Goal: Information Seeking & Learning: Learn about a topic

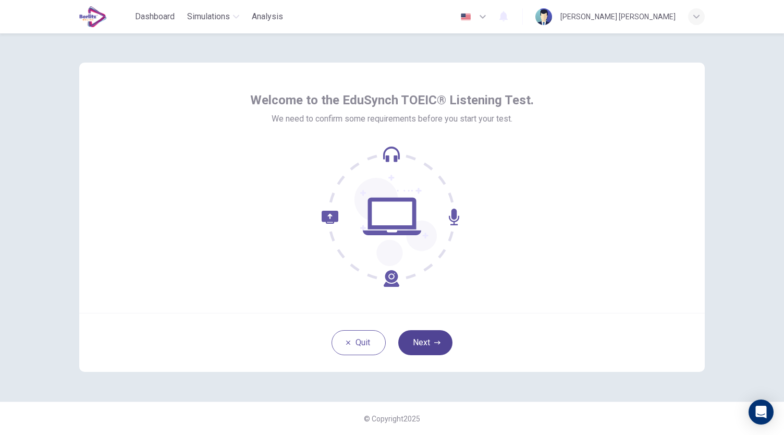
click at [438, 338] on button "Next" at bounding box center [425, 342] width 54 height 25
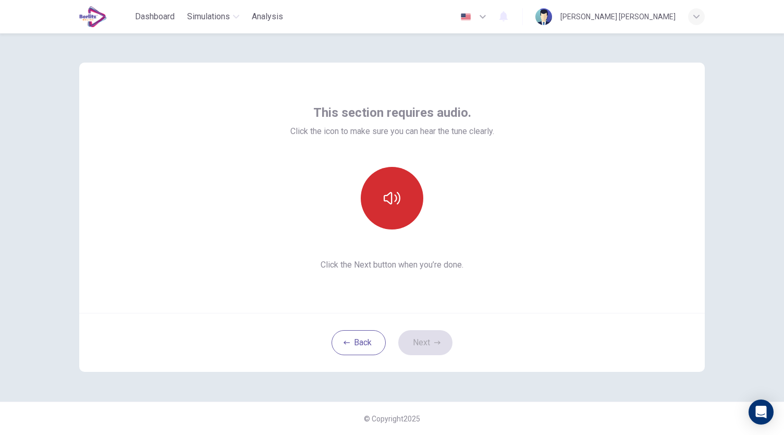
click at [395, 205] on icon "button" at bounding box center [392, 198] width 17 height 17
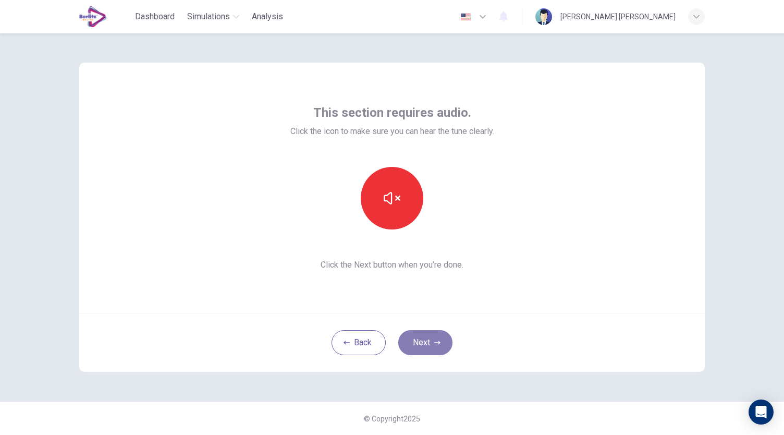
click at [436, 346] on button "Next" at bounding box center [425, 342] width 54 height 25
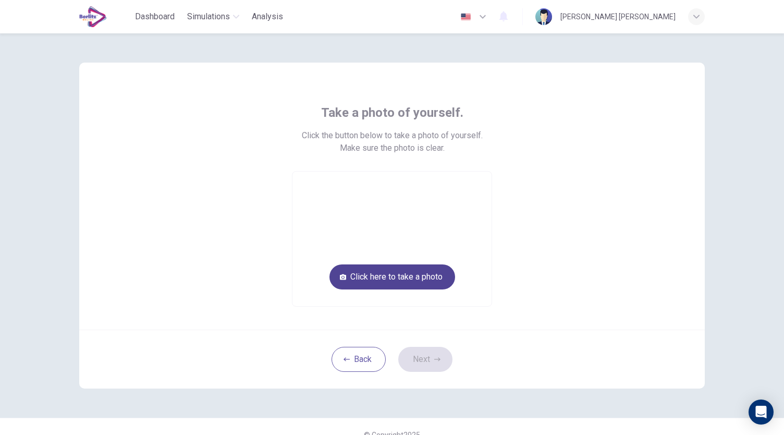
click at [355, 278] on button "Click here to take a photo" at bounding box center [392, 276] width 126 height 25
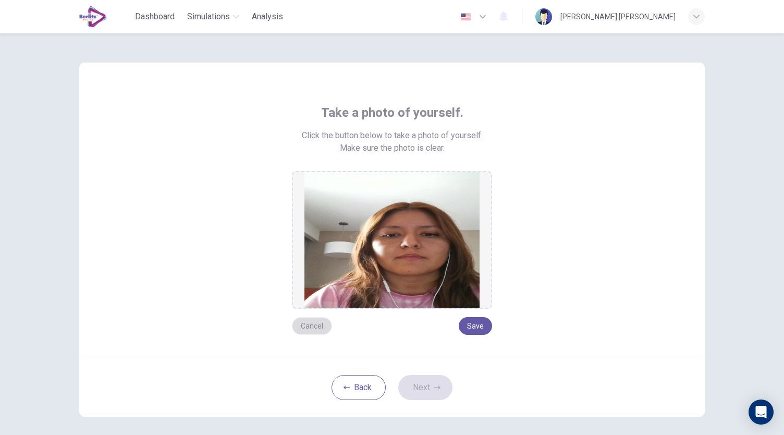
click at [310, 324] on button "Cancel" at bounding box center [312, 326] width 40 height 18
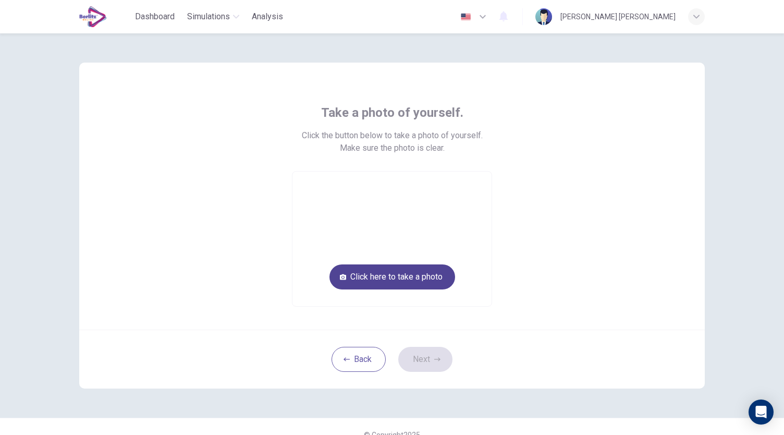
click at [441, 279] on button "Click here to take a photo" at bounding box center [392, 276] width 126 height 25
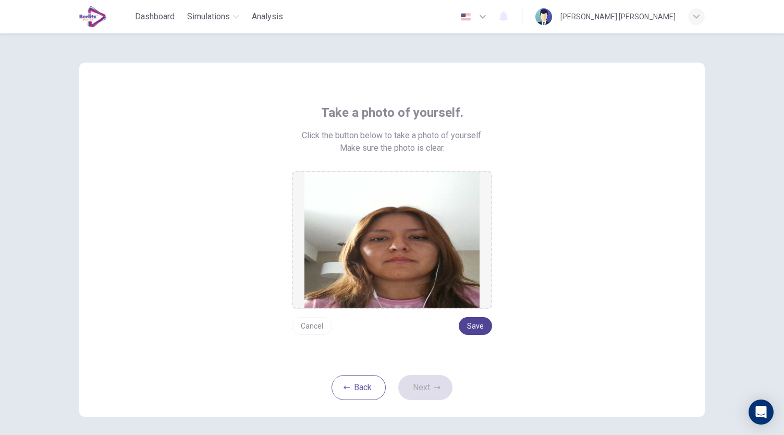
click at [485, 329] on button "Save" at bounding box center [475, 326] width 33 height 18
click at [429, 388] on button "Next" at bounding box center [425, 387] width 54 height 25
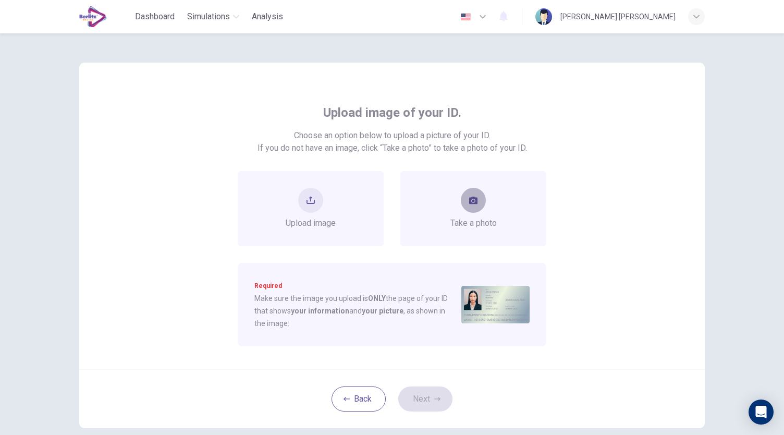
click at [476, 199] on button "take photo" at bounding box center [473, 200] width 25 height 25
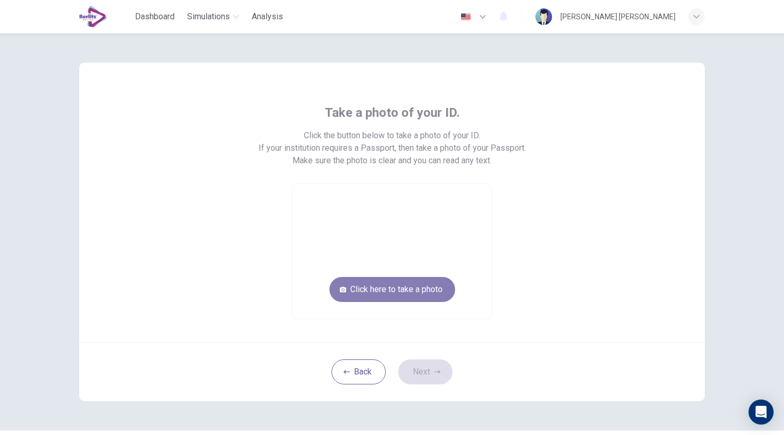
click at [429, 283] on button "Click here to take a photo" at bounding box center [392, 289] width 126 height 25
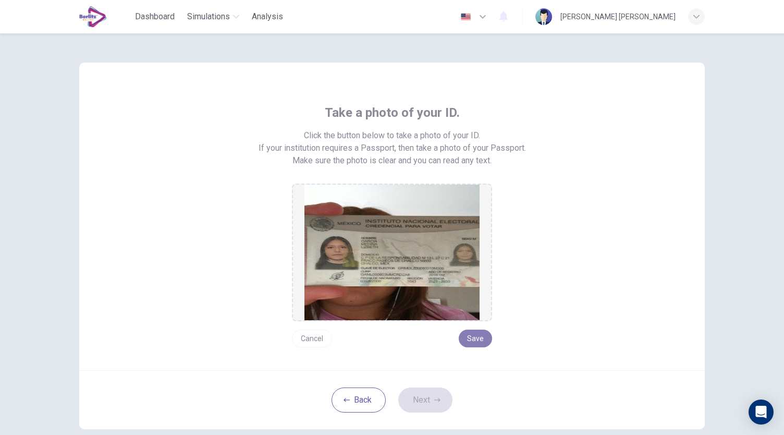
click at [470, 343] on button "Save" at bounding box center [475, 338] width 33 height 18
click at [440, 401] on button "Next" at bounding box center [425, 399] width 54 height 25
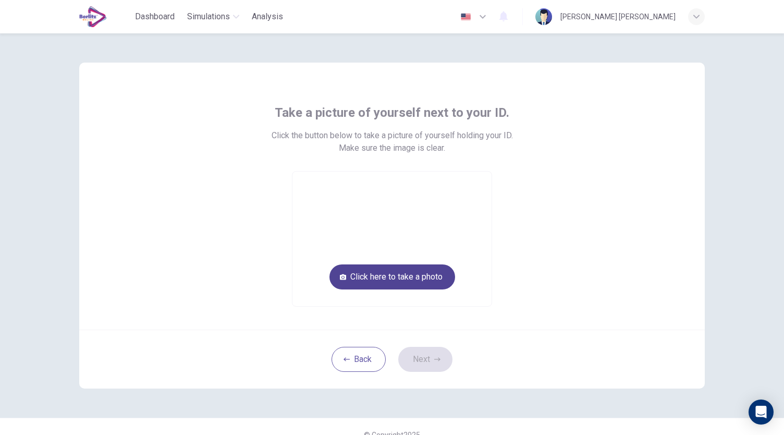
click at [402, 272] on button "Click here to take a photo" at bounding box center [392, 276] width 126 height 25
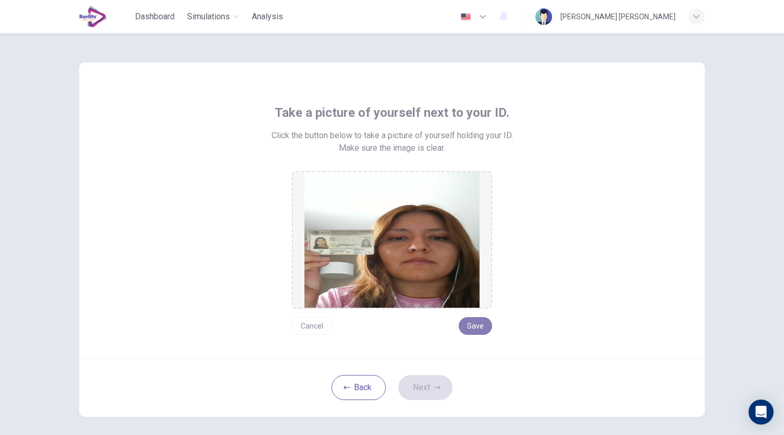
click at [472, 330] on button "Save" at bounding box center [475, 326] width 33 height 18
click at [429, 388] on button "Next" at bounding box center [425, 387] width 54 height 25
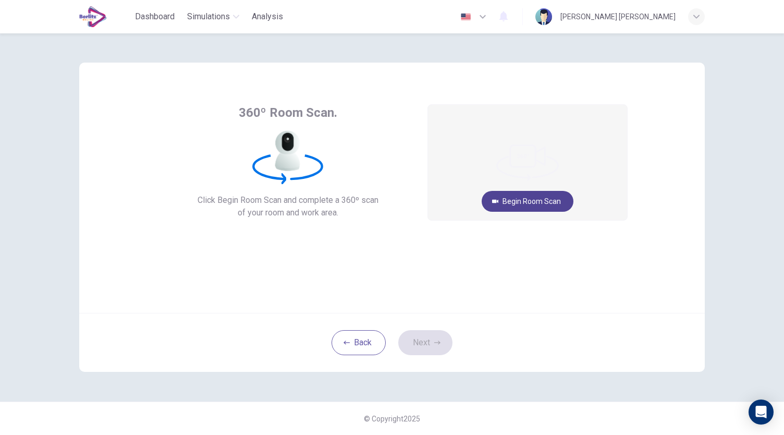
click at [518, 203] on button "Begin Room Scan" at bounding box center [528, 201] width 92 height 21
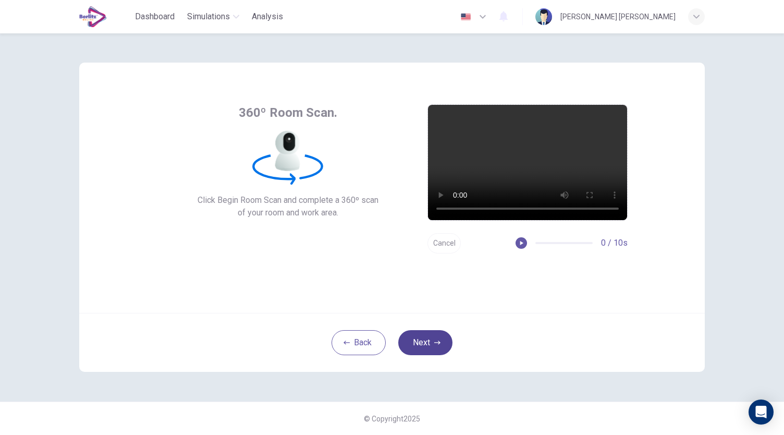
click at [425, 349] on button "Next" at bounding box center [425, 342] width 54 height 25
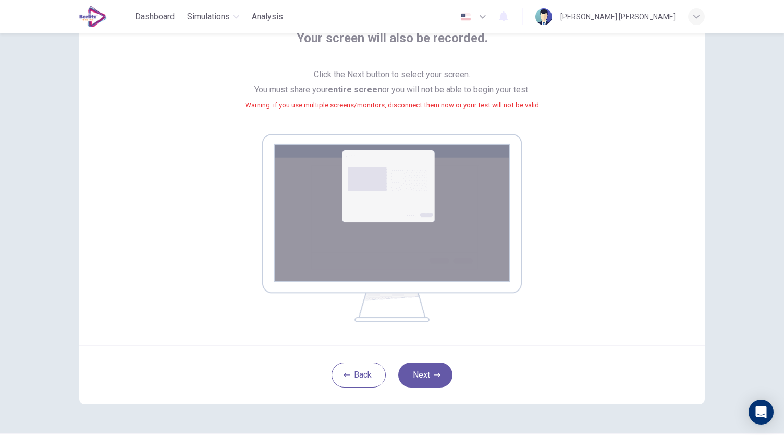
scroll to position [75, 0]
click at [429, 374] on button "Next" at bounding box center [425, 374] width 54 height 25
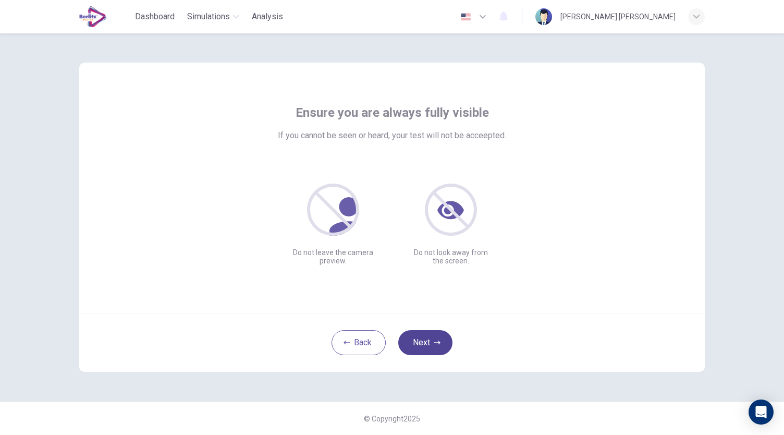
click at [432, 338] on button "Next" at bounding box center [425, 342] width 54 height 25
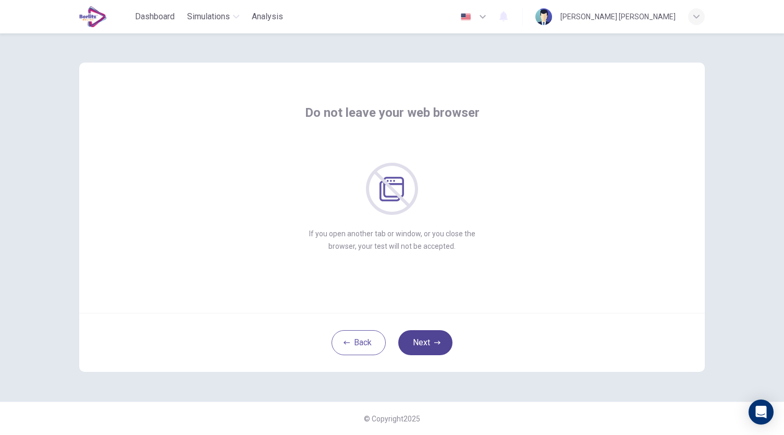
click at [432, 338] on button "Next" at bounding box center [425, 342] width 54 height 25
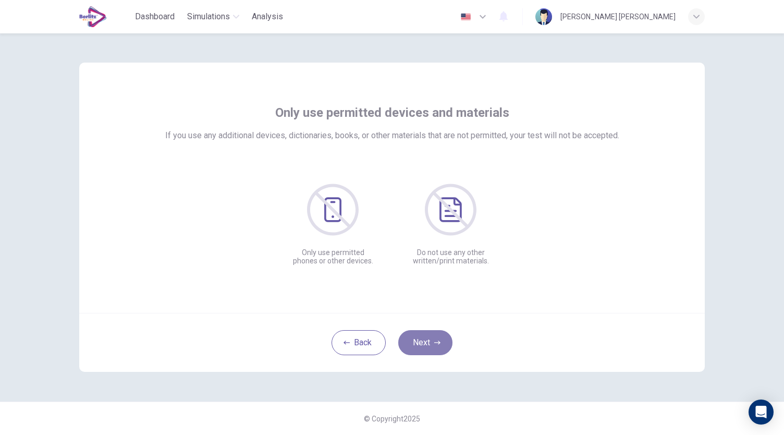
click at [432, 338] on button "Next" at bounding box center [425, 342] width 54 height 25
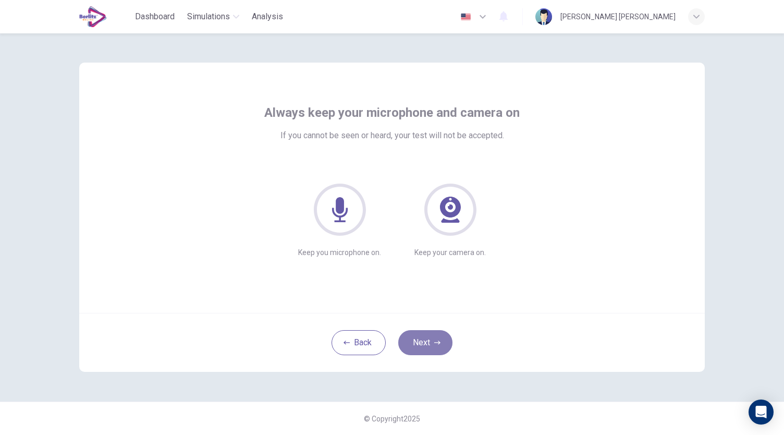
click at [432, 338] on button "Next" at bounding box center [425, 342] width 54 height 25
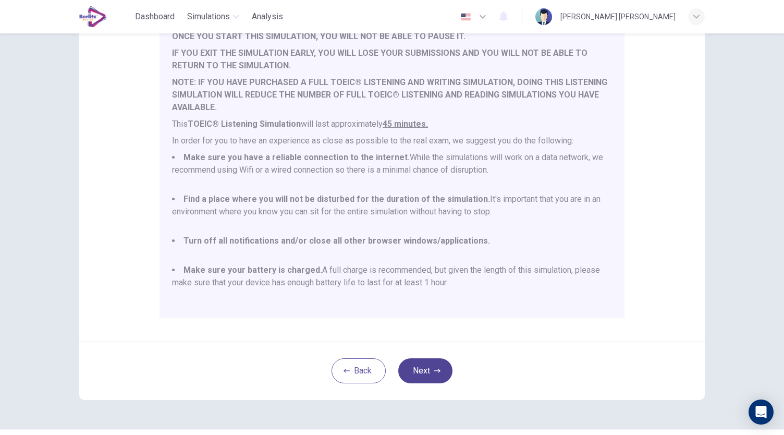
scroll to position [118, 0]
click at [434, 368] on icon "button" at bounding box center [437, 369] width 6 height 6
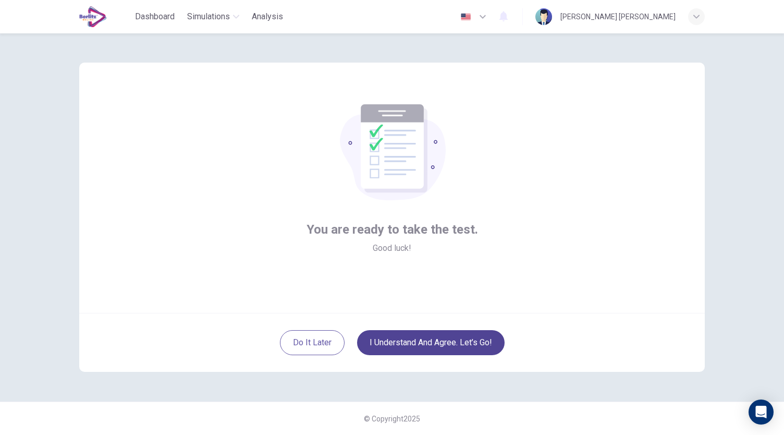
click at [463, 343] on button "I understand and agree. Let’s go!" at bounding box center [430, 342] width 147 height 25
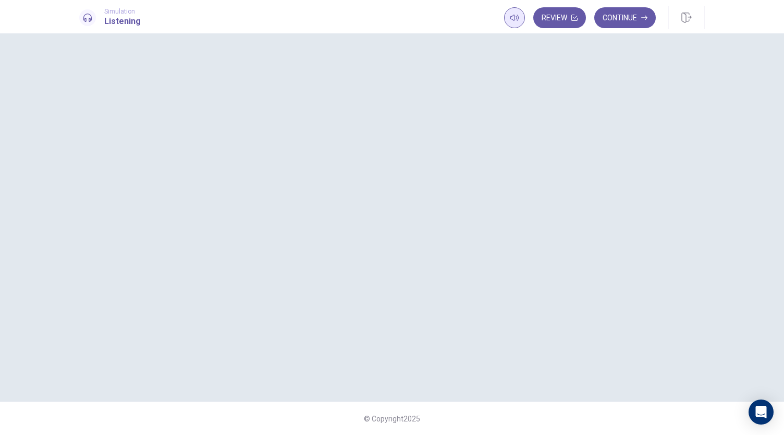
click at [510, 18] on icon "button" at bounding box center [514, 18] width 8 height 8
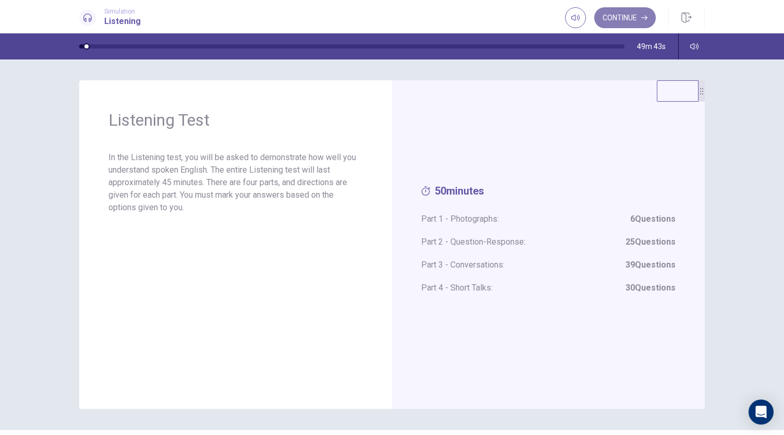
click at [639, 17] on button "Continue" at bounding box center [625, 17] width 62 height 21
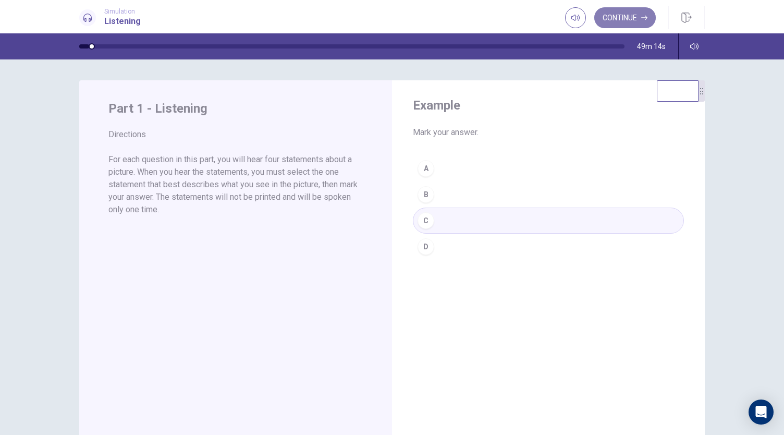
click at [625, 15] on button "Continue" at bounding box center [625, 17] width 62 height 21
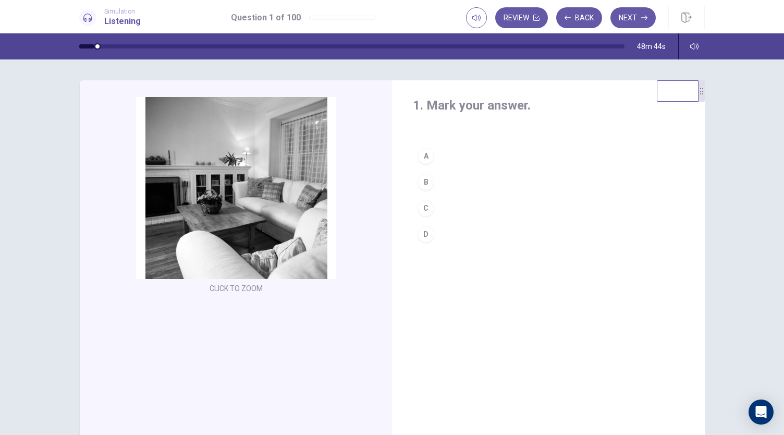
click at [426, 205] on div "C" at bounding box center [425, 208] width 17 height 17
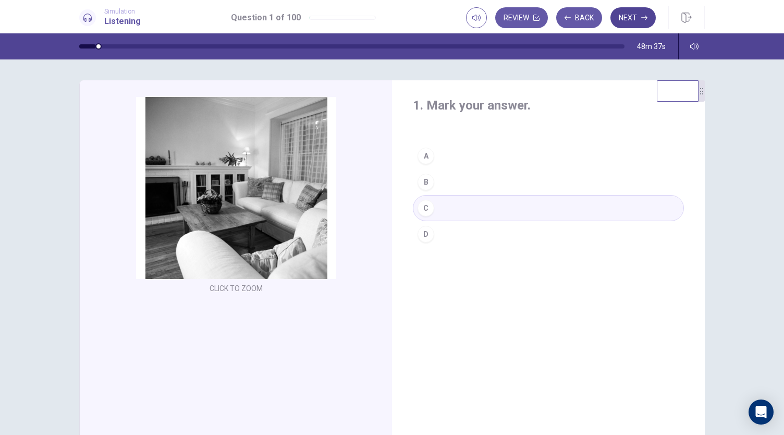
click at [642, 18] on icon "button" at bounding box center [644, 18] width 6 height 6
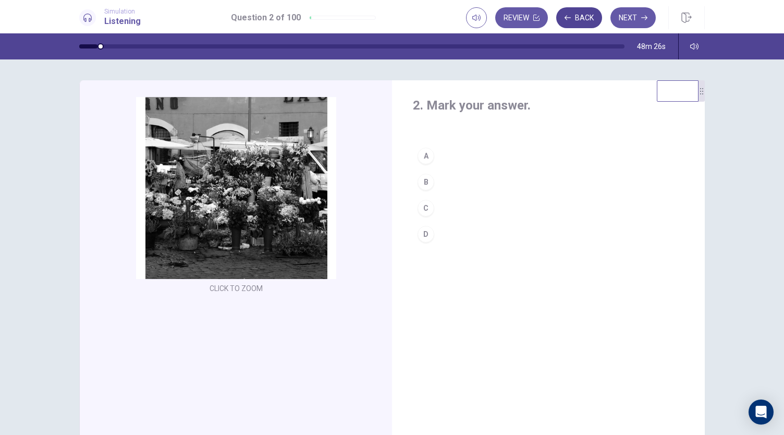
click at [585, 17] on button "Back" at bounding box center [579, 17] width 46 height 21
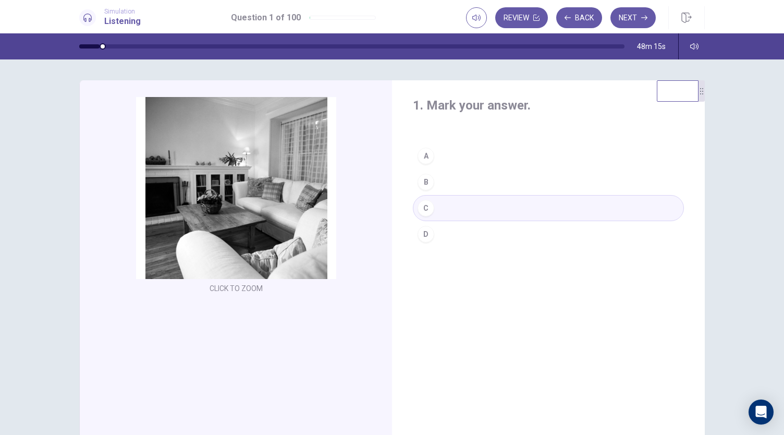
click at [469, 155] on button "A" at bounding box center [548, 156] width 271 height 26
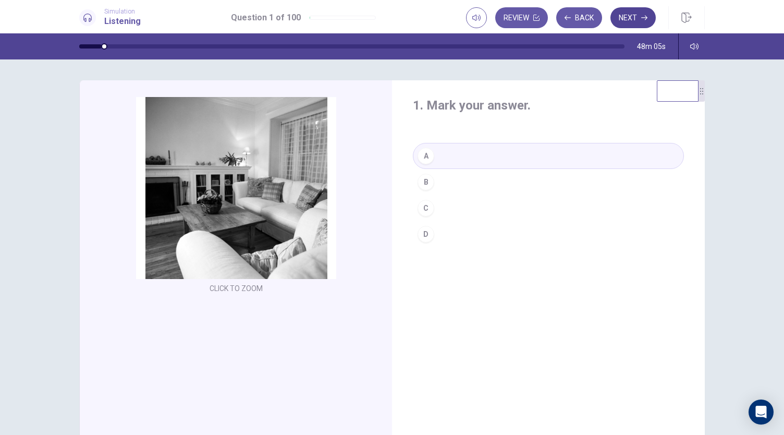
click at [634, 19] on button "Next" at bounding box center [632, 17] width 45 height 21
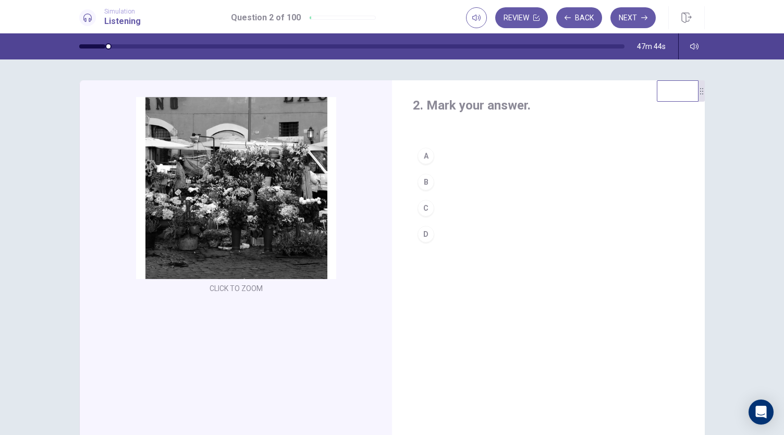
click at [449, 160] on button "A" at bounding box center [548, 156] width 271 height 26
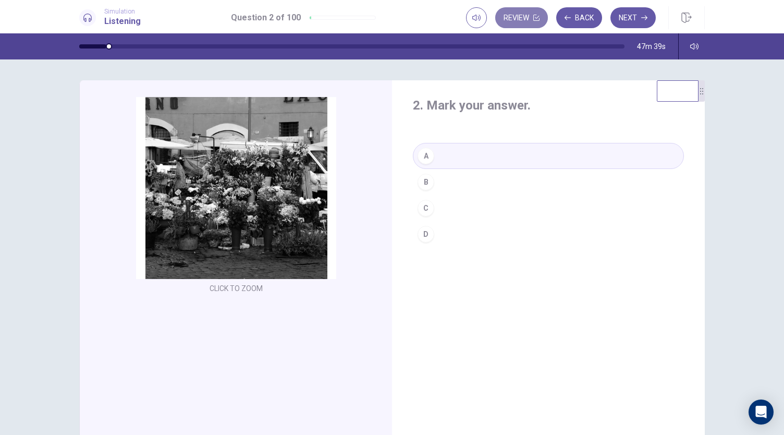
click at [516, 16] on button "Review" at bounding box center [521, 17] width 53 height 21
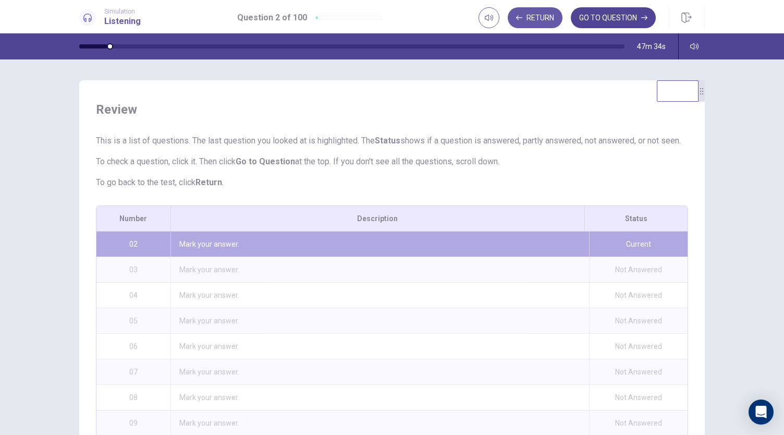
click at [599, 21] on button "GO TO QUESTION" at bounding box center [613, 17] width 85 height 21
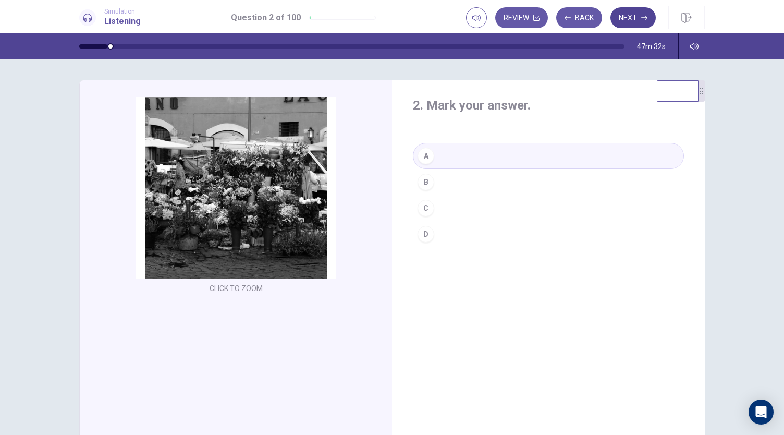
click at [642, 20] on icon "button" at bounding box center [644, 18] width 6 height 6
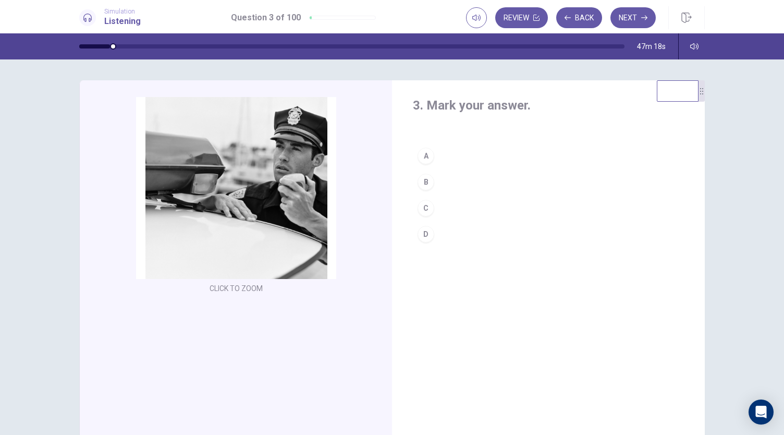
click at [444, 229] on button "D" at bounding box center [548, 234] width 271 height 26
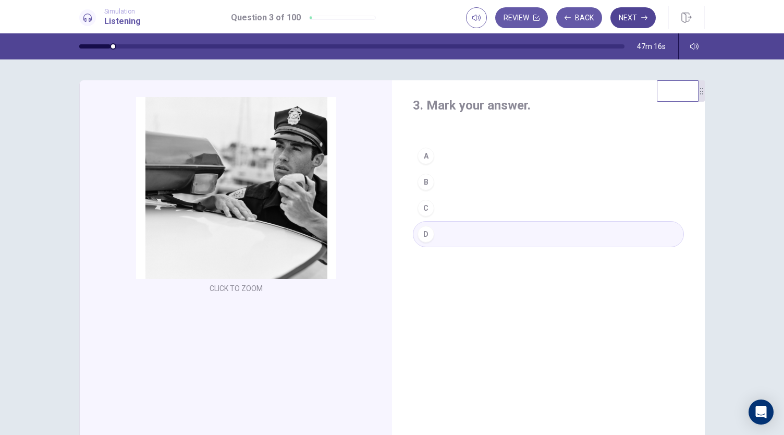
click at [636, 19] on button "Next" at bounding box center [632, 17] width 45 height 21
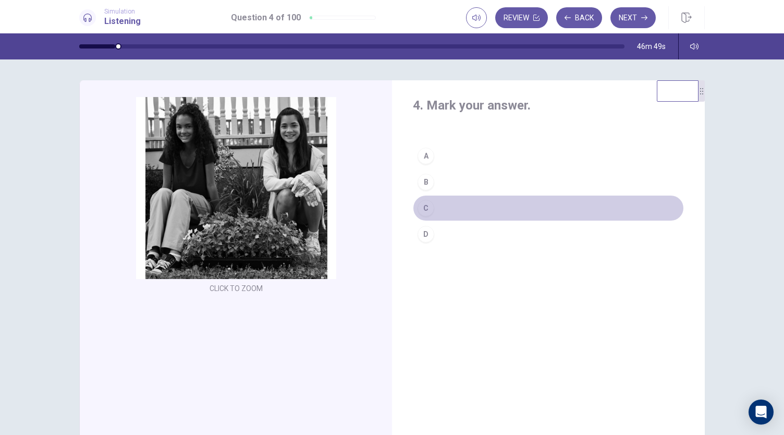
click at [432, 206] on button "C" at bounding box center [548, 208] width 271 height 26
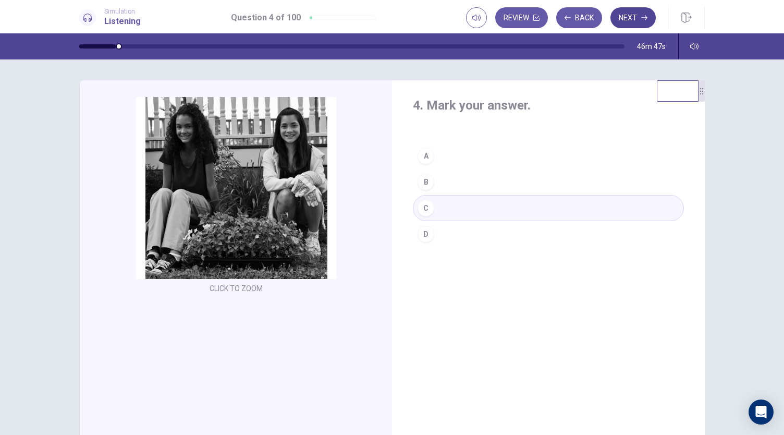
click at [628, 19] on button "Next" at bounding box center [632, 17] width 45 height 21
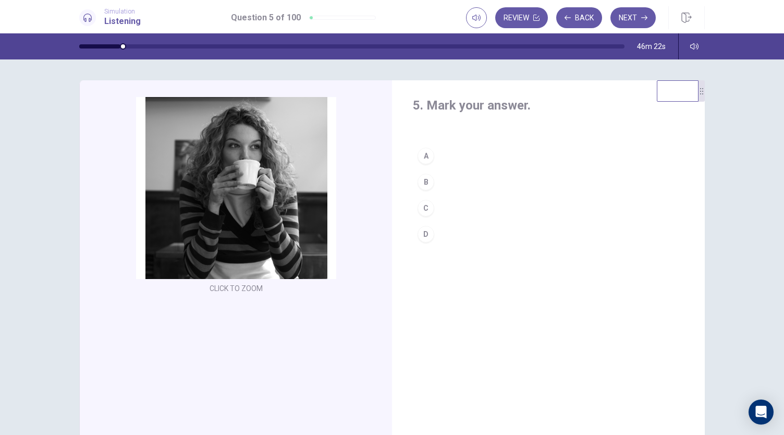
click at [428, 212] on div "C" at bounding box center [425, 208] width 17 height 17
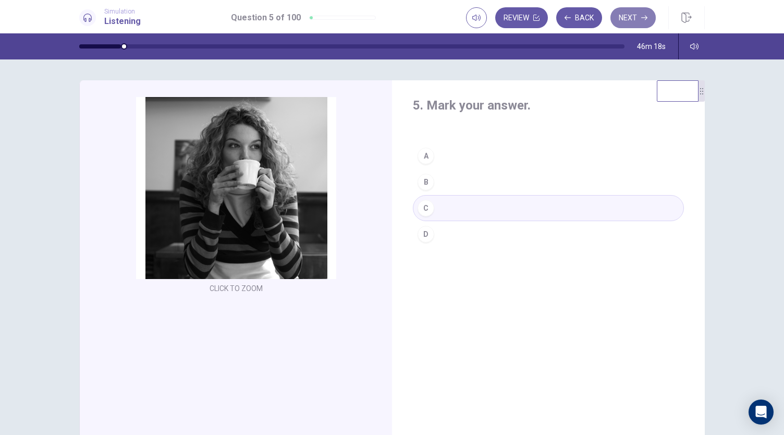
click at [641, 15] on button "Next" at bounding box center [632, 17] width 45 height 21
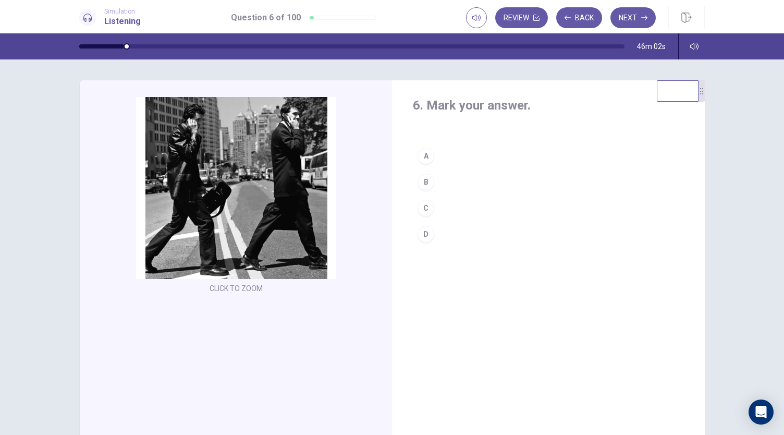
click at [428, 180] on div "B" at bounding box center [425, 182] width 17 height 17
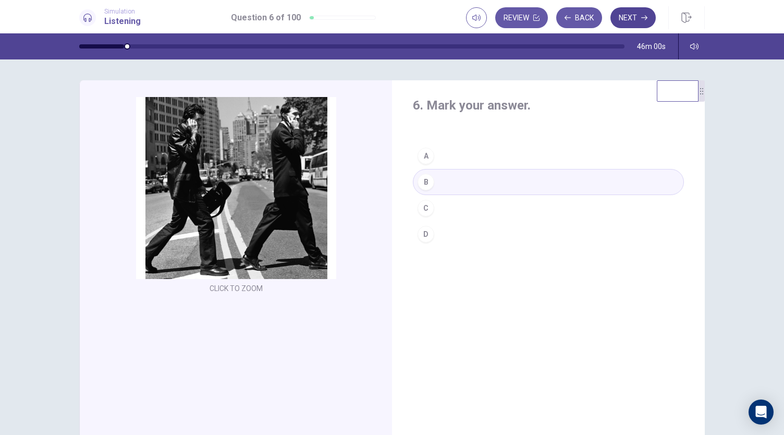
click at [640, 18] on button "Next" at bounding box center [632, 17] width 45 height 21
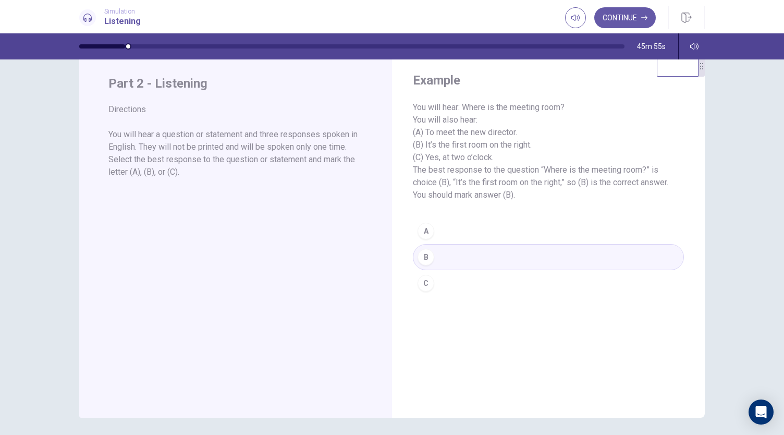
scroll to position [24, 0]
click at [642, 18] on icon "button" at bounding box center [644, 18] width 6 height 6
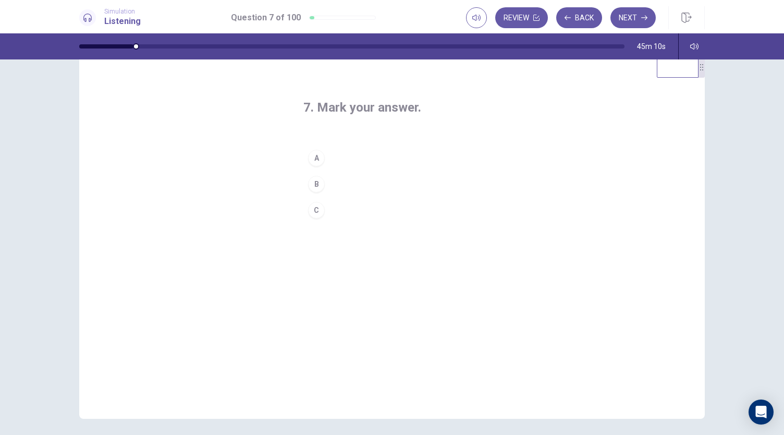
click at [315, 157] on div "A" at bounding box center [316, 158] width 17 height 17
click at [637, 14] on button "Next" at bounding box center [632, 17] width 45 height 21
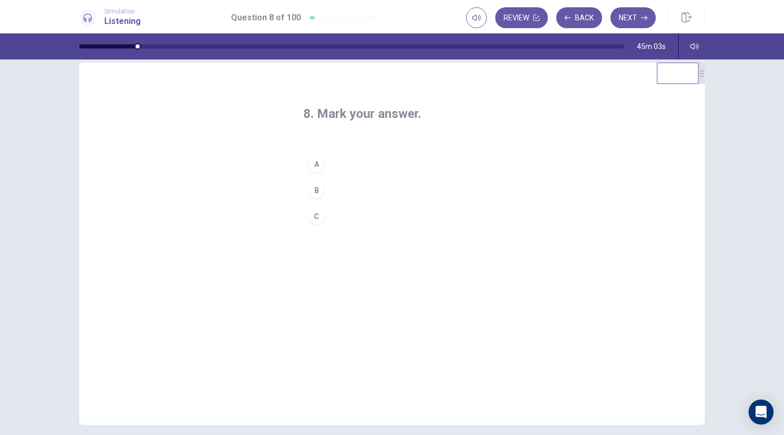
scroll to position [7, 0]
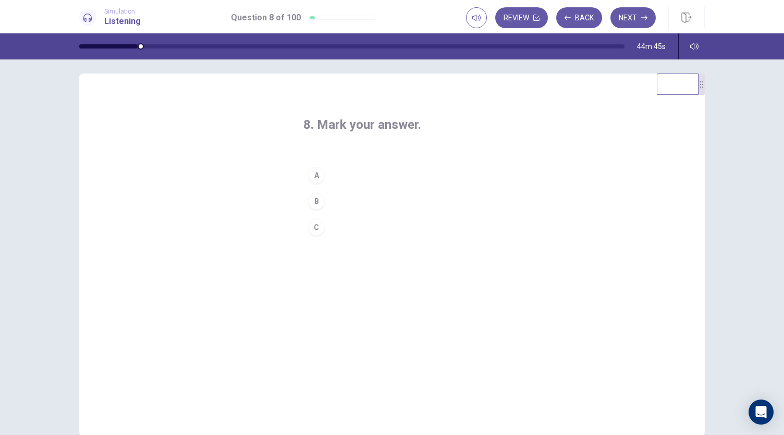
click at [314, 227] on div "C" at bounding box center [316, 227] width 17 height 17
click at [642, 12] on button "Next" at bounding box center [632, 17] width 45 height 21
click at [321, 199] on div "B" at bounding box center [316, 201] width 17 height 17
click at [635, 21] on button "Next" at bounding box center [632, 17] width 45 height 21
click at [314, 202] on div "B" at bounding box center [316, 201] width 17 height 17
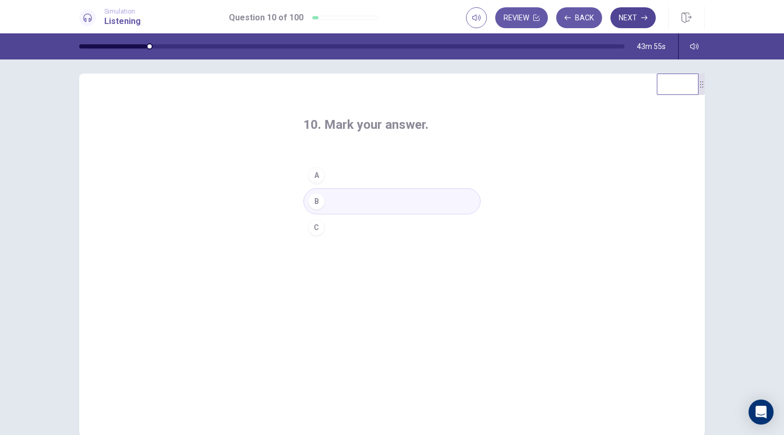
click at [638, 19] on button "Next" at bounding box center [632, 17] width 45 height 21
click at [319, 227] on div "C" at bounding box center [316, 227] width 17 height 17
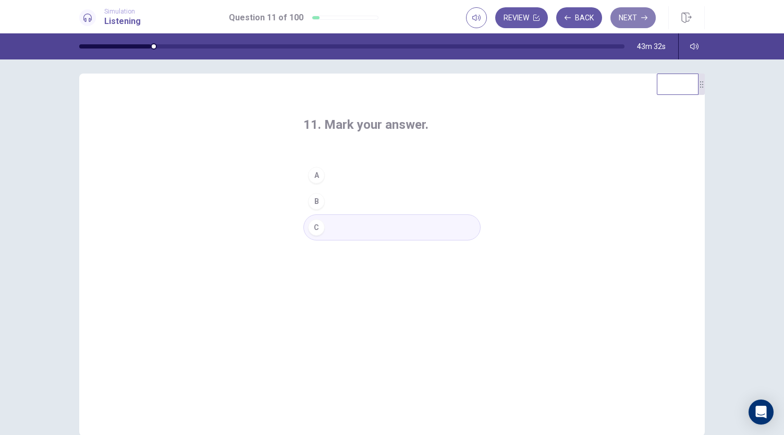
click at [641, 16] on button "Next" at bounding box center [632, 17] width 45 height 21
click at [318, 224] on div "C" at bounding box center [316, 227] width 17 height 17
click at [642, 19] on icon "button" at bounding box center [644, 18] width 6 height 6
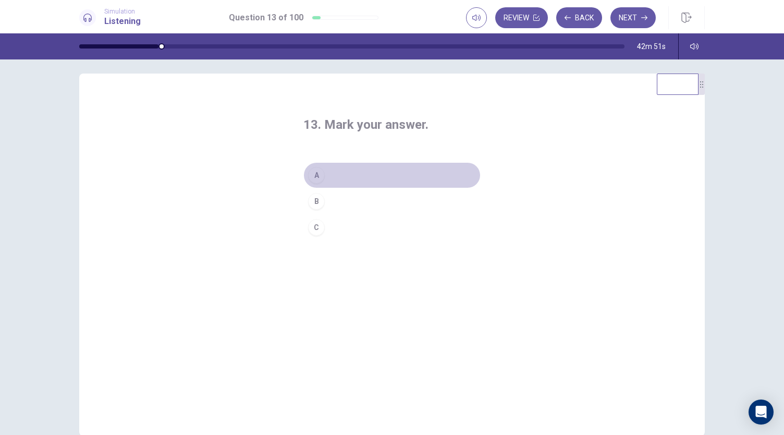
click at [322, 171] on button "A" at bounding box center [391, 175] width 177 height 26
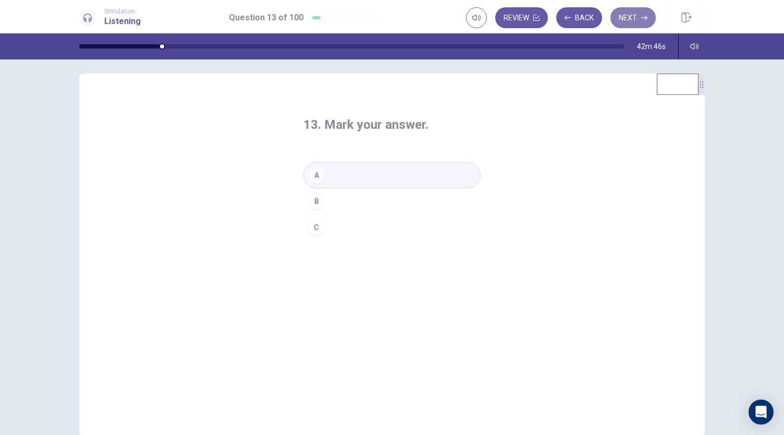
click at [633, 15] on button "Next" at bounding box center [632, 17] width 45 height 21
click at [319, 230] on div "C" at bounding box center [316, 227] width 17 height 17
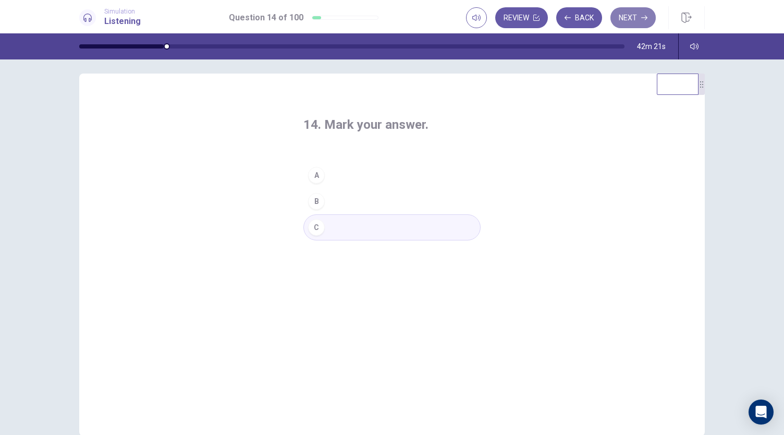
click at [643, 17] on icon "button" at bounding box center [644, 18] width 6 height 5
click at [340, 173] on button "A" at bounding box center [391, 175] width 177 height 26
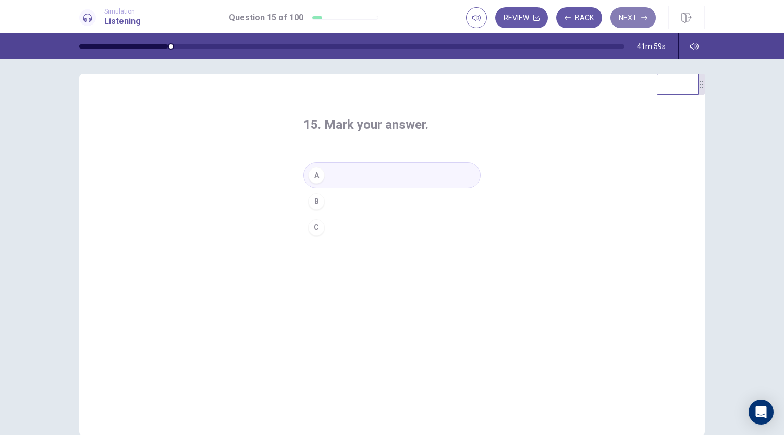
click at [635, 14] on button "Next" at bounding box center [632, 17] width 45 height 21
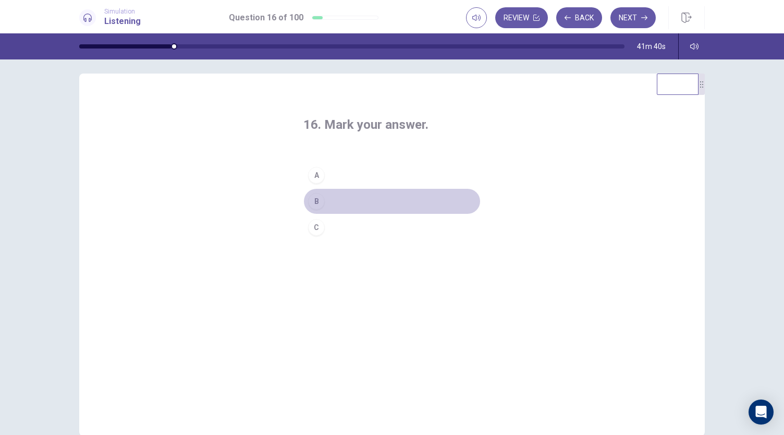
click at [319, 195] on div "B" at bounding box center [316, 201] width 17 height 17
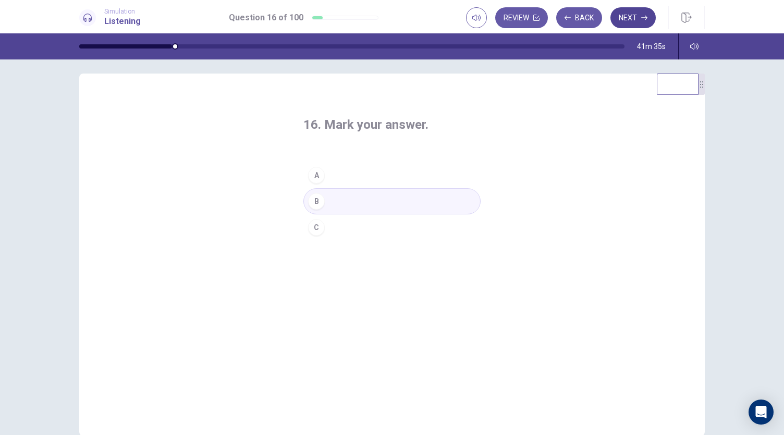
click at [637, 20] on button "Next" at bounding box center [632, 17] width 45 height 21
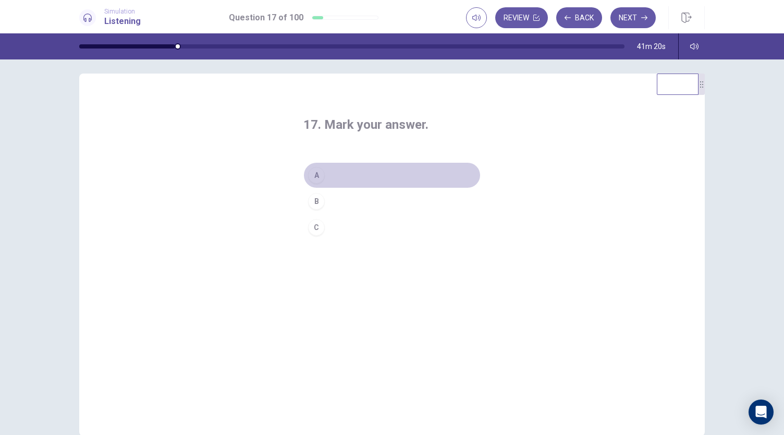
click at [341, 175] on button "A" at bounding box center [391, 175] width 177 height 26
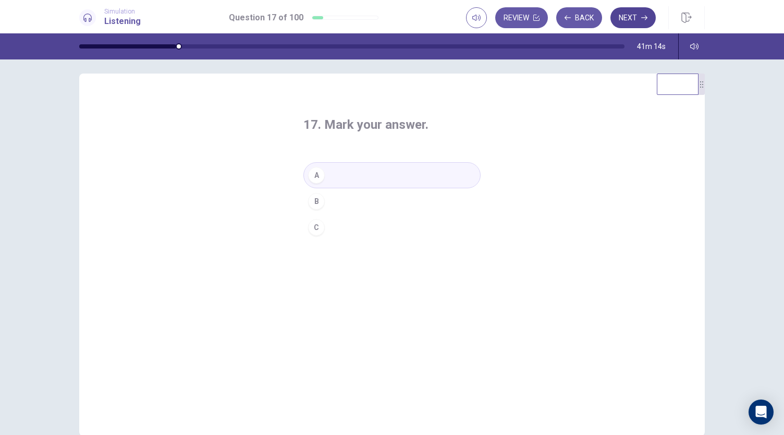
click at [633, 21] on button "Next" at bounding box center [632, 17] width 45 height 21
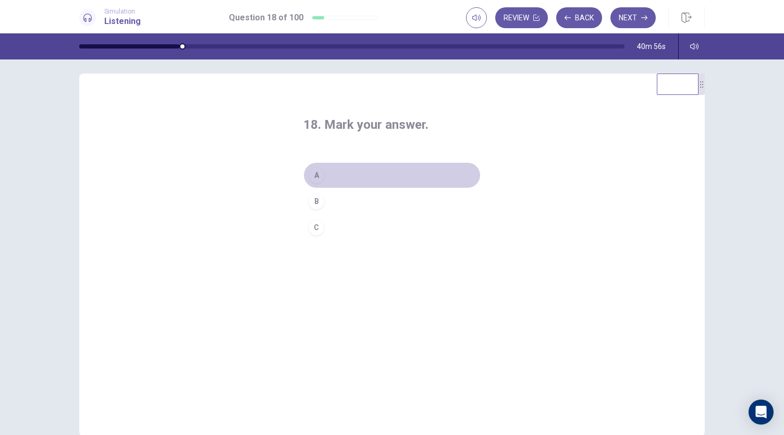
click at [316, 171] on div "A" at bounding box center [316, 175] width 17 height 17
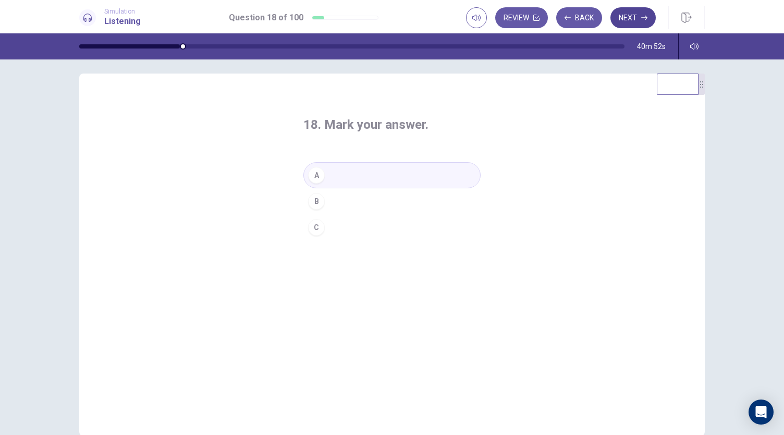
click at [636, 14] on button "Next" at bounding box center [632, 17] width 45 height 21
click at [316, 170] on div "A" at bounding box center [316, 175] width 17 height 17
click at [641, 20] on button "Next" at bounding box center [632, 17] width 45 height 21
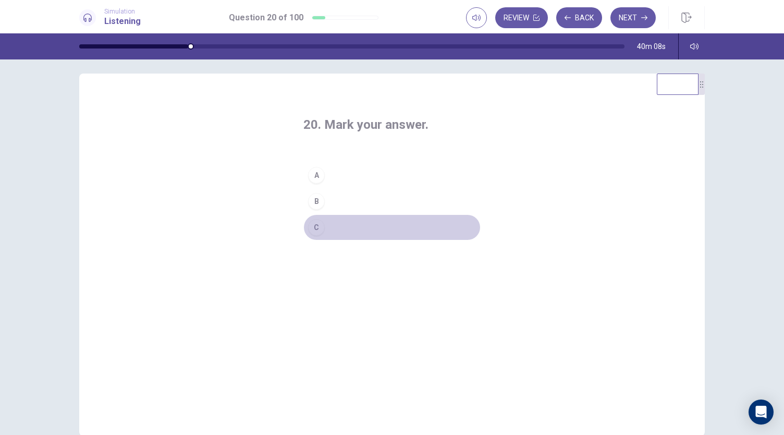
click at [318, 230] on div "C" at bounding box center [316, 227] width 17 height 17
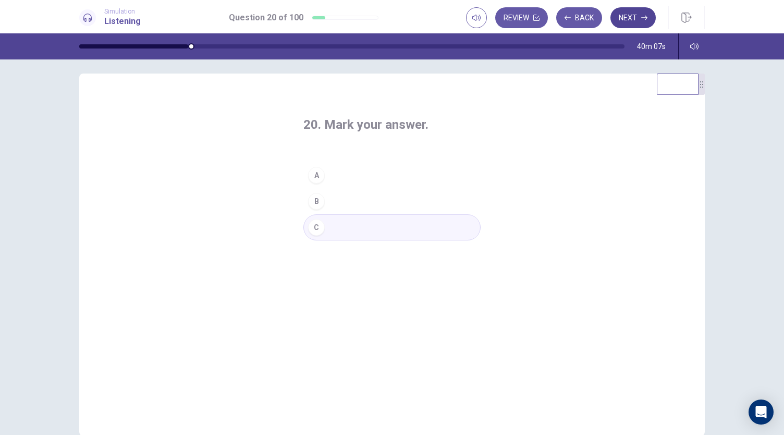
click at [633, 15] on button "Next" at bounding box center [632, 17] width 45 height 21
click at [315, 202] on div "B" at bounding box center [316, 201] width 17 height 17
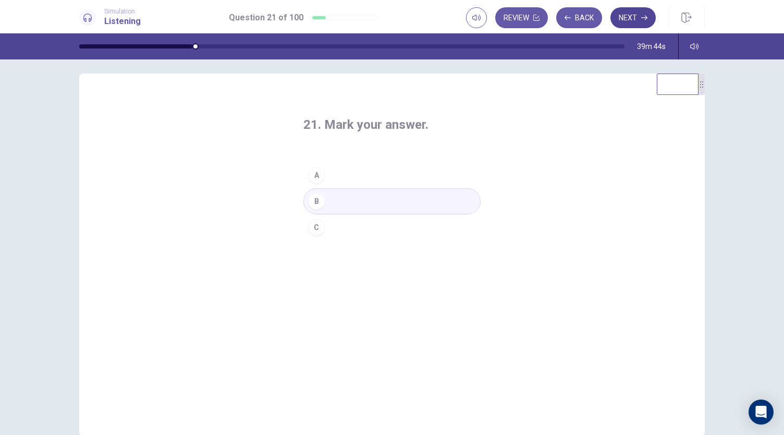
click at [646, 10] on button "Next" at bounding box center [632, 17] width 45 height 21
click at [329, 199] on button "B" at bounding box center [391, 201] width 177 height 26
click at [631, 23] on button "Next" at bounding box center [632, 17] width 45 height 21
click at [312, 200] on div "B" at bounding box center [316, 201] width 17 height 17
click at [635, 21] on button "Next" at bounding box center [632, 17] width 45 height 21
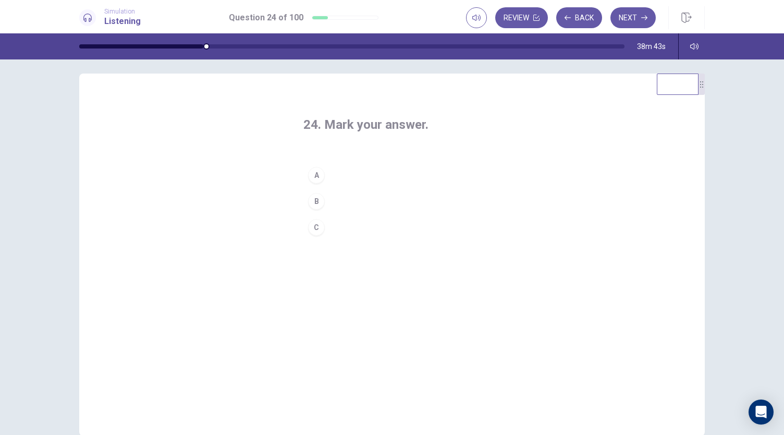
click at [322, 198] on button "B" at bounding box center [391, 201] width 177 height 26
click at [645, 21] on button "Next" at bounding box center [632, 17] width 45 height 21
click at [315, 201] on div "B" at bounding box center [316, 201] width 17 height 17
click at [641, 17] on icon "button" at bounding box center [644, 18] width 6 height 6
click at [318, 174] on div "A" at bounding box center [316, 175] width 17 height 17
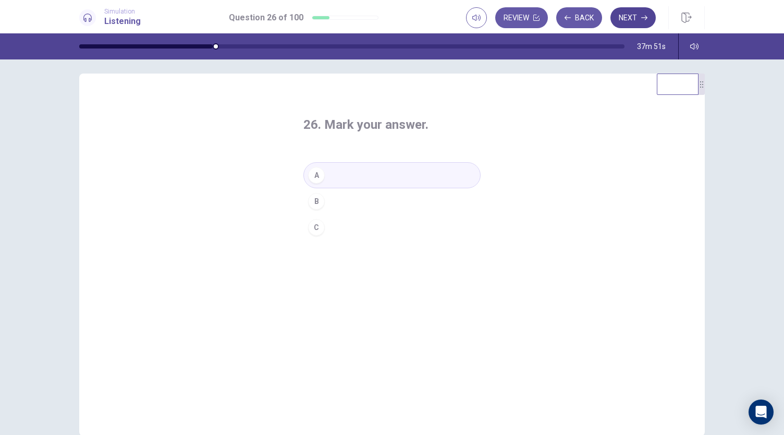
click at [634, 22] on button "Next" at bounding box center [632, 17] width 45 height 21
click at [316, 176] on div "A" at bounding box center [316, 175] width 17 height 17
click at [635, 25] on button "Next" at bounding box center [632, 17] width 45 height 21
click at [323, 193] on button "B" at bounding box center [391, 201] width 177 height 26
click at [642, 20] on icon "button" at bounding box center [644, 18] width 6 height 6
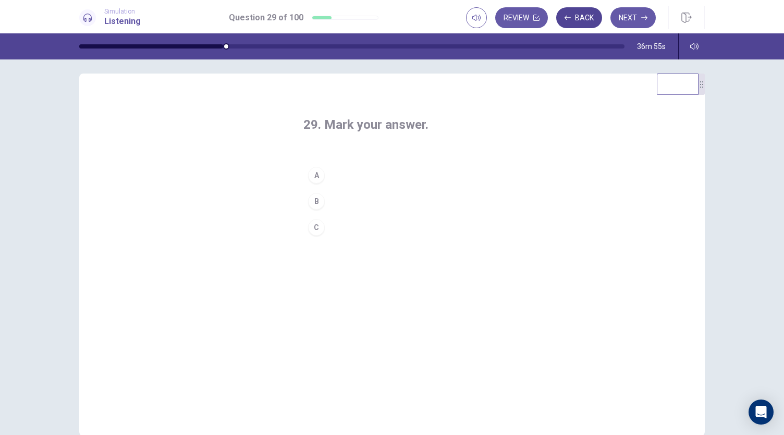
click at [574, 20] on button "Back" at bounding box center [579, 17] width 46 height 21
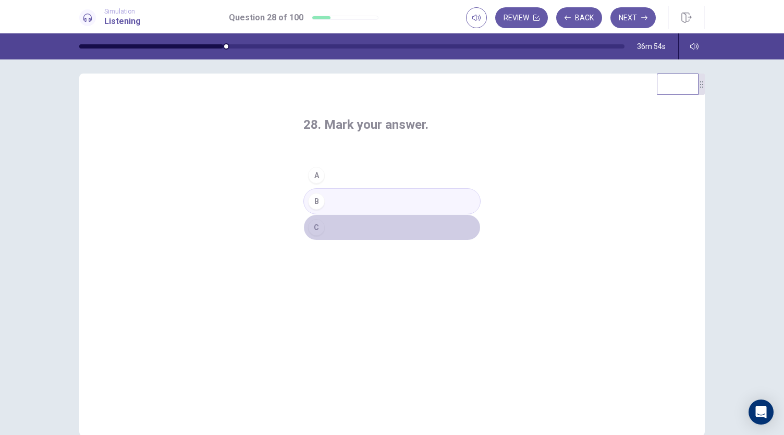
click at [377, 232] on button "C" at bounding box center [391, 227] width 177 height 26
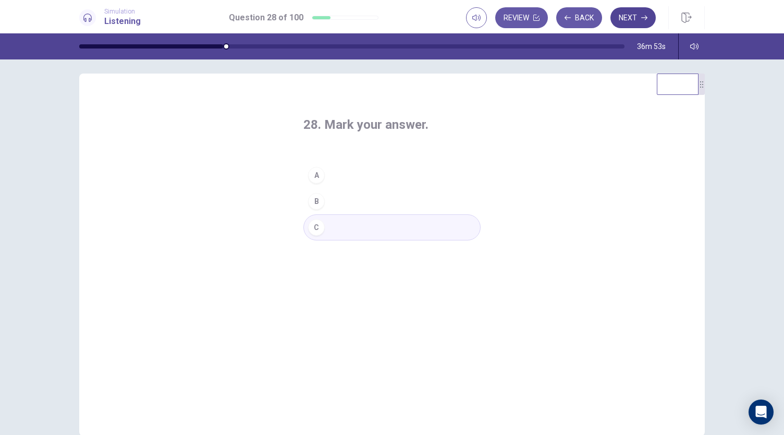
click at [631, 13] on button "Next" at bounding box center [632, 17] width 45 height 21
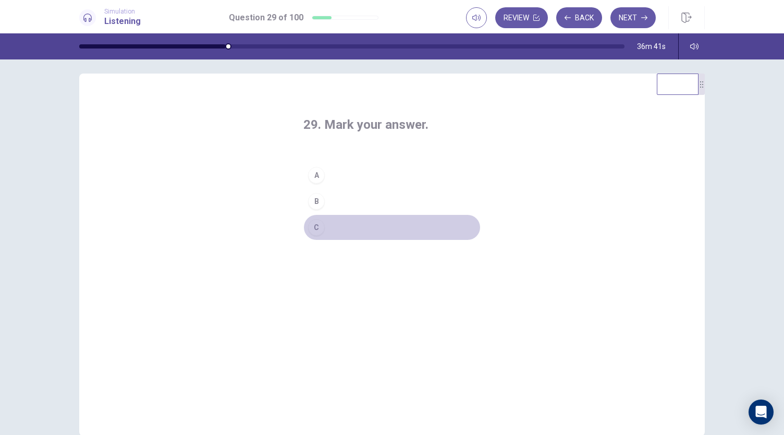
click at [359, 224] on button "C" at bounding box center [391, 227] width 177 height 26
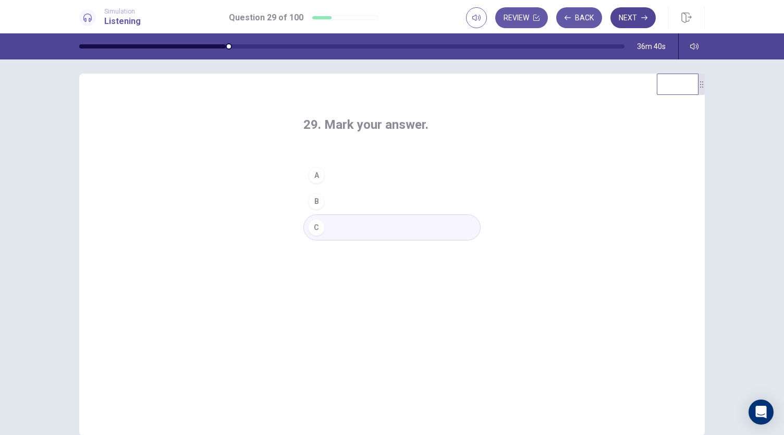
click at [638, 18] on button "Next" at bounding box center [632, 17] width 45 height 21
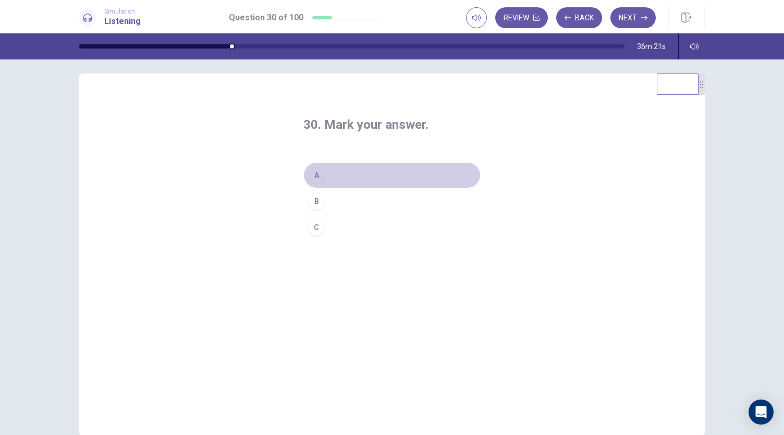
click at [317, 175] on div "A" at bounding box center [316, 175] width 17 height 17
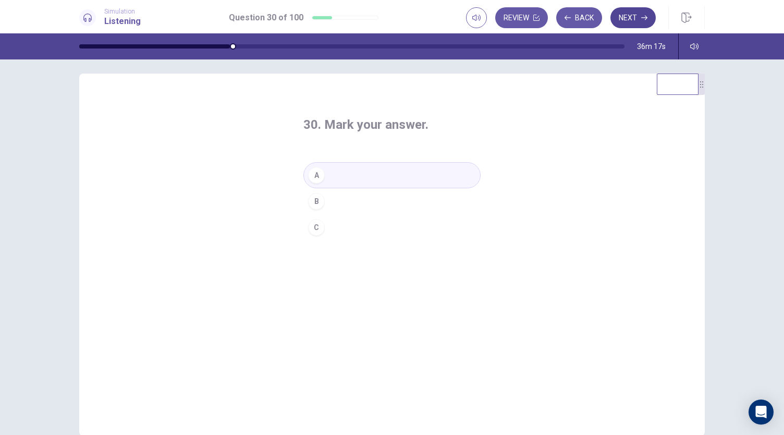
click at [642, 18] on icon "button" at bounding box center [644, 18] width 6 height 5
click at [322, 172] on div "A" at bounding box center [316, 175] width 17 height 17
click at [635, 18] on button "Next" at bounding box center [632, 17] width 45 height 21
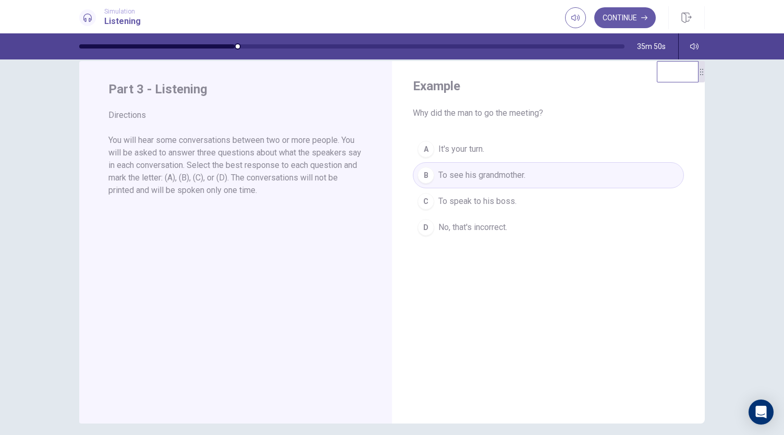
scroll to position [13, 0]
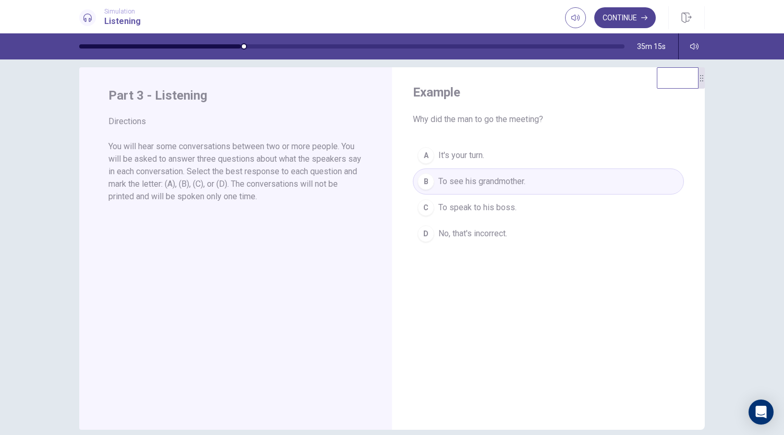
click at [642, 13] on button "Continue" at bounding box center [625, 17] width 62 height 21
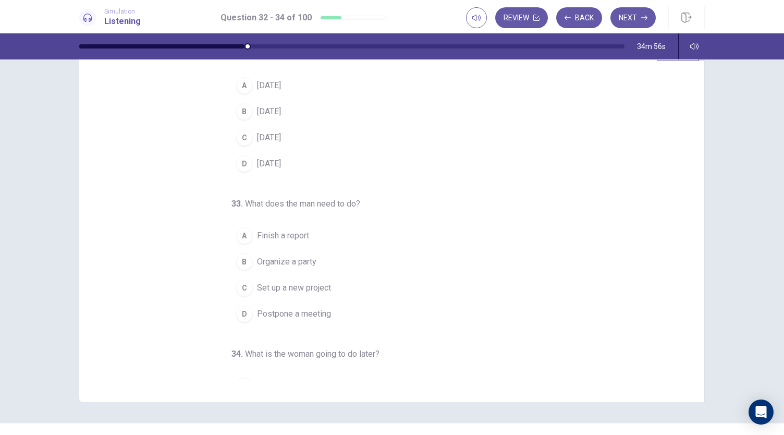
click at [280, 114] on span "This Friday" at bounding box center [269, 111] width 24 height 13
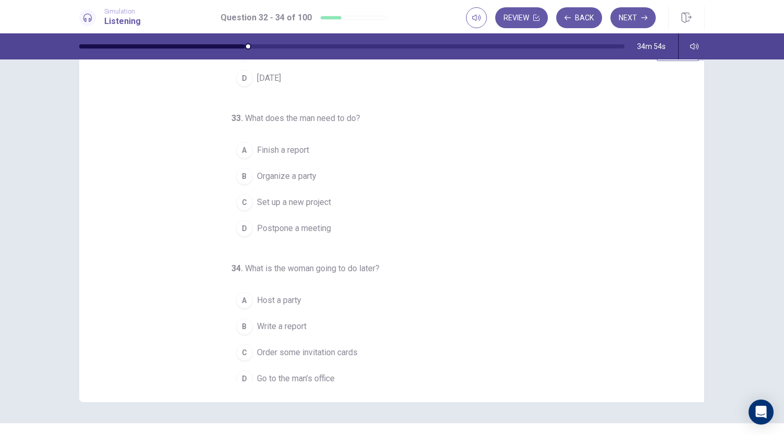
scroll to position [104, 0]
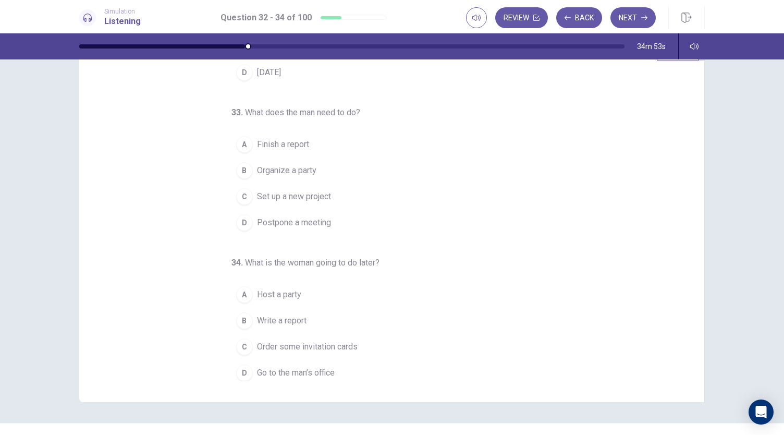
click at [319, 140] on button "A Finish a report" at bounding box center [385, 144] width 309 height 26
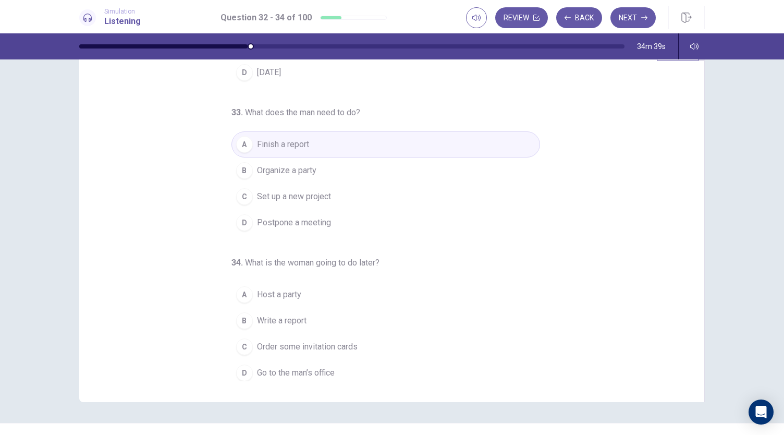
click at [329, 320] on button "B Write a report" at bounding box center [385, 321] width 309 height 26
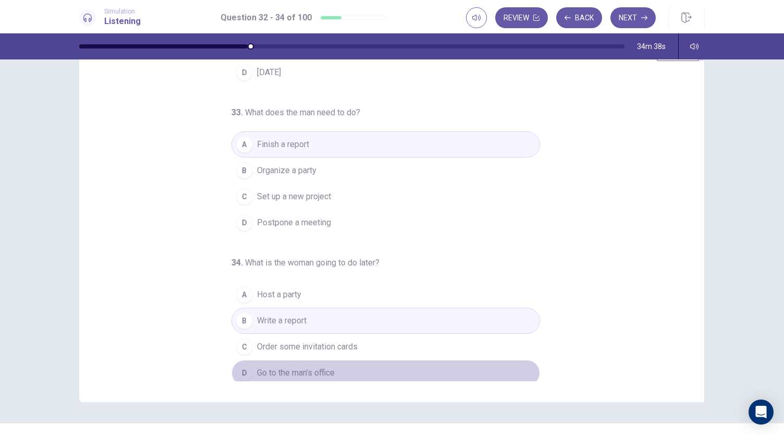
click at [326, 372] on span "Go to the man’s office" at bounding box center [296, 372] width 78 height 13
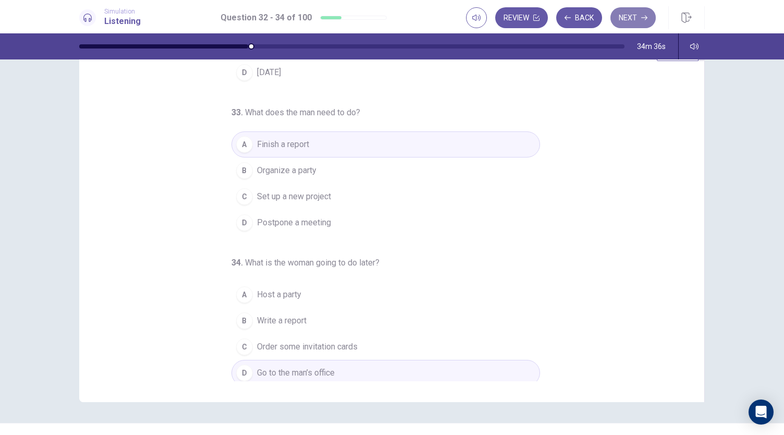
click at [635, 19] on button "Next" at bounding box center [632, 17] width 45 height 21
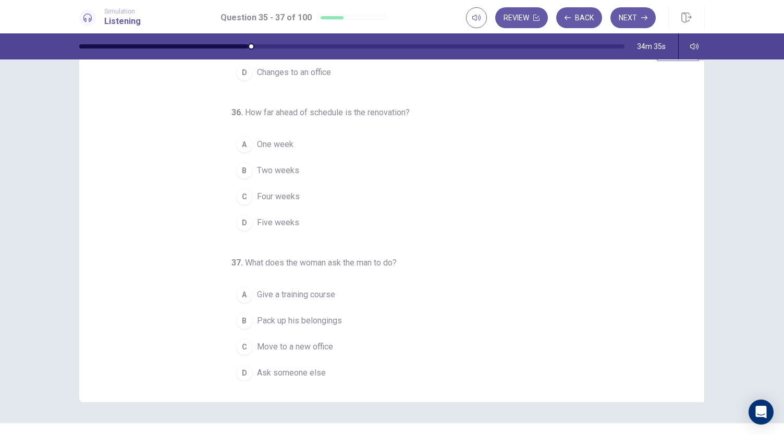
scroll to position [0, 0]
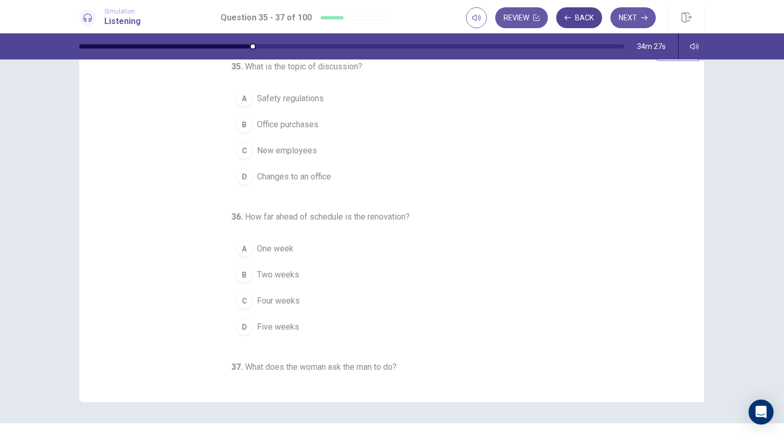
click at [585, 17] on button "Back" at bounding box center [579, 17] width 46 height 21
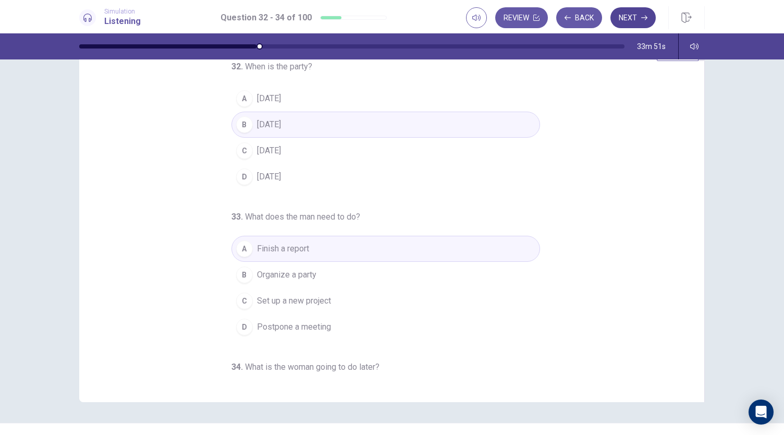
click at [637, 20] on button "Next" at bounding box center [632, 17] width 45 height 21
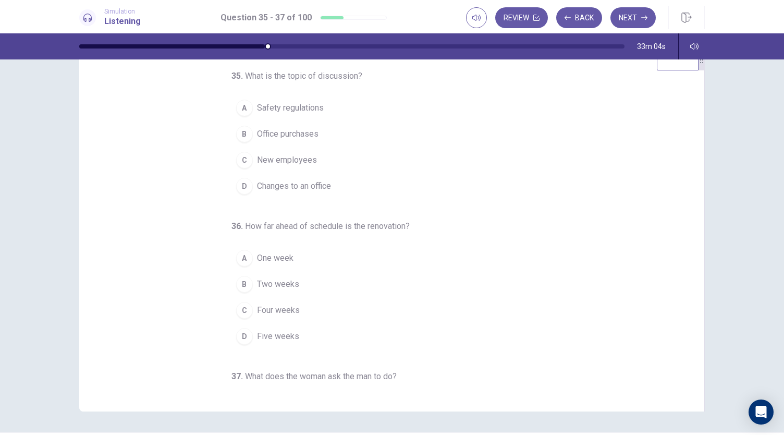
click at [298, 189] on span "Changes to an office" at bounding box center [294, 186] width 74 height 13
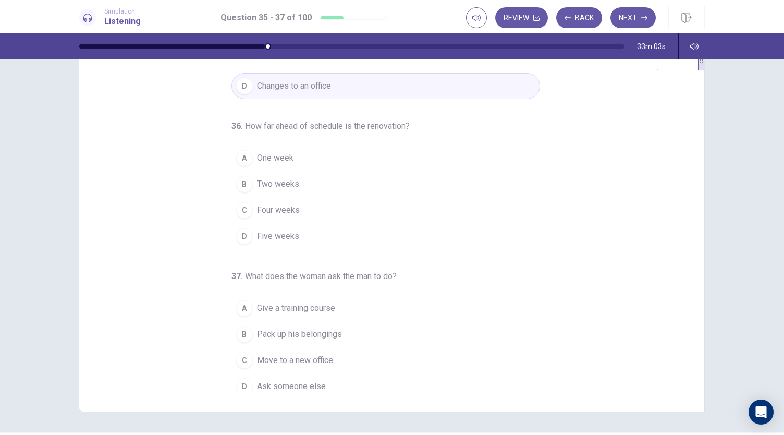
scroll to position [104, 0]
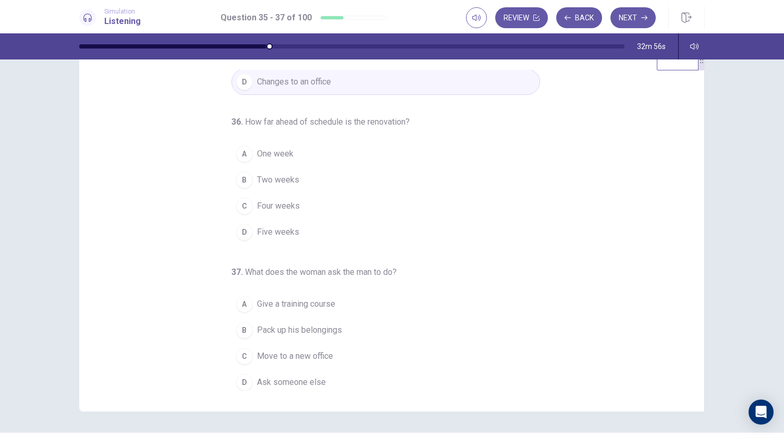
click at [291, 149] on button "A One week" at bounding box center [385, 154] width 309 height 26
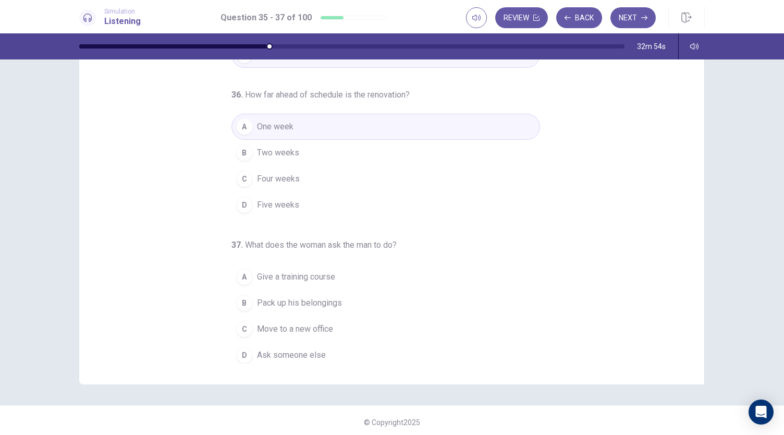
scroll to position [62, 0]
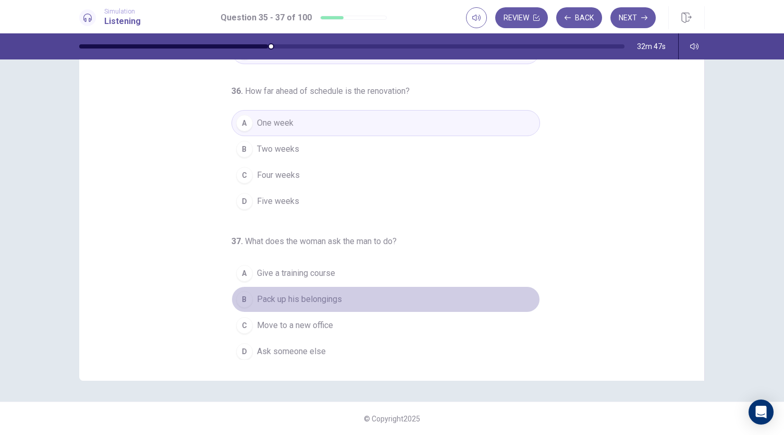
click at [334, 293] on span "Pack up his belongings" at bounding box center [299, 299] width 85 height 13
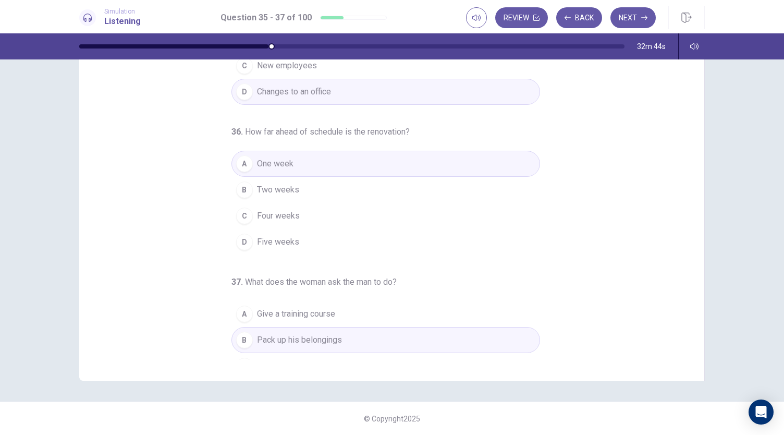
scroll to position [0, 0]
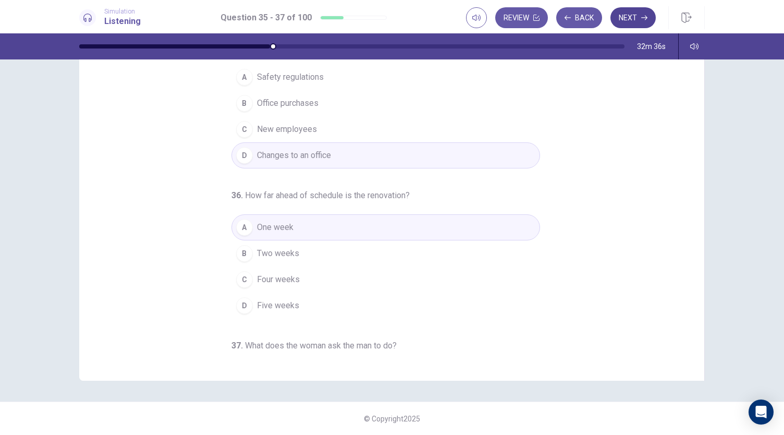
click at [635, 22] on button "Next" at bounding box center [632, 17] width 45 height 21
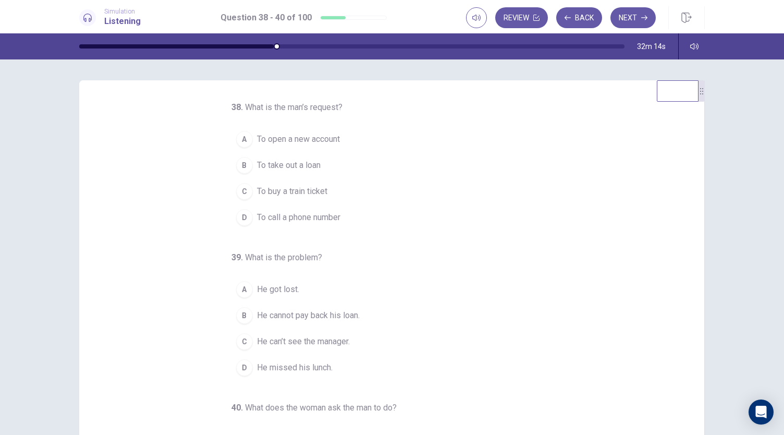
click at [301, 161] on span "To take out a loan" at bounding box center [289, 165] width 64 height 13
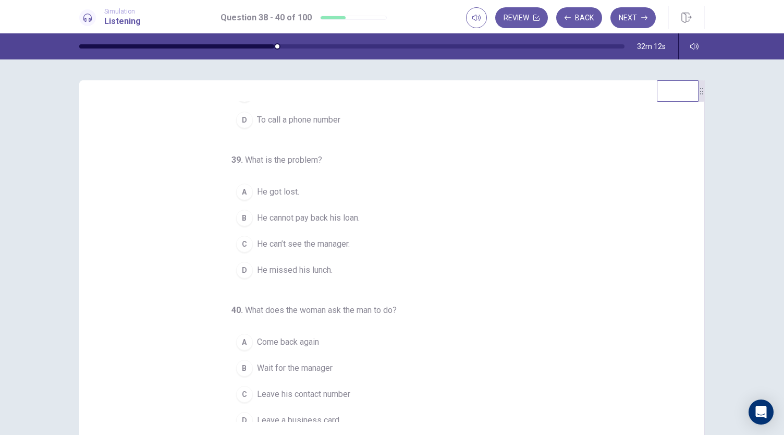
scroll to position [104, 0]
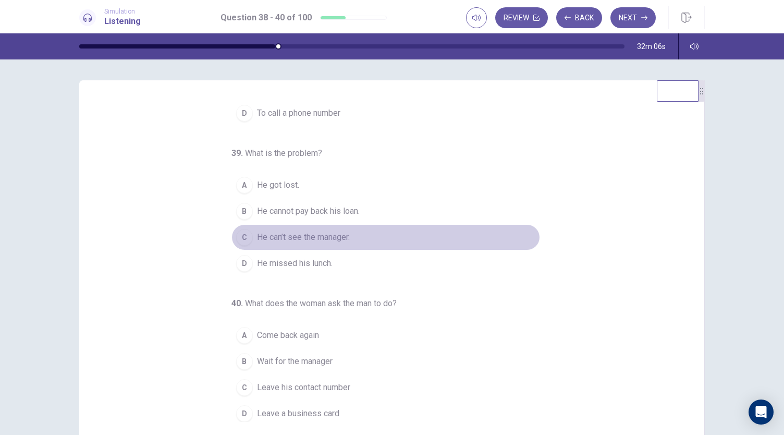
click at [328, 238] on span "He can’t see the manager." at bounding box center [303, 237] width 93 height 13
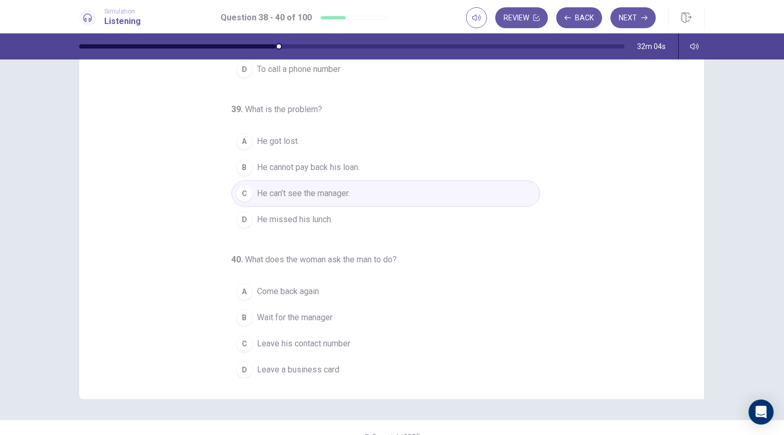
scroll to position [62, 0]
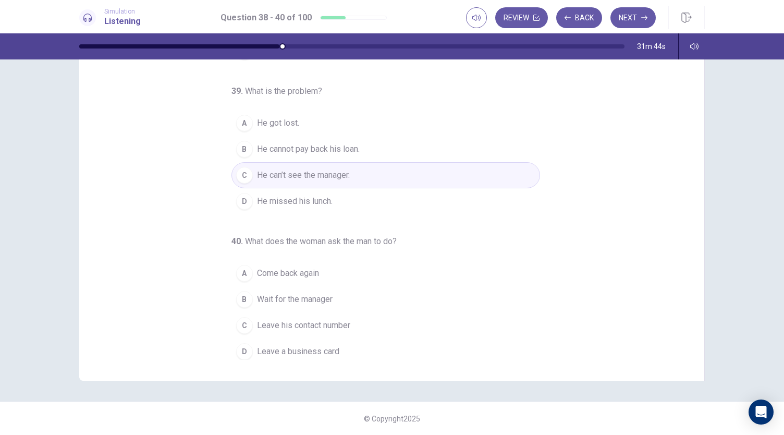
click at [329, 319] on span "Leave his contact number" at bounding box center [303, 325] width 93 height 13
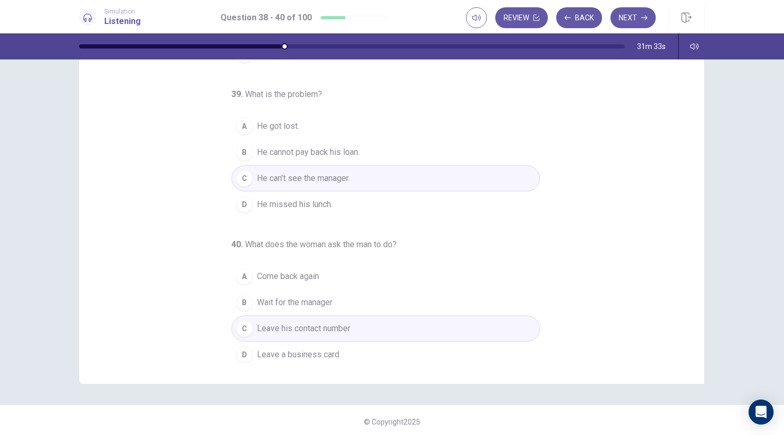
scroll to position [59, 0]
click at [643, 12] on button "Next" at bounding box center [632, 17] width 45 height 21
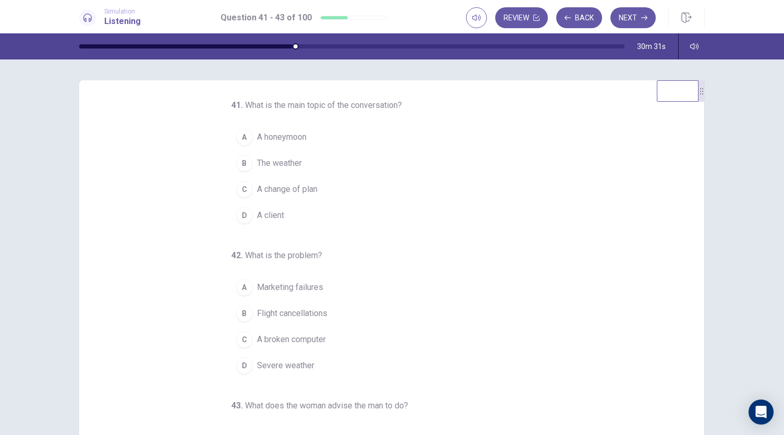
scroll to position [0, 0]
click at [298, 362] on span "Severe weather" at bounding box center [285, 367] width 57 height 13
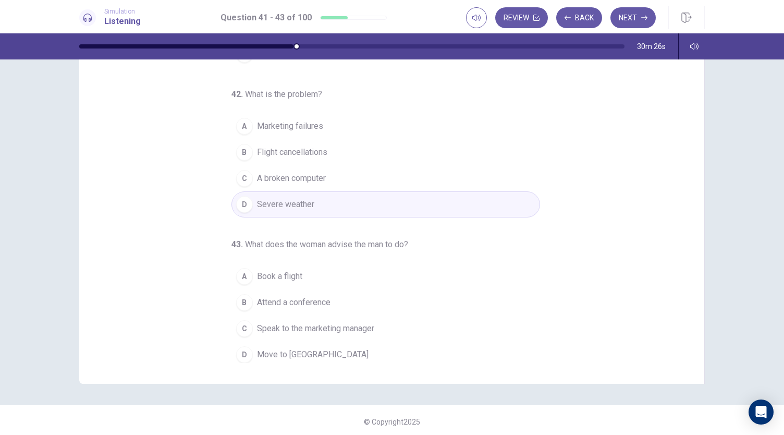
scroll to position [62, 0]
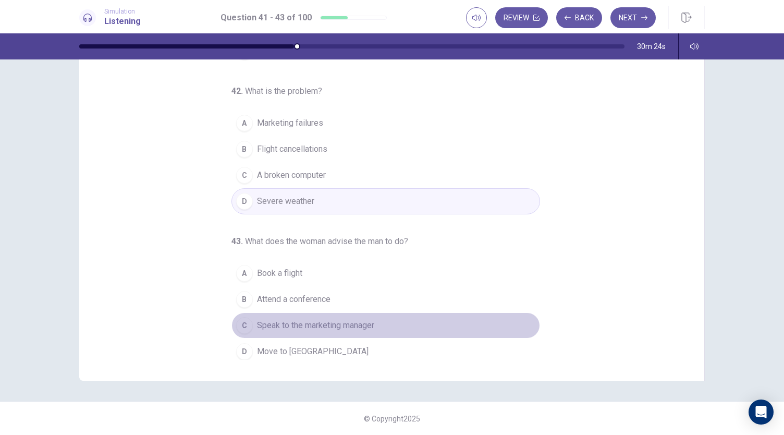
click at [337, 321] on span "Speak to the marketing manager" at bounding box center [315, 325] width 117 height 13
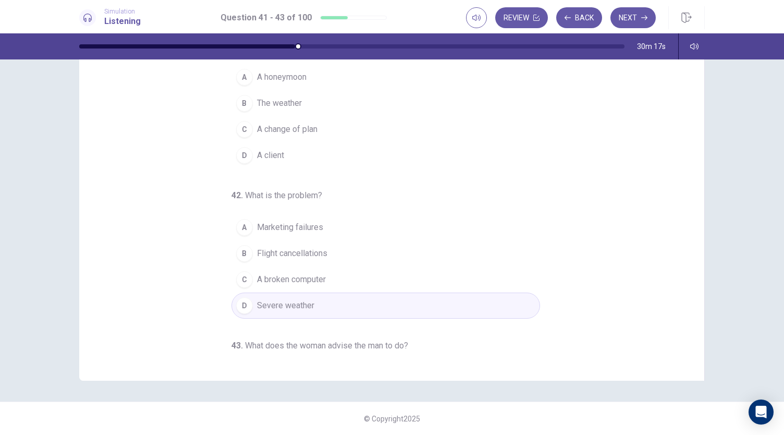
scroll to position [0, 0]
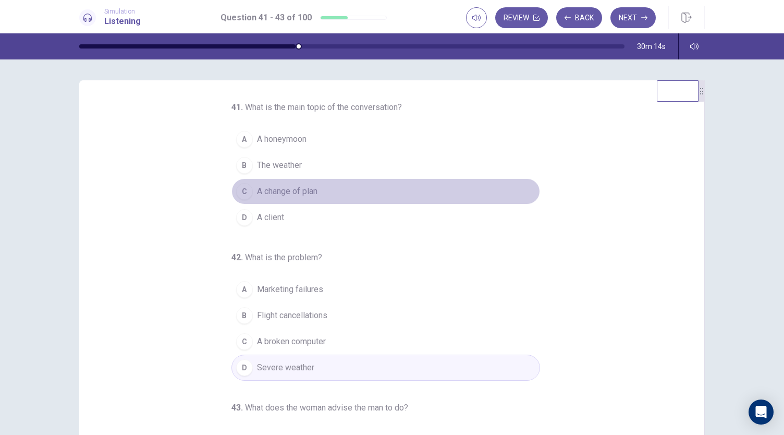
click at [296, 194] on span "A change of plan" at bounding box center [287, 191] width 60 height 13
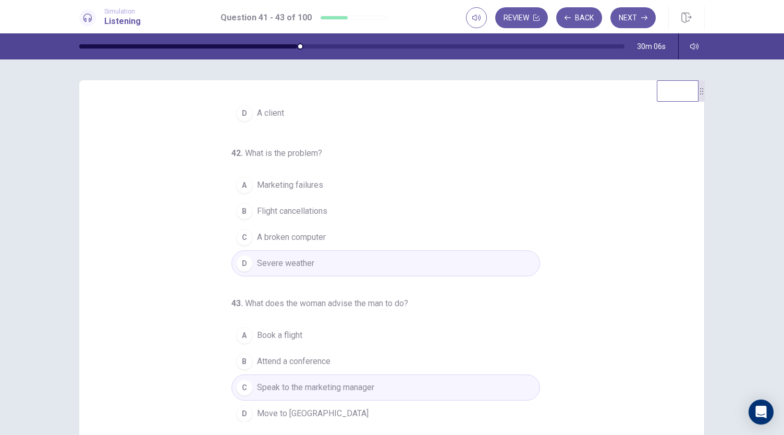
scroll to position [62, 0]
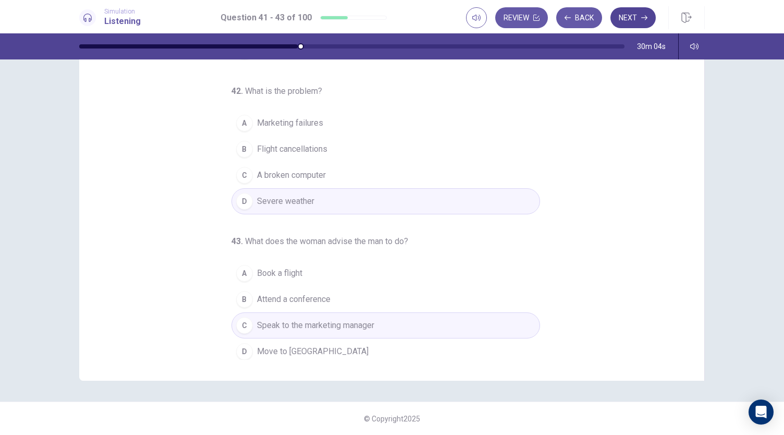
click at [634, 16] on button "Next" at bounding box center [632, 17] width 45 height 21
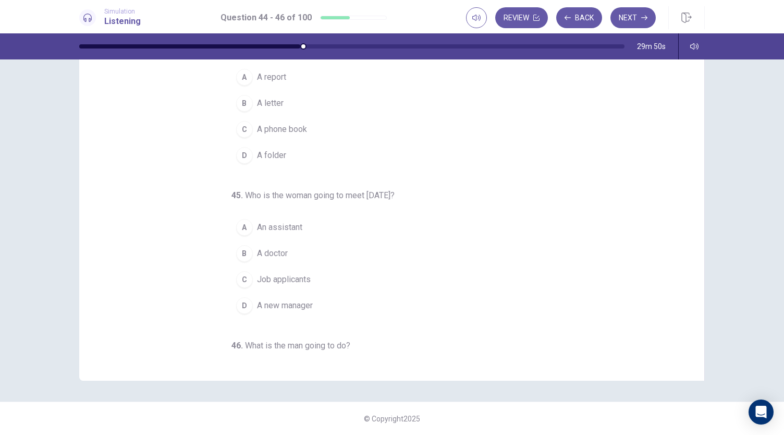
scroll to position [0, 0]
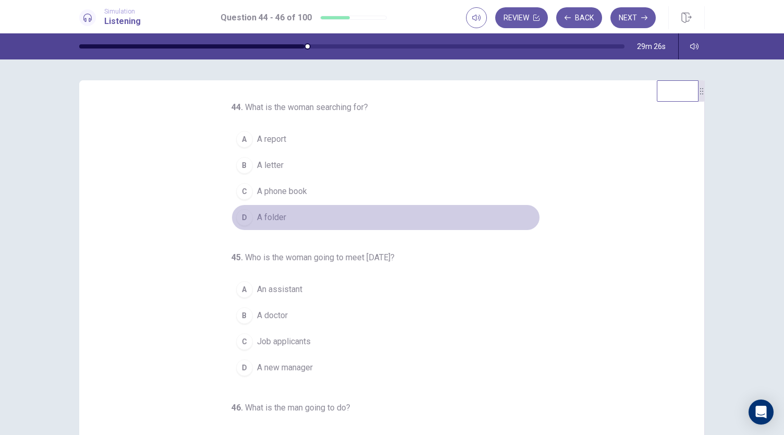
click at [272, 219] on span "A folder" at bounding box center [271, 217] width 29 height 13
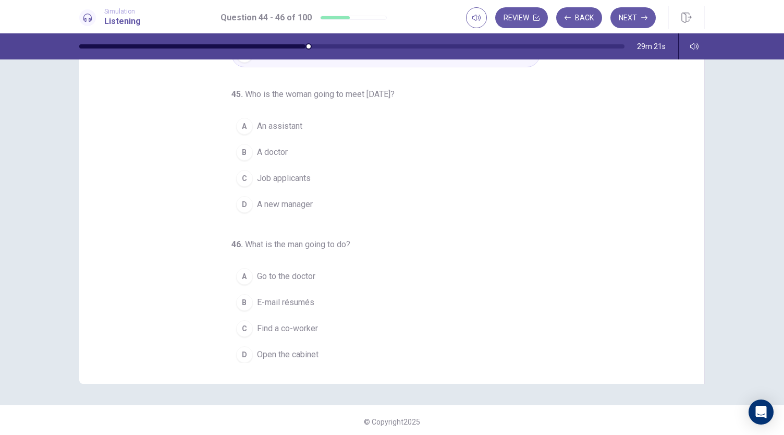
scroll to position [59, 0]
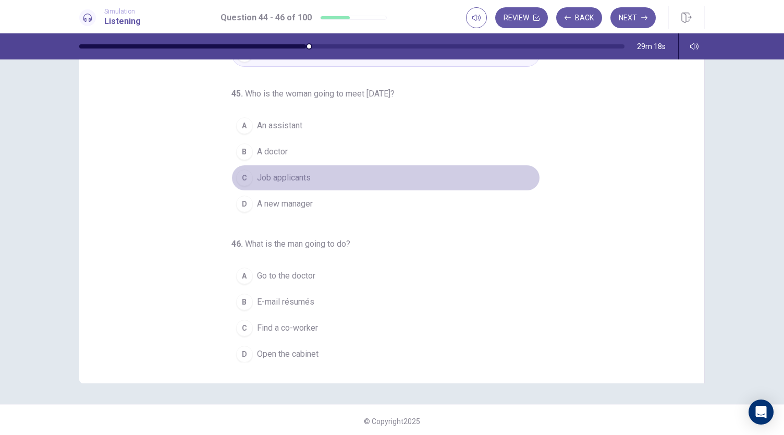
click at [348, 174] on button "C Job applicants" at bounding box center [385, 178] width 309 height 26
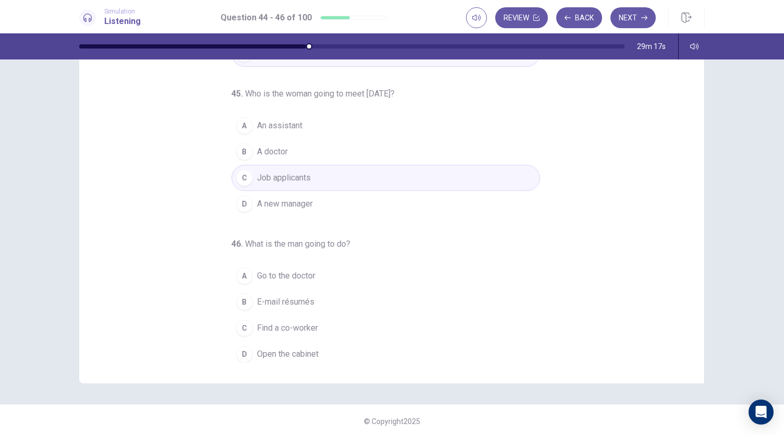
scroll to position [62, 0]
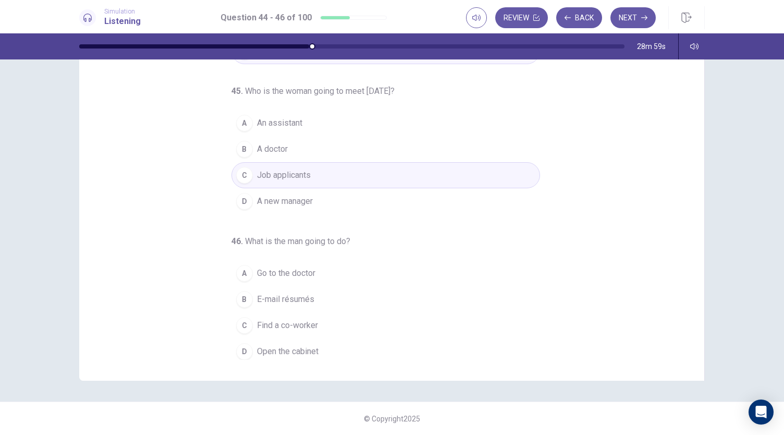
click at [305, 298] on span "E-mail résumés" at bounding box center [285, 299] width 57 height 13
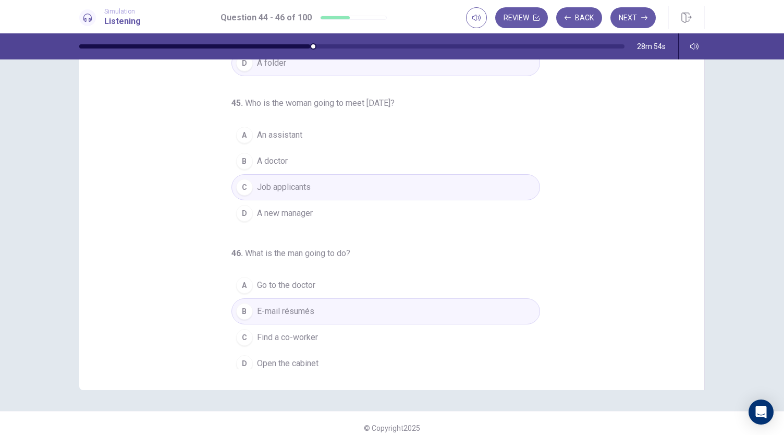
scroll to position [104, 0]
click at [633, 20] on button "Next" at bounding box center [632, 17] width 45 height 21
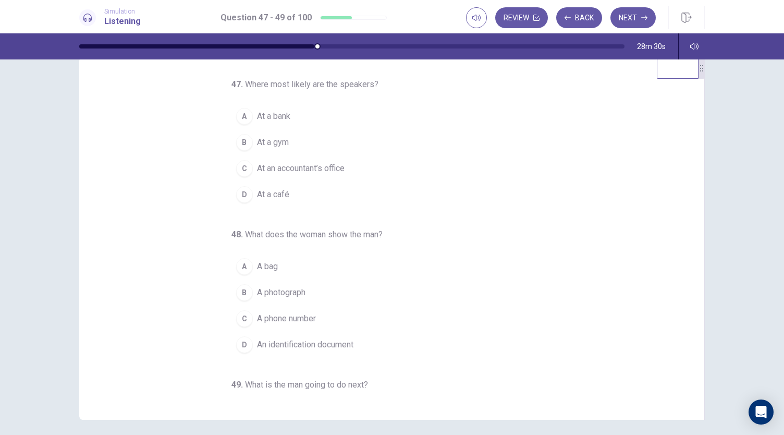
scroll to position [0, 0]
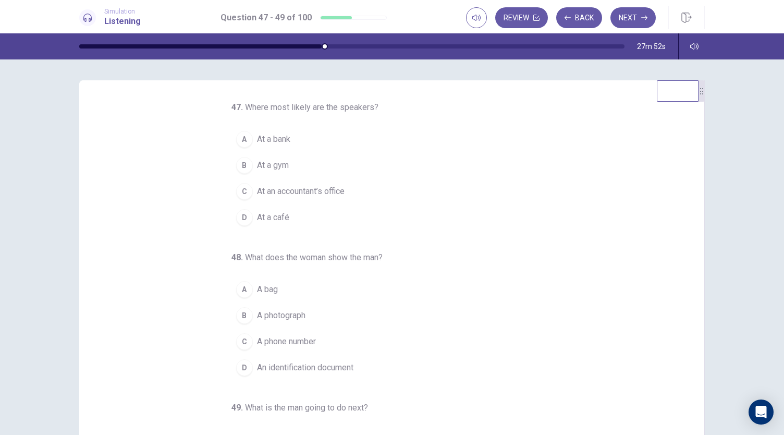
click at [306, 133] on button "A At a bank" at bounding box center [385, 139] width 309 height 26
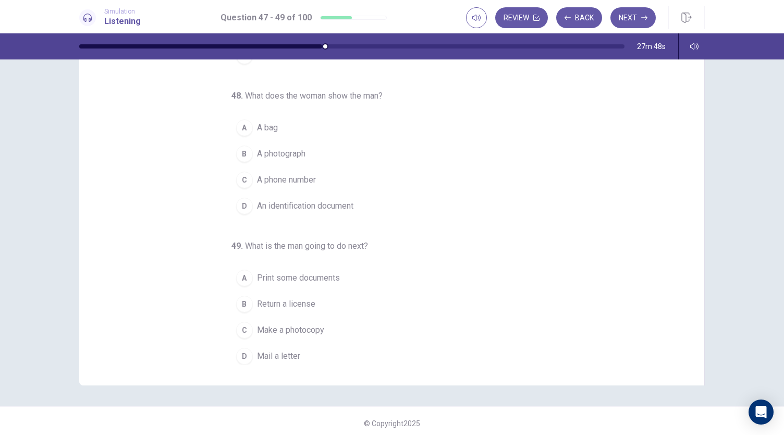
scroll to position [62, 0]
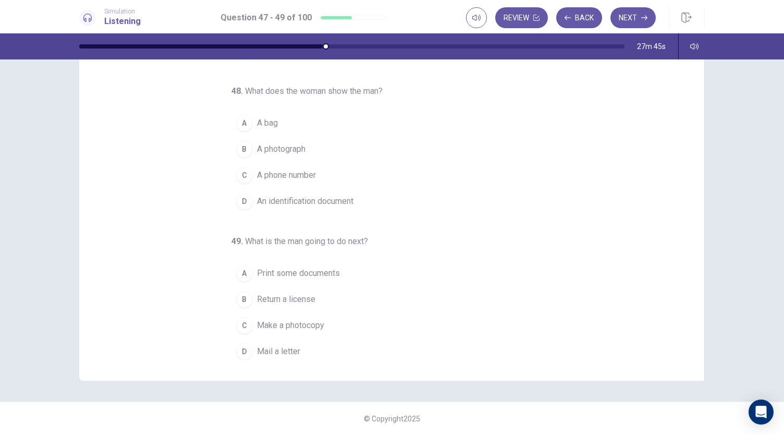
click at [320, 197] on span "An identification document" at bounding box center [305, 201] width 96 height 13
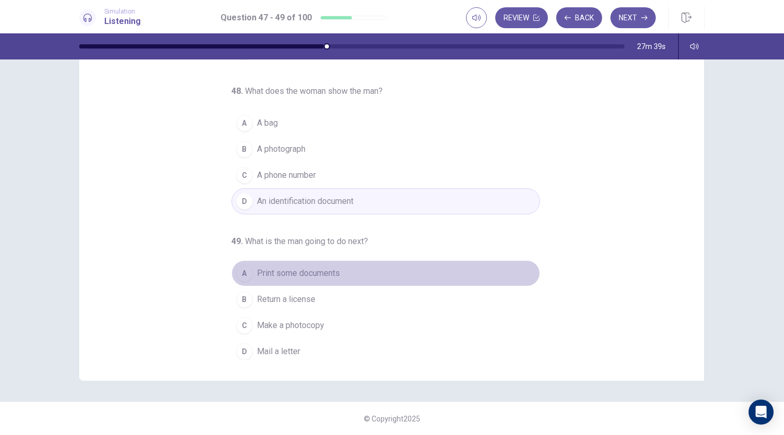
click at [335, 269] on span "Print some documents" at bounding box center [298, 273] width 83 height 13
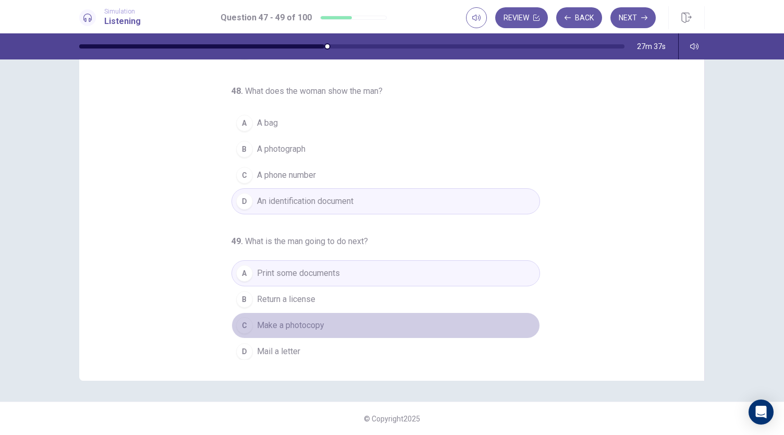
click at [359, 319] on button "C Make a photocopy" at bounding box center [385, 325] width 309 height 26
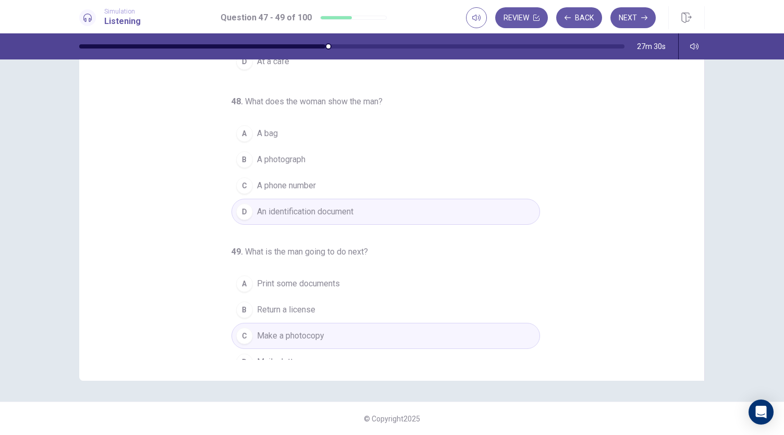
scroll to position [104, 0]
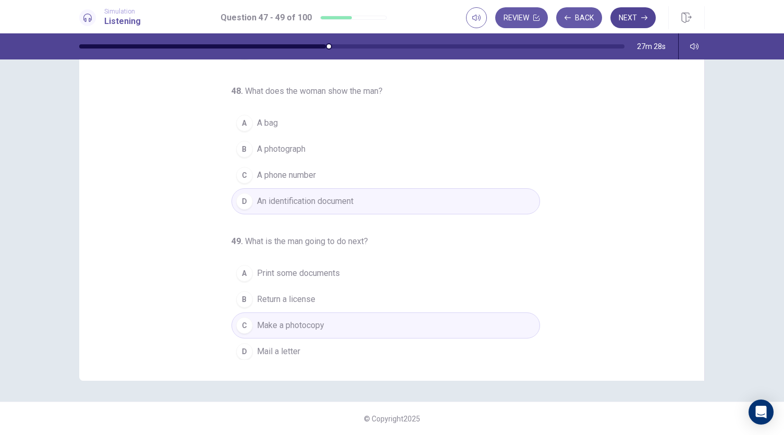
click at [640, 18] on button "Next" at bounding box center [632, 17] width 45 height 21
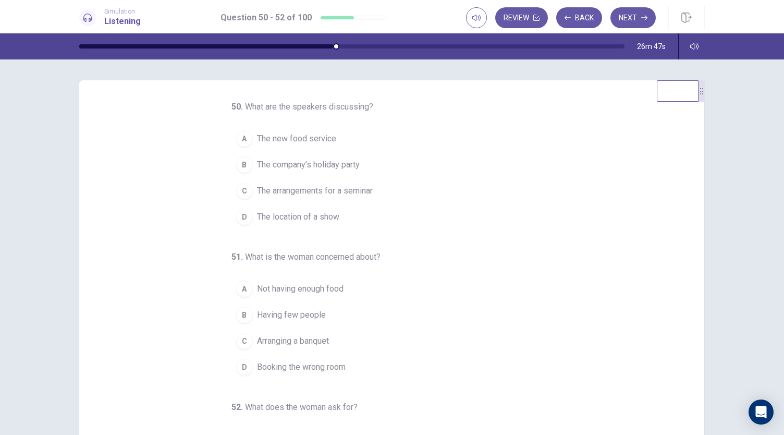
scroll to position [0, 0]
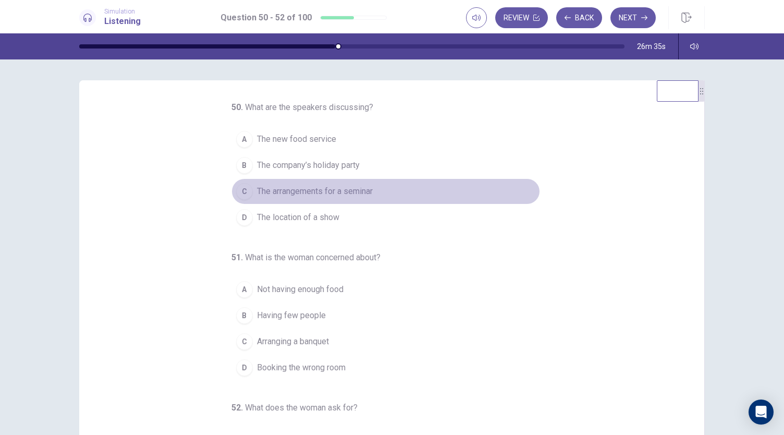
click at [321, 194] on span "The arrangements for a seminar" at bounding box center [315, 191] width 116 height 13
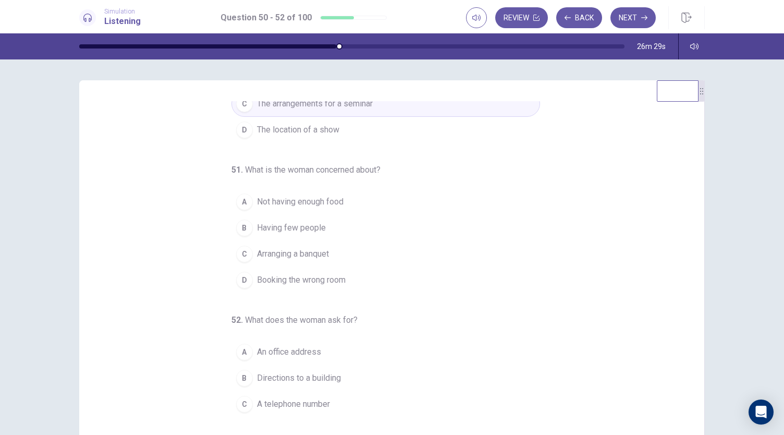
scroll to position [104, 0]
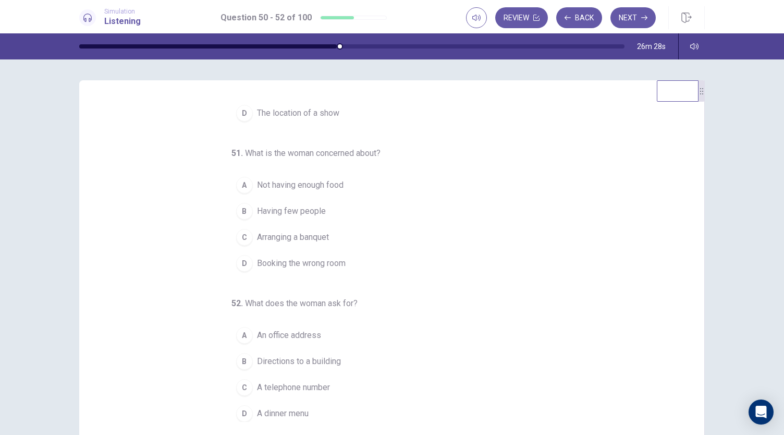
click at [350, 181] on button "A Not having enough food" at bounding box center [385, 185] width 309 height 26
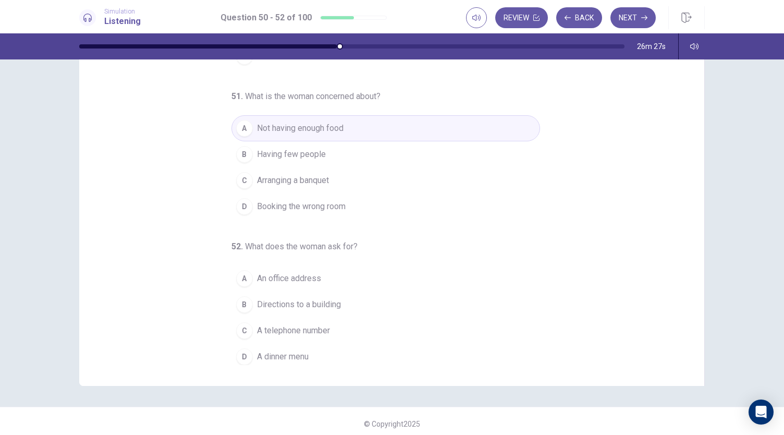
scroll to position [62, 0]
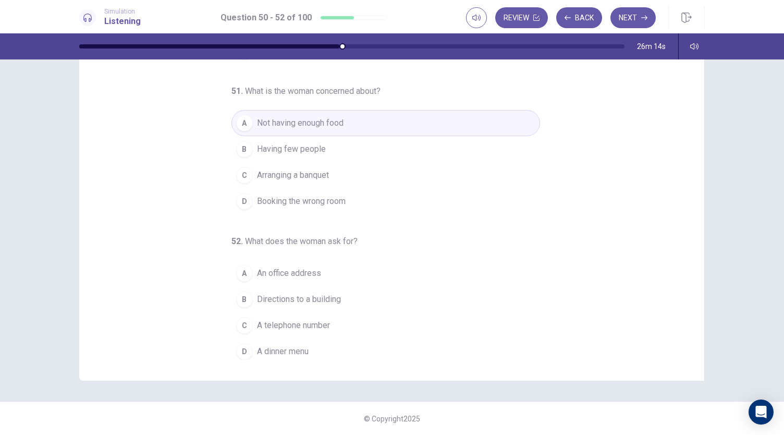
click at [323, 322] on span "A telephone number" at bounding box center [293, 325] width 73 height 13
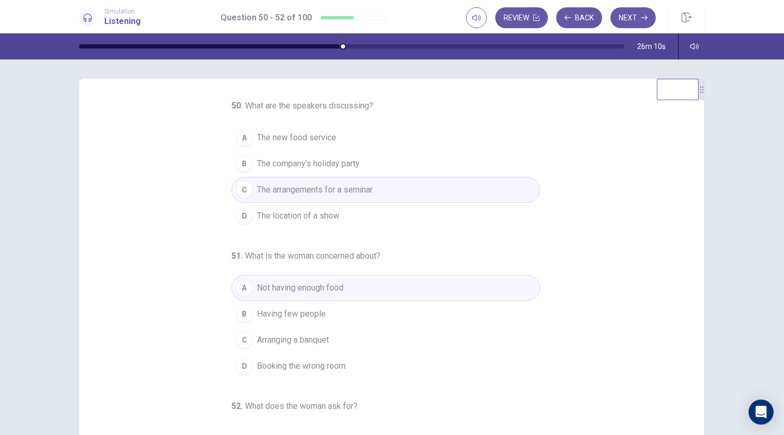
scroll to position [0, 0]
click at [639, 18] on button "Next" at bounding box center [632, 17] width 45 height 21
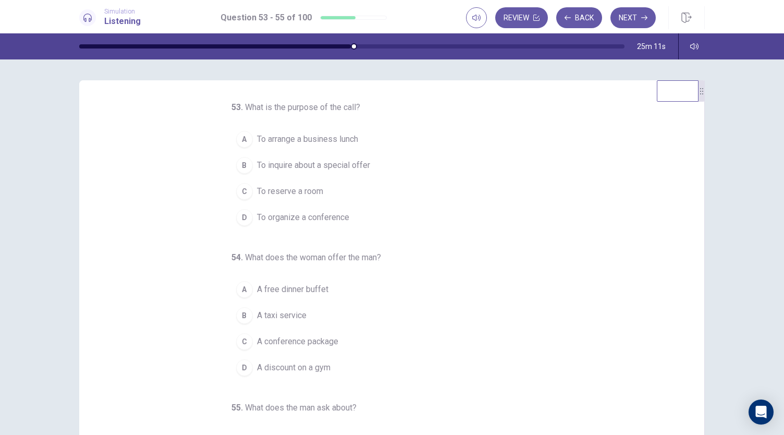
click at [301, 191] on span "To reserve a room" at bounding box center [290, 191] width 66 height 13
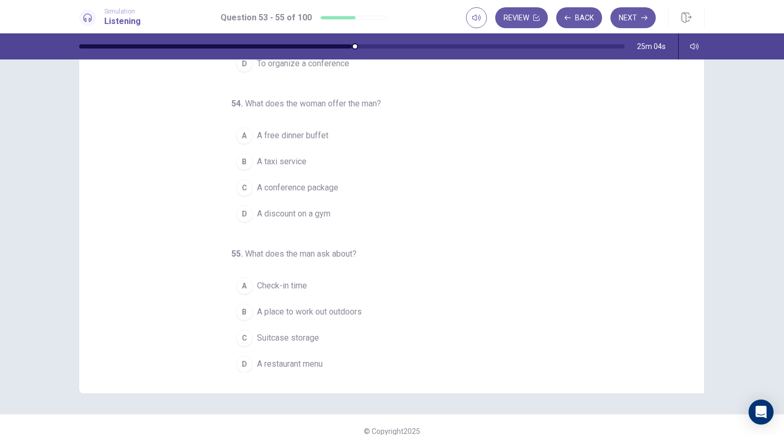
scroll to position [52, 0]
click at [335, 189] on button "C A conference package" at bounding box center [385, 185] width 309 height 26
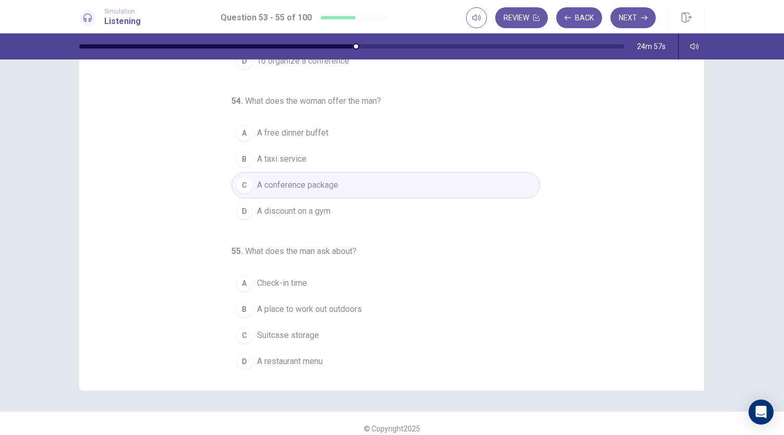
scroll to position [62, 0]
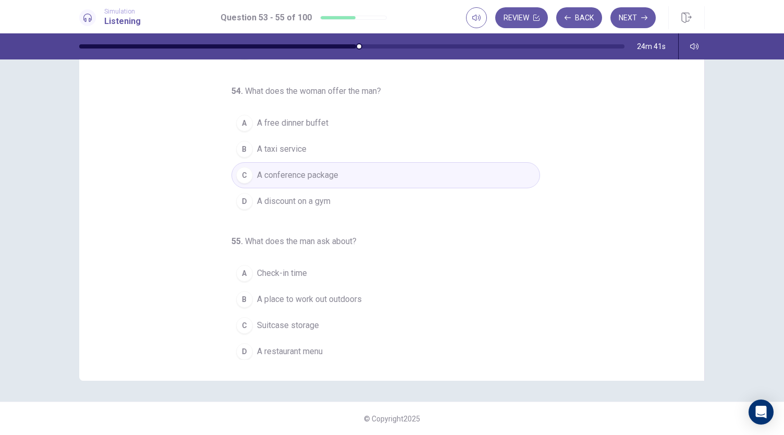
click at [339, 299] on span "A place to work out outdoors" at bounding box center [309, 299] width 105 height 13
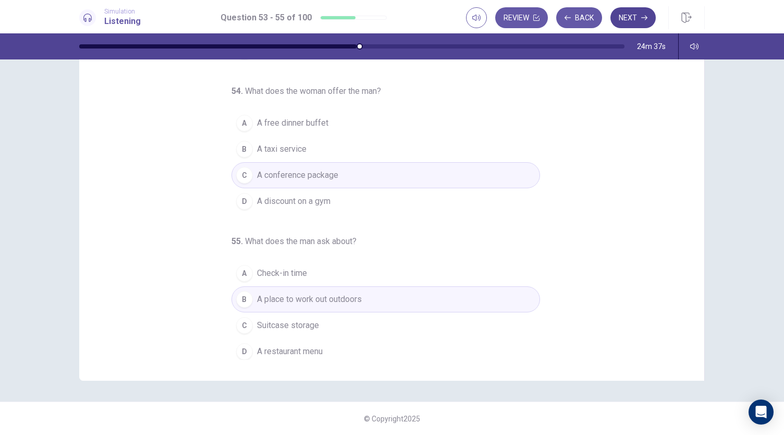
click at [630, 22] on button "Next" at bounding box center [632, 17] width 45 height 21
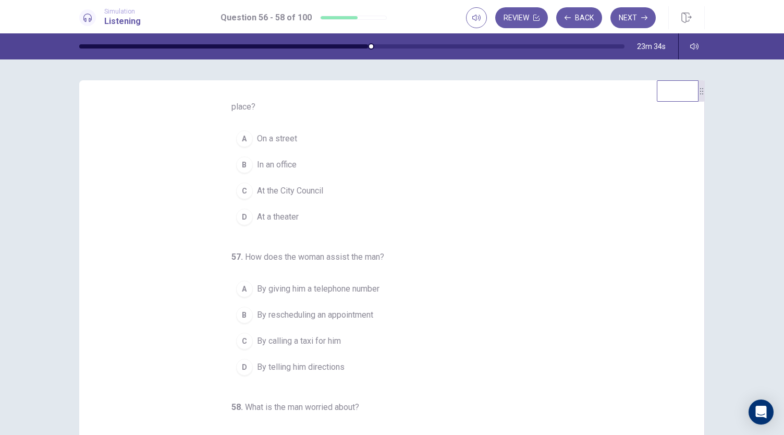
scroll to position [14, 0]
click at [334, 136] on button "A On a street" at bounding box center [385, 138] width 309 height 26
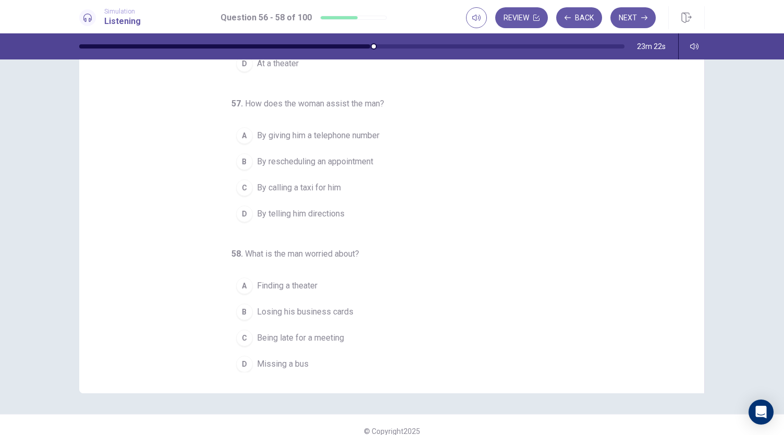
scroll to position [59, 0]
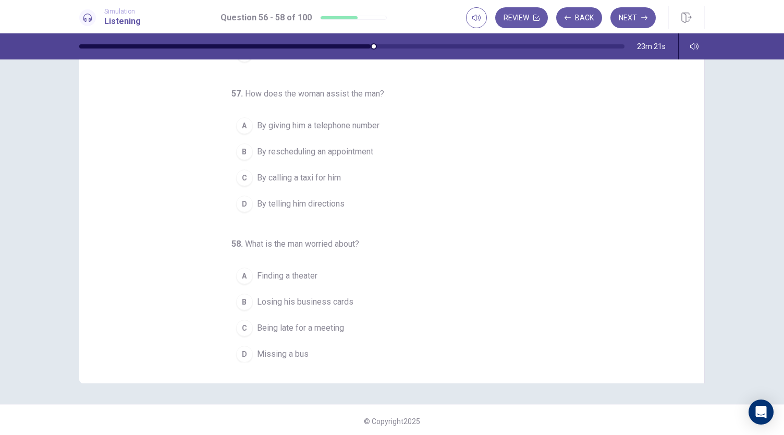
click at [329, 198] on span "By telling him directions" at bounding box center [301, 204] width 88 height 13
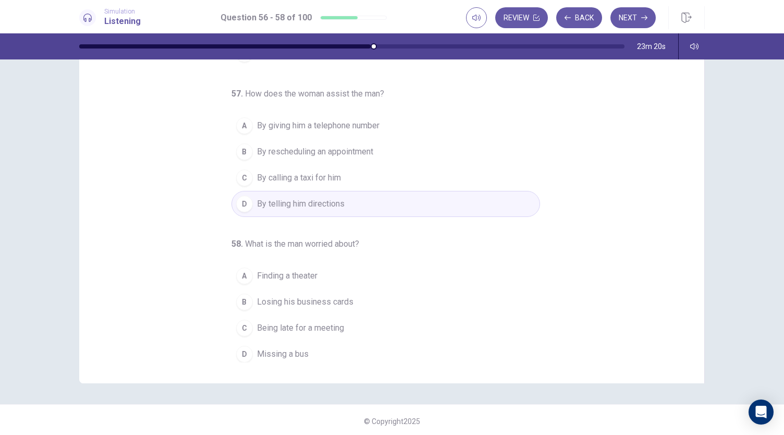
scroll to position [62, 0]
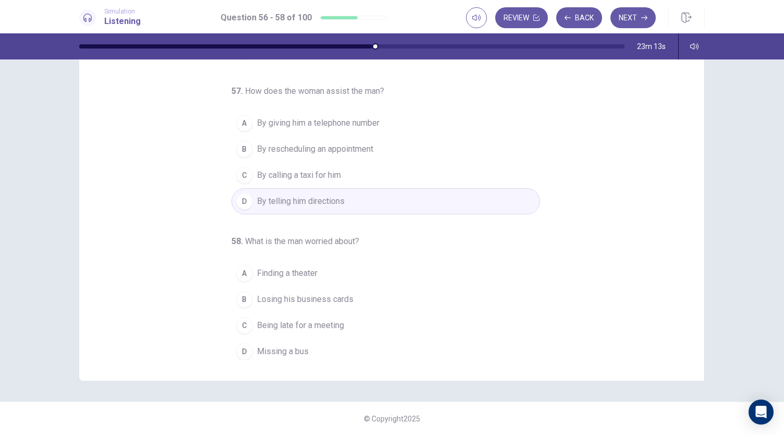
click at [353, 316] on button "C Being late for a meeting" at bounding box center [385, 325] width 309 height 26
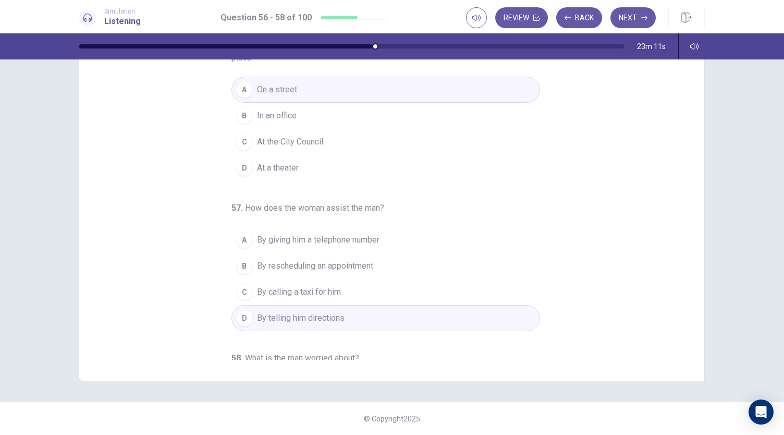
scroll to position [0, 0]
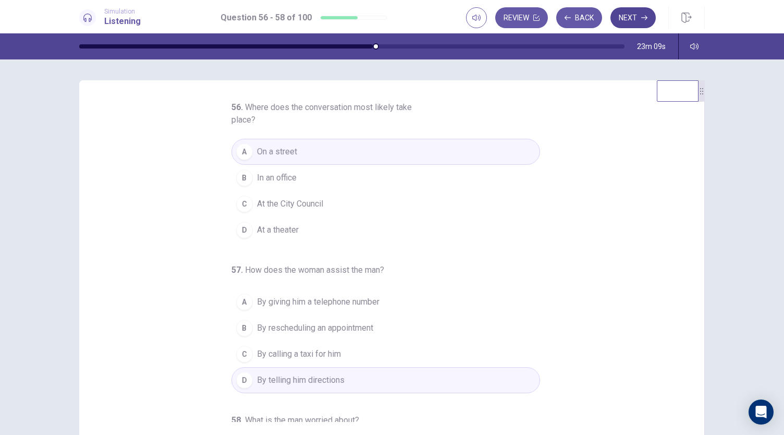
click at [643, 14] on button "Next" at bounding box center [632, 17] width 45 height 21
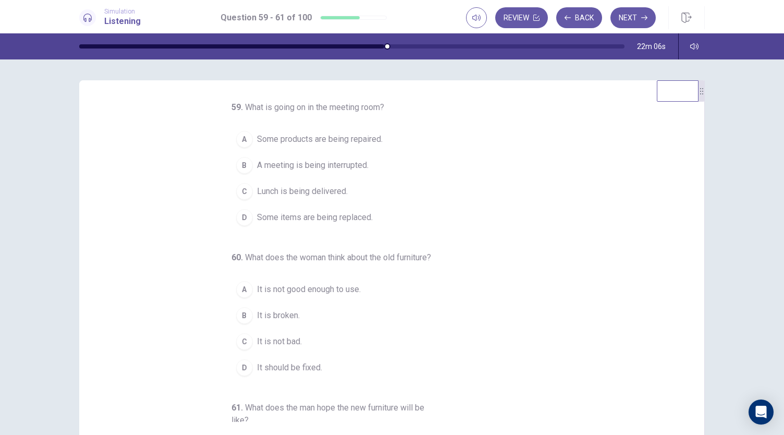
click at [356, 220] on span "Some items are being replaced." at bounding box center [315, 217] width 116 height 13
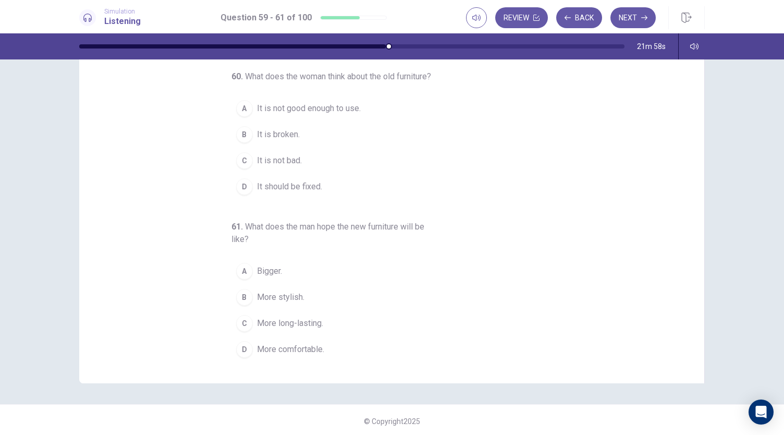
scroll to position [61, 0]
click at [316, 155] on button "C It is not bad." at bounding box center [385, 159] width 309 height 26
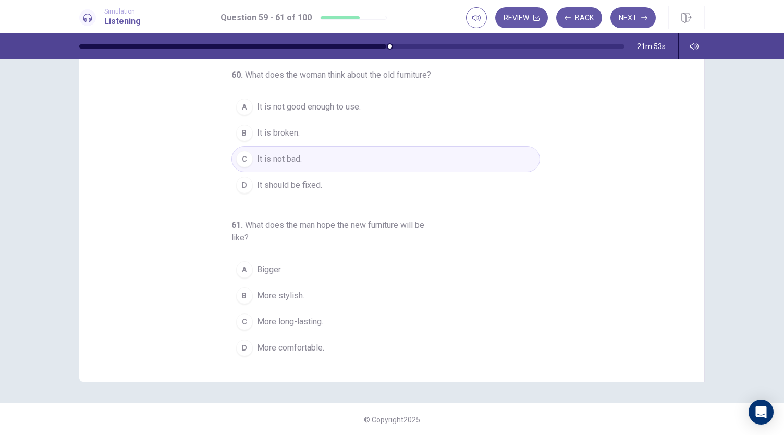
scroll to position [62, 0]
click at [329, 345] on button "D More comfortable." at bounding box center [385, 347] width 309 height 26
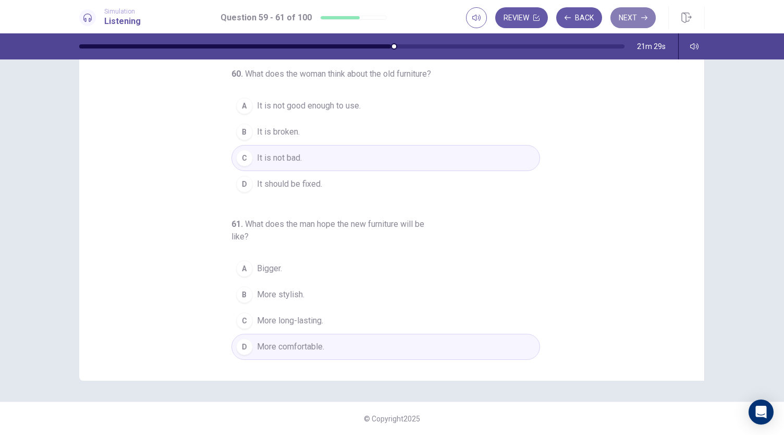
click at [642, 23] on button "Next" at bounding box center [632, 17] width 45 height 21
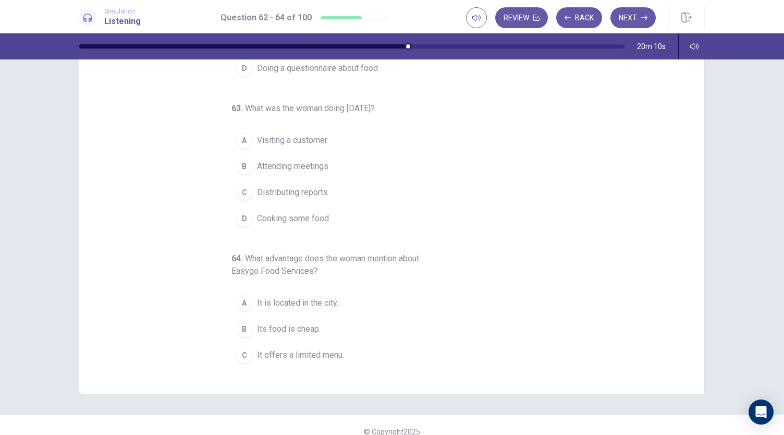
scroll to position [117, 0]
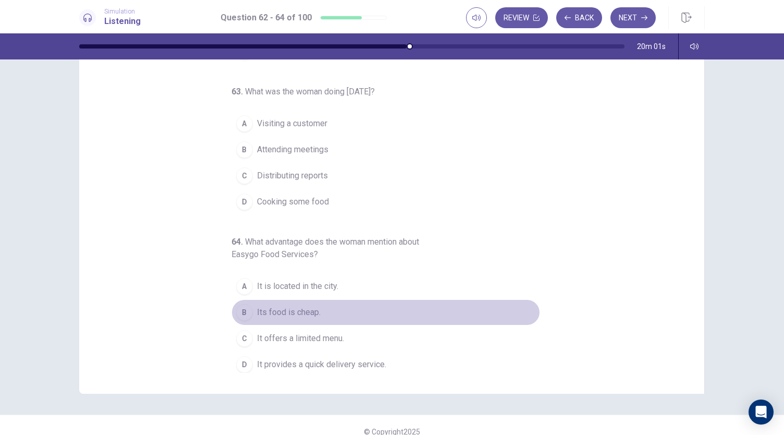
click at [335, 306] on button "B Its food is cheap." at bounding box center [385, 312] width 309 height 26
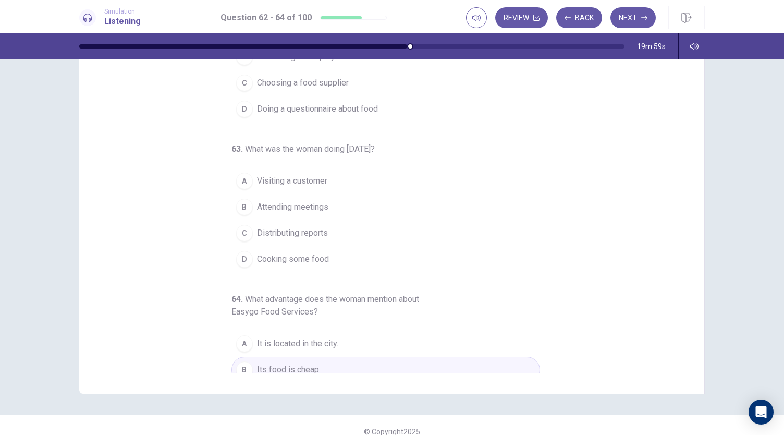
scroll to position [58, 0]
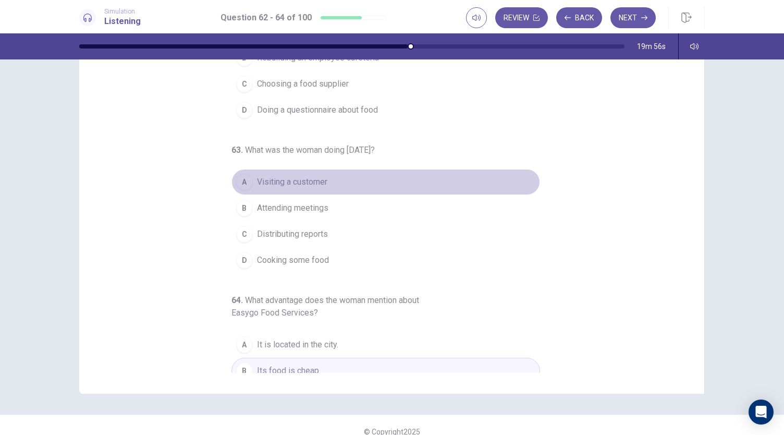
click at [336, 181] on button "A Visiting a customer" at bounding box center [385, 182] width 309 height 26
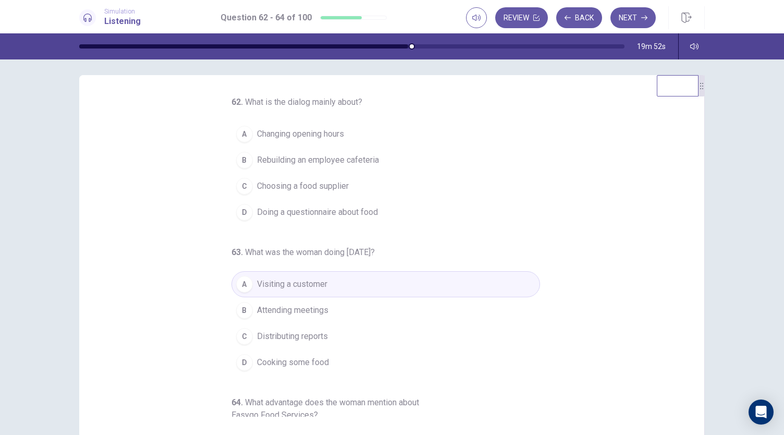
scroll to position [3, 0]
click at [362, 213] on span "Doing a questionnaire about food" at bounding box center [317, 214] width 121 height 13
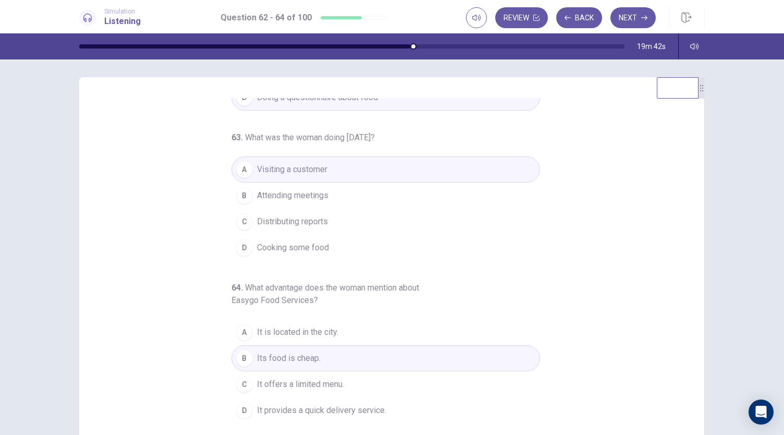
scroll to position [0, 0]
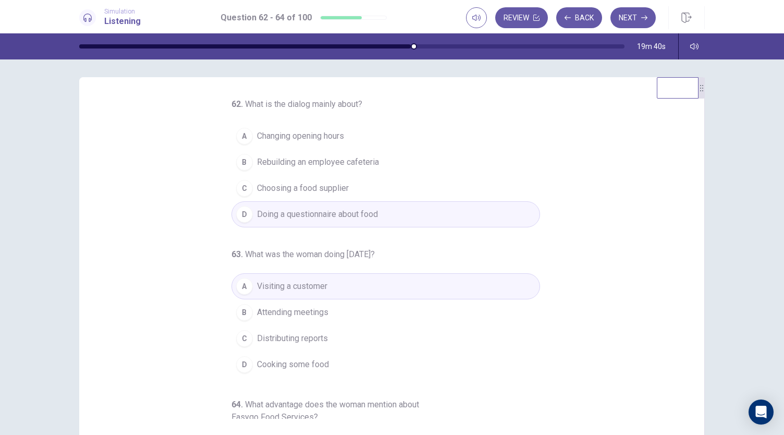
click at [381, 164] on button "B Rebuilding an employee cafeteria" at bounding box center [385, 162] width 309 height 26
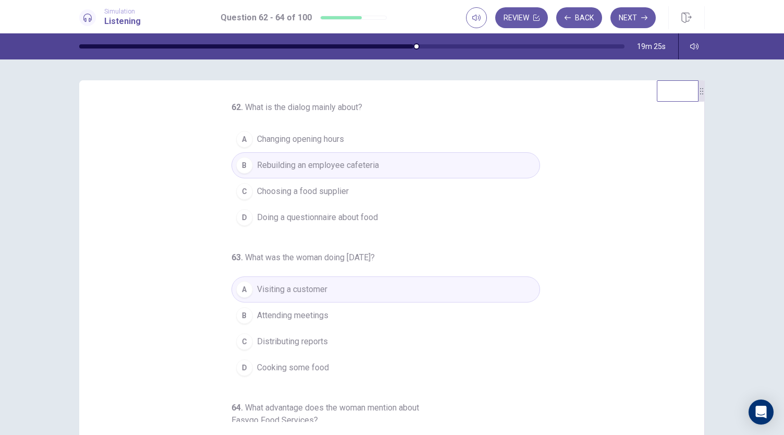
click at [401, 213] on button "D Doing a questionnaire about food" at bounding box center [385, 217] width 309 height 26
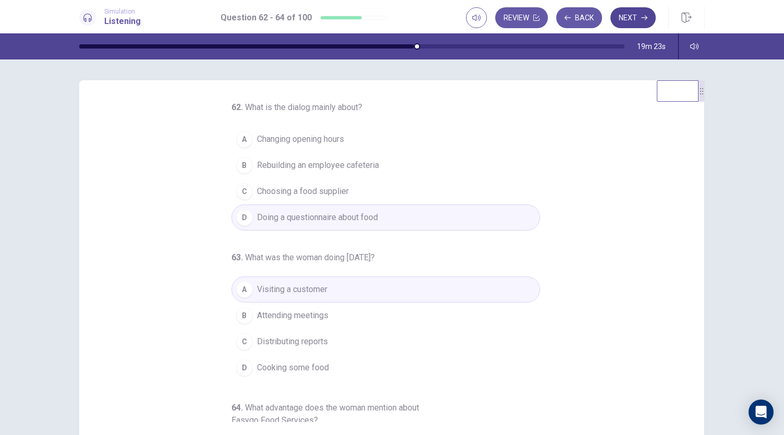
click at [648, 14] on button "Next" at bounding box center [632, 17] width 45 height 21
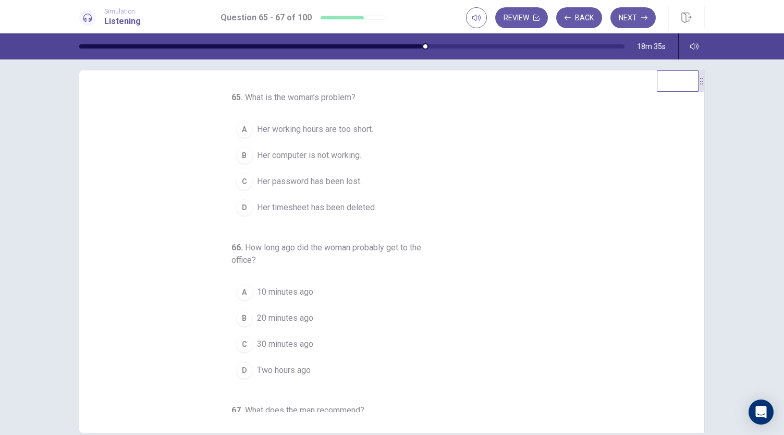
scroll to position [10, 0]
click at [343, 151] on span "Her computer is not working." at bounding box center [309, 155] width 104 height 13
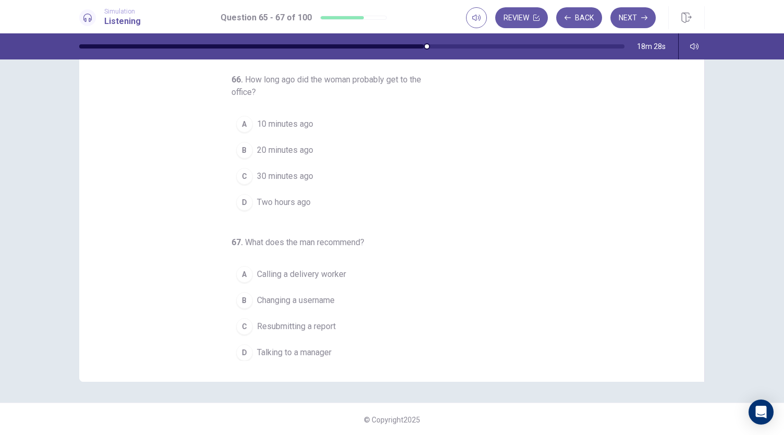
scroll to position [62, 0]
click at [310, 351] on span "Talking to a manager" at bounding box center [294, 352] width 75 height 13
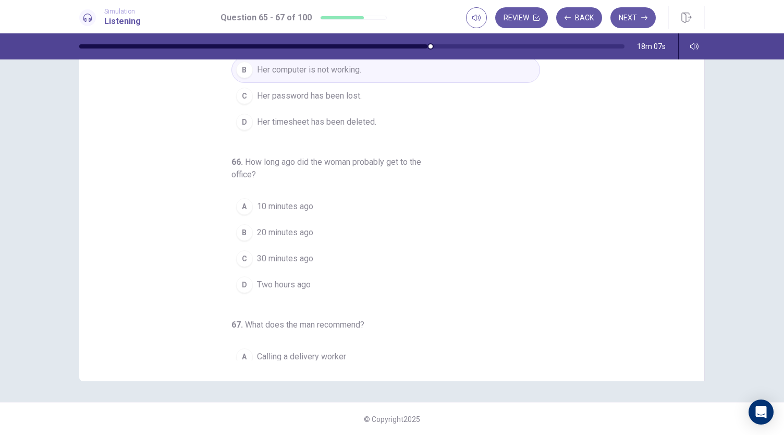
scroll to position [47, 0]
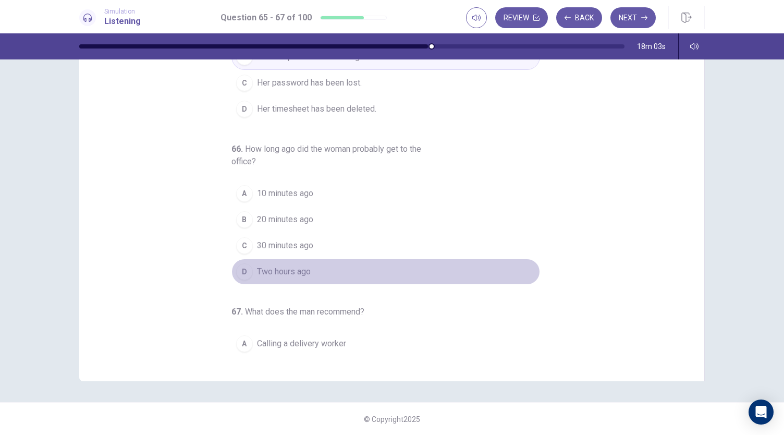
click at [304, 266] on span "Two hours ago" at bounding box center [284, 271] width 54 height 13
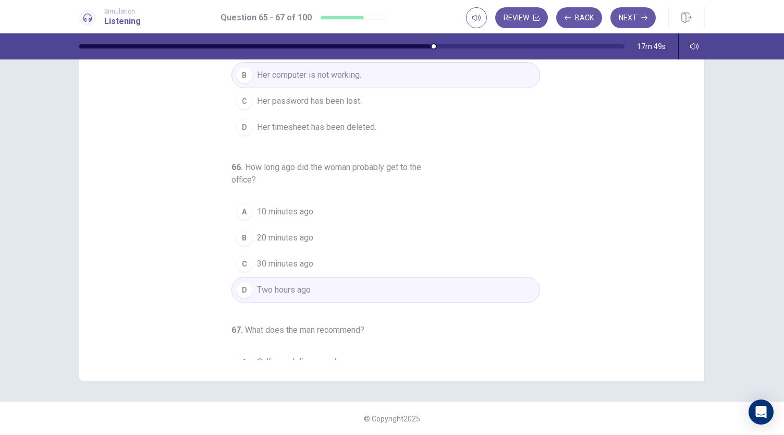
scroll to position [25, 0]
click at [634, 13] on button "Next" at bounding box center [632, 17] width 45 height 21
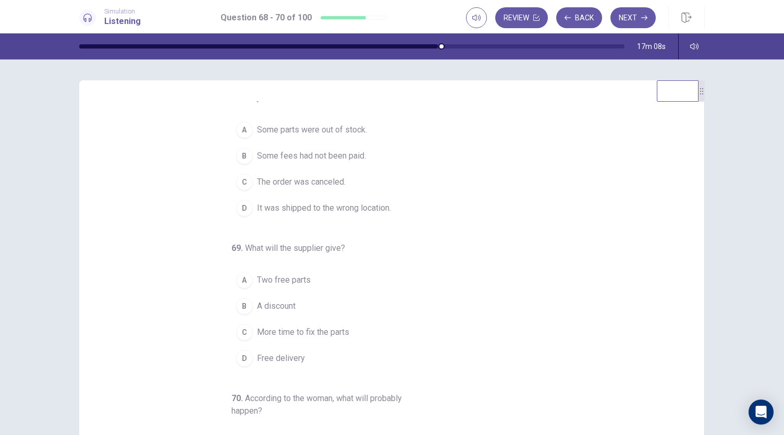
scroll to position [4, 0]
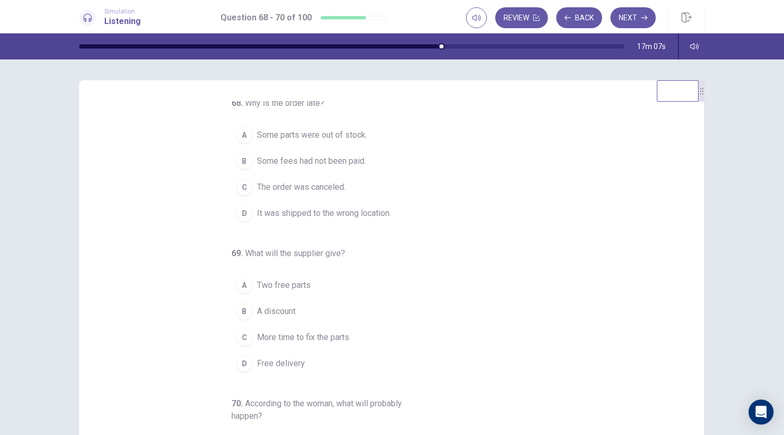
click at [375, 216] on span "It was shipped to the wrong location." at bounding box center [324, 213] width 134 height 13
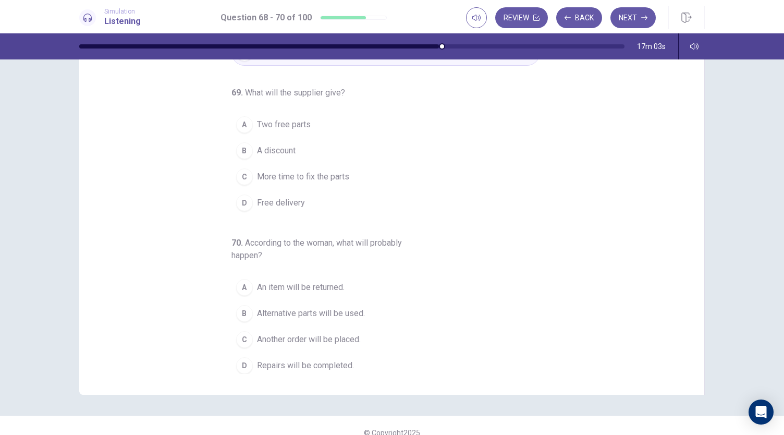
scroll to position [62, 0]
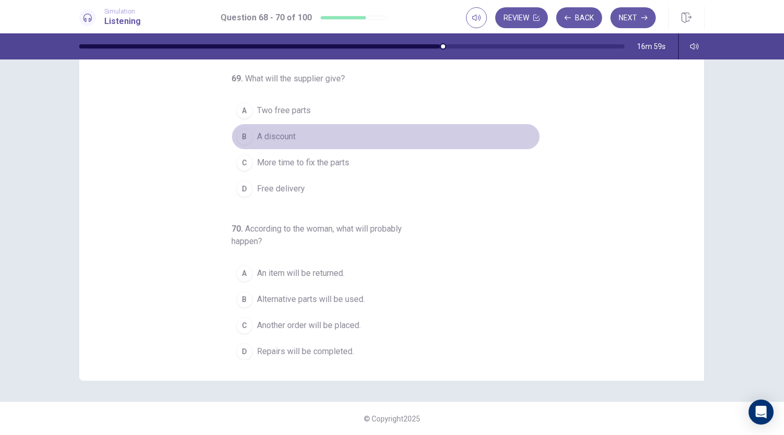
click at [322, 133] on button "B A discount" at bounding box center [385, 137] width 309 height 26
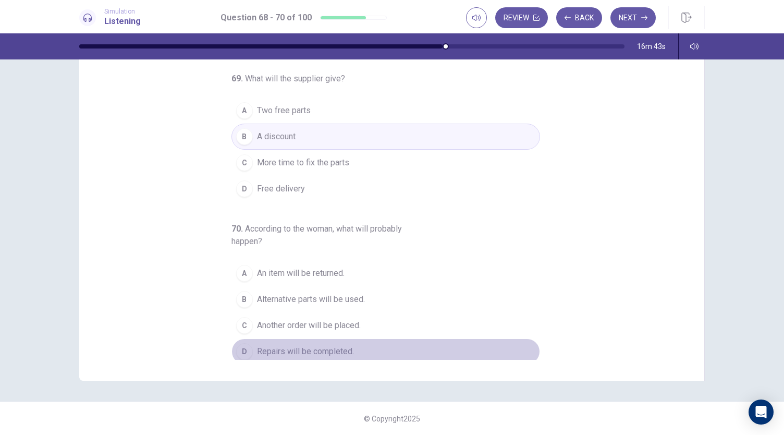
click at [361, 352] on button "D Repairs will be completed." at bounding box center [385, 351] width 309 height 26
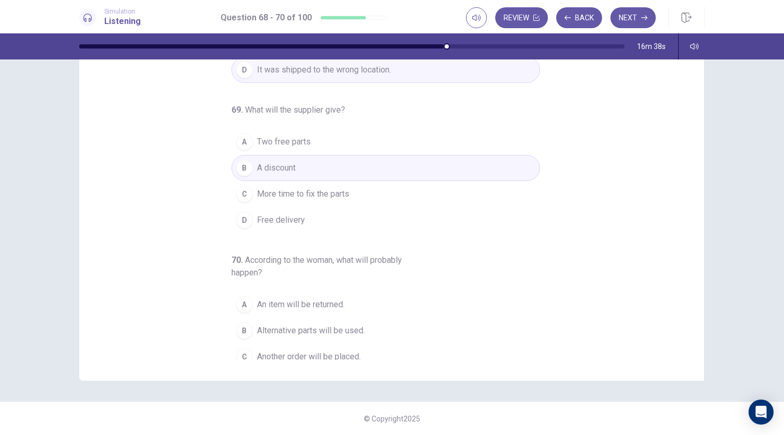
scroll to position [117, 0]
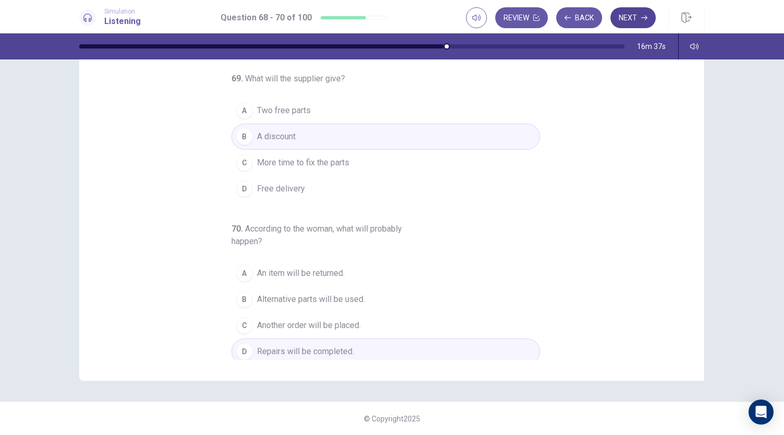
click at [633, 18] on button "Next" at bounding box center [632, 17] width 45 height 21
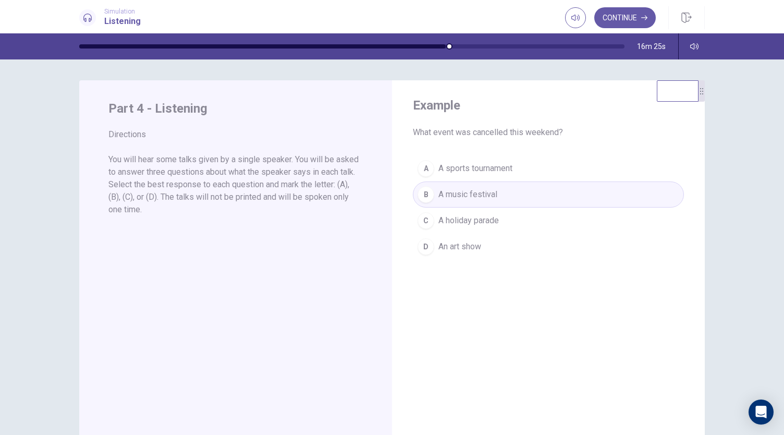
scroll to position [0, 0]
click at [625, 22] on button "Continue" at bounding box center [625, 17] width 62 height 21
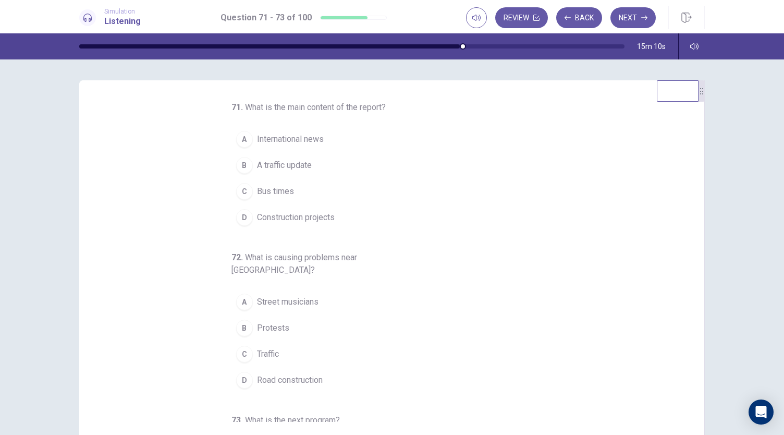
click at [308, 167] on button "B A traffic update" at bounding box center [385, 165] width 309 height 26
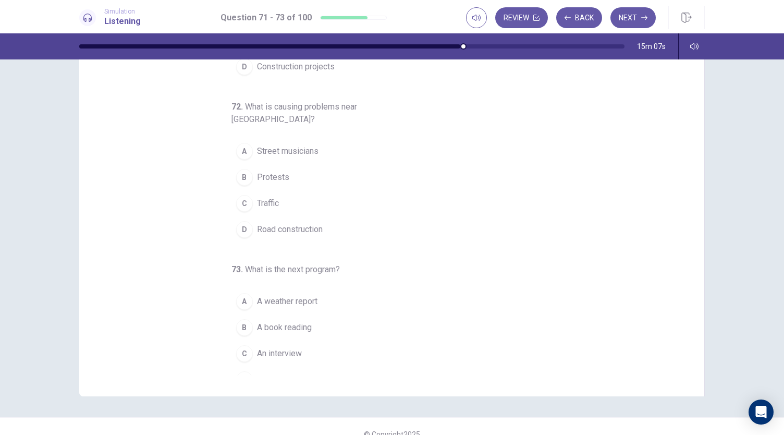
scroll to position [56, 0]
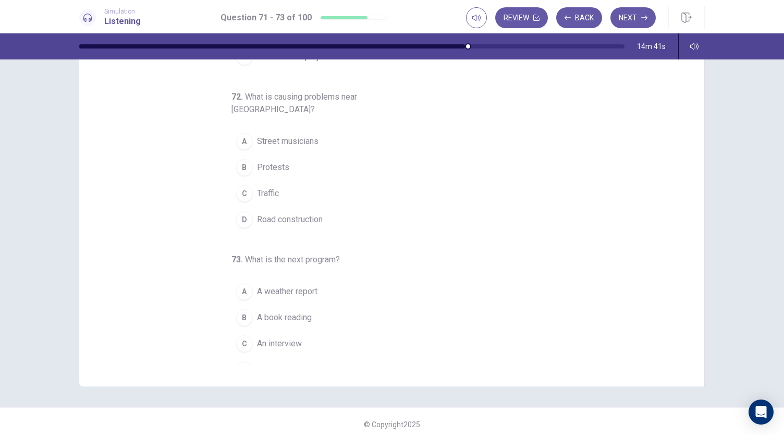
click at [318, 213] on span "Road construction" at bounding box center [290, 219] width 66 height 13
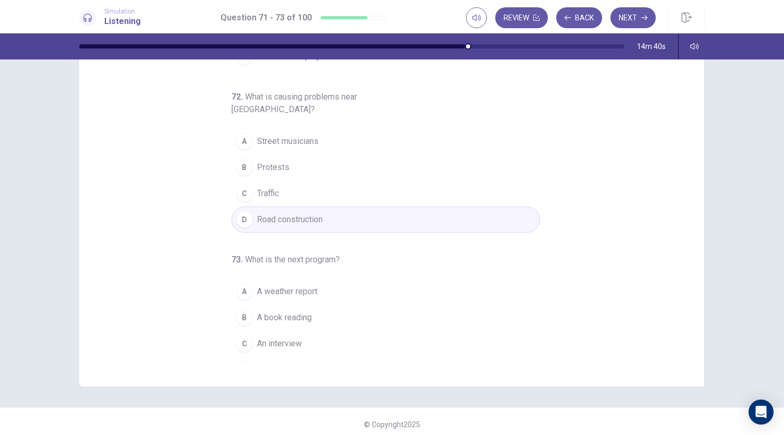
scroll to position [62, 0]
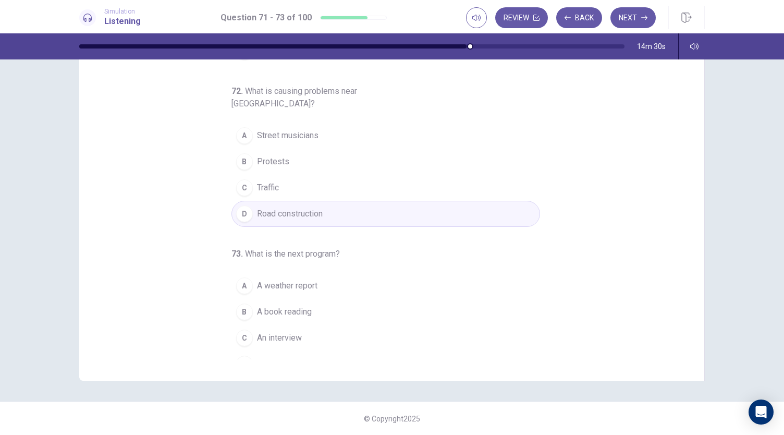
click at [302, 325] on button "C An interview" at bounding box center [385, 338] width 309 height 26
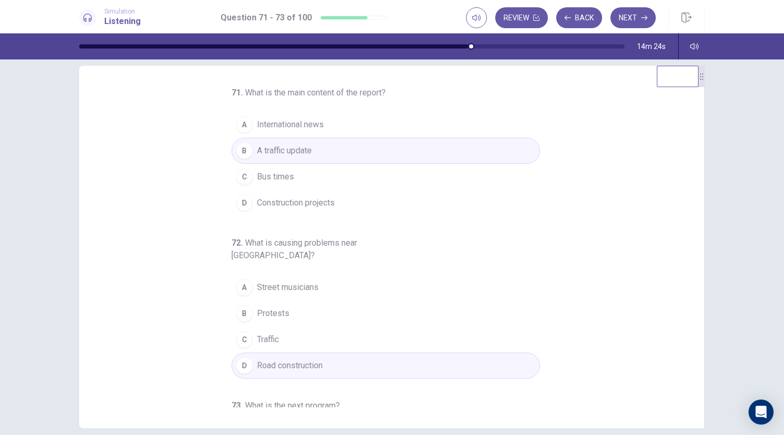
scroll to position [0, 0]
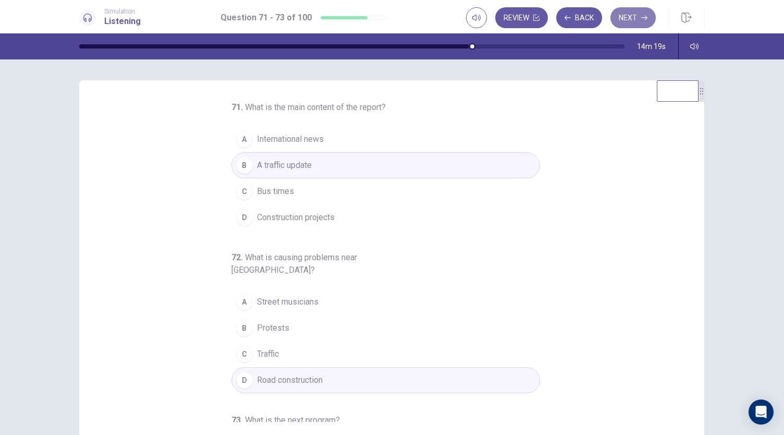
click at [641, 21] on button "Next" at bounding box center [632, 17] width 45 height 21
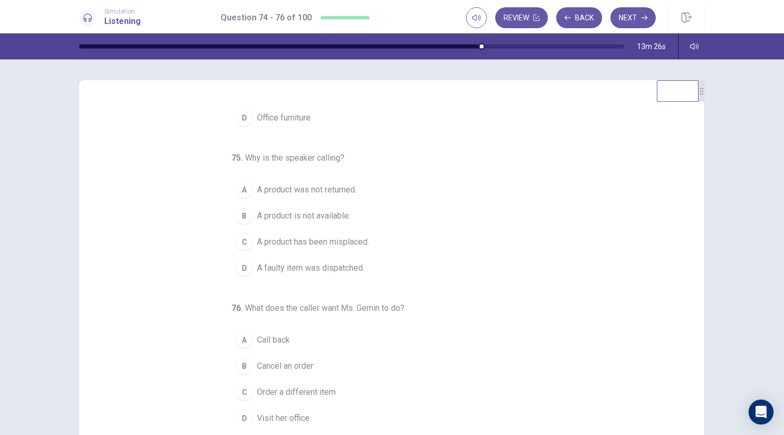
scroll to position [104, 0]
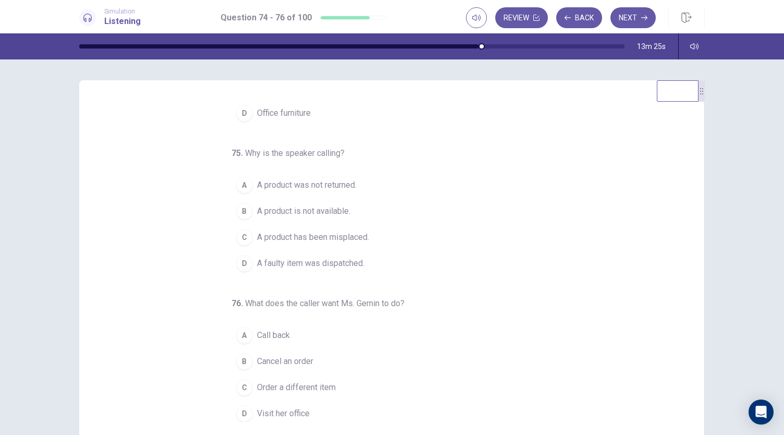
click at [347, 206] on span "A product is not available." at bounding box center [303, 211] width 93 height 13
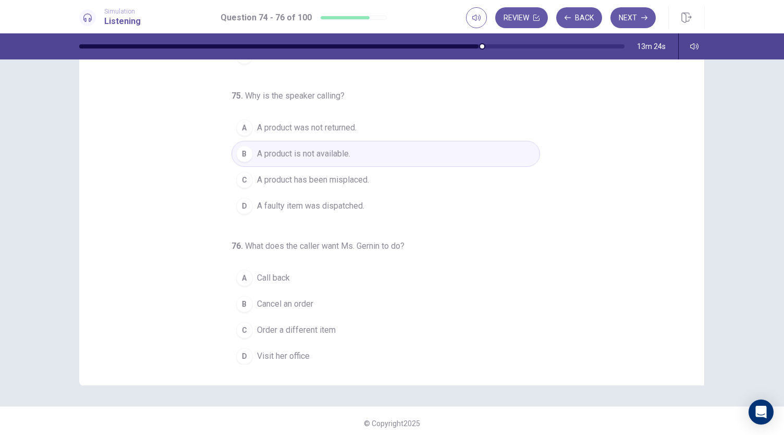
scroll to position [62, 0]
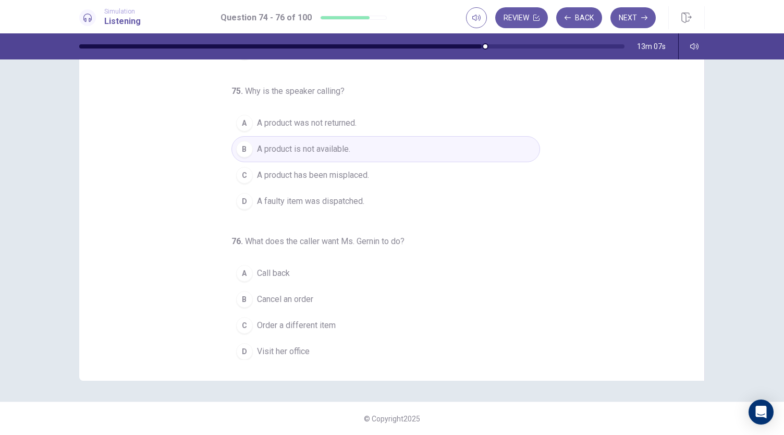
click at [302, 266] on button "A Call back" at bounding box center [385, 273] width 309 height 26
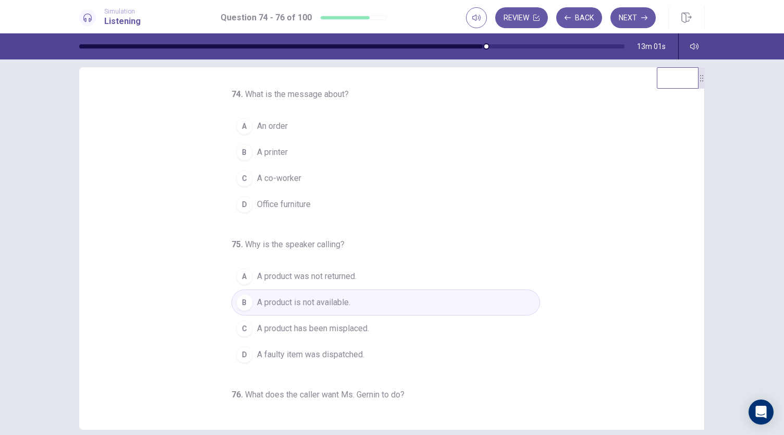
scroll to position [13, 0]
click at [284, 130] on button "A An order" at bounding box center [385, 127] width 309 height 26
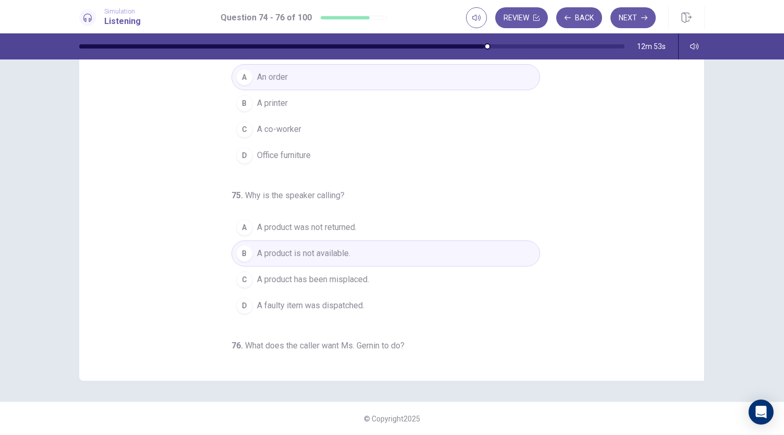
scroll to position [0, 0]
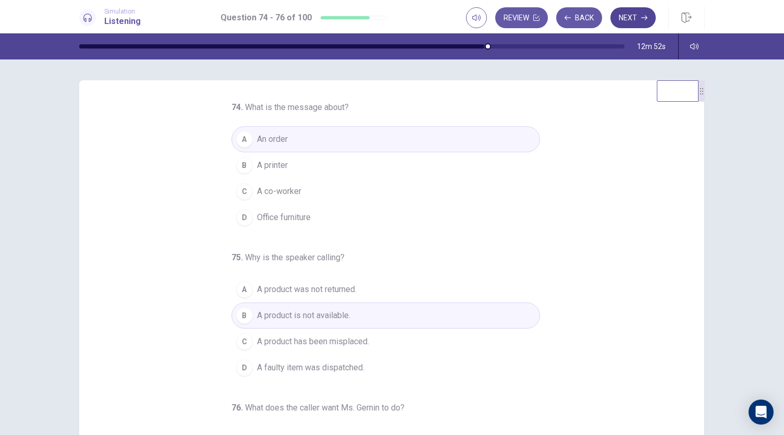
click at [644, 18] on icon "button" at bounding box center [644, 18] width 6 height 5
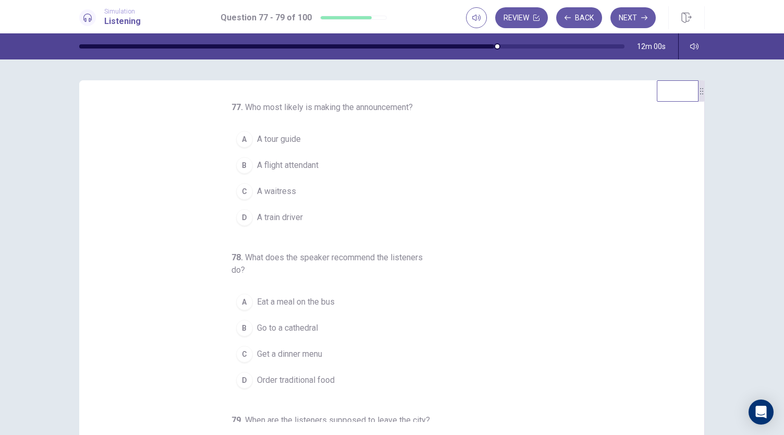
click at [327, 134] on button "A A tour guide" at bounding box center [385, 139] width 309 height 26
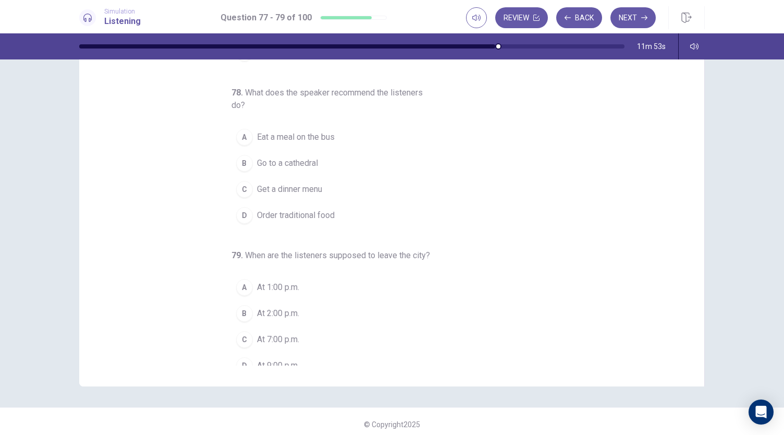
scroll to position [108, 0]
click at [327, 218] on span "Order traditional food" at bounding box center [296, 215] width 78 height 13
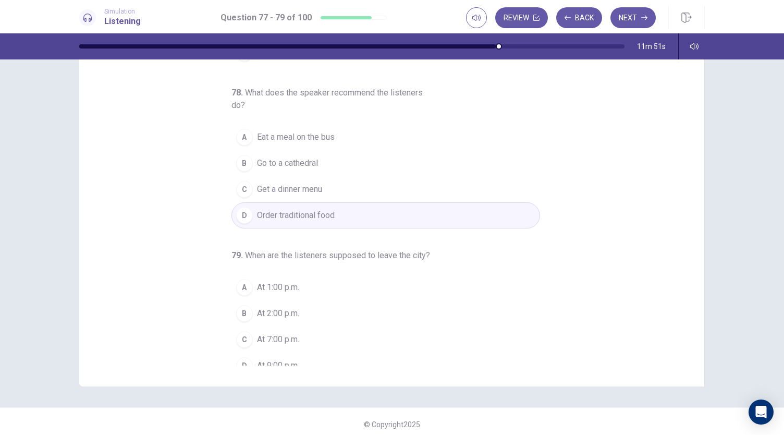
scroll to position [117, 0]
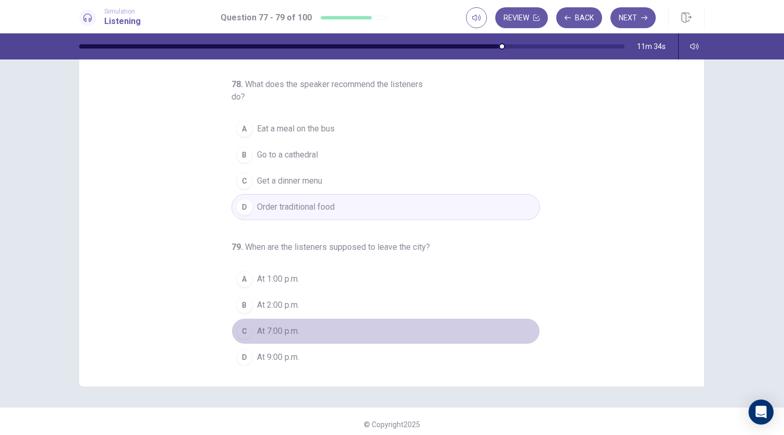
click at [291, 326] on span "At 7:00 p.m." at bounding box center [278, 331] width 42 height 13
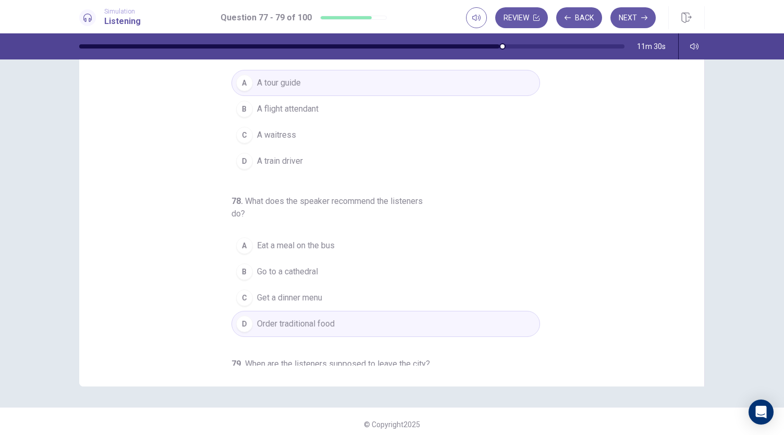
scroll to position [0, 0]
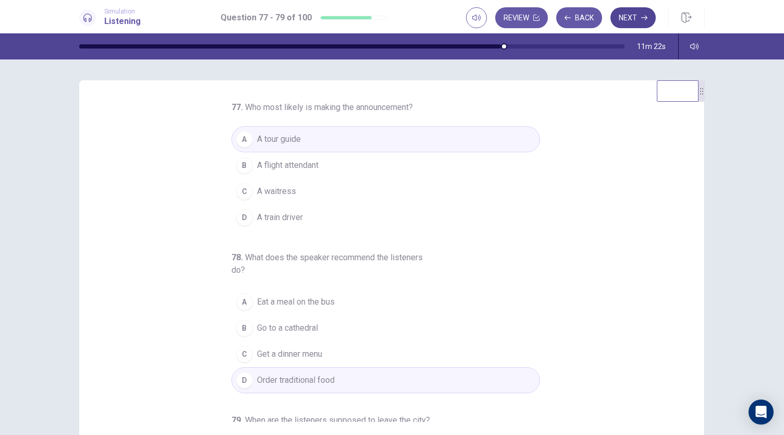
click at [634, 14] on button "Next" at bounding box center [632, 17] width 45 height 21
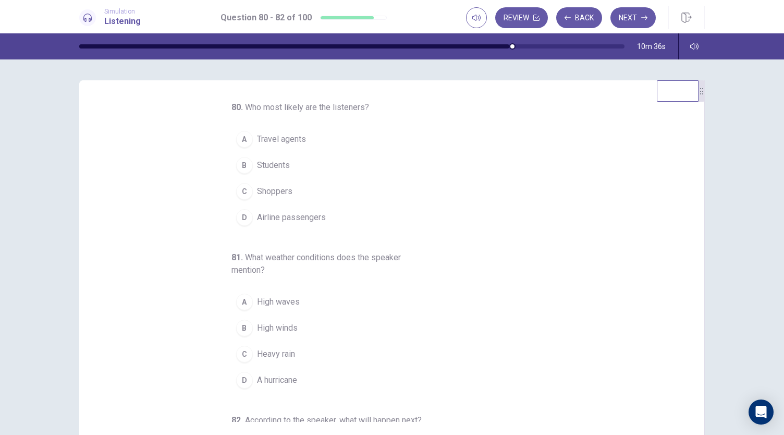
click at [299, 219] on span "Airline passengers" at bounding box center [291, 217] width 69 height 13
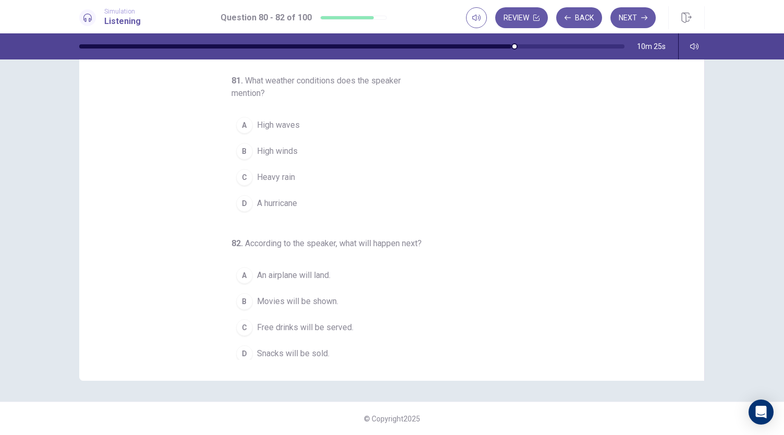
scroll to position [117, 0]
click at [287, 143] on span "High winds" at bounding box center [277, 149] width 41 height 13
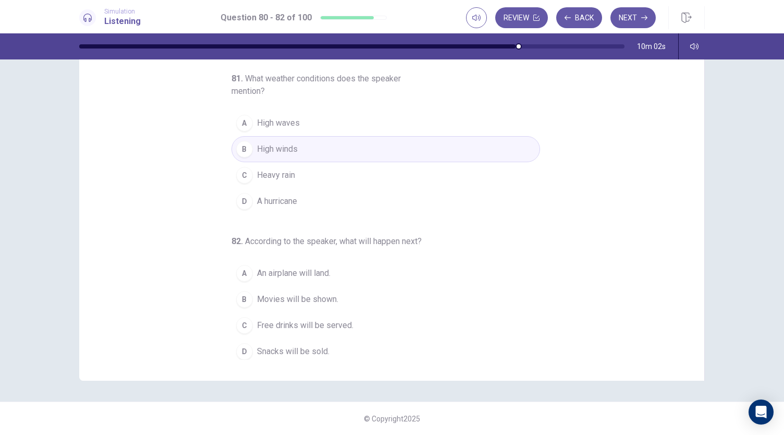
click at [325, 325] on span "Free drinks will be served." at bounding box center [305, 325] width 96 height 13
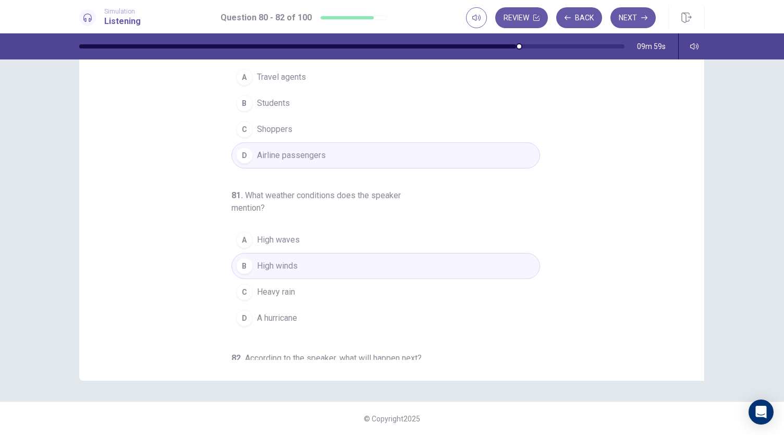
scroll to position [0, 0]
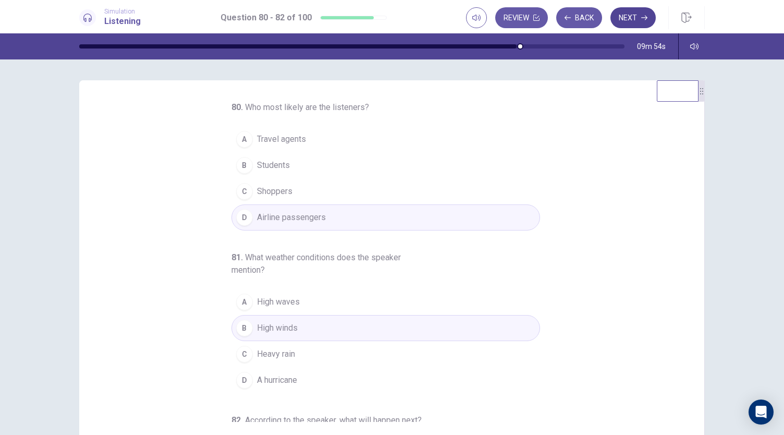
click at [635, 14] on button "Next" at bounding box center [632, 17] width 45 height 21
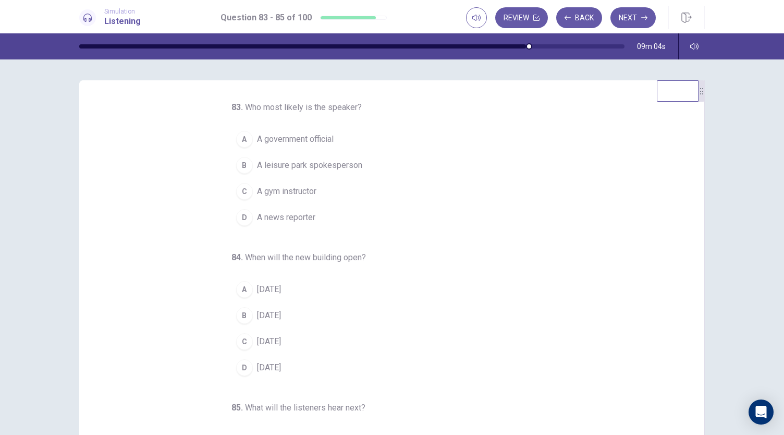
click at [300, 219] on span "A news reporter" at bounding box center [286, 217] width 58 height 13
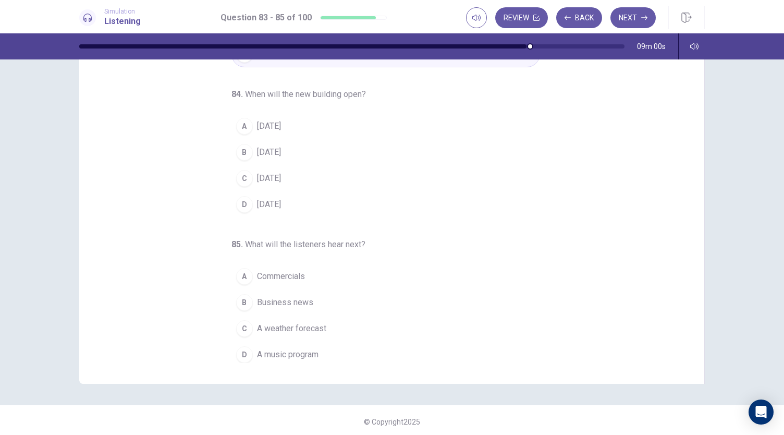
scroll to position [60, 0]
click at [316, 121] on button "A In two years" at bounding box center [385, 125] width 309 height 26
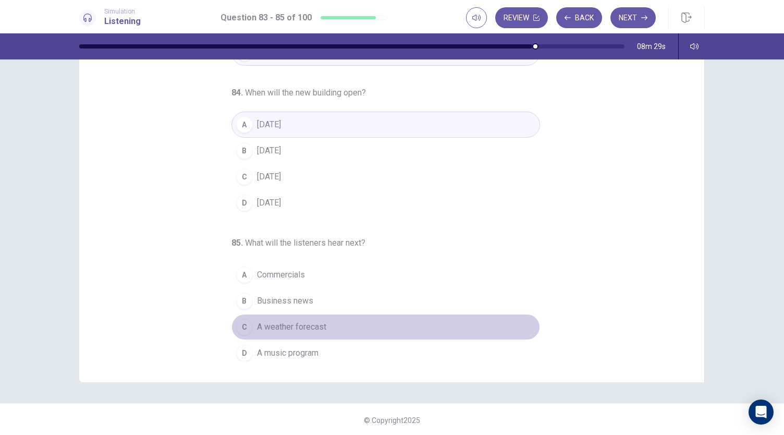
click at [311, 321] on span "A weather forecast" at bounding box center [291, 327] width 69 height 13
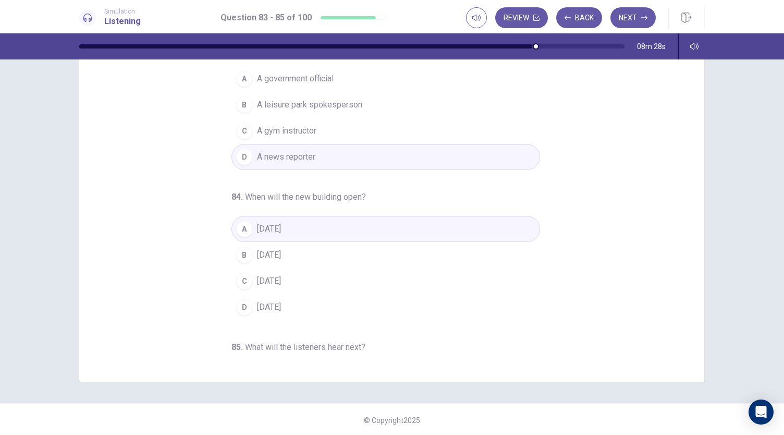
scroll to position [0, 0]
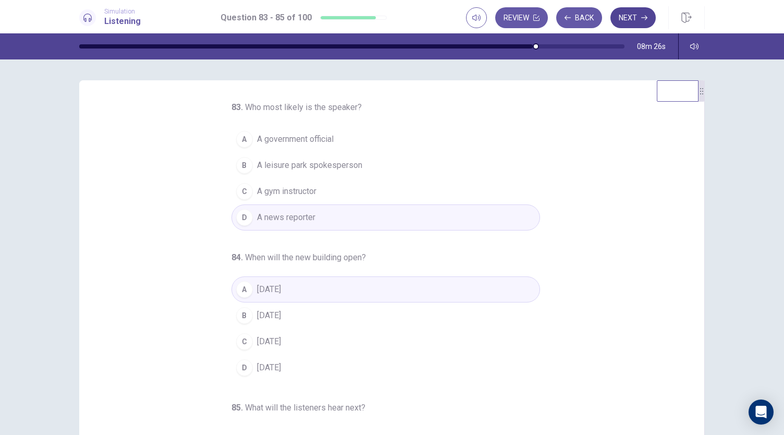
click at [649, 16] on button "Next" at bounding box center [632, 17] width 45 height 21
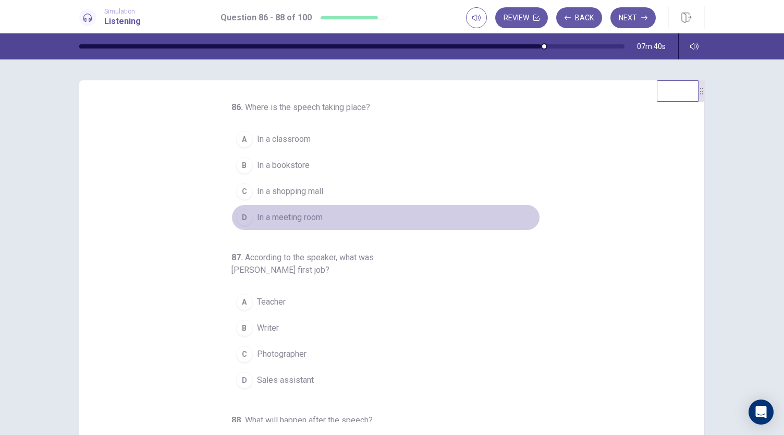
click at [300, 218] on span "In a meeting room" at bounding box center [290, 217] width 66 height 13
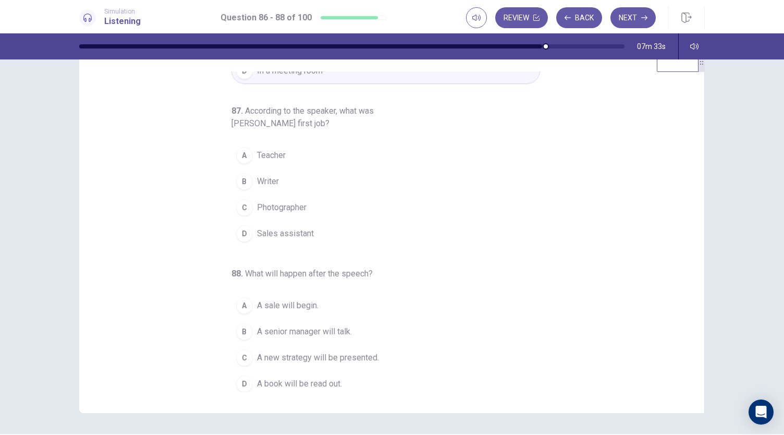
scroll to position [36, 0]
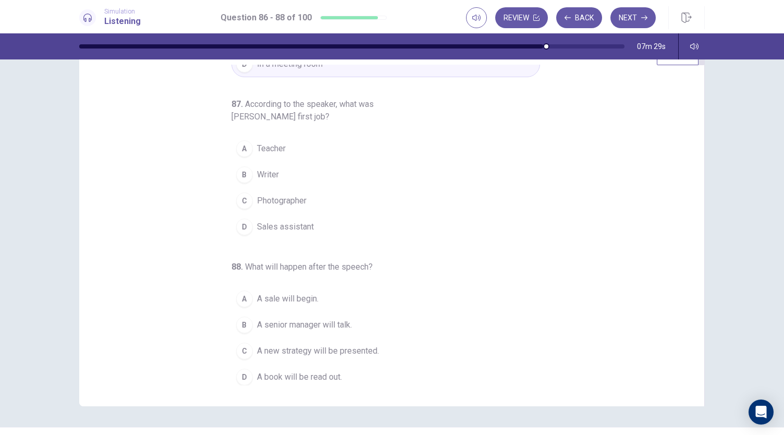
click at [314, 219] on button "D Sales assistant" at bounding box center [385, 227] width 309 height 26
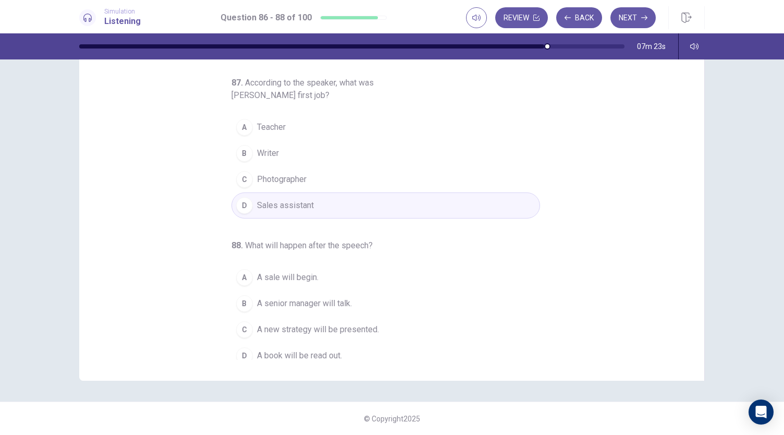
scroll to position [114, 0]
click at [331, 118] on button "A Teacher" at bounding box center [385, 126] width 309 height 26
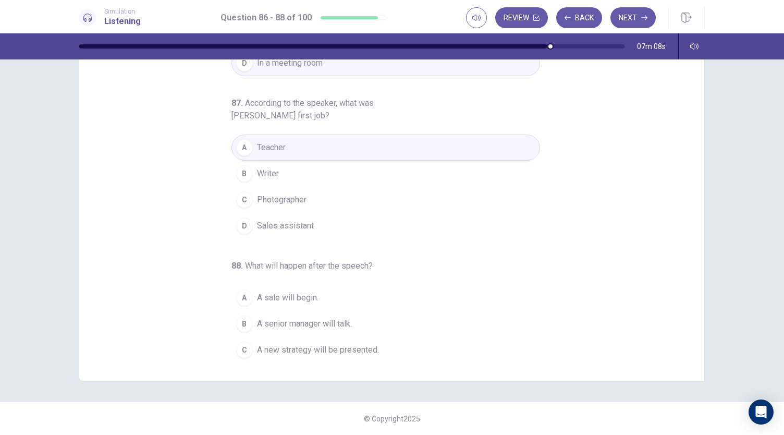
scroll to position [117, 0]
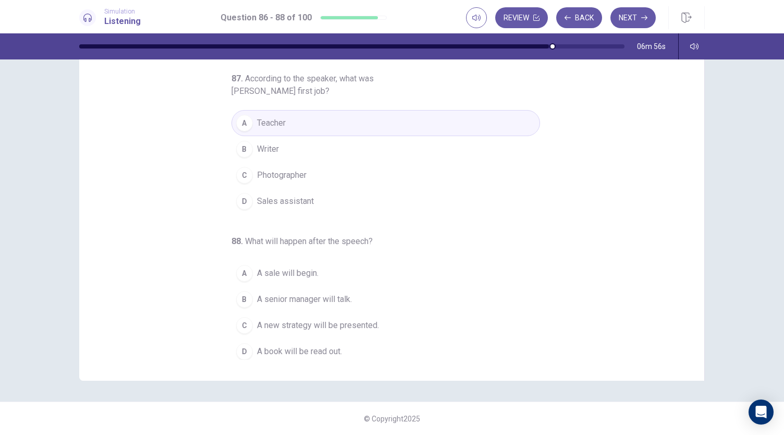
click at [325, 295] on span "A senior manager will talk." at bounding box center [304, 299] width 95 height 13
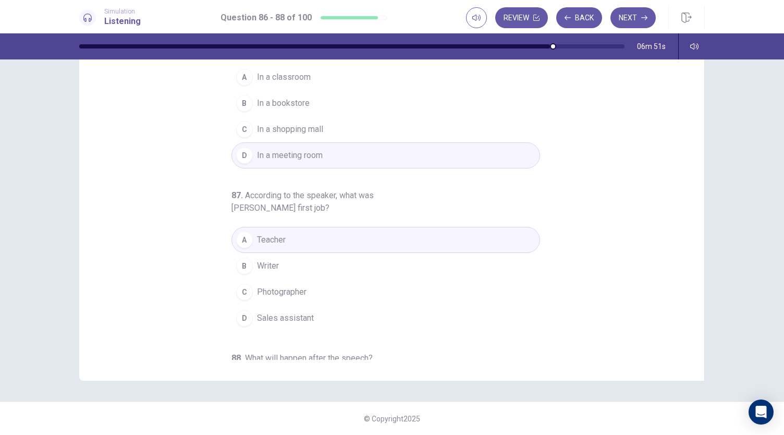
scroll to position [0, 0]
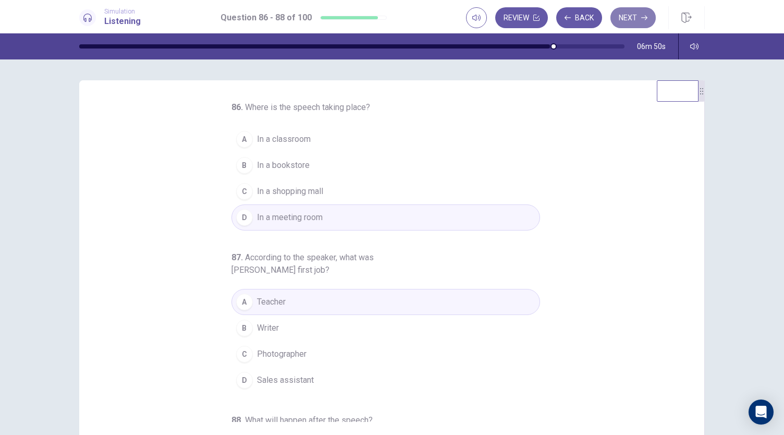
click at [629, 14] on button "Next" at bounding box center [632, 17] width 45 height 21
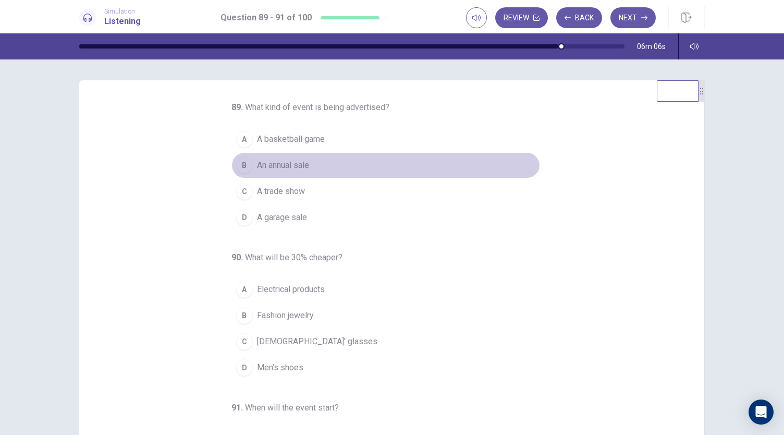
click at [298, 162] on span "An annual sale" at bounding box center [283, 165] width 52 height 13
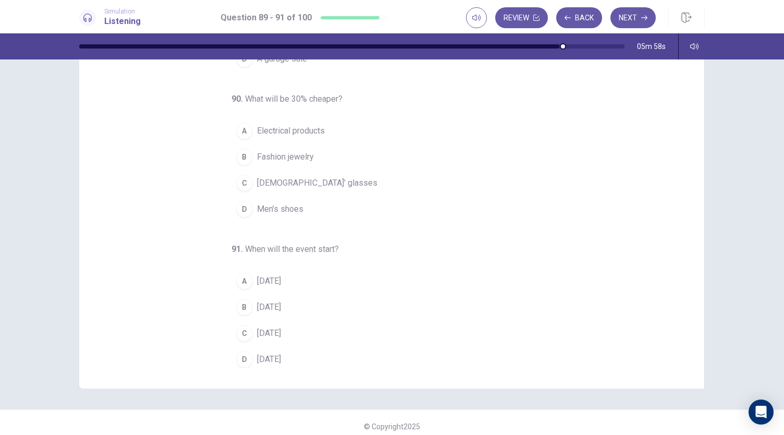
scroll to position [57, 0]
click at [318, 124] on span "Electrical products" at bounding box center [291, 128] width 68 height 13
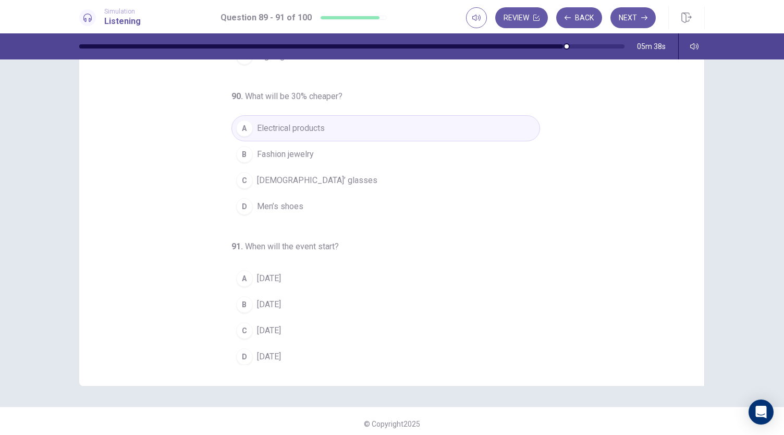
click at [310, 300] on button "B On Friday" at bounding box center [385, 304] width 309 height 26
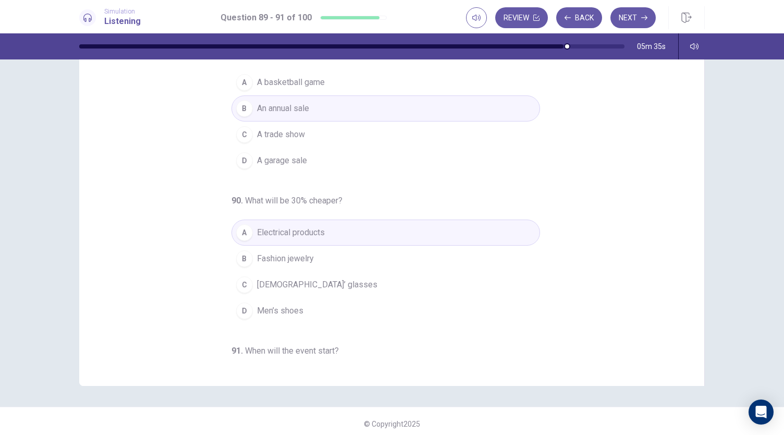
scroll to position [0, 0]
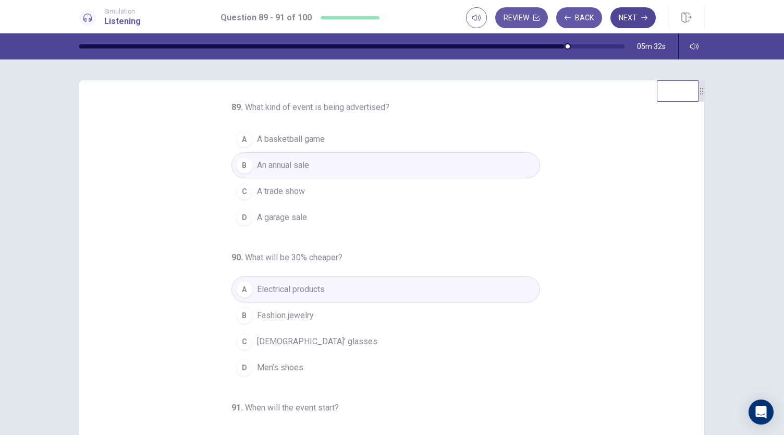
click at [634, 18] on button "Next" at bounding box center [632, 17] width 45 height 21
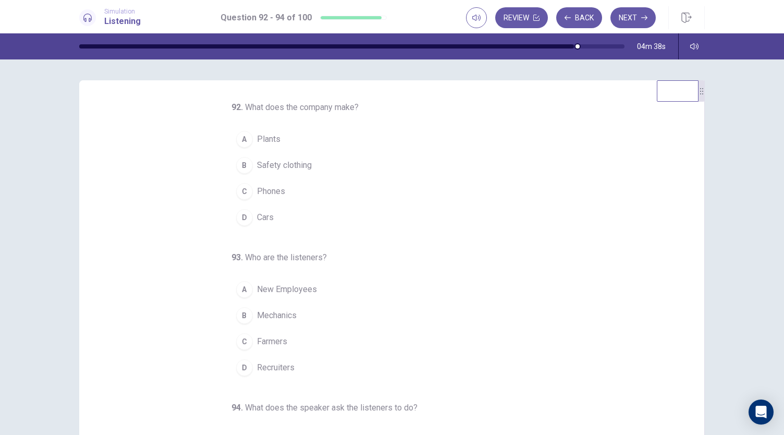
click at [319, 190] on button "C Phones" at bounding box center [385, 191] width 309 height 26
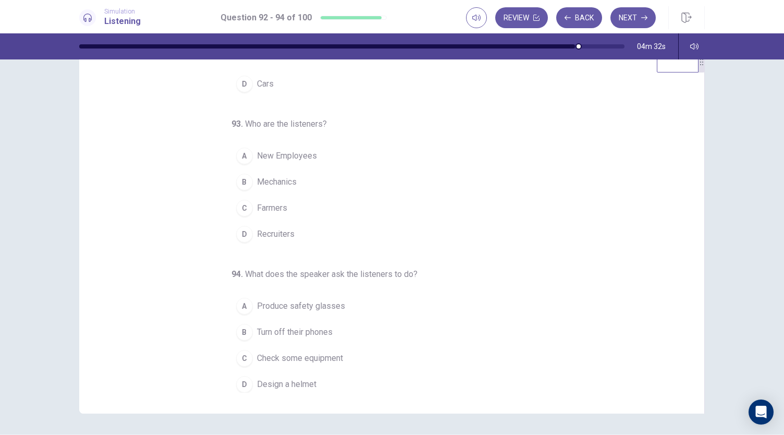
scroll to position [32, 0]
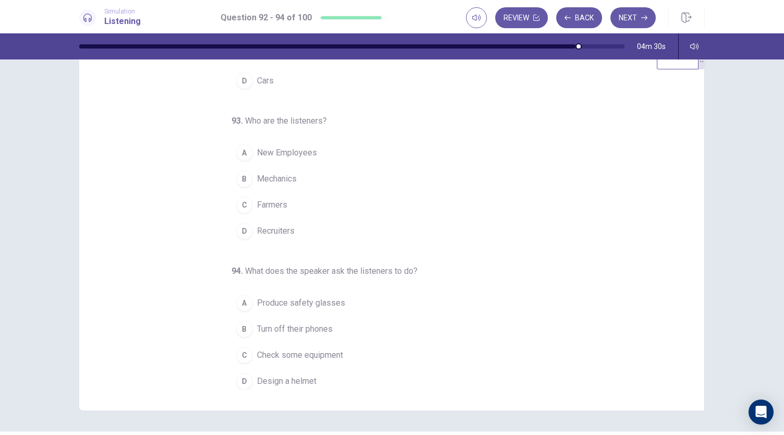
click at [323, 225] on button "D Recruiters" at bounding box center [385, 231] width 309 height 26
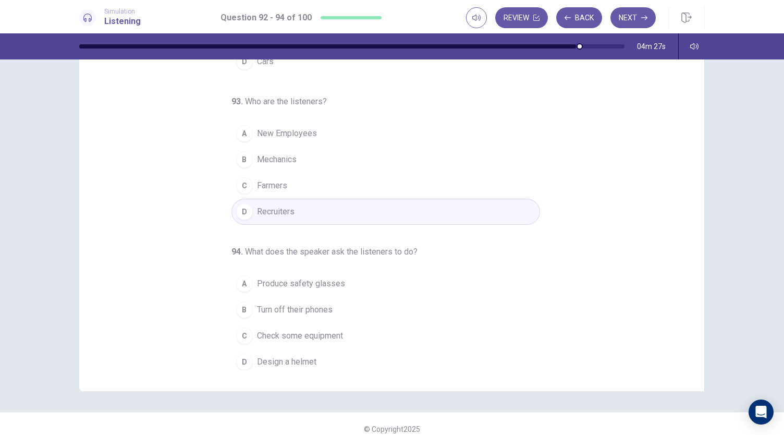
scroll to position [52, 0]
click at [344, 278] on button "A Produce safety glasses" at bounding box center [385, 283] width 309 height 26
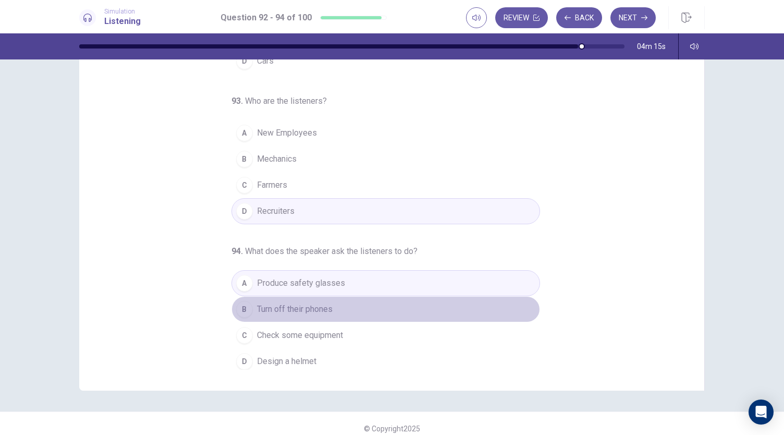
click at [353, 304] on button "B Turn off their phones" at bounding box center [385, 309] width 309 height 26
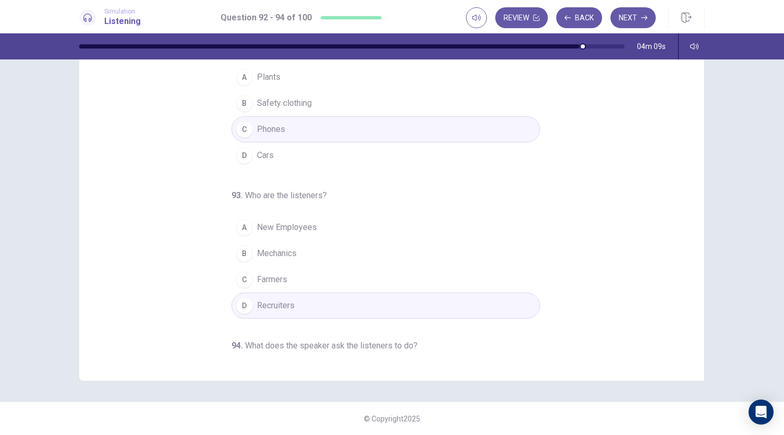
scroll to position [104, 0]
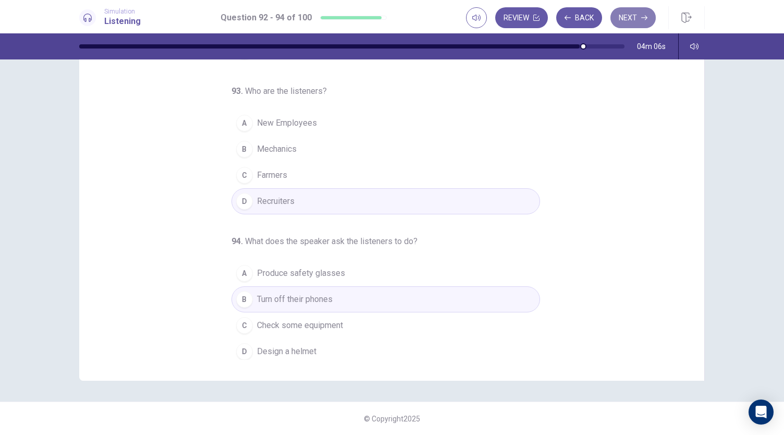
click at [636, 18] on button "Next" at bounding box center [632, 17] width 45 height 21
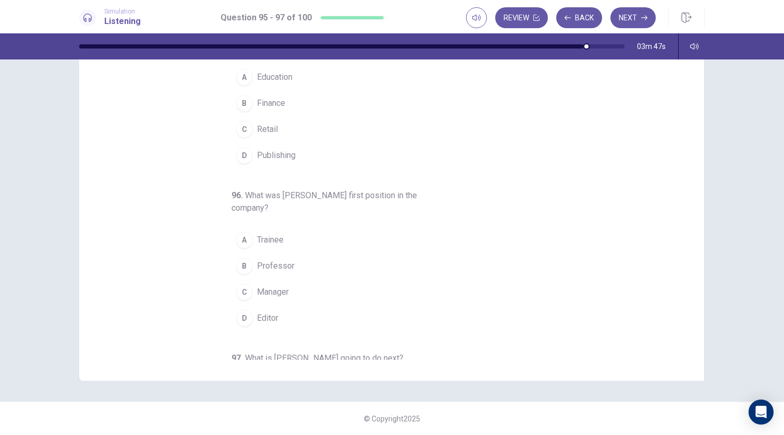
scroll to position [0, 0]
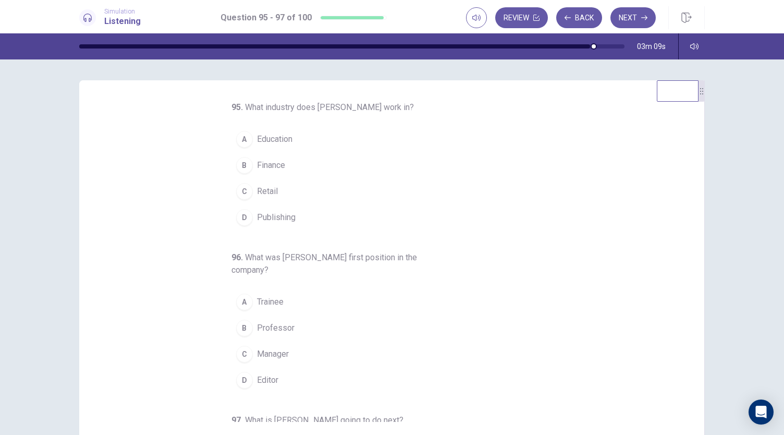
click at [302, 140] on button "A Education" at bounding box center [385, 139] width 309 height 26
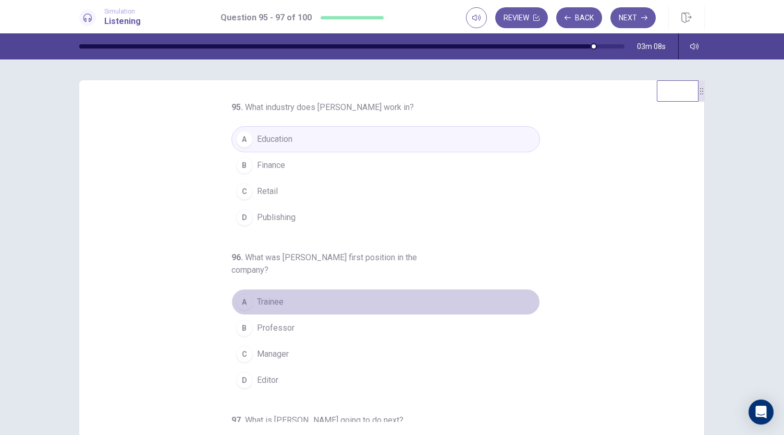
click at [286, 298] on button "A Trainee" at bounding box center [385, 302] width 309 height 26
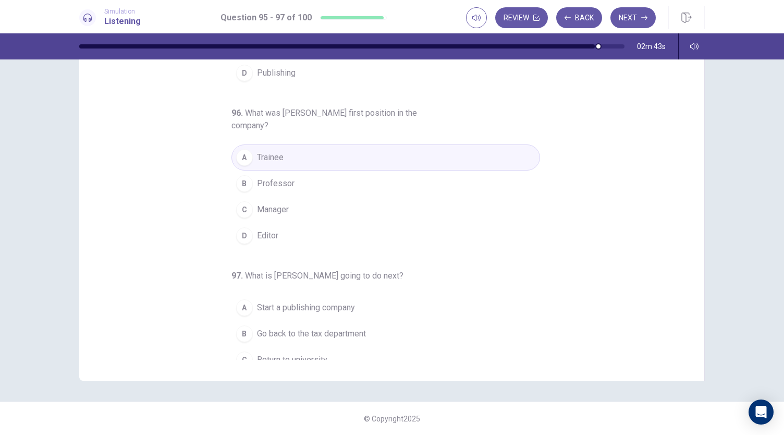
scroll to position [117, 0]
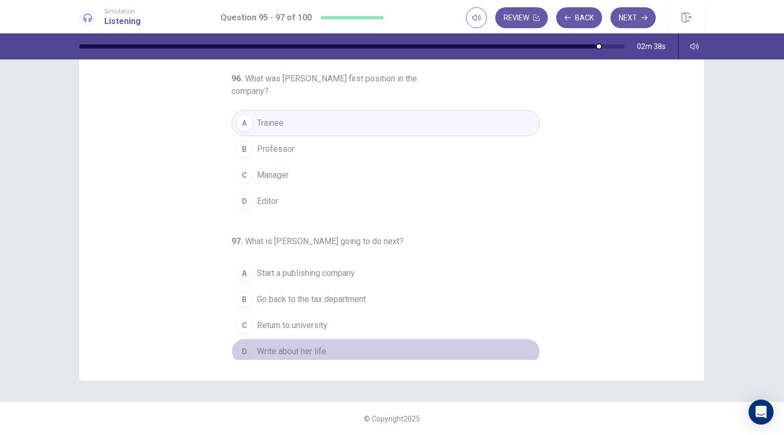
click at [300, 353] on span "Write about her life" at bounding box center [291, 351] width 69 height 13
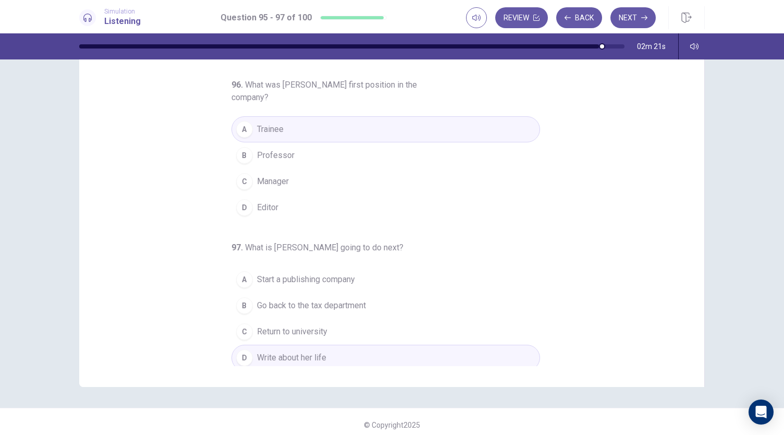
scroll to position [57, 0]
click at [629, 20] on button "Next" at bounding box center [632, 17] width 45 height 21
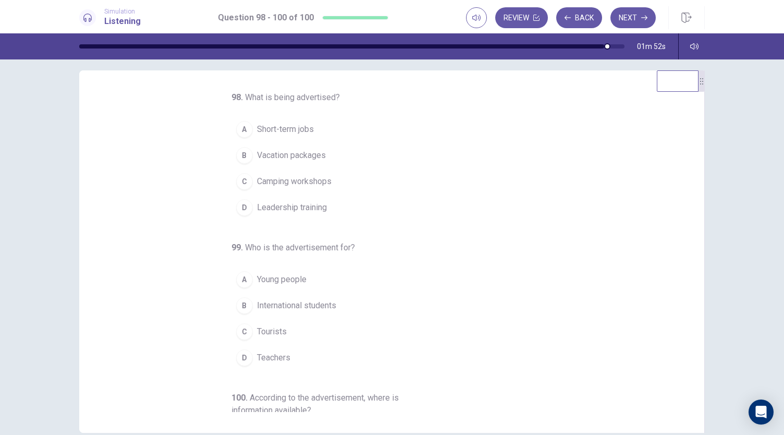
scroll to position [0, 0]
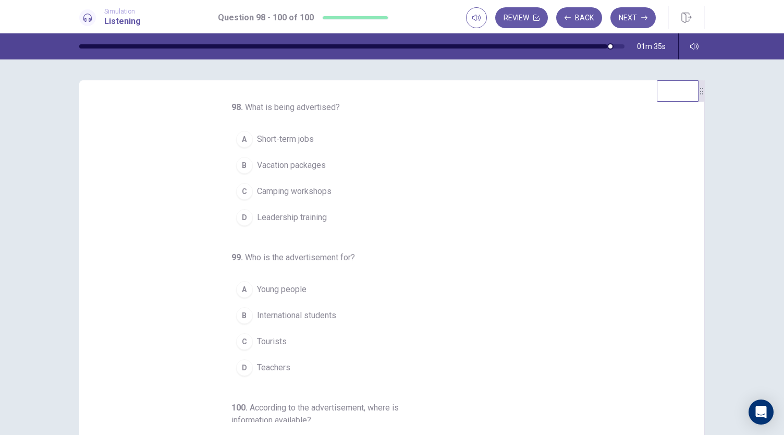
click at [356, 189] on button "C Camping workshops" at bounding box center [385, 191] width 309 height 26
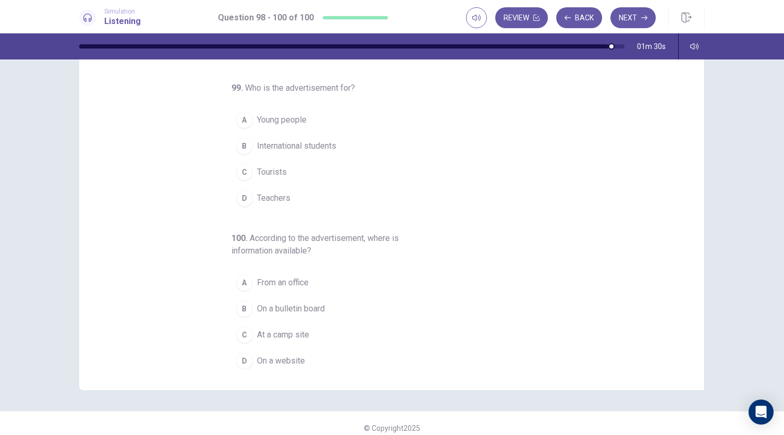
scroll to position [54, 0]
click at [303, 118] on button "A Young people" at bounding box center [385, 119] width 309 height 26
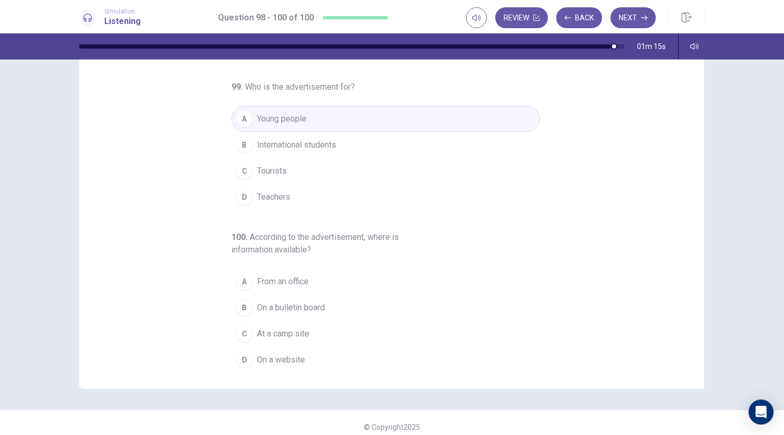
scroll to position [62, 0]
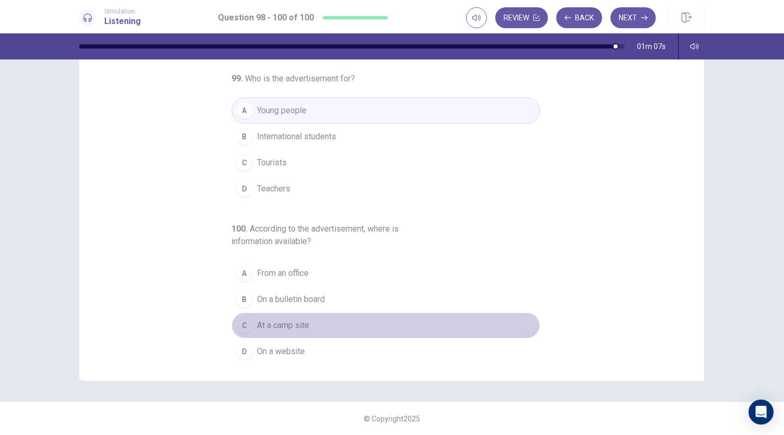
click at [290, 322] on span "At a camp site" at bounding box center [283, 325] width 52 height 13
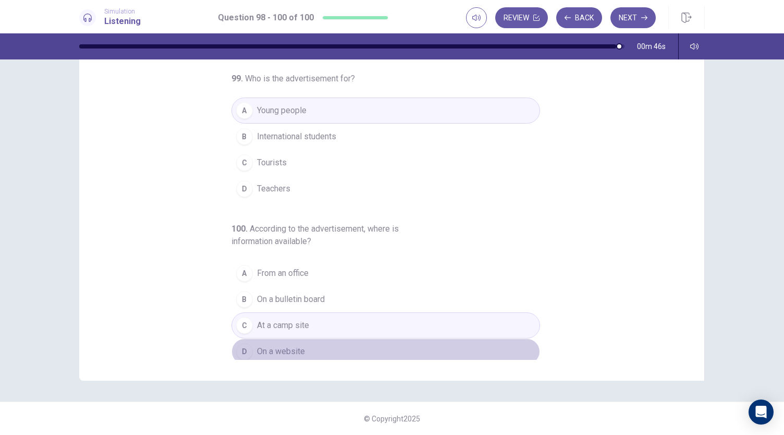
click at [343, 346] on button "D On a website" at bounding box center [385, 351] width 309 height 26
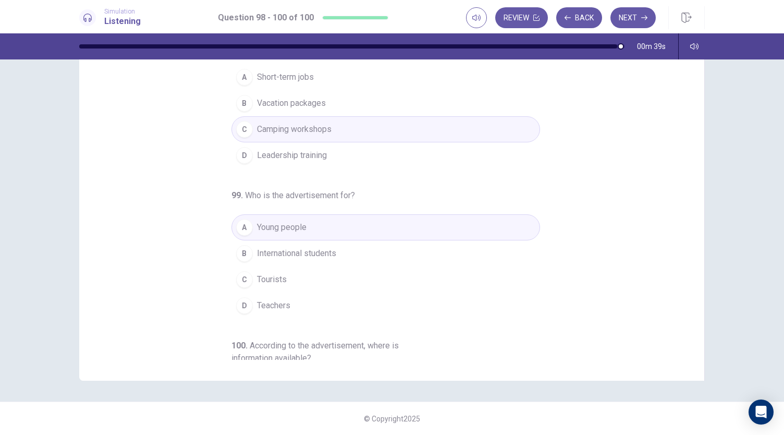
scroll to position [0, 0]
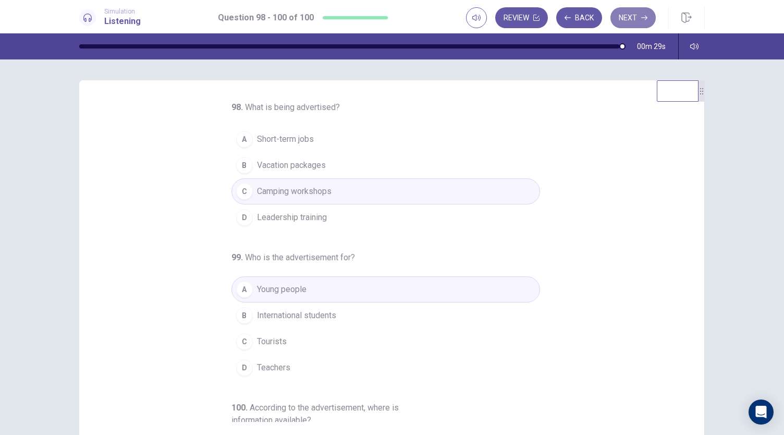
click at [645, 22] on button "Next" at bounding box center [632, 17] width 45 height 21
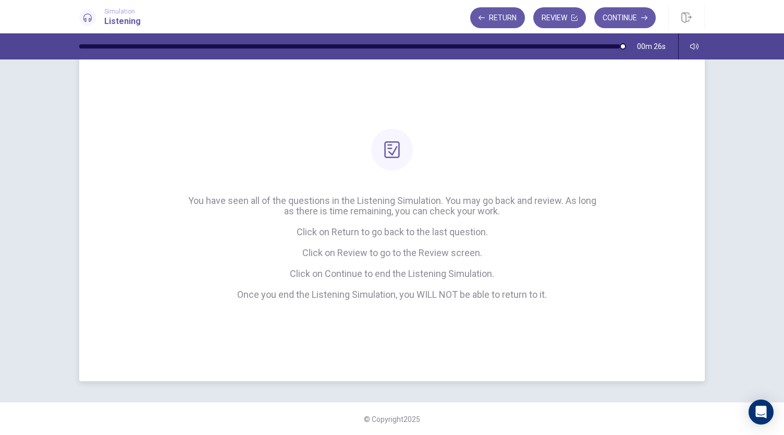
scroll to position [33, 0]
click at [556, 24] on button "Review" at bounding box center [559, 17] width 53 height 21
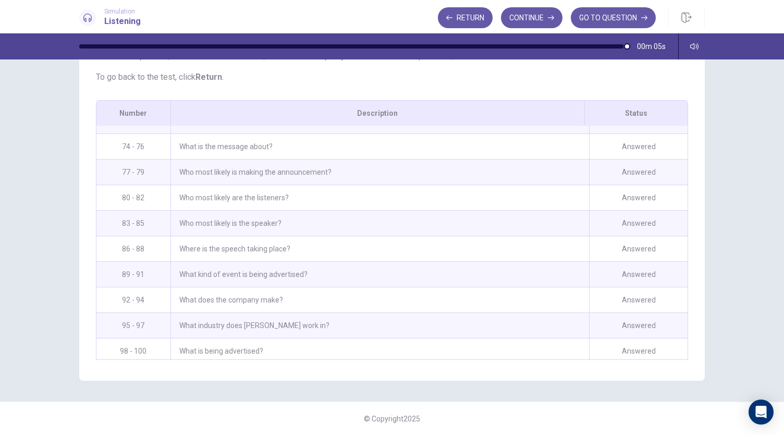
scroll to position [0, 0]
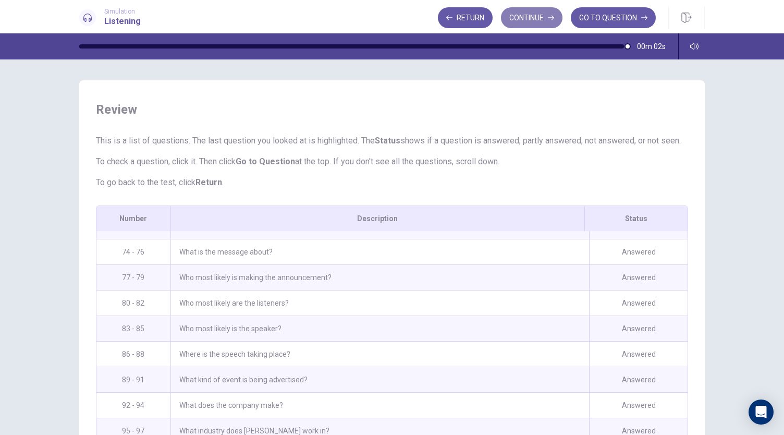
click at [545, 19] on button "Continue" at bounding box center [532, 17] width 62 height 21
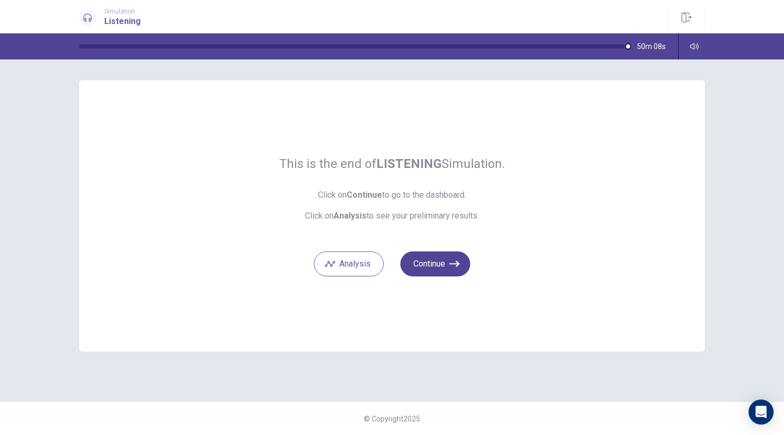
click at [440, 268] on button "Continue" at bounding box center [435, 263] width 70 height 25
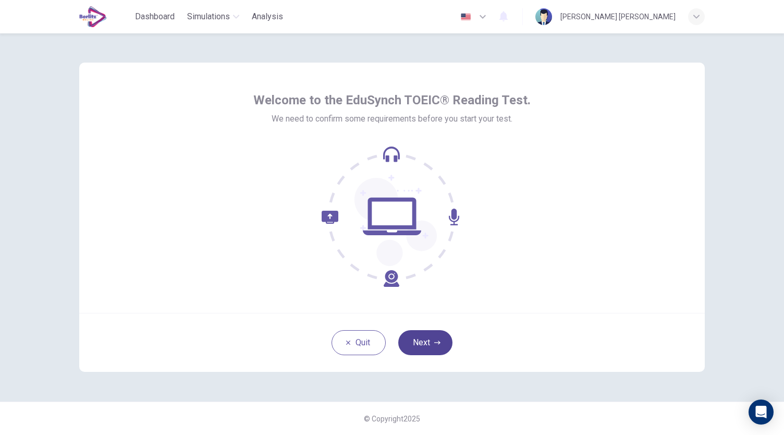
click at [426, 341] on button "Next" at bounding box center [425, 342] width 54 height 25
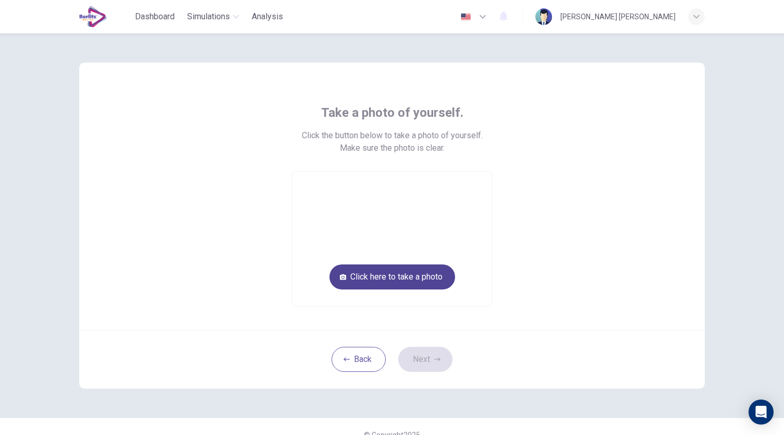
click at [422, 275] on button "Click here to take a photo" at bounding box center [392, 276] width 126 height 25
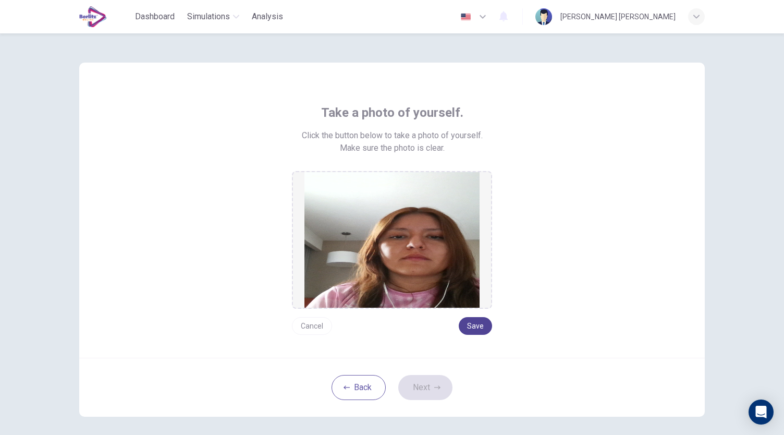
click at [472, 324] on button "Save" at bounding box center [475, 326] width 33 height 18
click at [427, 380] on button "Next" at bounding box center [425, 387] width 54 height 25
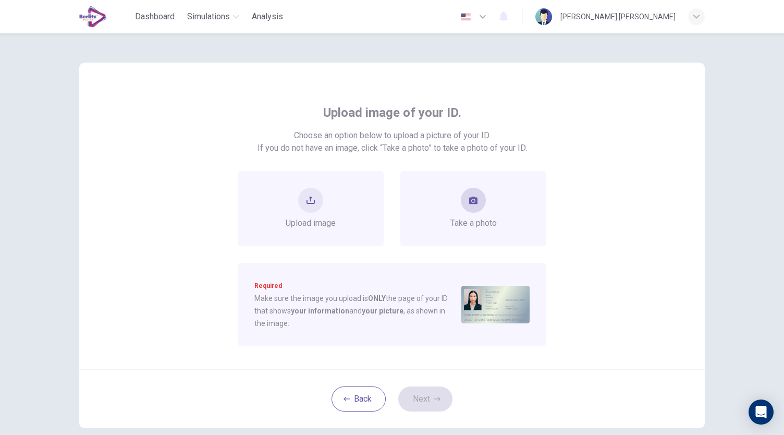
click at [472, 213] on div "Take a photo" at bounding box center [473, 209] width 46 height 42
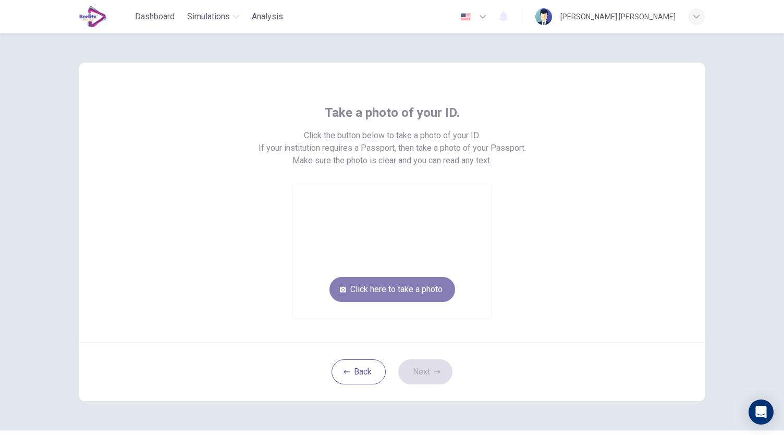
click at [416, 286] on button "Click here to take a photo" at bounding box center [392, 289] width 126 height 25
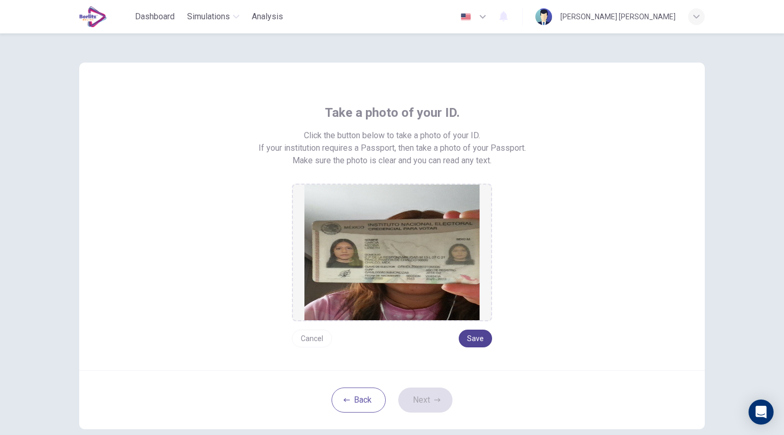
click at [472, 336] on button "Save" at bounding box center [475, 338] width 33 height 18
click at [421, 394] on button "Next" at bounding box center [425, 399] width 54 height 25
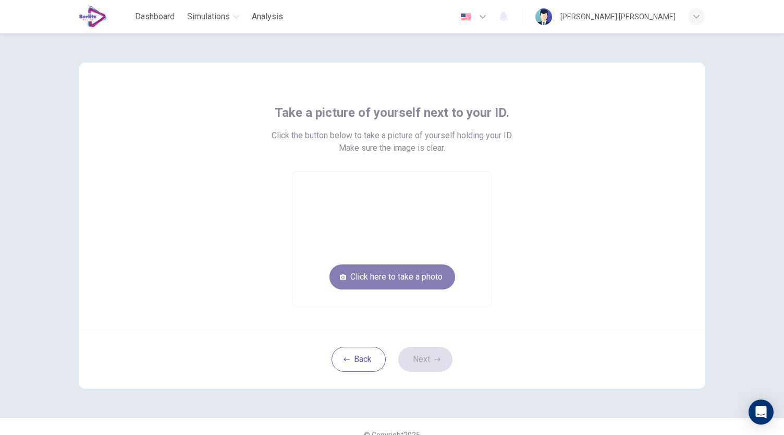
click at [403, 272] on button "Click here to take a photo" at bounding box center [392, 276] width 126 height 25
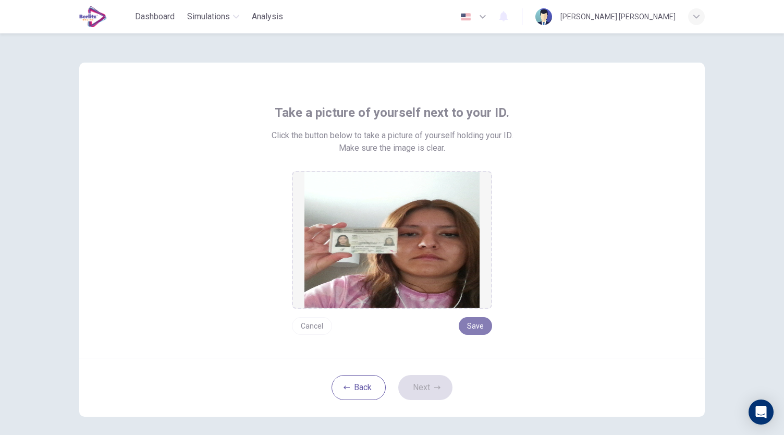
click at [475, 329] on button "Save" at bounding box center [475, 326] width 33 height 18
click at [437, 383] on button "Next" at bounding box center [425, 387] width 54 height 25
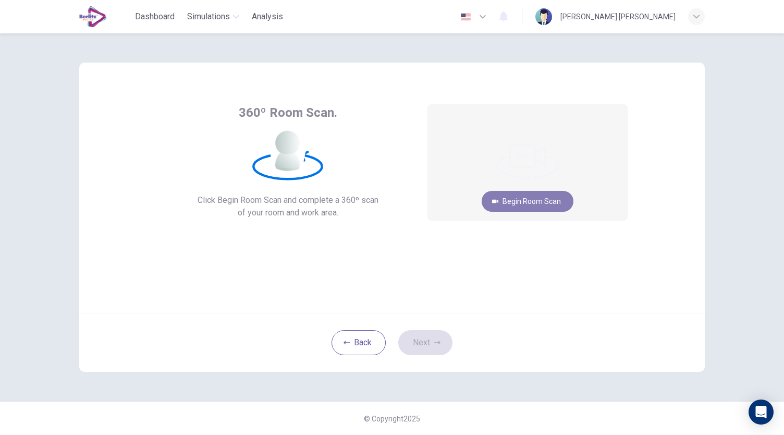
click at [512, 199] on button "Begin Room Scan" at bounding box center [528, 201] width 92 height 21
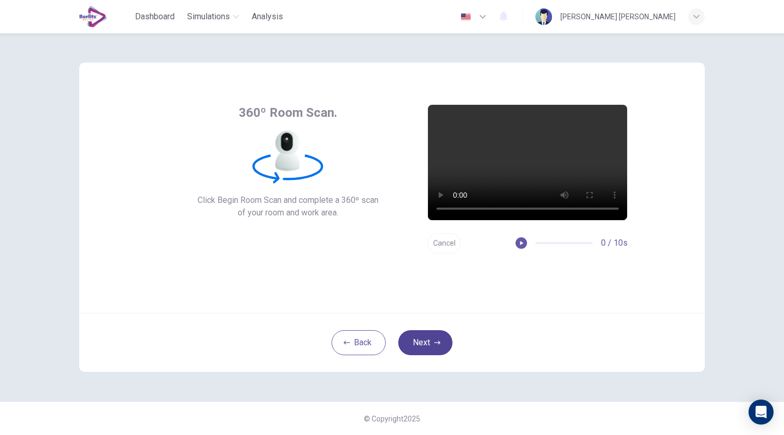
click at [439, 343] on icon "button" at bounding box center [437, 342] width 6 height 4
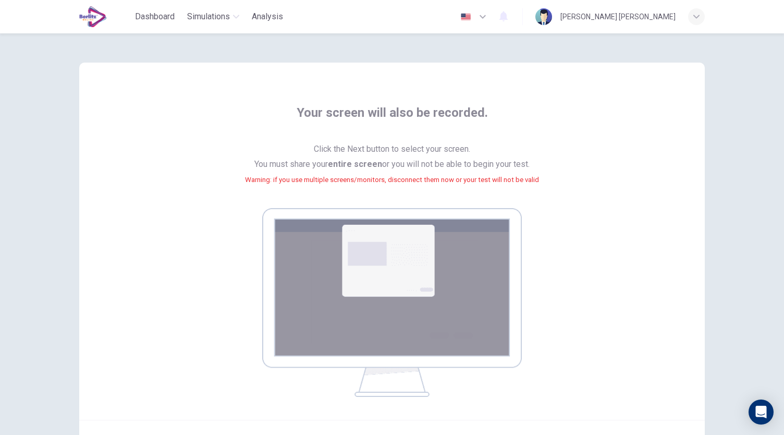
scroll to position [106, 0]
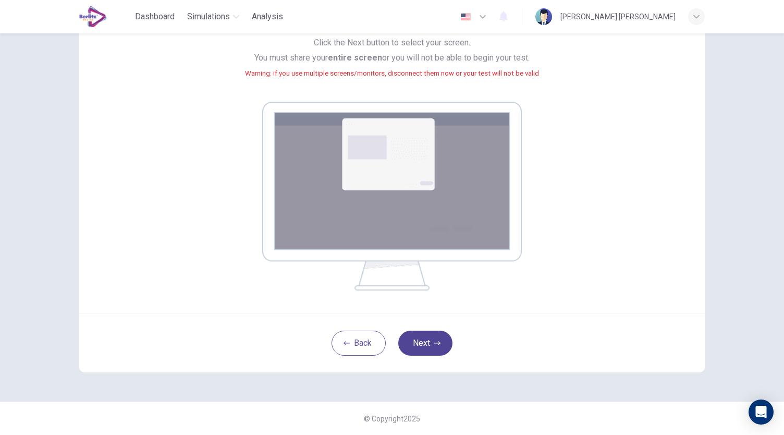
click at [434, 340] on icon "button" at bounding box center [437, 343] width 6 height 6
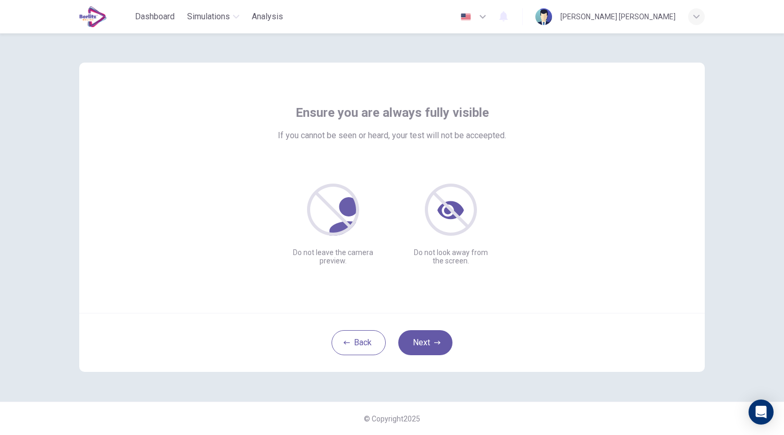
scroll to position [0, 0]
click at [437, 344] on icon "button" at bounding box center [437, 342] width 6 height 6
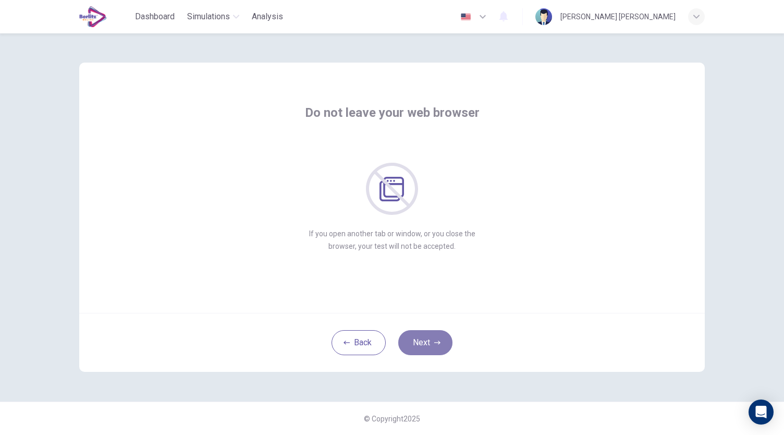
click at [437, 344] on icon "button" at bounding box center [437, 342] width 6 height 6
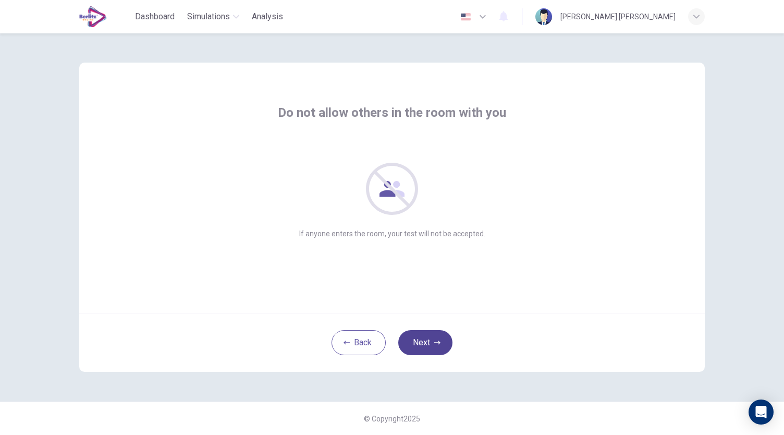
click at [437, 344] on icon "button" at bounding box center [437, 342] width 6 height 6
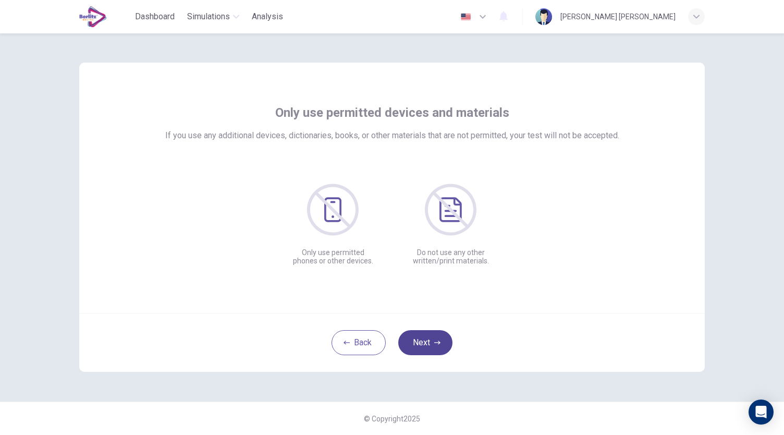
click at [437, 344] on icon "button" at bounding box center [437, 342] width 6 height 6
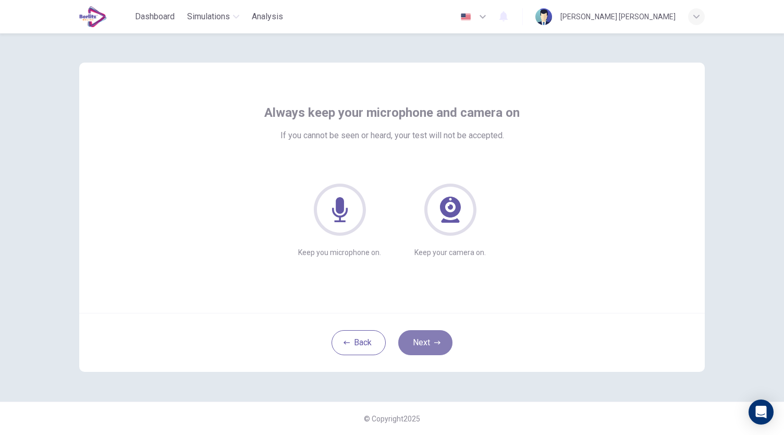
click at [437, 344] on icon "button" at bounding box center [437, 342] width 6 height 6
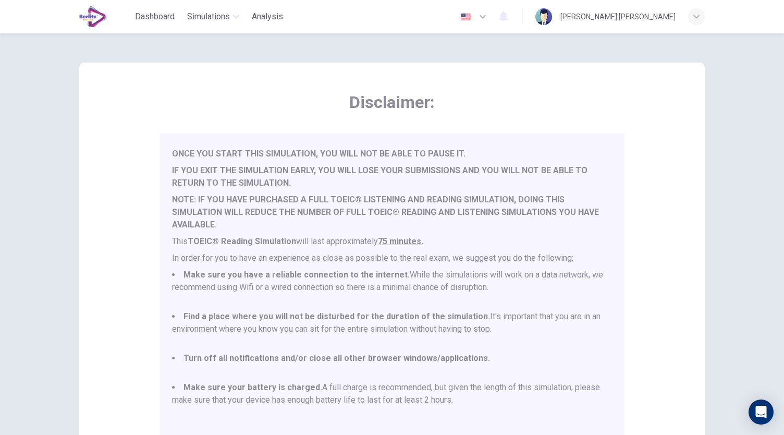
scroll to position [145, 0]
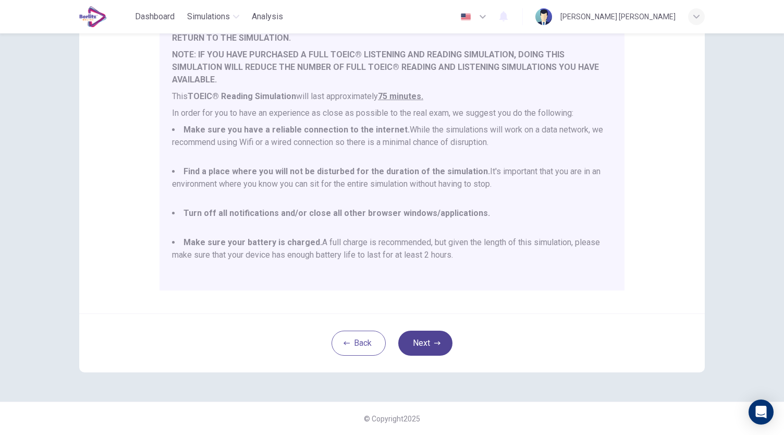
click at [434, 342] on icon "button" at bounding box center [437, 343] width 6 height 6
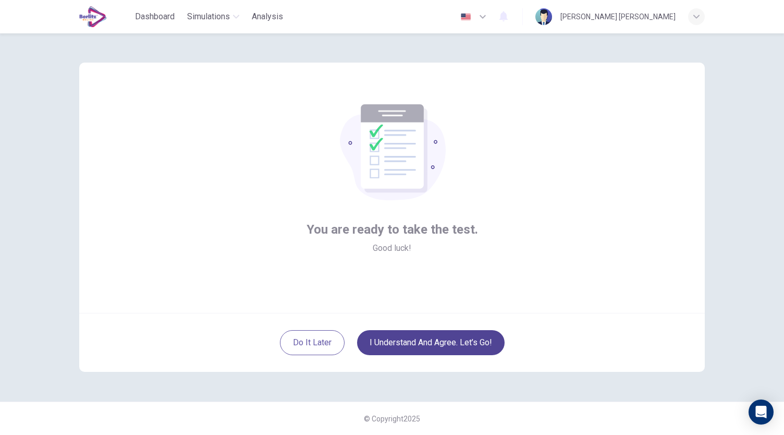
scroll to position [0, 0]
click at [466, 340] on button "I understand and agree. Let’s go!" at bounding box center [430, 342] width 147 height 25
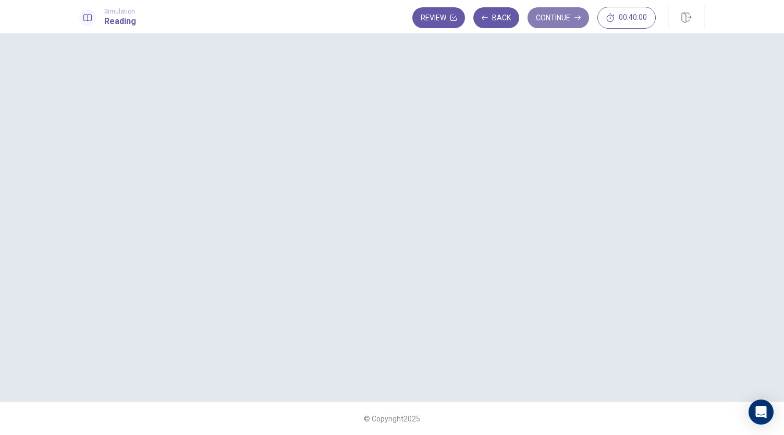
click at [563, 22] on button "Continue" at bounding box center [558, 17] width 62 height 21
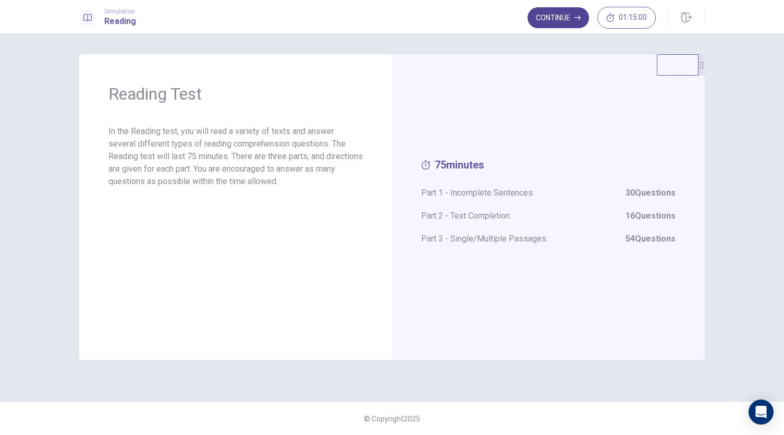
click at [565, 22] on button "Continue" at bounding box center [558, 17] width 62 height 21
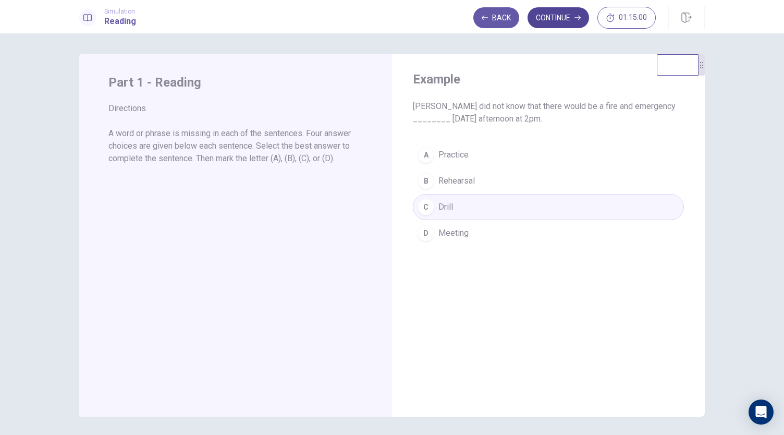
click at [564, 24] on button "Continue" at bounding box center [558, 17] width 62 height 21
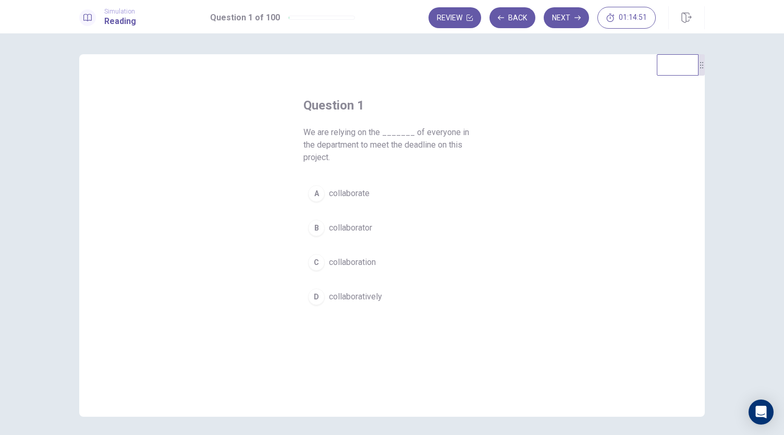
click at [362, 261] on span "collaboration" at bounding box center [352, 262] width 47 height 13
click at [569, 22] on button "Next" at bounding box center [566, 17] width 45 height 21
click at [339, 290] on span "signs" at bounding box center [339, 296] width 20 height 13
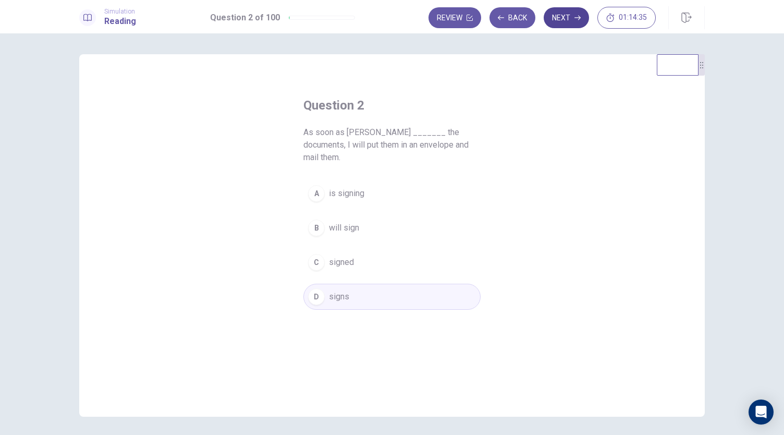
click at [570, 25] on button "Next" at bounding box center [566, 17] width 45 height 21
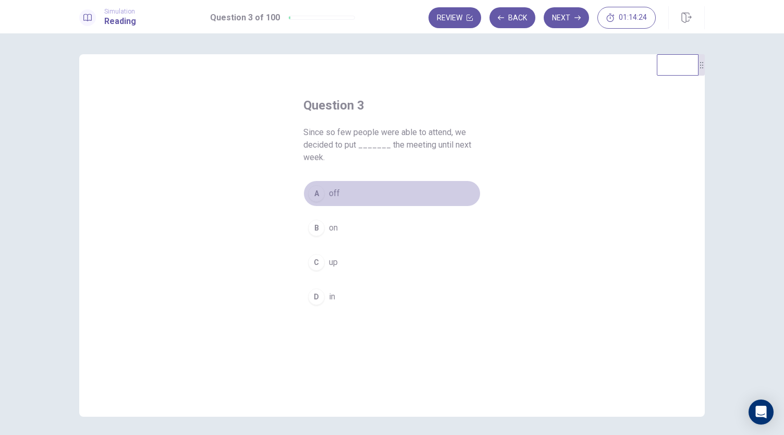
click at [333, 193] on span "off" at bounding box center [334, 193] width 11 height 13
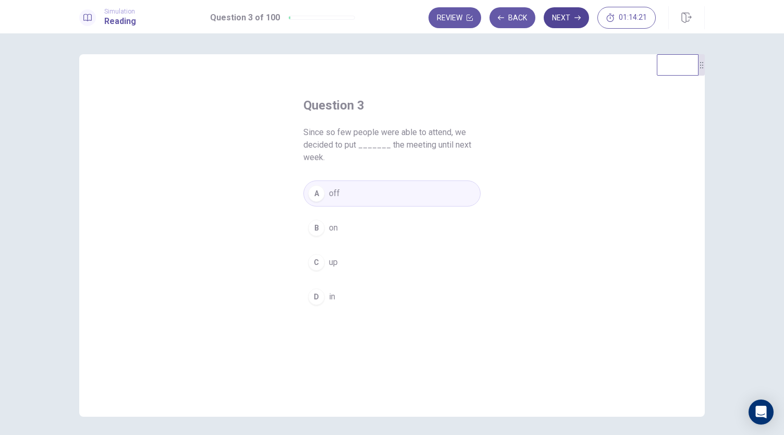
click at [565, 24] on button "Next" at bounding box center [566, 17] width 45 height 21
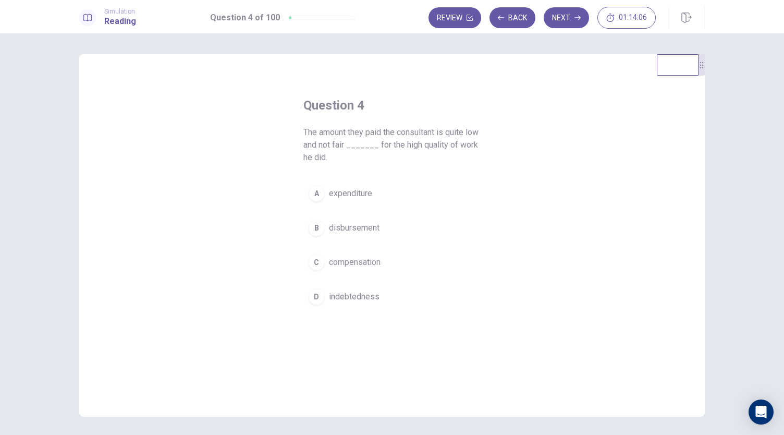
click at [398, 259] on button "C compensation" at bounding box center [391, 262] width 177 height 26
click at [568, 22] on button "Next" at bounding box center [566, 17] width 45 height 21
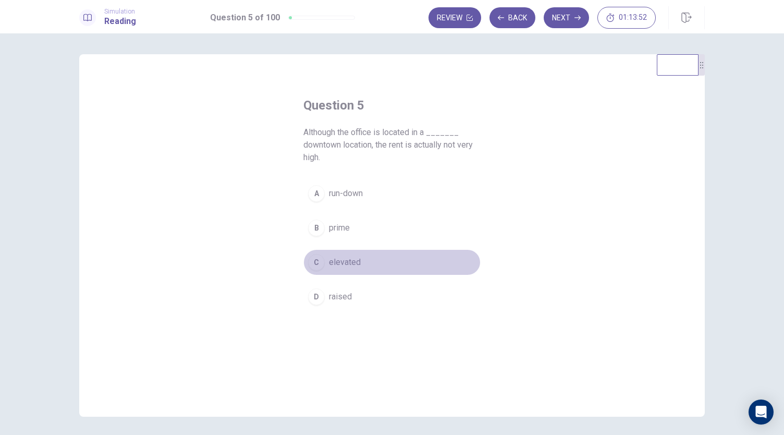
click at [352, 269] on button "C elevated" at bounding box center [391, 262] width 177 height 26
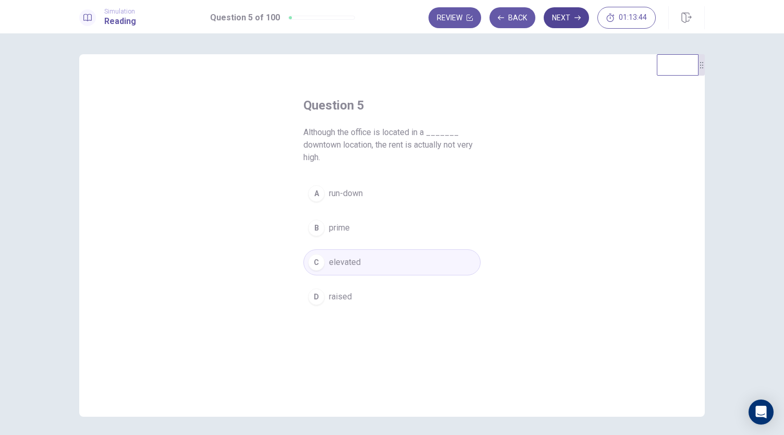
click at [573, 23] on button "Next" at bounding box center [566, 17] width 45 height 21
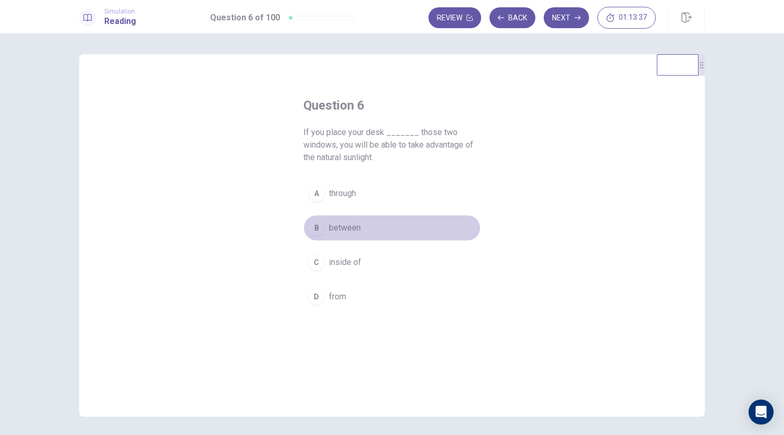
click at [345, 223] on span "between" at bounding box center [345, 228] width 32 height 13
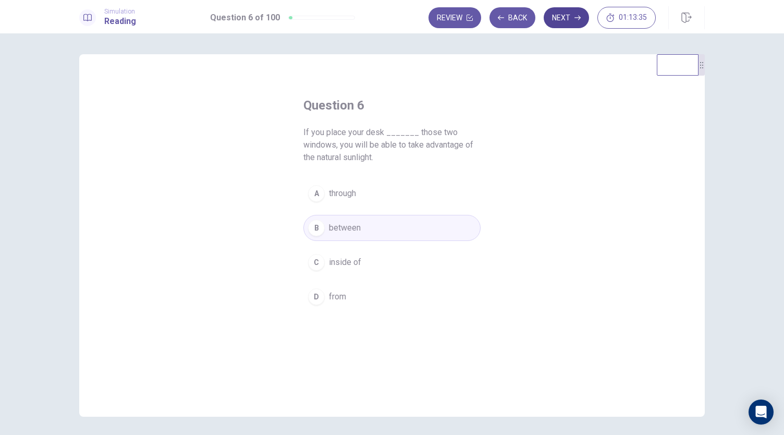
click at [573, 22] on button "Next" at bounding box center [566, 17] width 45 height 21
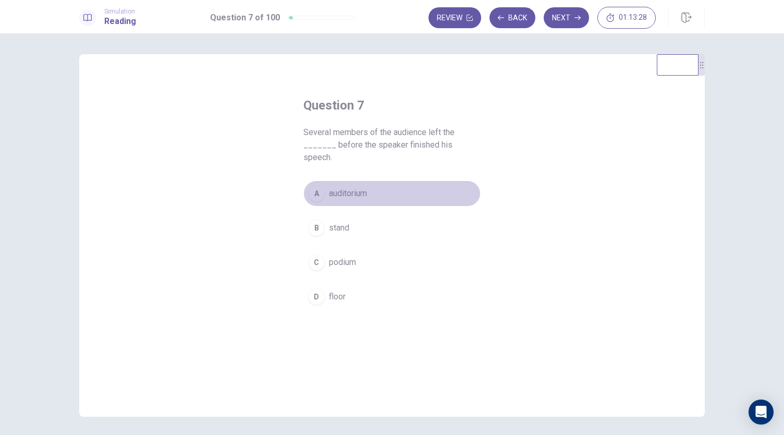
click at [387, 180] on button "A auditorium" at bounding box center [391, 193] width 177 height 26
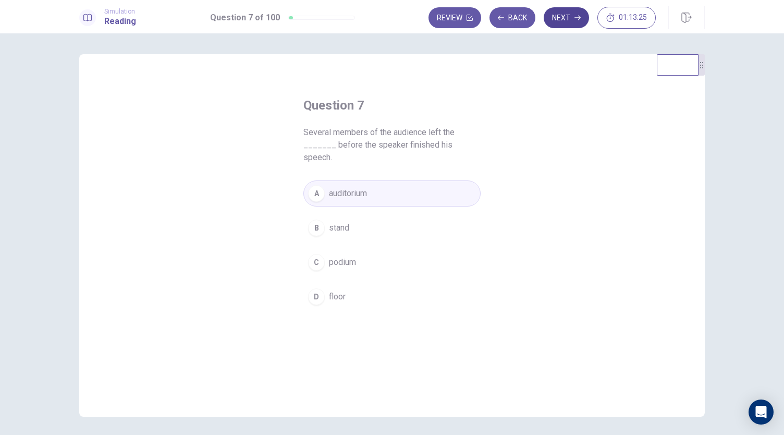
click at [569, 20] on button "Next" at bounding box center [566, 17] width 45 height 21
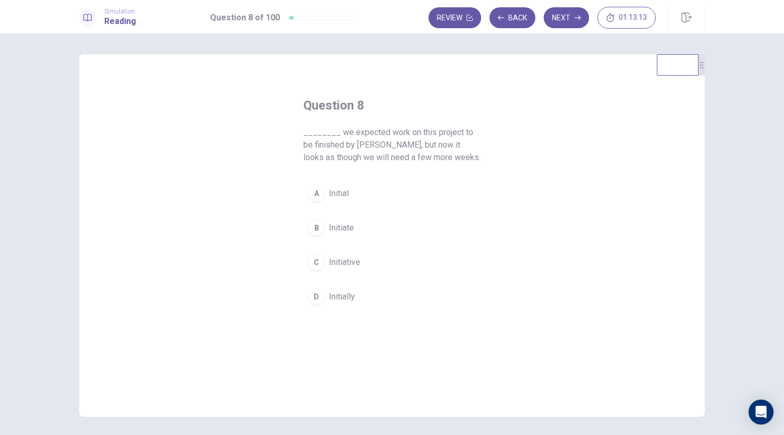
click at [335, 291] on span "Initially" at bounding box center [342, 296] width 26 height 13
click at [571, 20] on button "Next" at bounding box center [566, 17] width 45 height 21
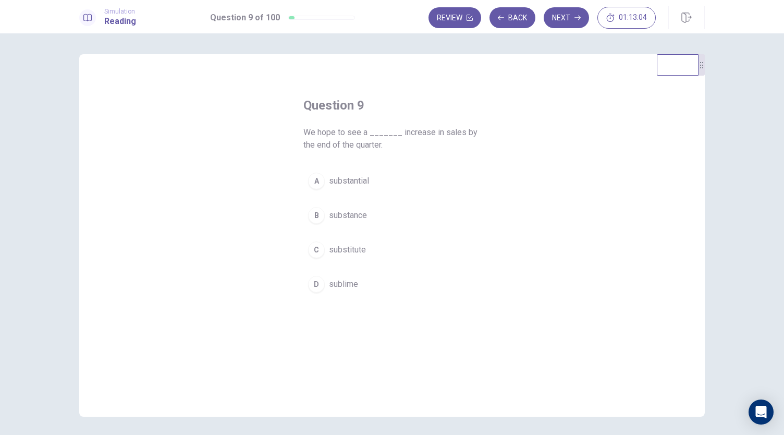
click at [374, 183] on button "A substantial" at bounding box center [391, 181] width 177 height 26
click at [567, 23] on button "Next" at bounding box center [566, 17] width 45 height 21
click at [367, 215] on button "B meeting" at bounding box center [391, 215] width 177 height 26
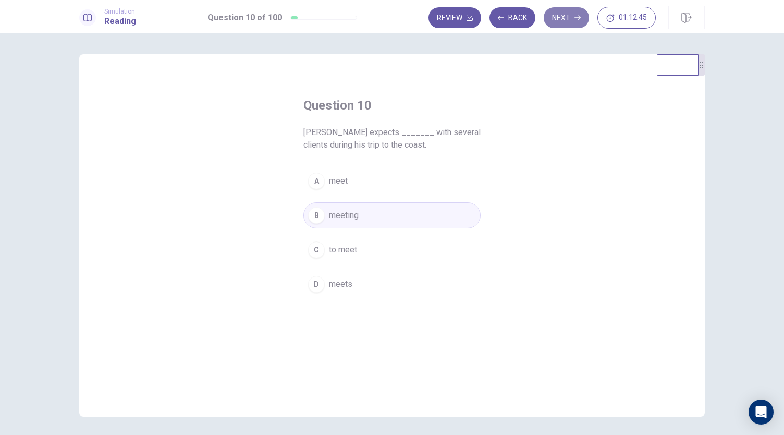
click at [565, 19] on button "Next" at bounding box center [566, 17] width 45 height 21
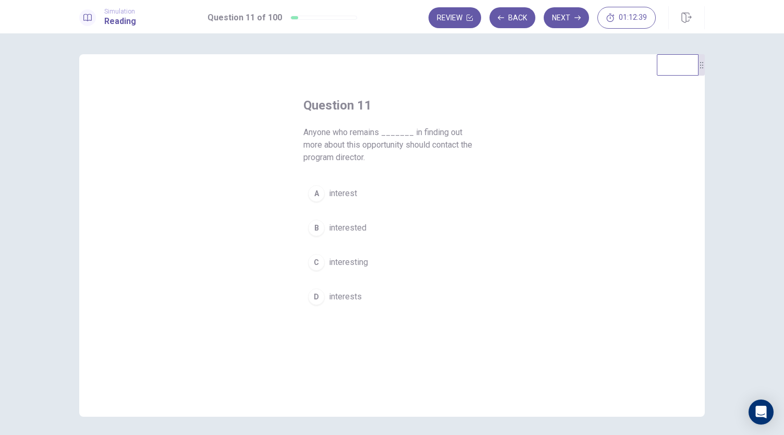
click at [380, 225] on button "B interested" at bounding box center [391, 228] width 177 height 26
click at [567, 20] on button "Next" at bounding box center [566, 17] width 45 height 21
click at [333, 251] on span "until" at bounding box center [336, 249] width 15 height 13
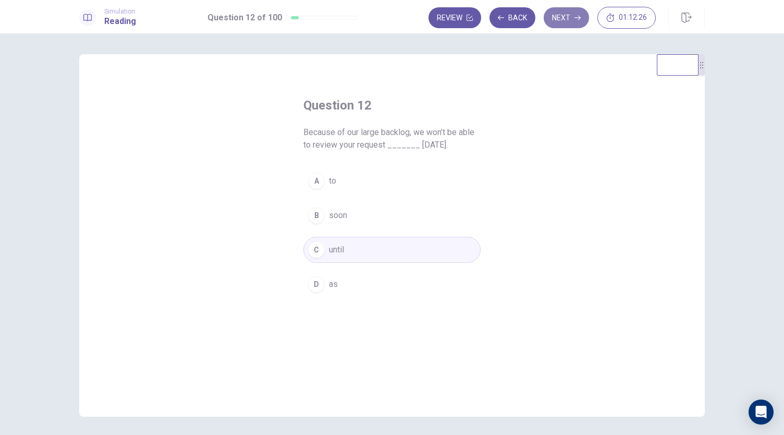
click at [566, 21] on button "Next" at bounding box center [566, 17] width 45 height 21
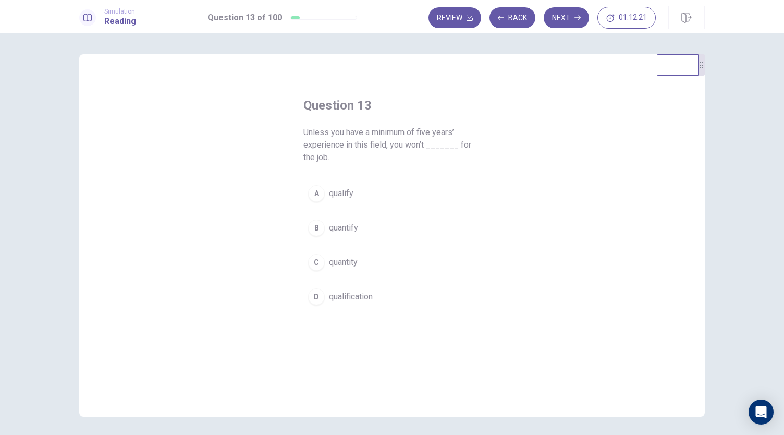
click at [355, 193] on button "A qualify" at bounding box center [391, 193] width 177 height 26
click at [567, 20] on button "Next" at bounding box center [566, 17] width 45 height 21
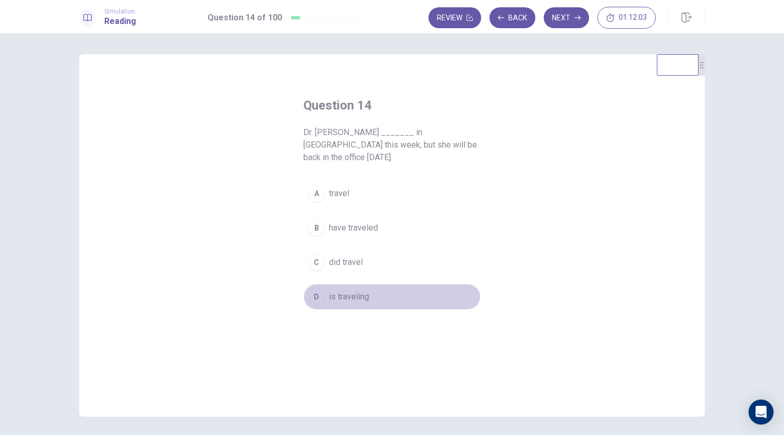
click at [335, 290] on span "is traveling" at bounding box center [349, 296] width 40 height 13
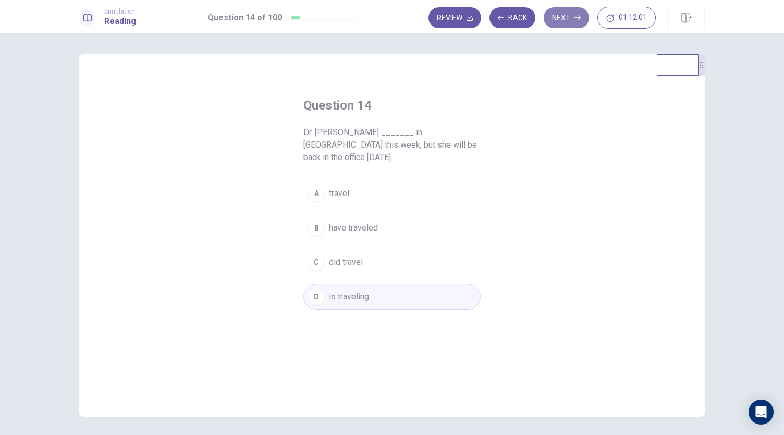
click at [570, 19] on button "Next" at bounding box center [566, 17] width 45 height 21
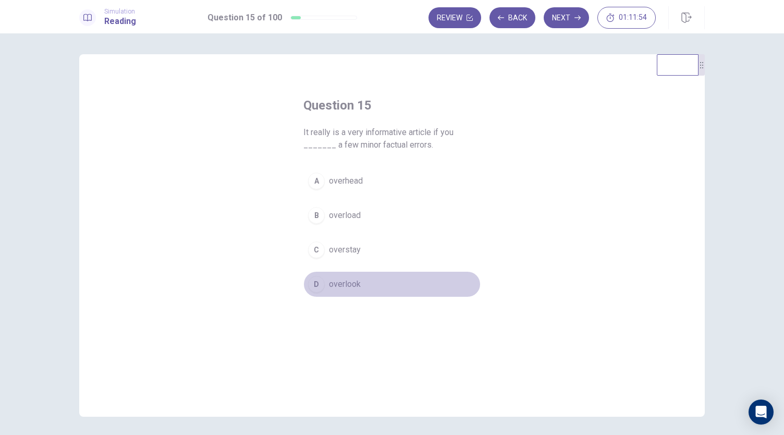
click at [338, 284] on span "overlook" at bounding box center [345, 284] width 32 height 13
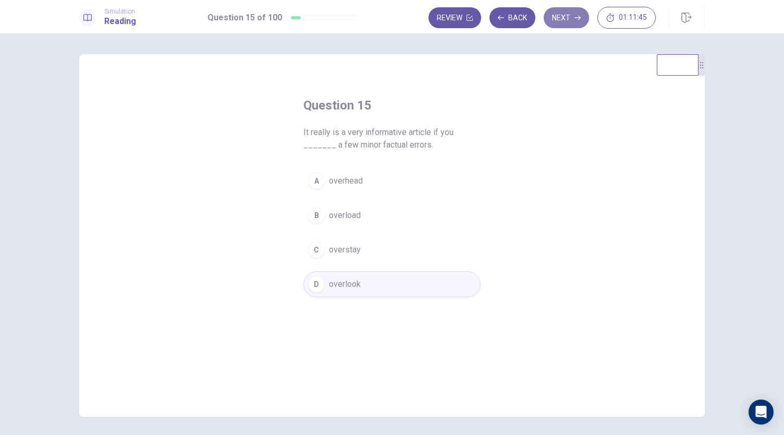
click at [566, 21] on button "Next" at bounding box center [566, 17] width 45 height 21
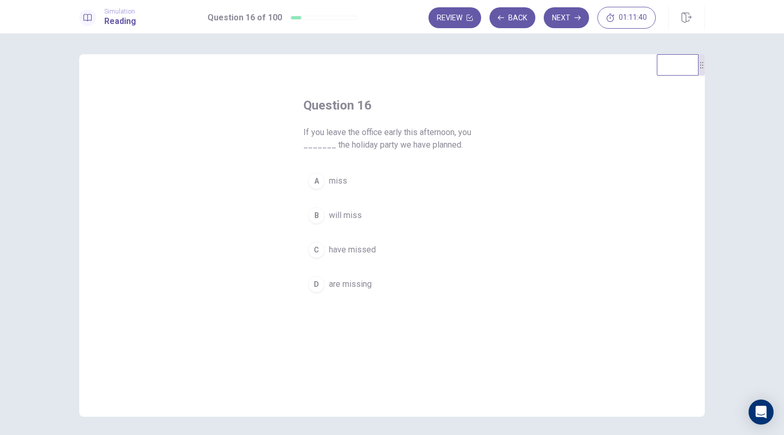
click at [354, 213] on span "will miss" at bounding box center [345, 215] width 33 height 13
click at [564, 21] on button "Next" at bounding box center [566, 17] width 45 height 21
click at [360, 249] on span "Speaking" at bounding box center [346, 249] width 34 height 13
click at [573, 17] on button "Next" at bounding box center [566, 17] width 45 height 21
click at [350, 179] on button "A is" at bounding box center [391, 181] width 177 height 26
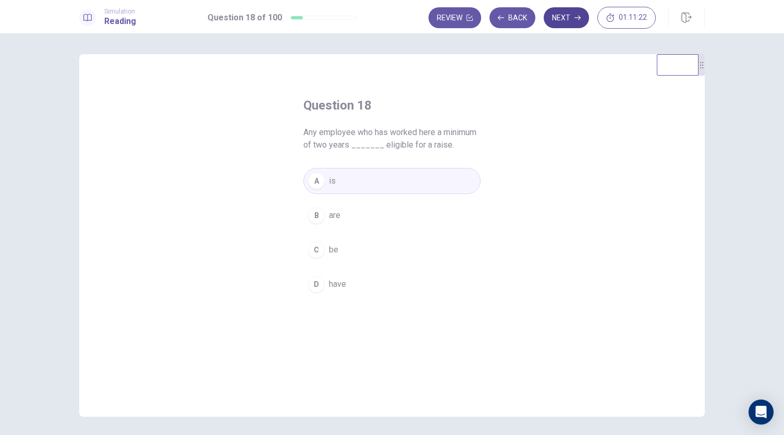
click at [565, 20] on button "Next" at bounding box center [566, 17] width 45 height 21
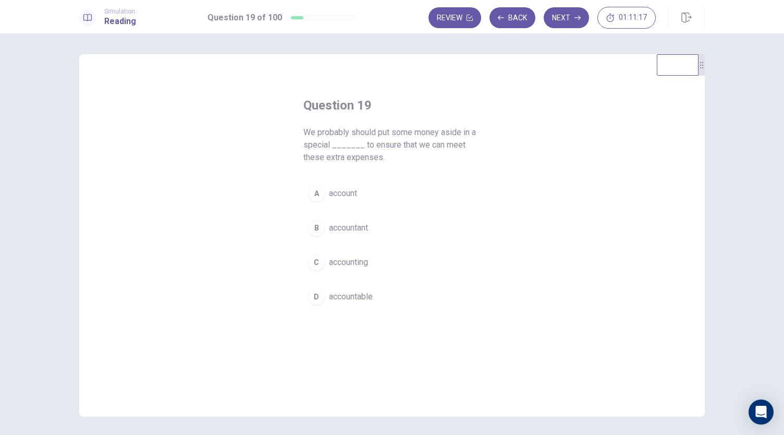
click at [366, 195] on button "A account" at bounding box center [391, 193] width 177 height 26
click at [567, 18] on button "Next" at bounding box center [566, 17] width 45 height 21
click at [342, 236] on button "B once" at bounding box center [391, 228] width 177 height 26
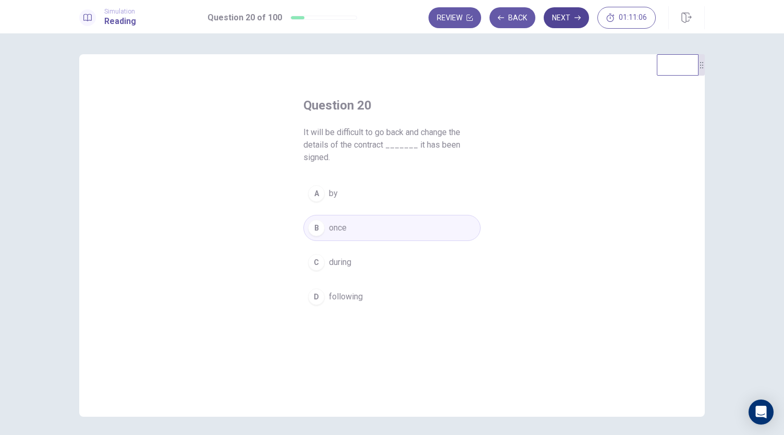
click at [571, 18] on button "Next" at bounding box center [566, 17] width 45 height 21
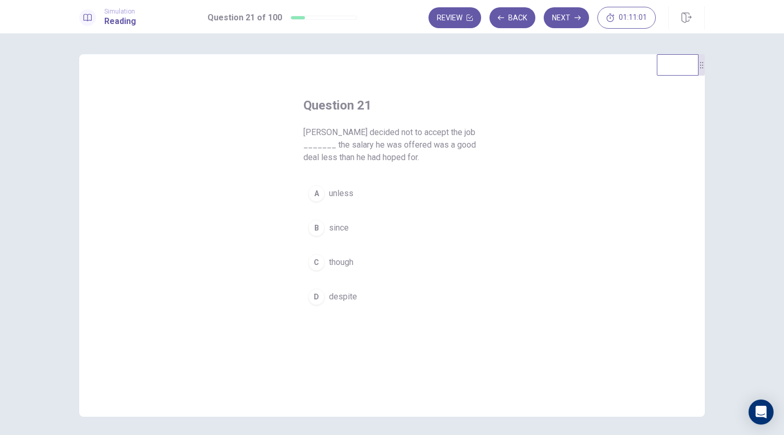
click at [355, 190] on button "A unless" at bounding box center [391, 193] width 177 height 26
click at [348, 292] on span "despite" at bounding box center [343, 296] width 28 height 13
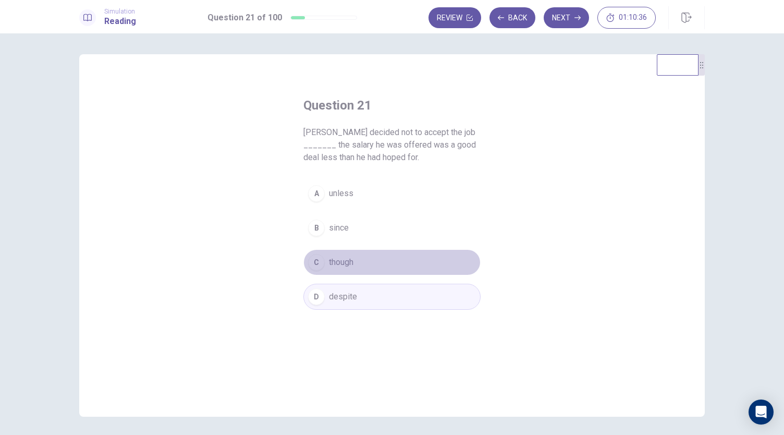
click at [356, 261] on button "C though" at bounding box center [391, 262] width 177 height 26
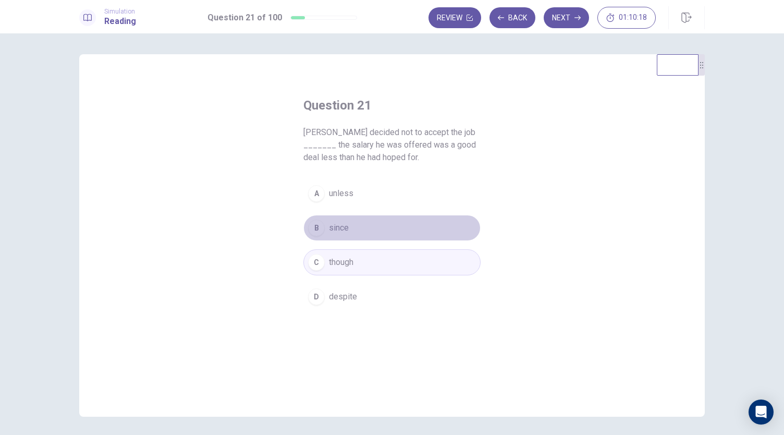
click at [365, 236] on button "B since" at bounding box center [391, 228] width 177 height 26
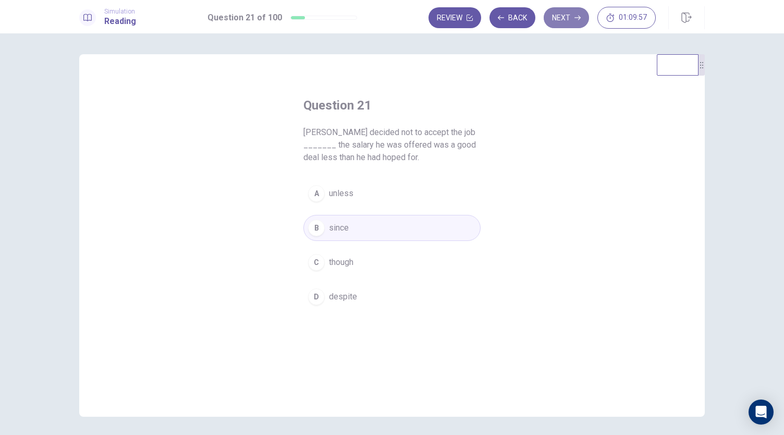
click at [567, 16] on button "Next" at bounding box center [566, 17] width 45 height 21
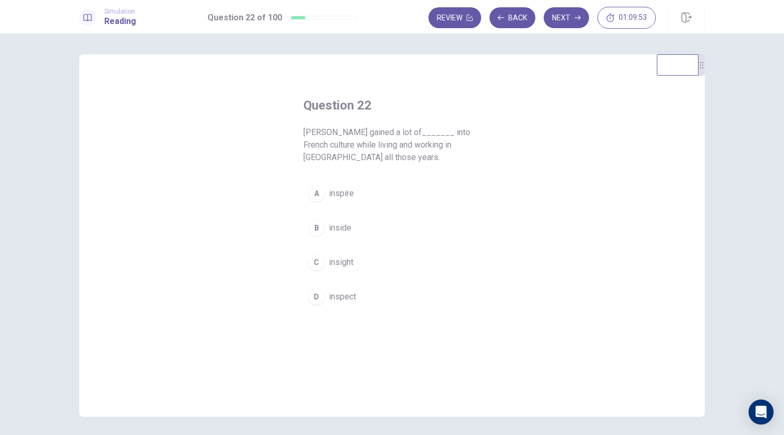
click at [371, 185] on button "A inspire" at bounding box center [391, 193] width 177 height 26
click at [564, 16] on button "Next" at bounding box center [566, 17] width 45 height 21
click at [345, 230] on span "always" at bounding box center [342, 228] width 26 height 13
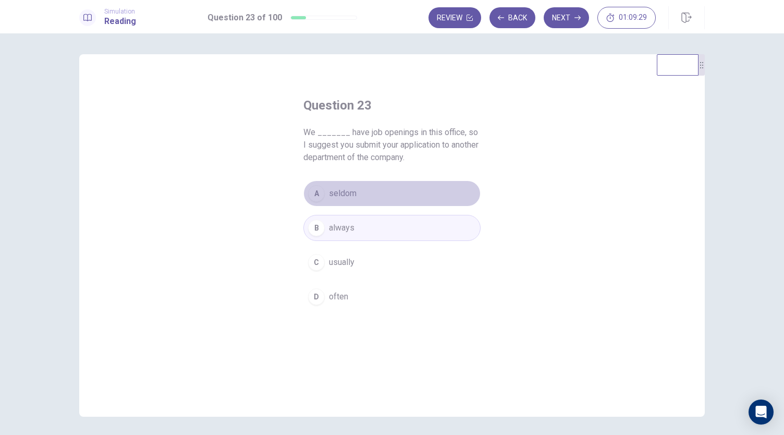
click at [375, 191] on button "A seldom" at bounding box center [391, 193] width 177 height 26
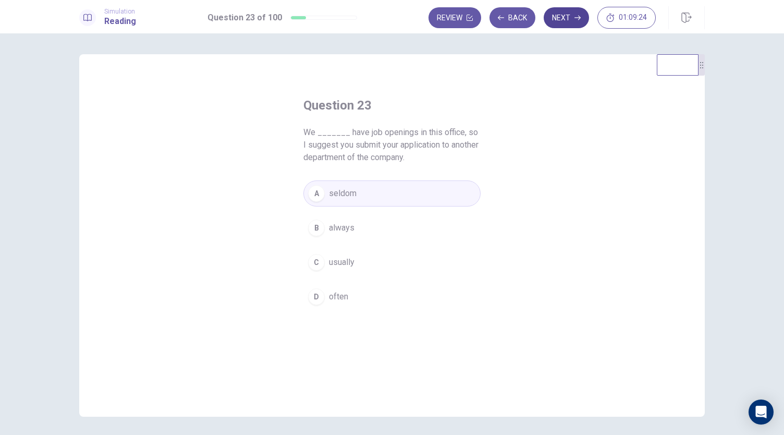
click at [568, 18] on button "Next" at bounding box center [566, 17] width 45 height 21
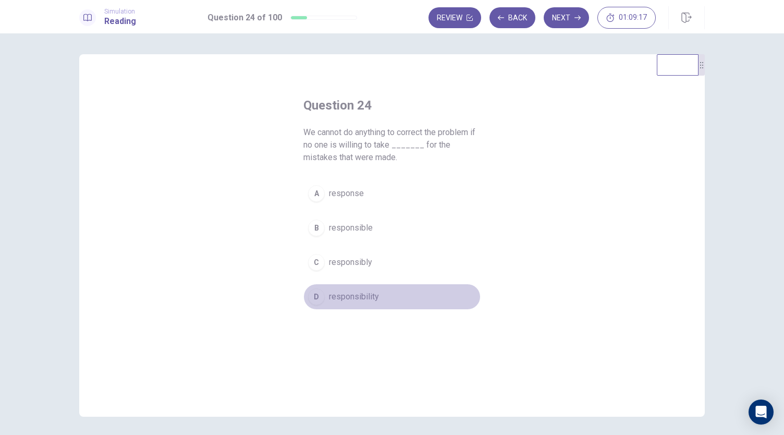
click at [348, 300] on span "responsibility" at bounding box center [354, 296] width 50 height 13
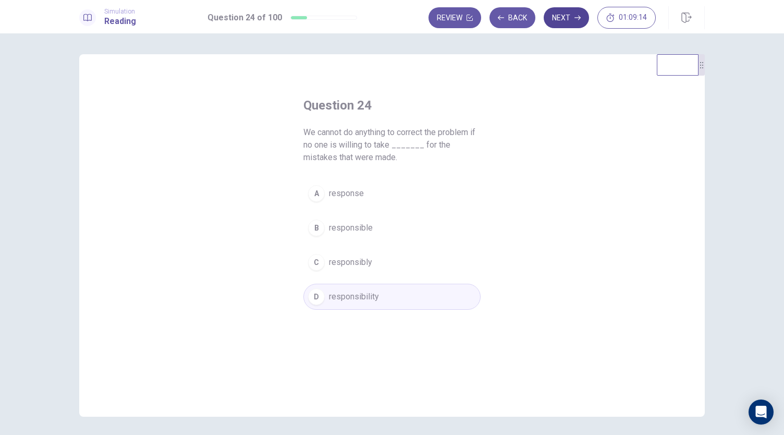
click at [559, 25] on button "Next" at bounding box center [566, 17] width 45 height 21
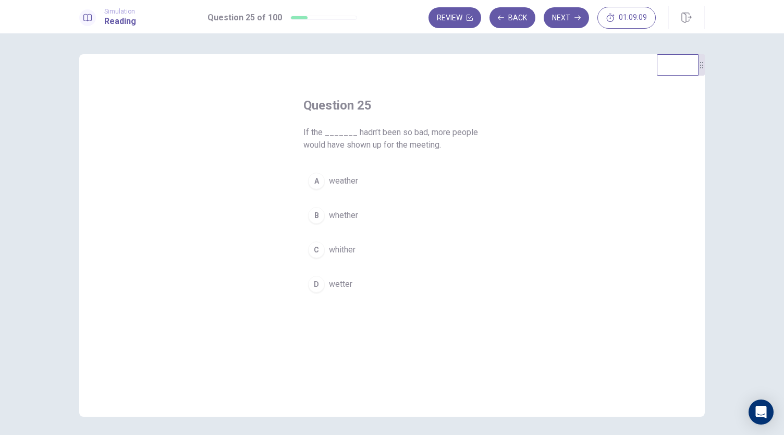
click at [398, 174] on button "A weather" at bounding box center [391, 181] width 177 height 26
click at [579, 11] on button "Next" at bounding box center [566, 17] width 45 height 21
click at [361, 180] on button "A call" at bounding box center [391, 181] width 177 height 26
click at [569, 22] on button "Next" at bounding box center [566, 17] width 45 height 21
click at [378, 212] on button "B to apply" at bounding box center [391, 215] width 177 height 26
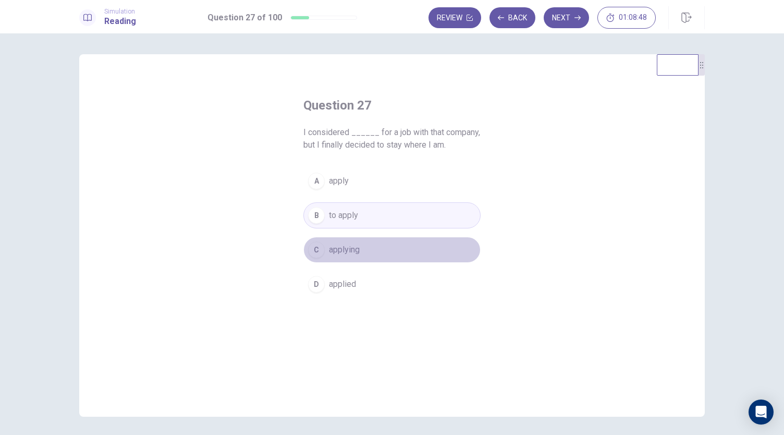
click at [367, 247] on button "C applying" at bounding box center [391, 250] width 177 height 26
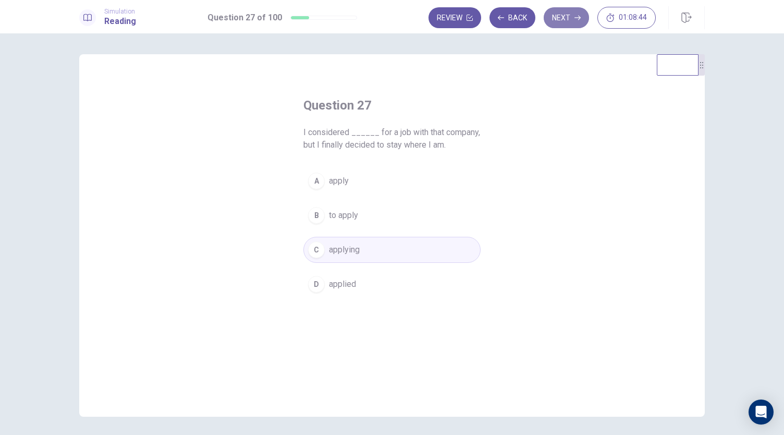
click at [563, 19] on button "Next" at bounding box center [566, 17] width 45 height 21
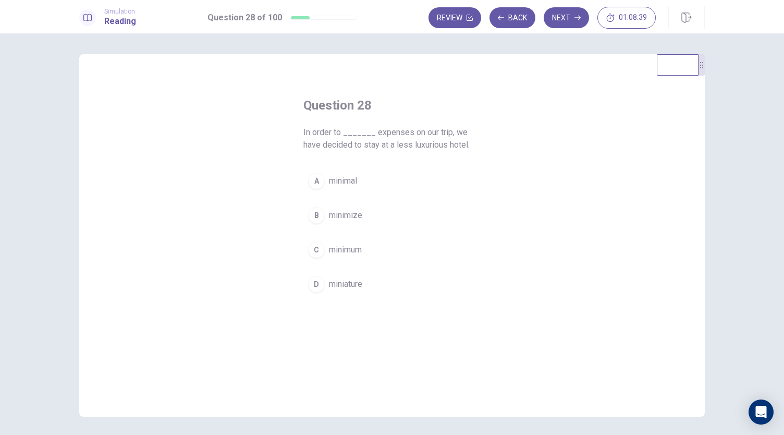
click at [377, 216] on button "B minimize" at bounding box center [391, 215] width 177 height 26
click at [558, 20] on button "Next" at bounding box center [566, 17] width 45 height 21
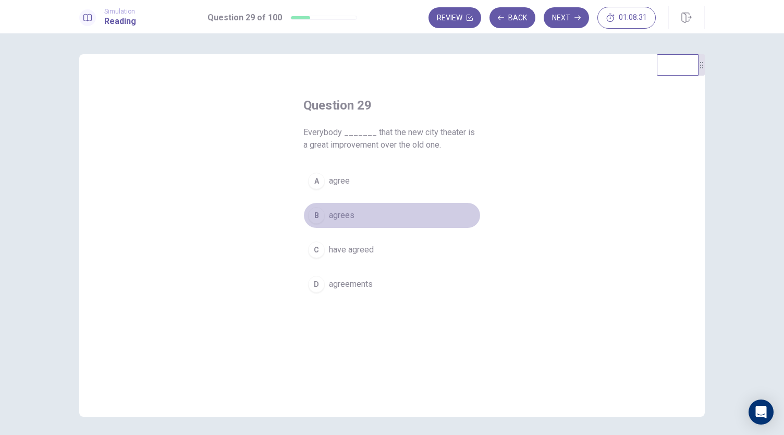
click at [379, 216] on button "B agrees" at bounding box center [391, 215] width 177 height 26
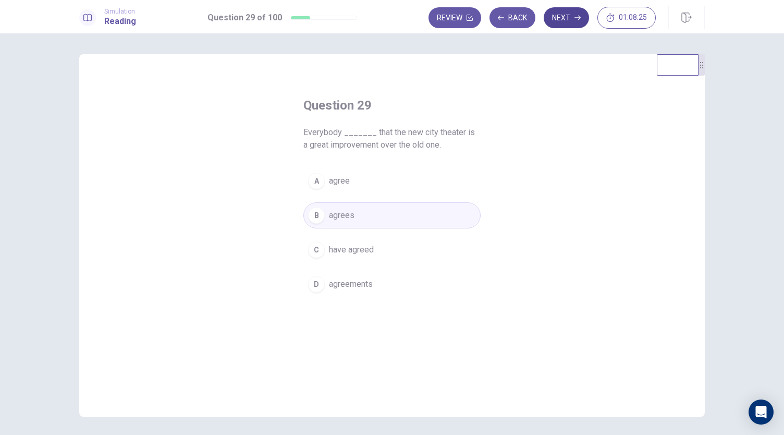
click at [565, 17] on button "Next" at bounding box center [566, 17] width 45 height 21
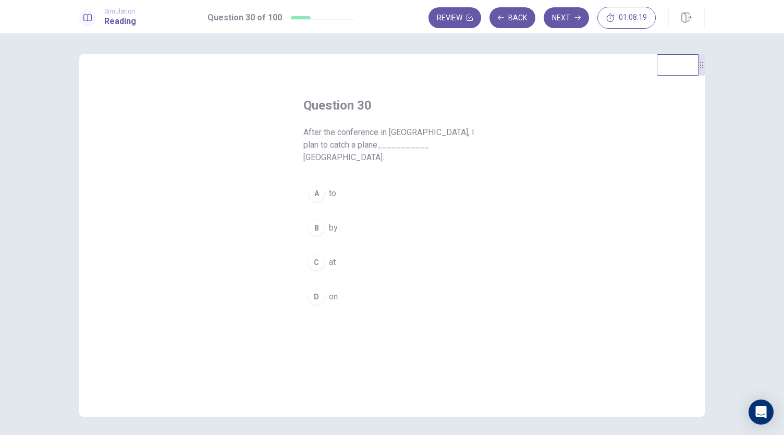
click at [322, 185] on div "A" at bounding box center [316, 193] width 17 height 17
click at [561, 18] on button "Next" at bounding box center [566, 17] width 45 height 21
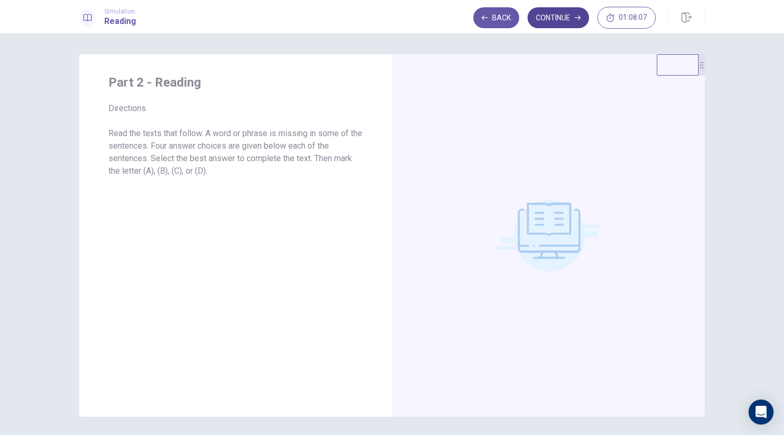
click at [565, 24] on button "Continue" at bounding box center [558, 17] width 62 height 21
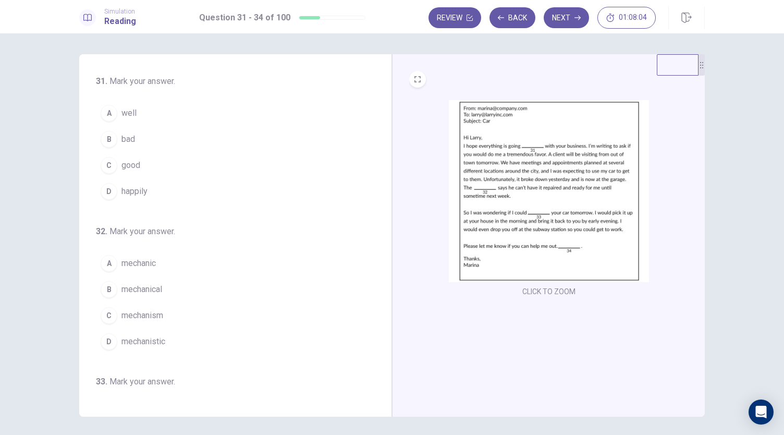
click at [557, 288] on button "CLICK TO ZOOM" at bounding box center [549, 291] width 62 height 15
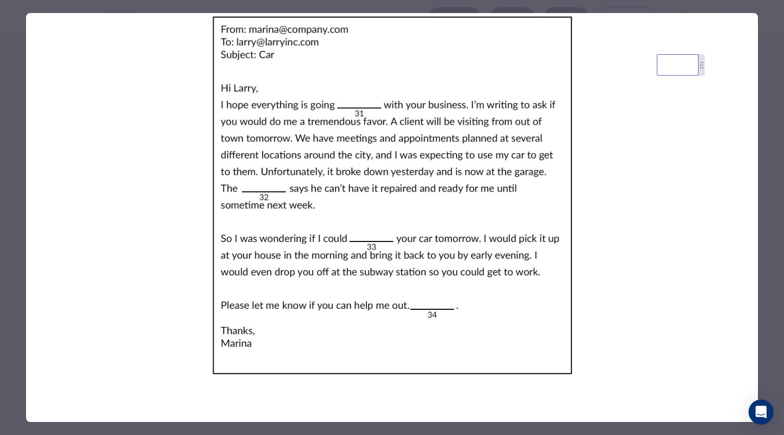
click at [765, 264] on div at bounding box center [392, 217] width 784 height 435
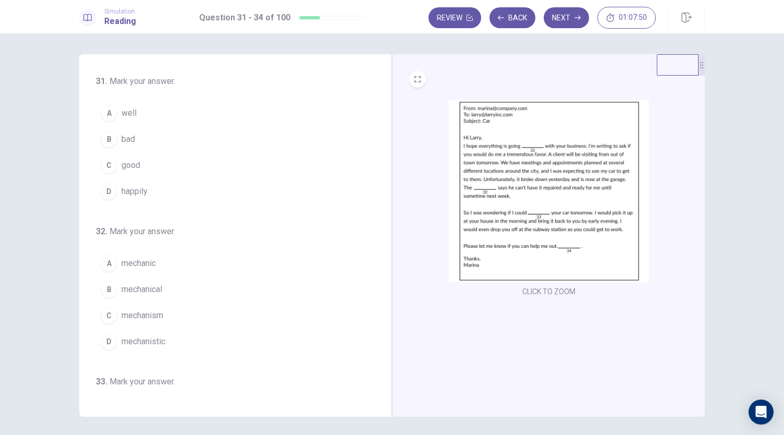
click at [139, 165] on button "C good" at bounding box center [229, 165] width 266 height 26
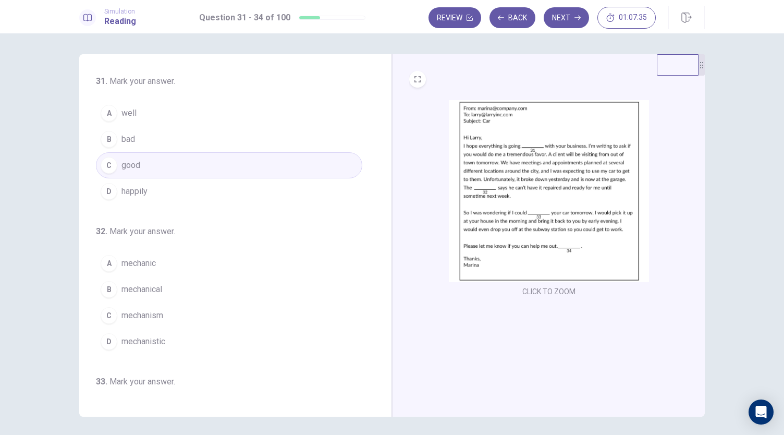
click at [195, 112] on button "A well" at bounding box center [229, 113] width 266 height 26
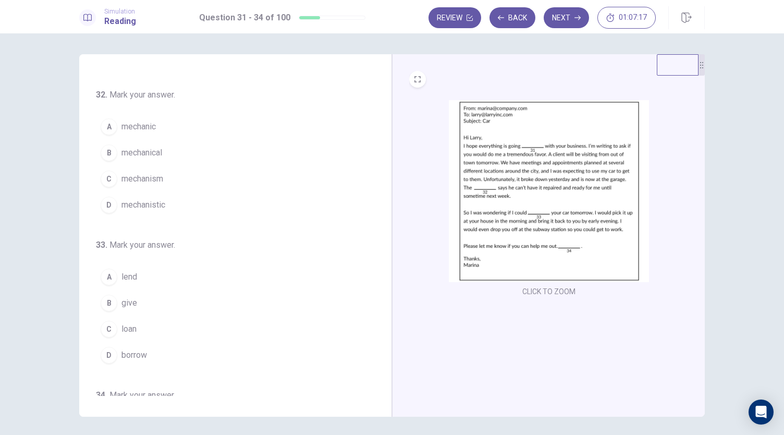
scroll to position [137, 0]
click at [172, 126] on button "A mechanic" at bounding box center [229, 126] width 266 height 26
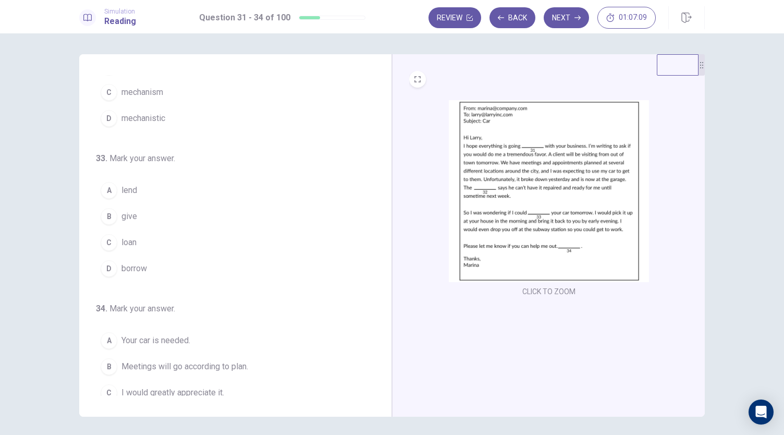
scroll to position [253, 0]
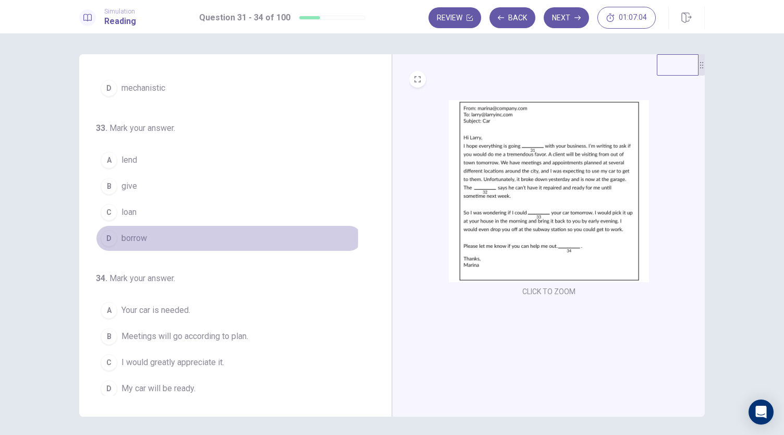
click at [154, 233] on button "D borrow" at bounding box center [229, 238] width 266 height 26
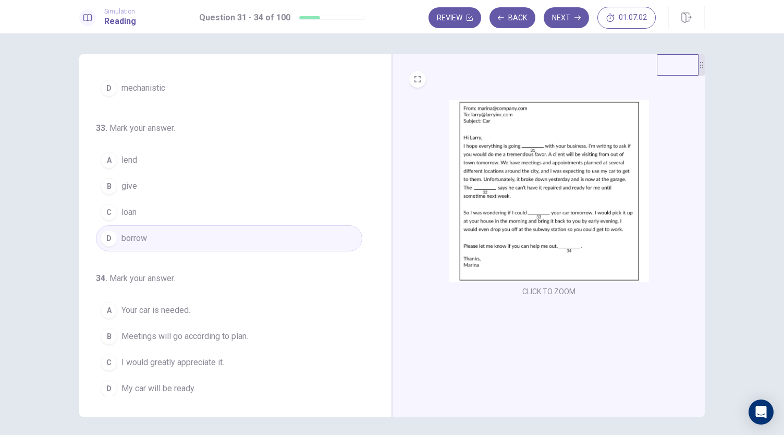
scroll to position [36, 0]
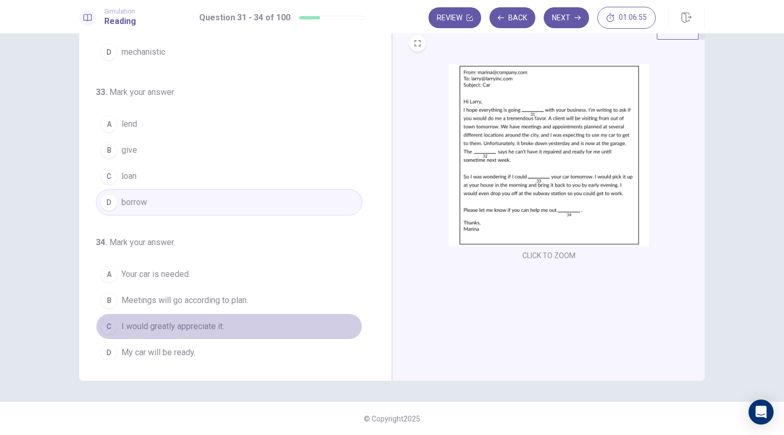
click at [234, 321] on button "C I would greatly appreciate it." at bounding box center [229, 326] width 266 height 26
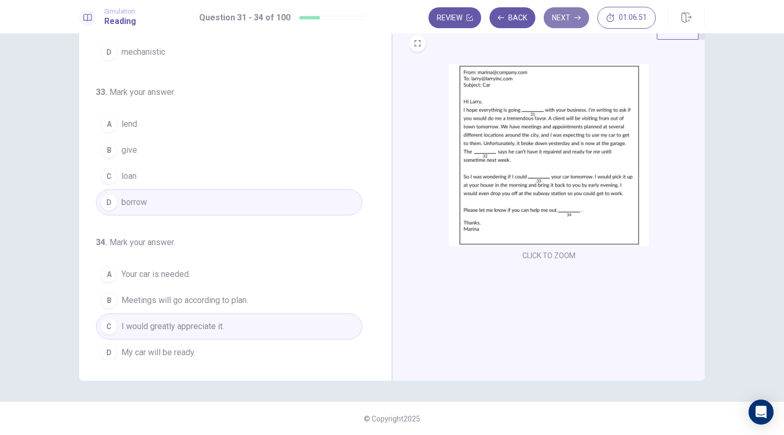
click at [563, 21] on button "Next" at bounding box center [566, 17] width 45 height 21
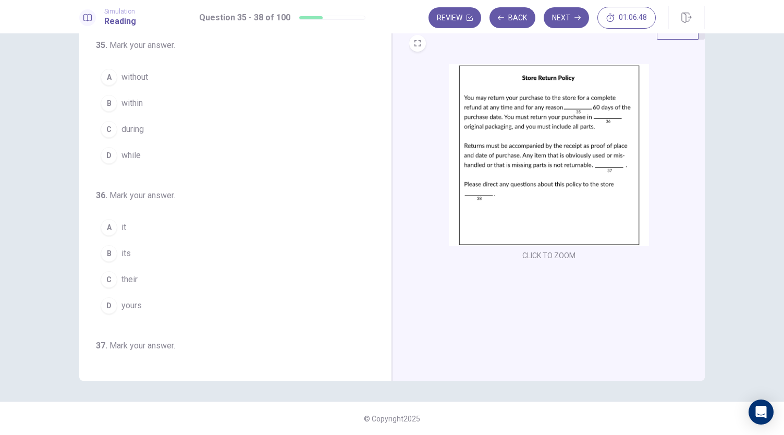
scroll to position [0, 0]
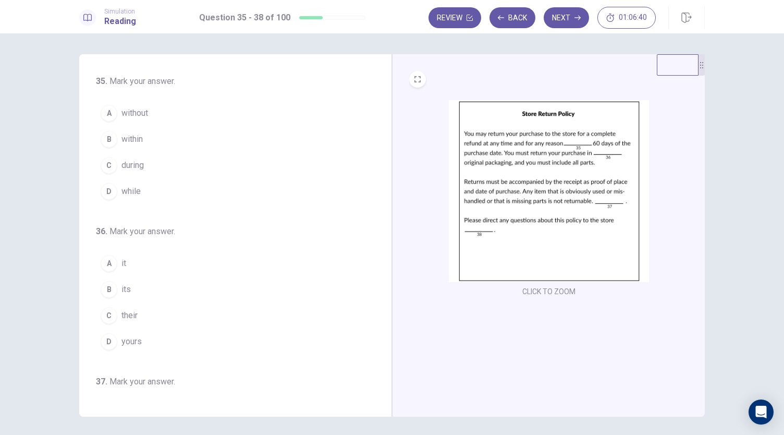
click at [137, 139] on span "within" at bounding box center [131, 139] width 21 height 13
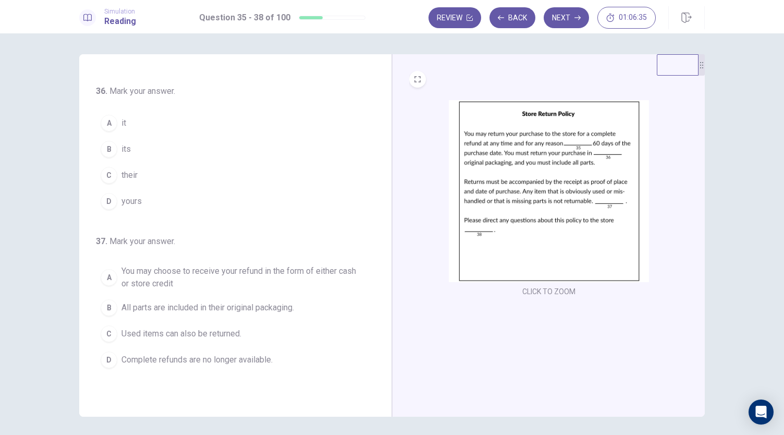
scroll to position [137, 0]
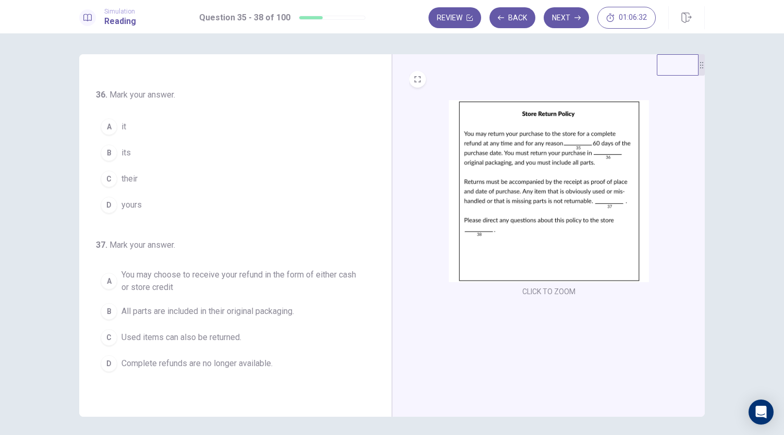
click at [146, 151] on button "B its" at bounding box center [229, 153] width 266 height 26
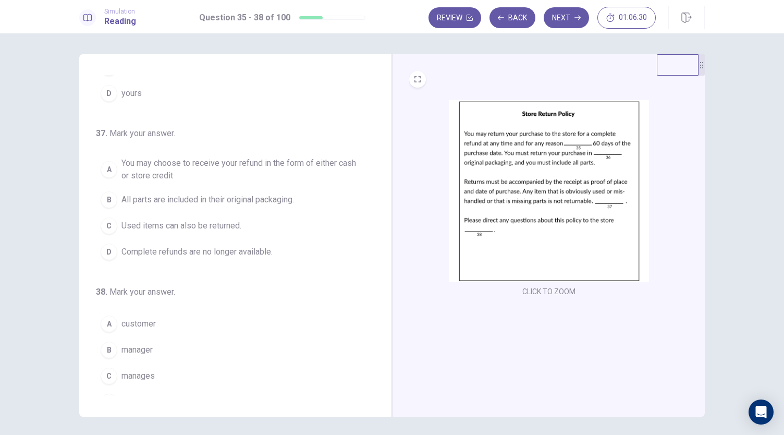
scroll to position [262, 0]
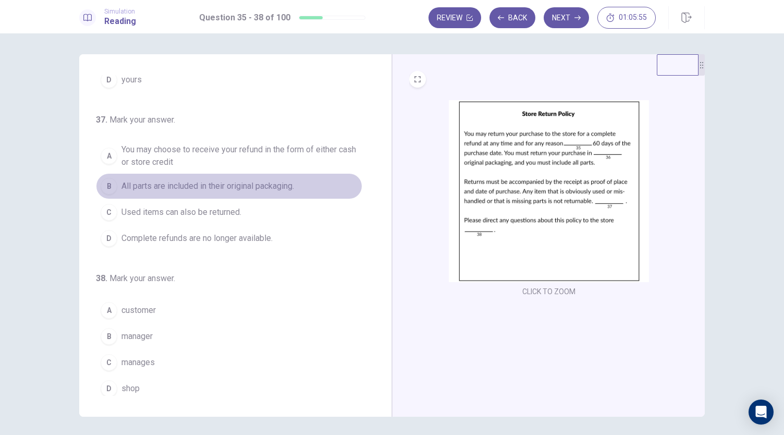
click at [254, 187] on span "All parts are included in their original packaging." at bounding box center [207, 186] width 173 height 13
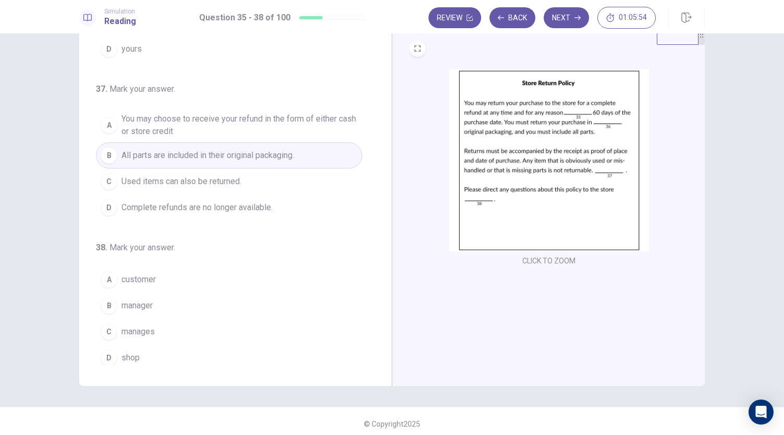
scroll to position [36, 0]
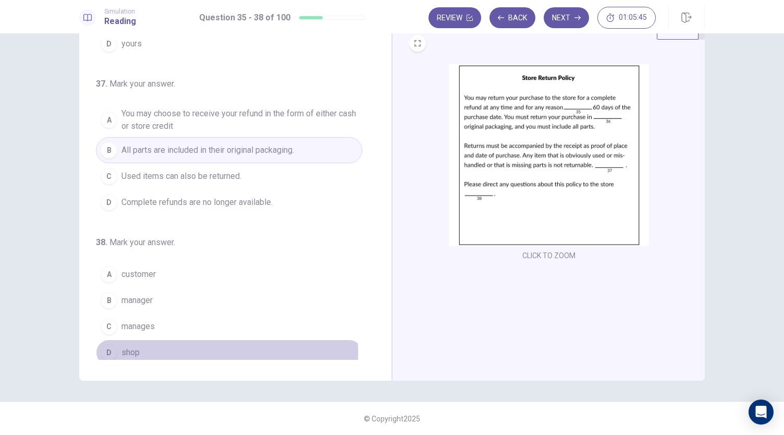
click at [139, 347] on button "D shop" at bounding box center [229, 352] width 266 height 26
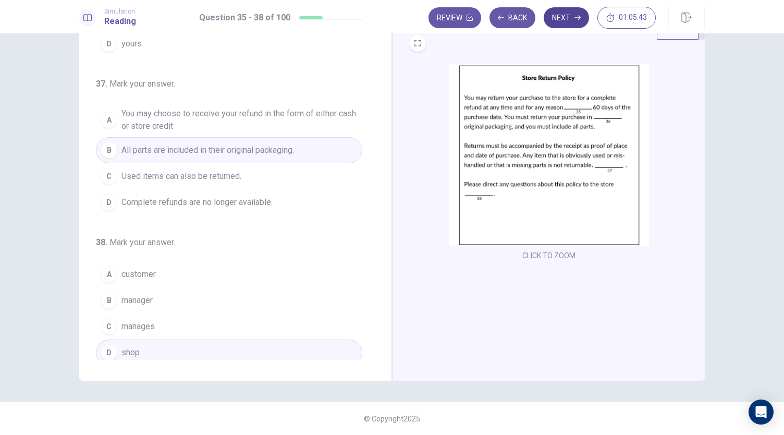
click at [558, 22] on button "Next" at bounding box center [566, 17] width 45 height 21
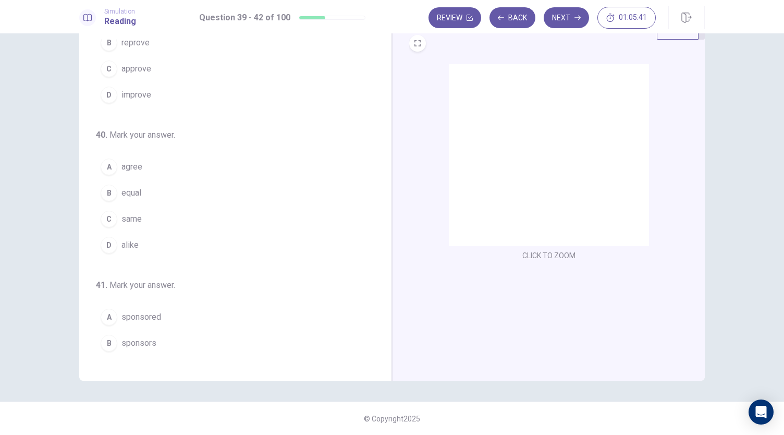
scroll to position [0, 0]
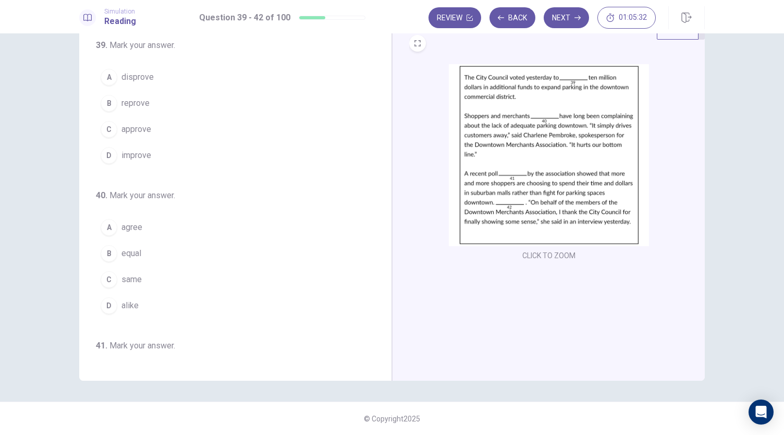
click at [161, 127] on button "C approve" at bounding box center [229, 129] width 266 height 26
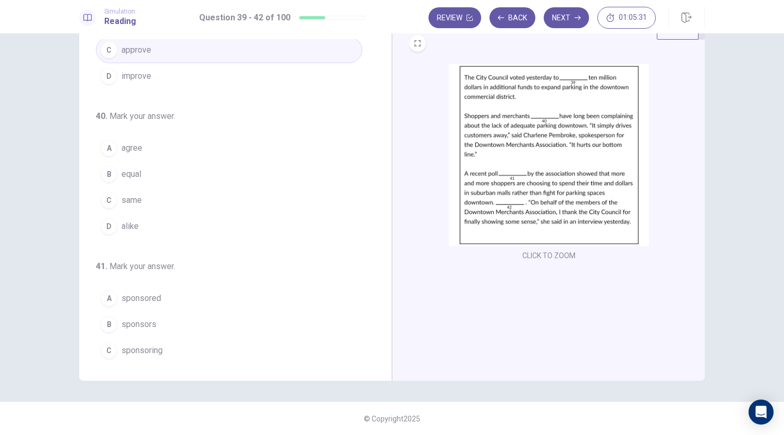
scroll to position [84, 0]
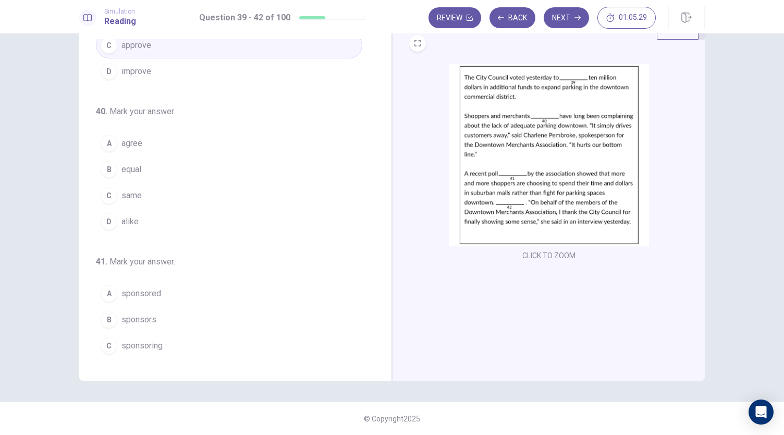
click at [158, 138] on button "A agree" at bounding box center [229, 143] width 266 height 26
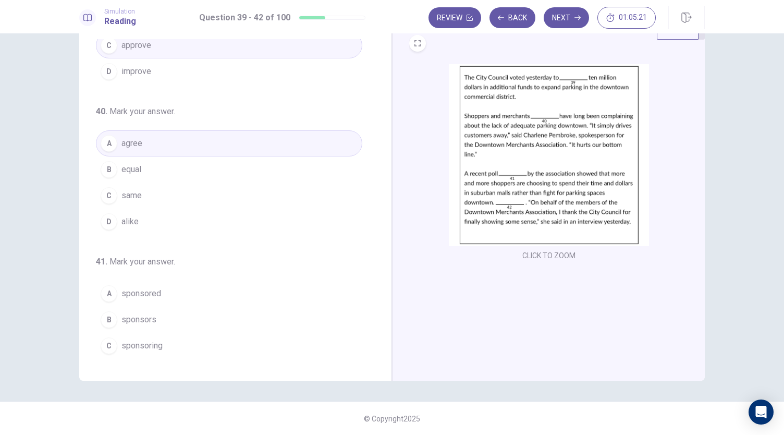
click at [152, 166] on button "B equal" at bounding box center [229, 169] width 266 height 26
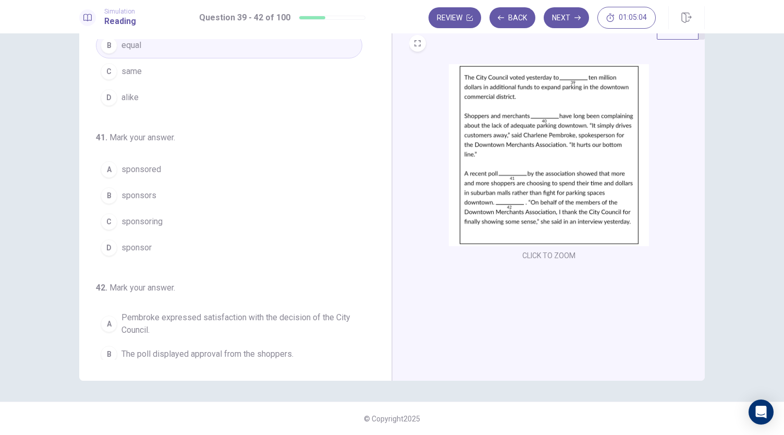
scroll to position [262, 0]
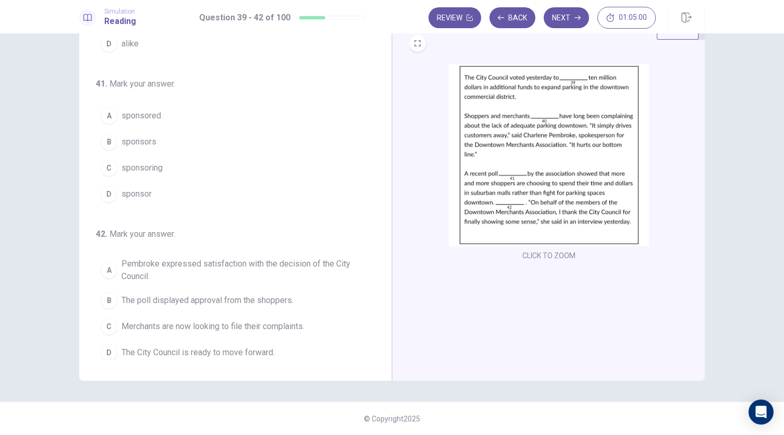
click at [173, 114] on button "A sponsored" at bounding box center [229, 116] width 266 height 26
click at [271, 275] on span "Pembroke expressed satisfaction with the decision of the City Council." at bounding box center [239, 269] width 236 height 25
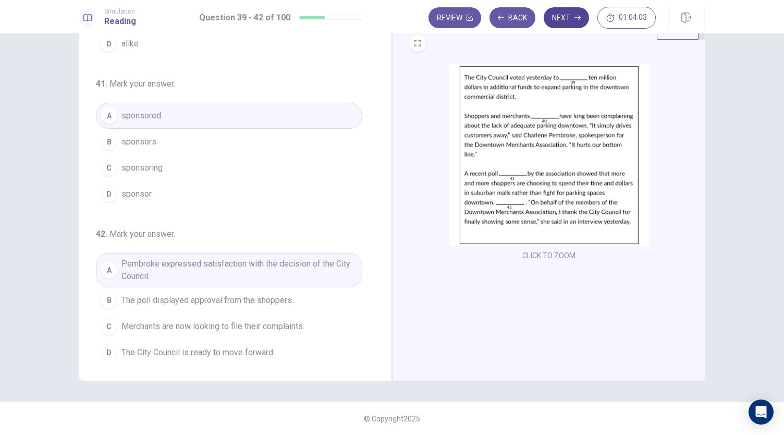
click at [570, 18] on button "Next" at bounding box center [566, 17] width 45 height 21
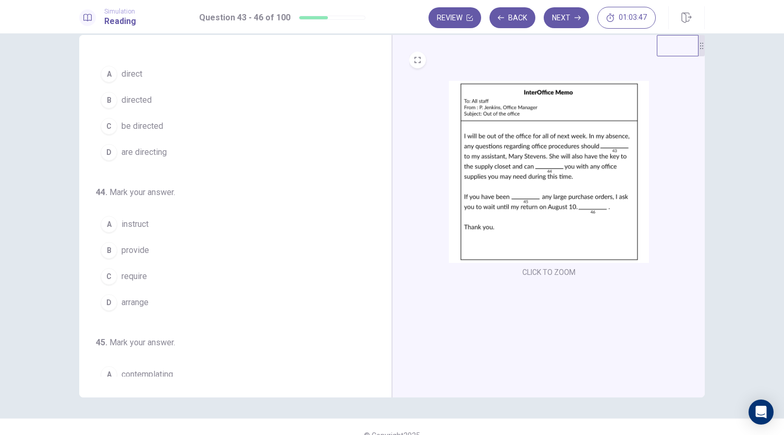
scroll to position [0, 0]
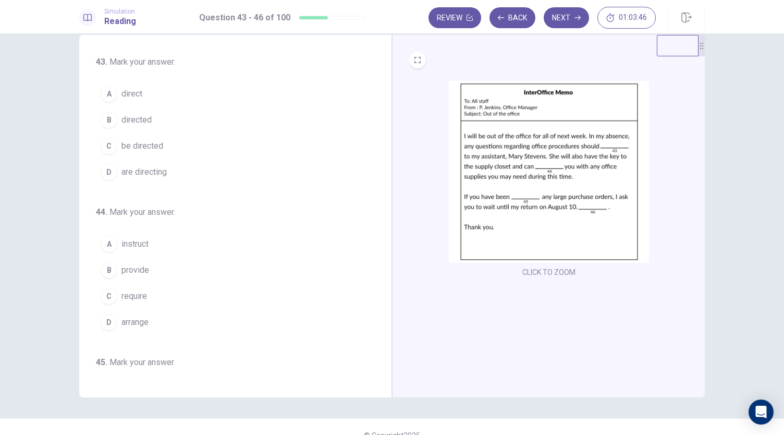
click at [162, 150] on button "C be directed" at bounding box center [229, 146] width 266 height 26
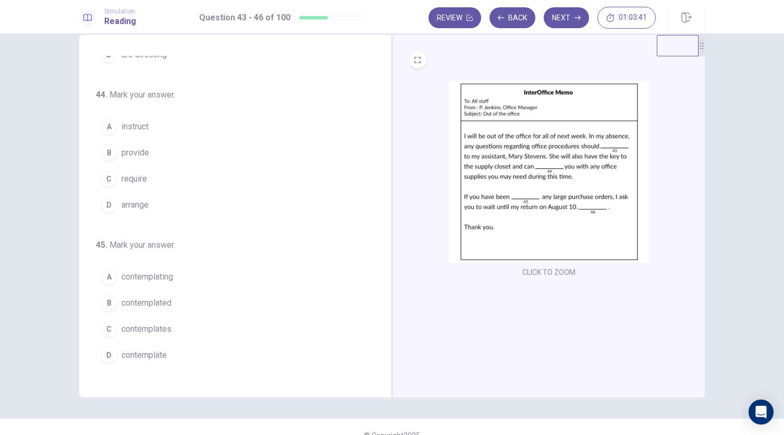
scroll to position [118, 0]
click at [152, 151] on button "B provide" at bounding box center [229, 152] width 266 height 26
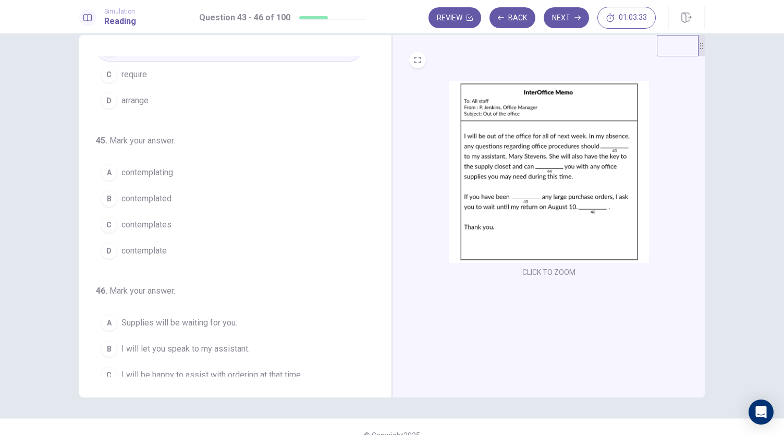
scroll to position [253, 0]
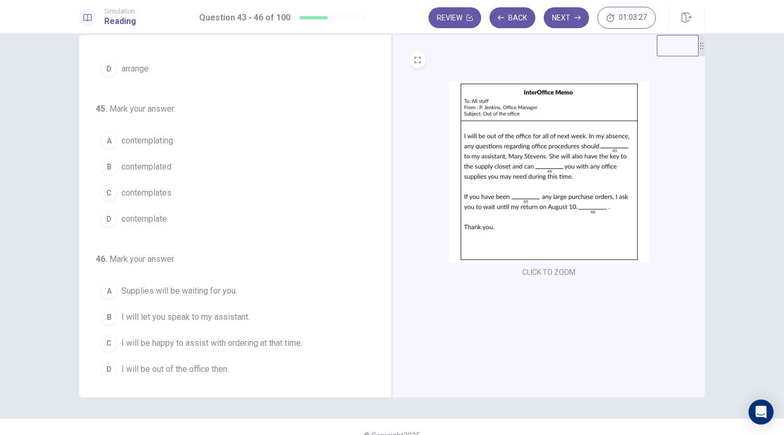
click at [194, 138] on button "A contemplating" at bounding box center [229, 141] width 266 height 26
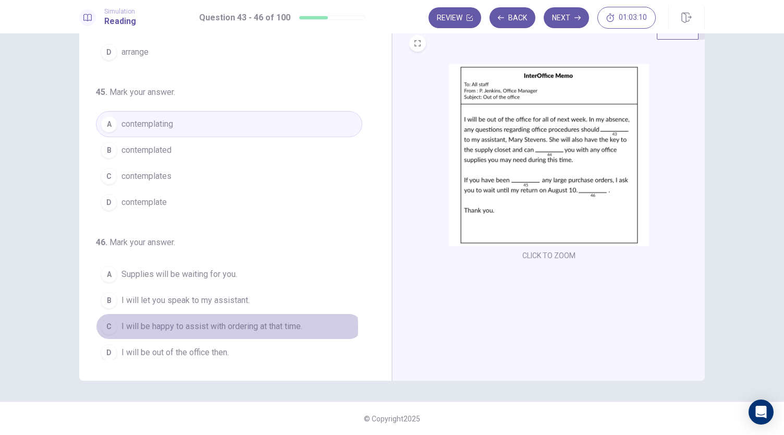
click at [216, 322] on span "I will be happy to assist with ordering at that time." at bounding box center [211, 326] width 181 height 13
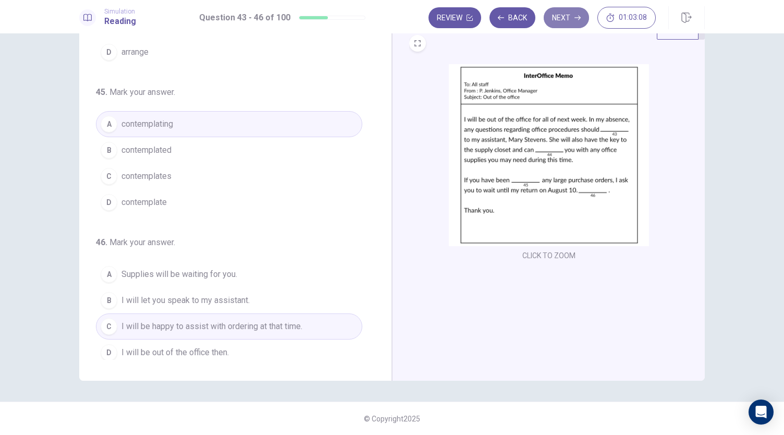
click at [560, 16] on button "Next" at bounding box center [566, 17] width 45 height 21
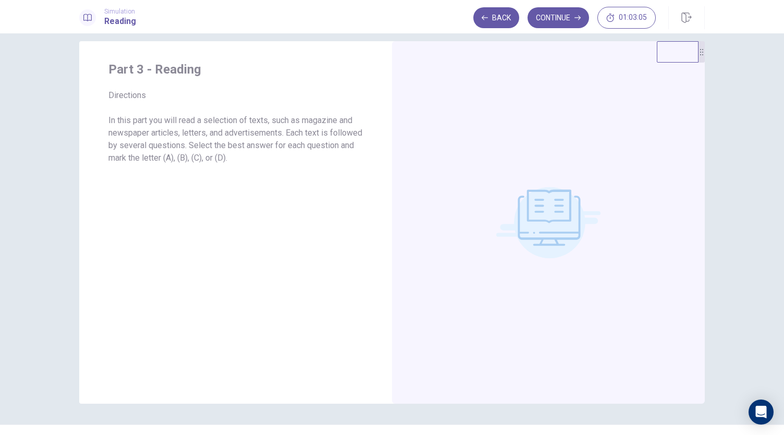
scroll to position [15, 0]
click at [549, 19] on button "Continue" at bounding box center [558, 17] width 62 height 21
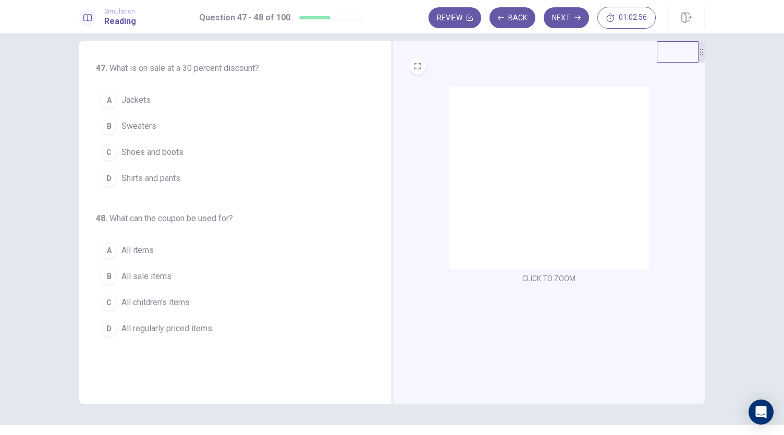
scroll to position [14, 0]
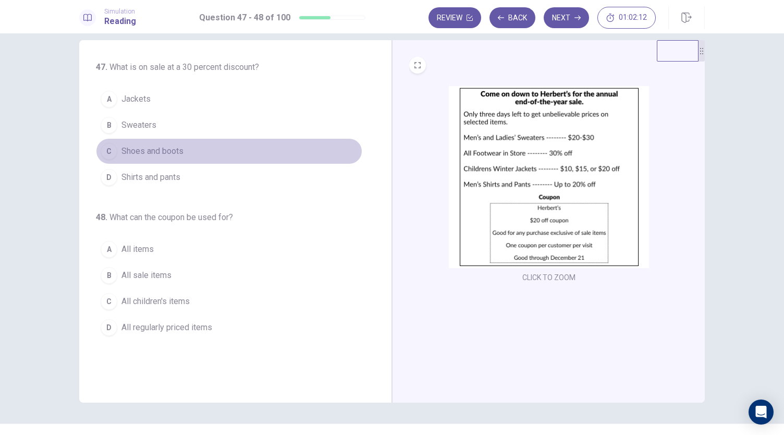
click at [180, 147] on span "Shoes and boots" at bounding box center [152, 151] width 62 height 13
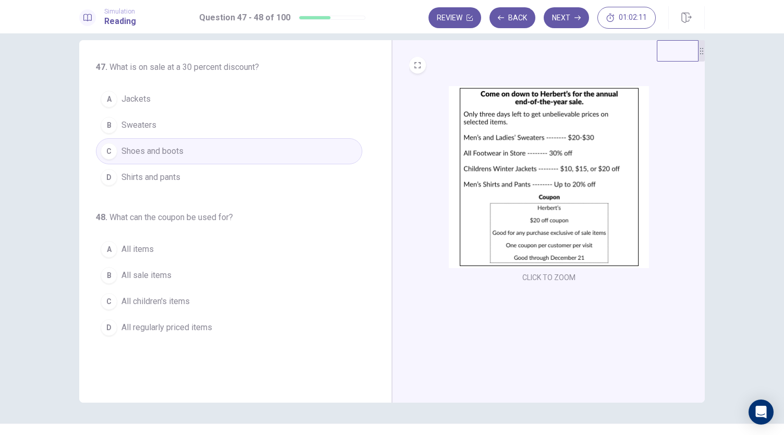
scroll to position [36, 0]
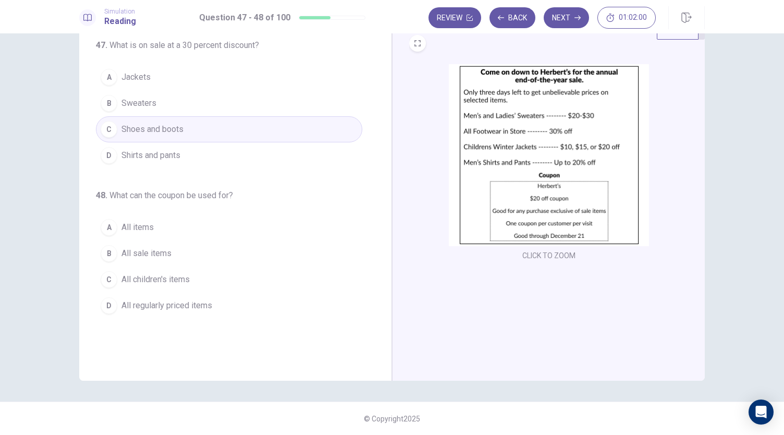
click at [183, 251] on button "B All sale items" at bounding box center [229, 253] width 266 height 26
click at [568, 20] on button "Next" at bounding box center [566, 17] width 45 height 21
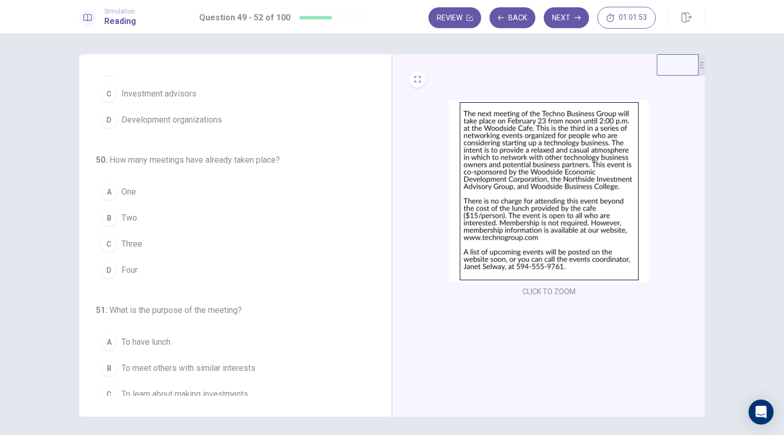
scroll to position [0, 0]
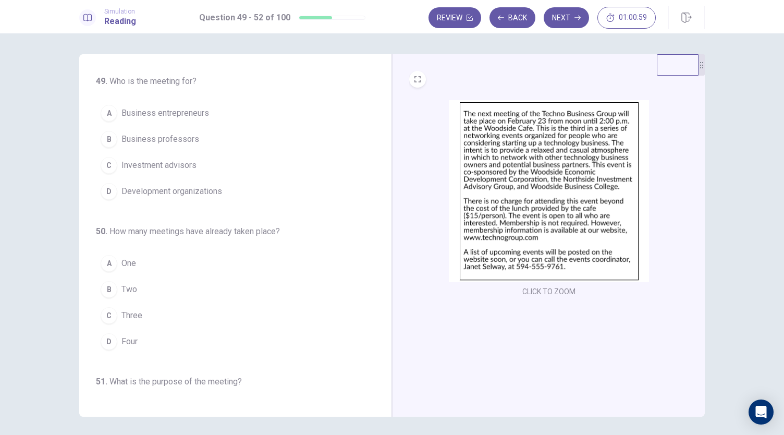
click at [203, 112] on span "Business entrepreneurs" at bounding box center [165, 113] width 88 height 13
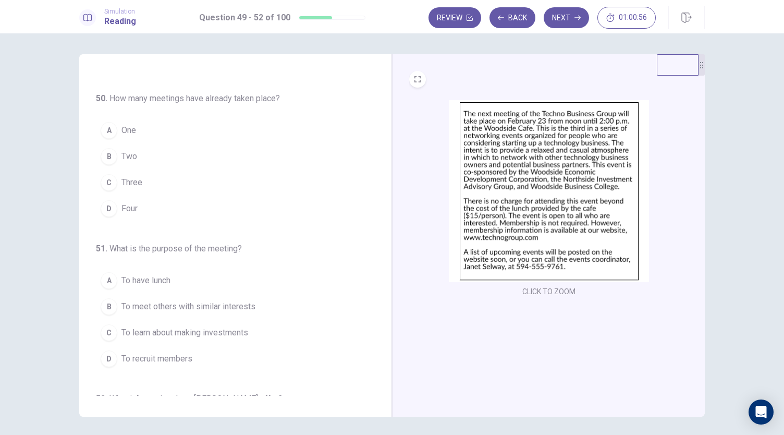
scroll to position [136, 0]
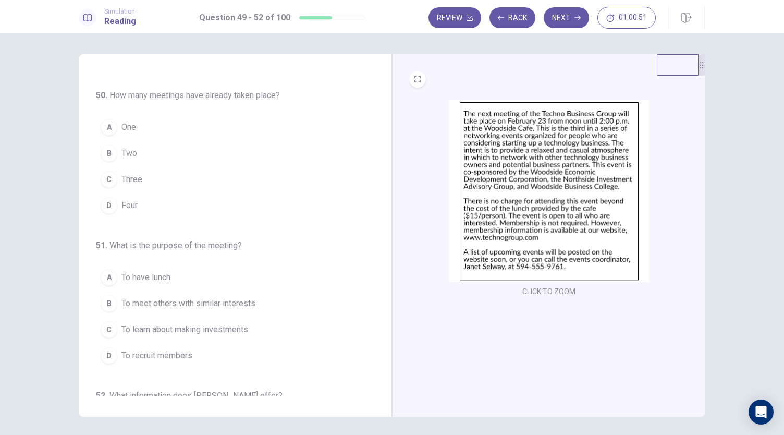
click at [148, 149] on button "B Two" at bounding box center [229, 153] width 266 height 26
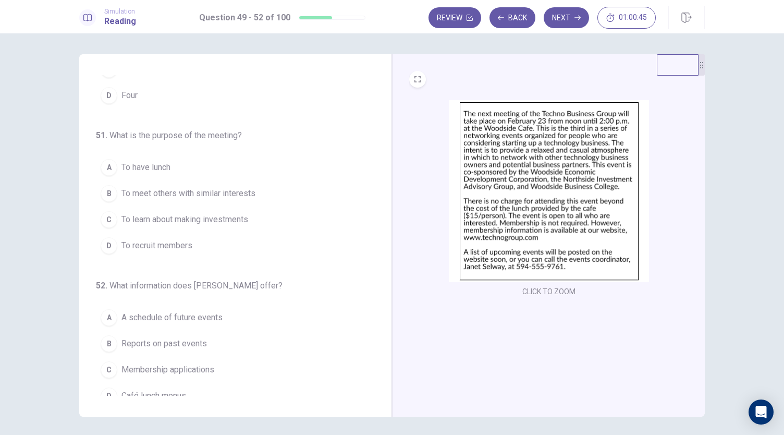
scroll to position [253, 0]
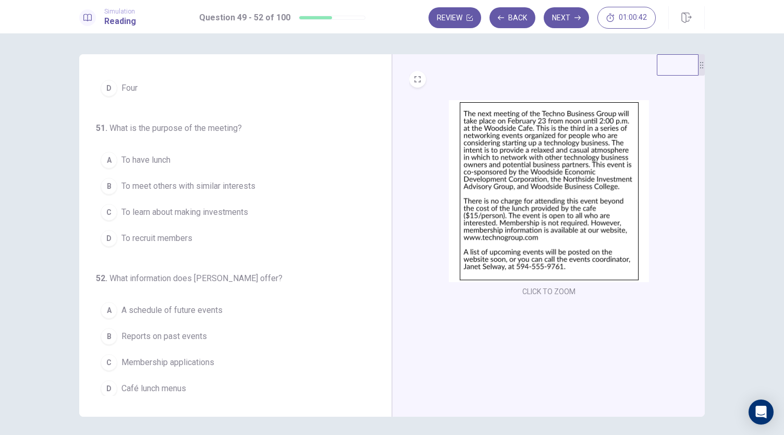
click at [214, 209] on span "To learn about making investments" at bounding box center [184, 212] width 127 height 13
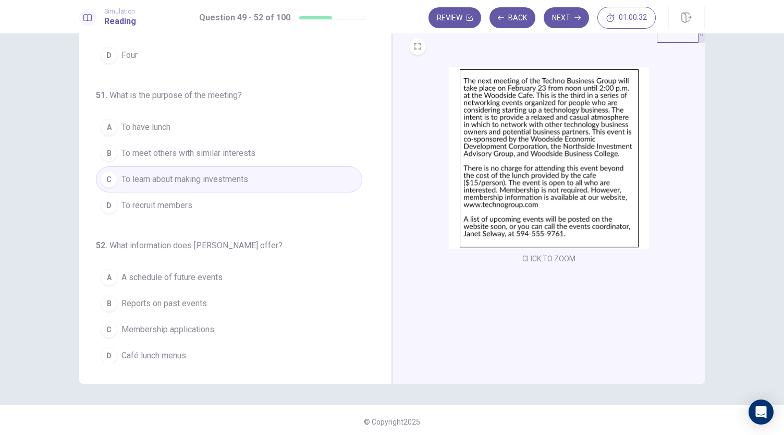
scroll to position [34, 0]
click at [264, 145] on button "B To meet others with similar interests" at bounding box center [229, 152] width 266 height 26
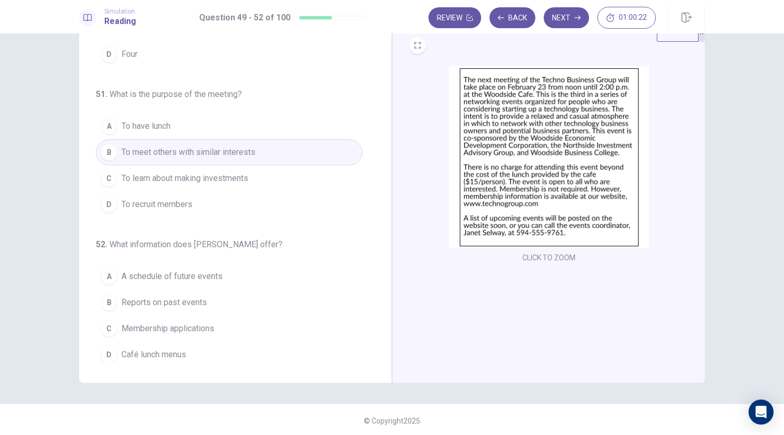
scroll to position [36, 0]
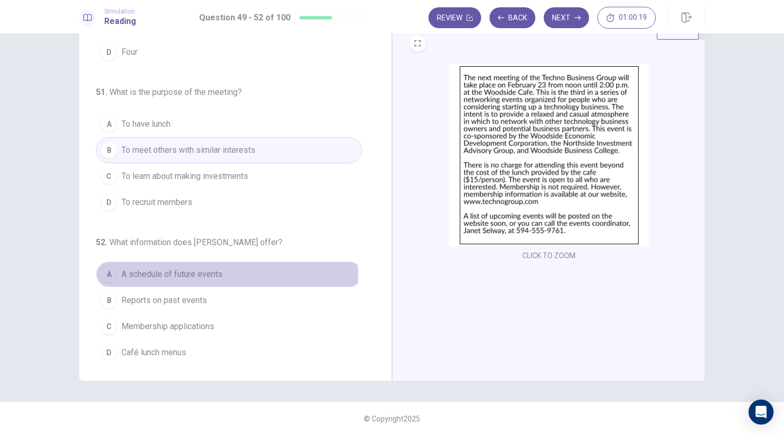
click at [203, 269] on span "A schedule of future events" at bounding box center [171, 274] width 101 height 13
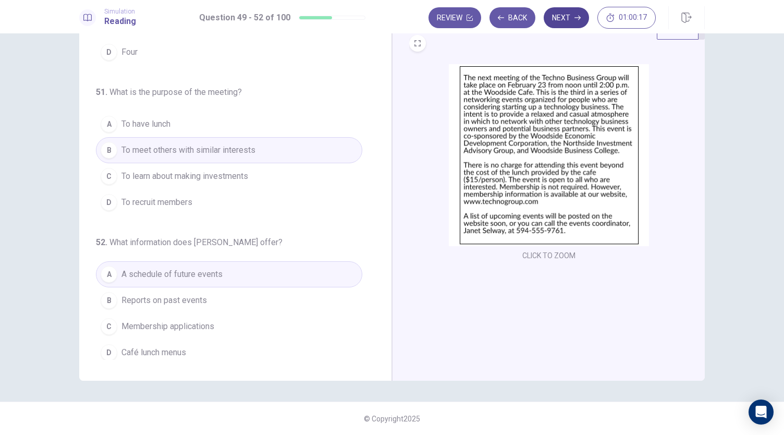
click at [571, 18] on button "Next" at bounding box center [566, 17] width 45 height 21
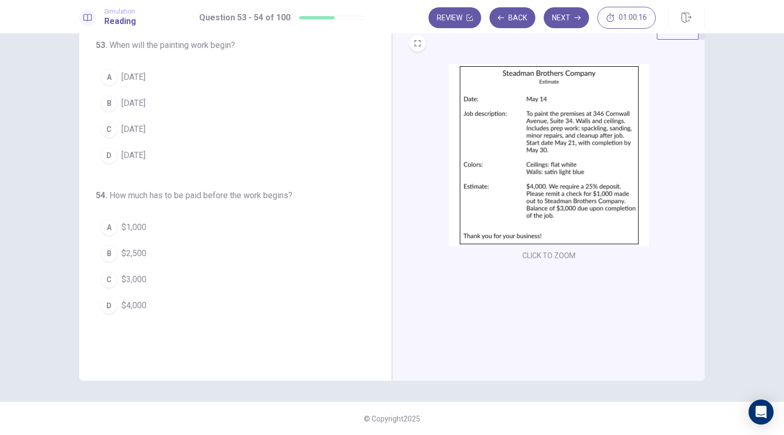
scroll to position [0, 0]
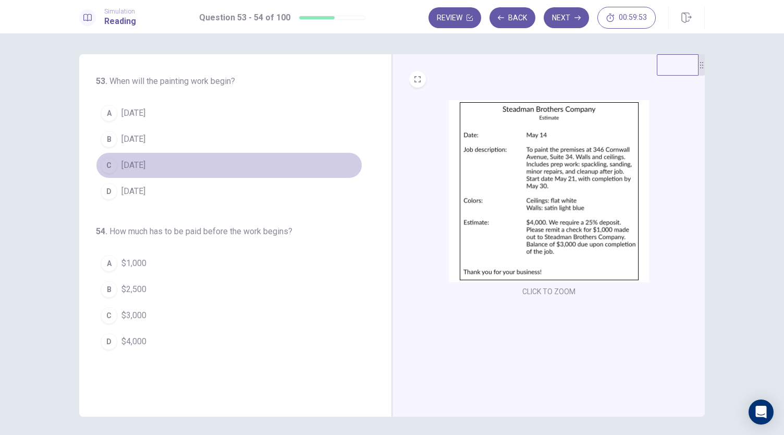
click at [140, 162] on span "[DATE]" at bounding box center [133, 165] width 24 height 13
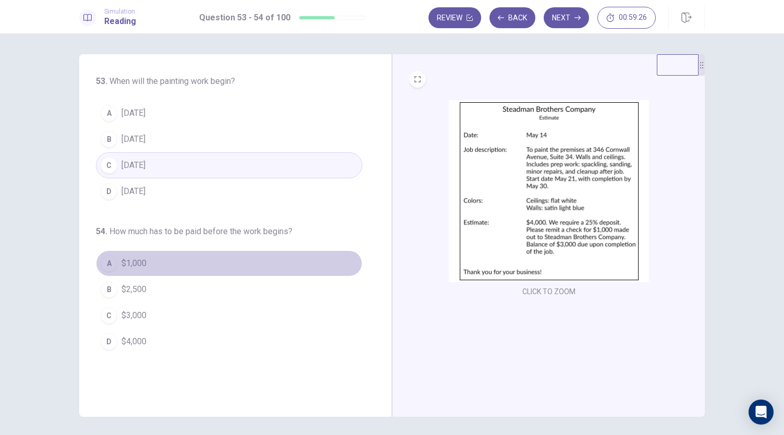
click at [152, 262] on button "A $1,000" at bounding box center [229, 263] width 266 height 26
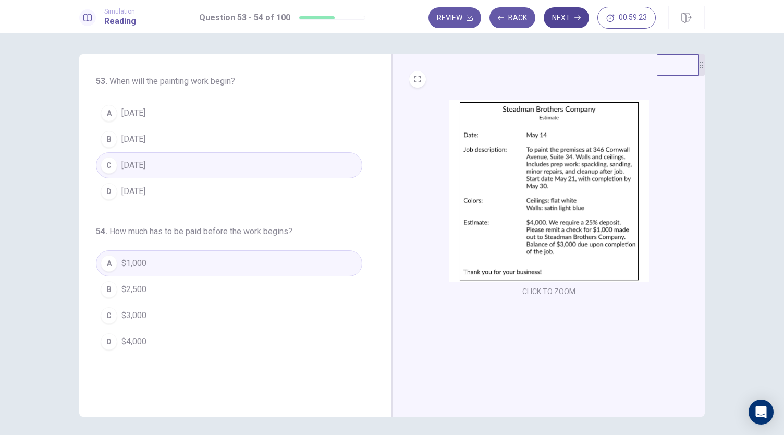
click at [579, 13] on button "Next" at bounding box center [566, 17] width 45 height 21
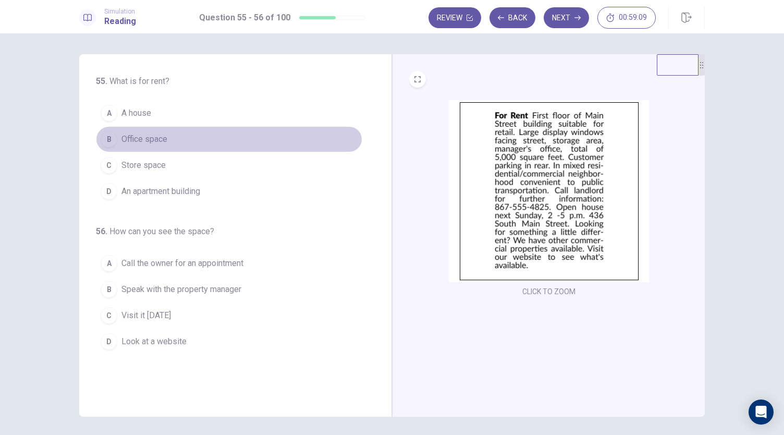
click at [156, 142] on span "Office space" at bounding box center [144, 139] width 46 height 13
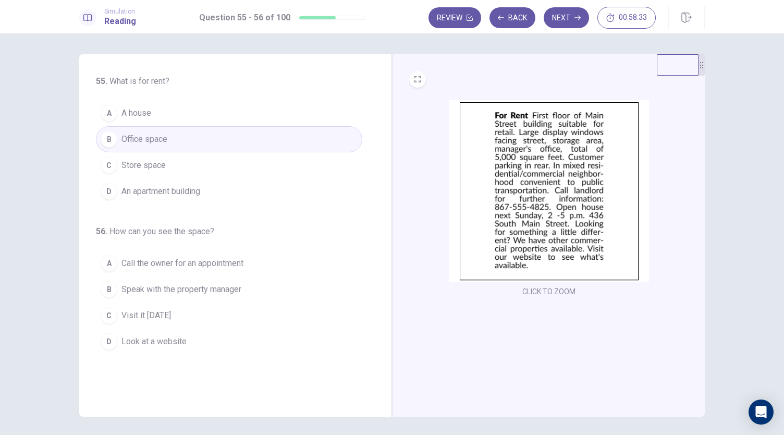
click at [195, 311] on button "C Visit it [DATE]" at bounding box center [229, 315] width 266 height 26
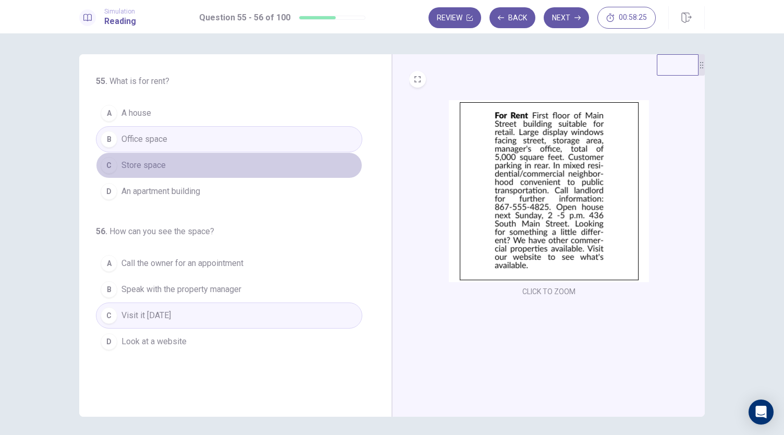
click at [220, 161] on button "C Store space" at bounding box center [229, 165] width 266 height 26
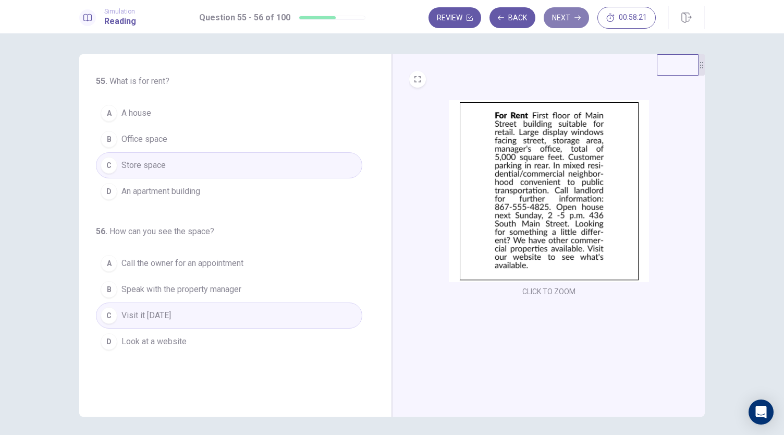
click at [569, 21] on button "Next" at bounding box center [566, 17] width 45 height 21
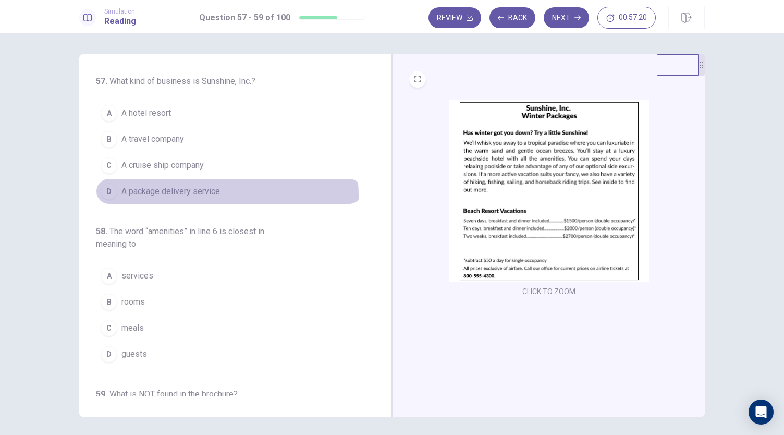
click at [214, 194] on span "A package delivery service" at bounding box center [170, 191] width 99 height 13
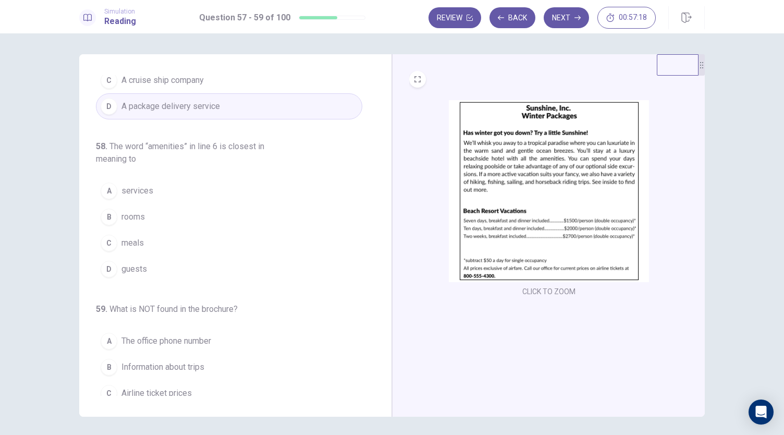
scroll to position [117, 0]
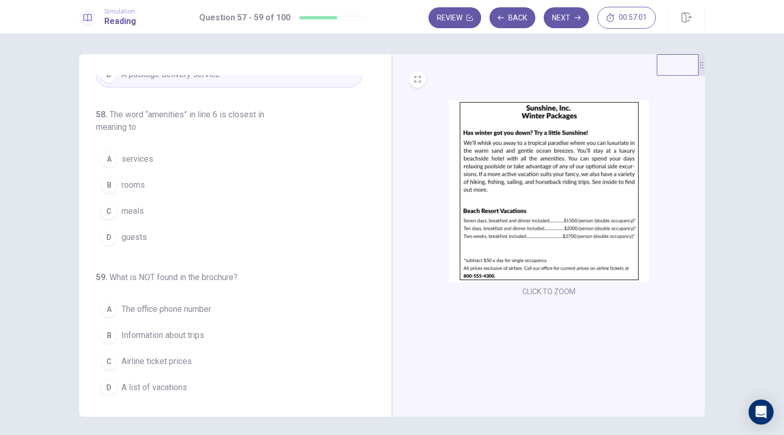
click at [177, 155] on button "A services" at bounding box center [229, 159] width 266 height 26
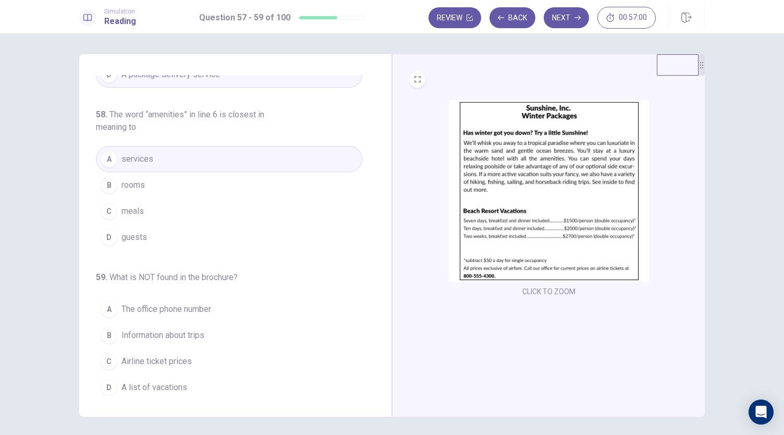
scroll to position [36, 0]
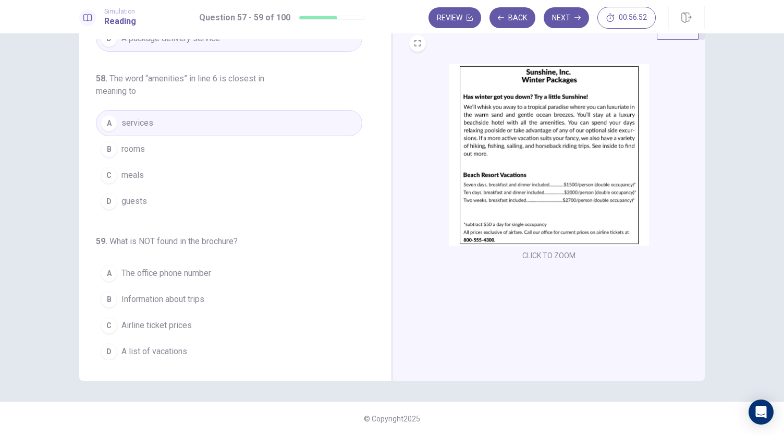
click at [192, 324] on button "C Airline ticket prices" at bounding box center [229, 325] width 266 height 26
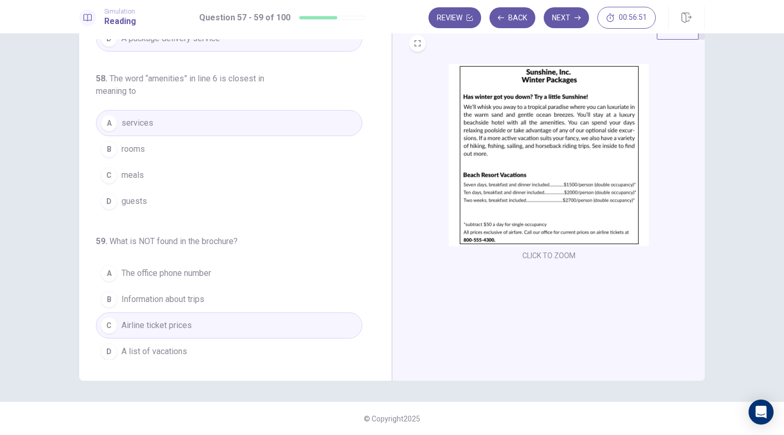
scroll to position [0, 0]
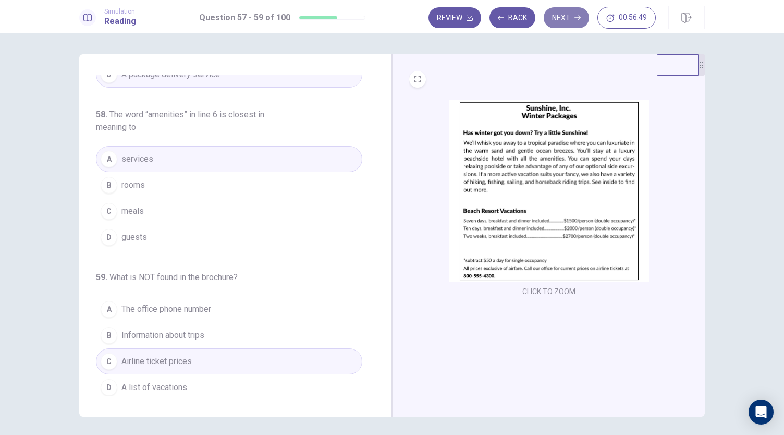
click at [566, 22] on button "Next" at bounding box center [566, 17] width 45 height 21
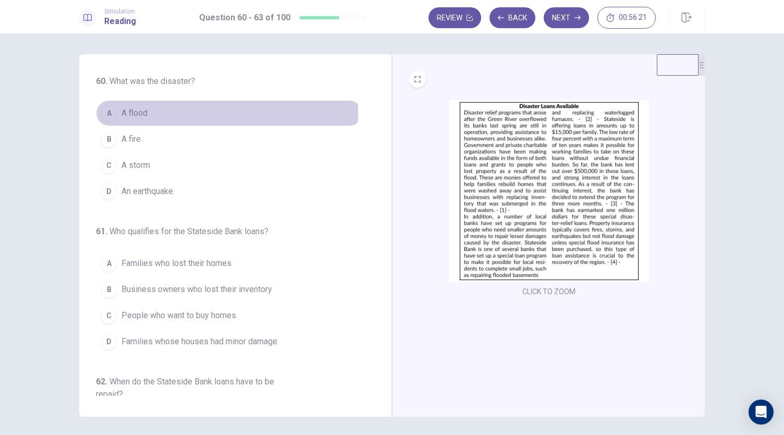
click at [188, 113] on button "A A flood" at bounding box center [229, 113] width 266 height 26
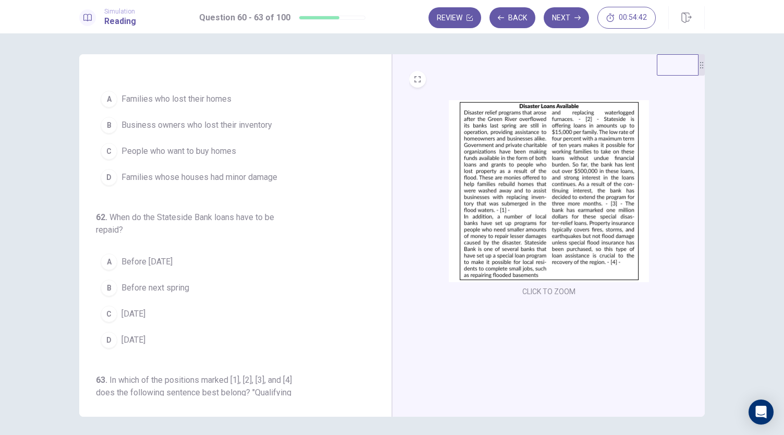
scroll to position [165, 0]
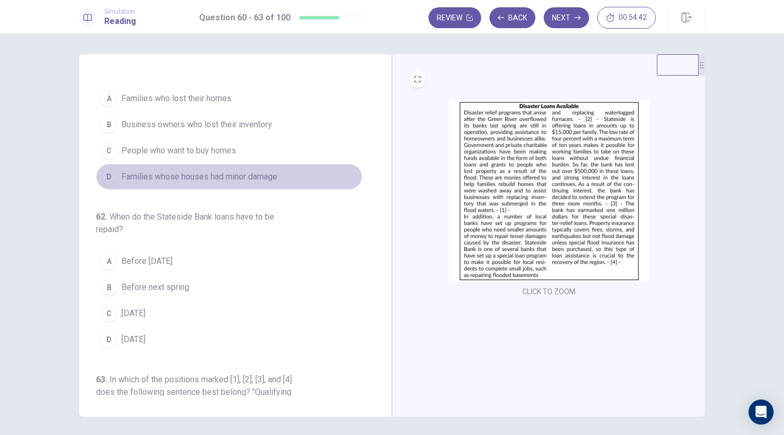
click at [251, 173] on span "Families whose houses had minor damage" at bounding box center [199, 176] width 156 height 13
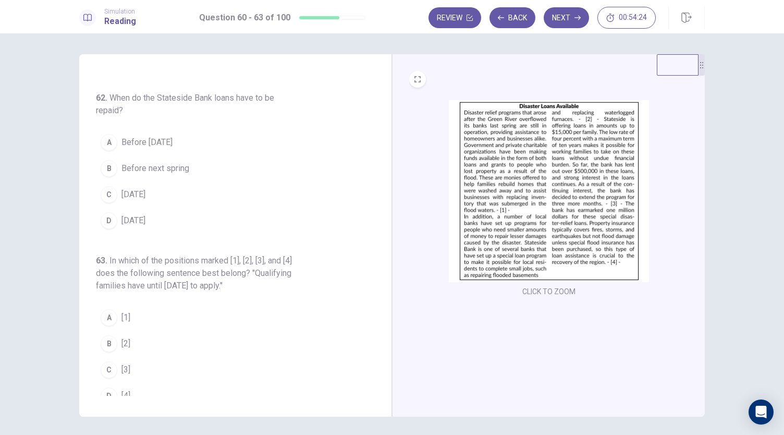
scroll to position [291, 0]
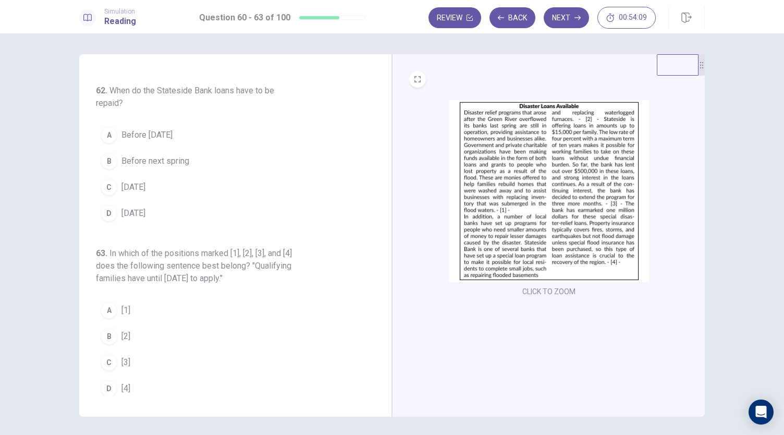
click at [254, 209] on button "D [DATE]" at bounding box center [229, 213] width 266 height 26
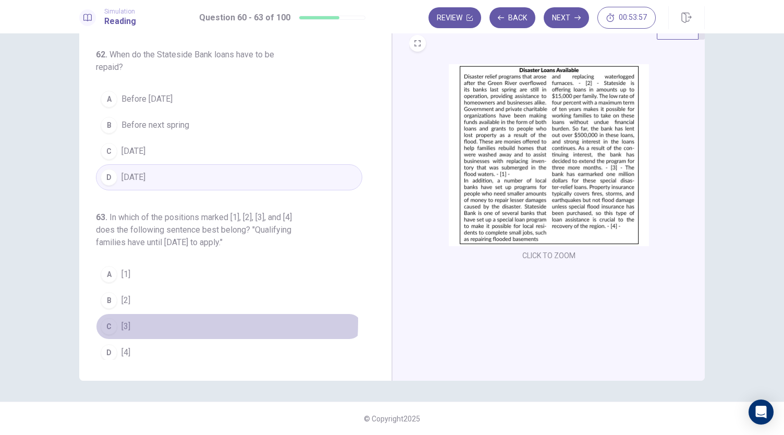
click at [136, 316] on button "C [3]" at bounding box center [229, 326] width 266 height 26
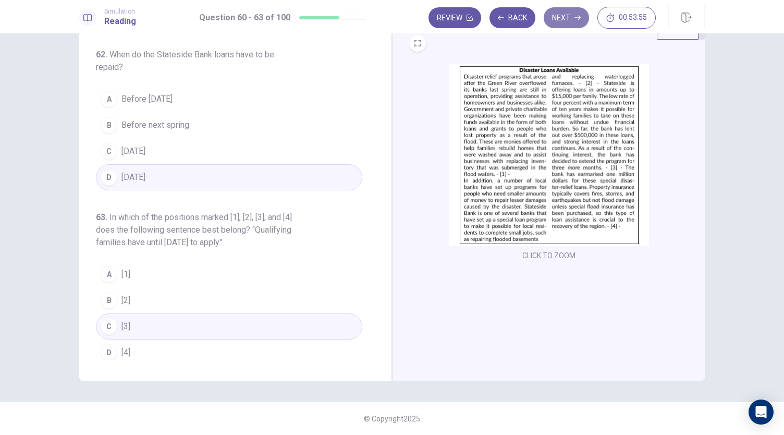
click at [561, 23] on button "Next" at bounding box center [566, 17] width 45 height 21
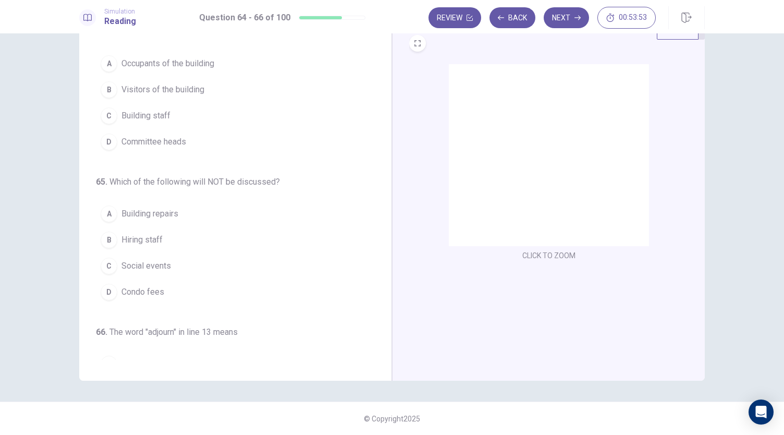
scroll to position [0, 0]
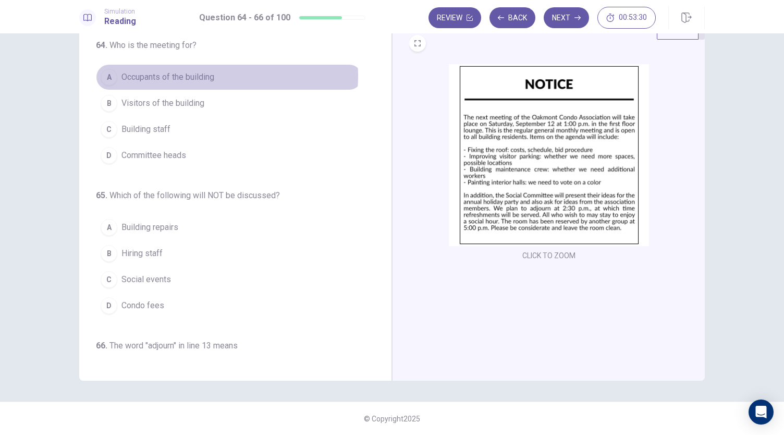
click at [207, 76] on span "Occupants of the building" at bounding box center [167, 77] width 93 height 13
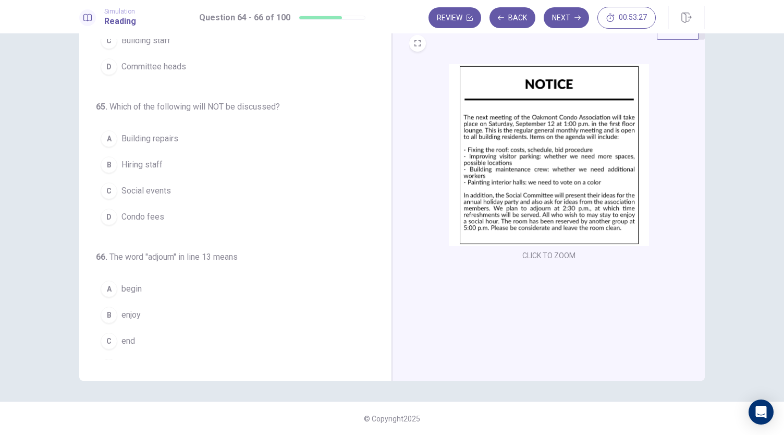
scroll to position [90, 0]
click at [175, 161] on button "B Hiring staff" at bounding box center [229, 163] width 266 height 26
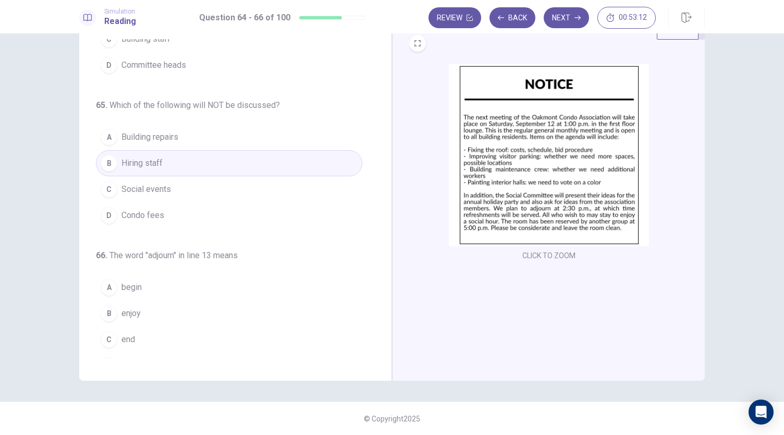
scroll to position [104, 0]
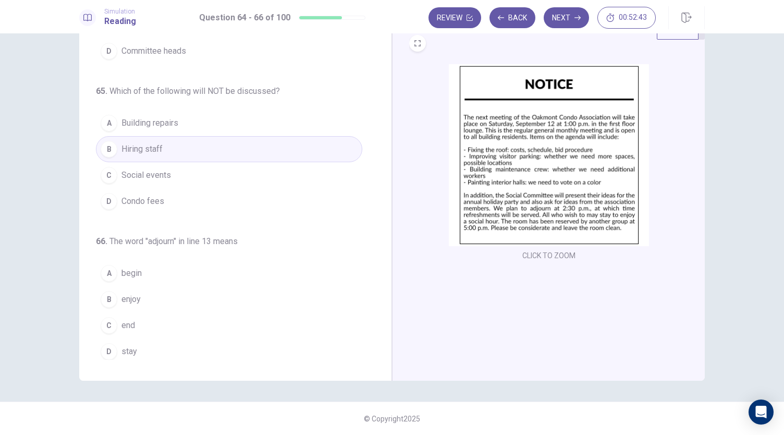
click at [143, 350] on button "D stay" at bounding box center [229, 351] width 266 height 26
click at [193, 198] on button "D Condo fees" at bounding box center [229, 201] width 266 height 26
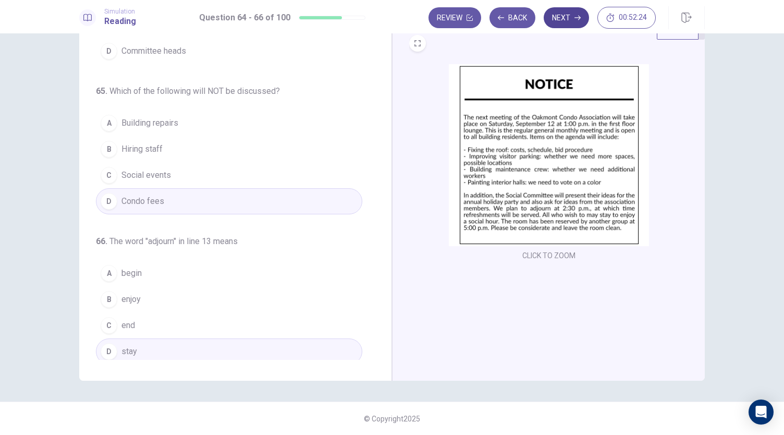
click at [572, 21] on button "Next" at bounding box center [566, 17] width 45 height 21
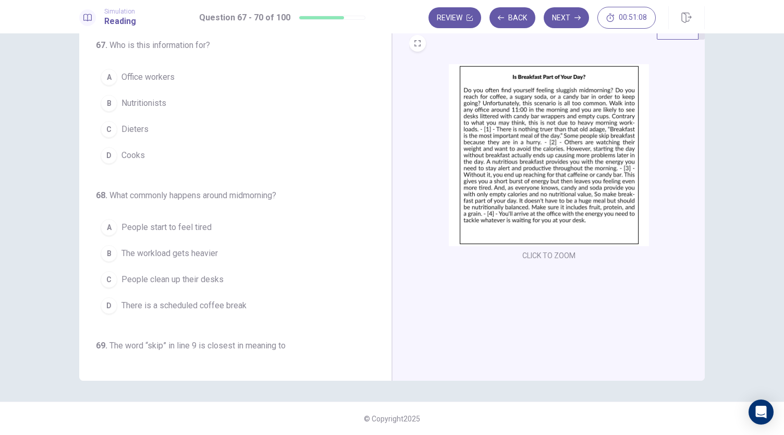
scroll to position [0, 0]
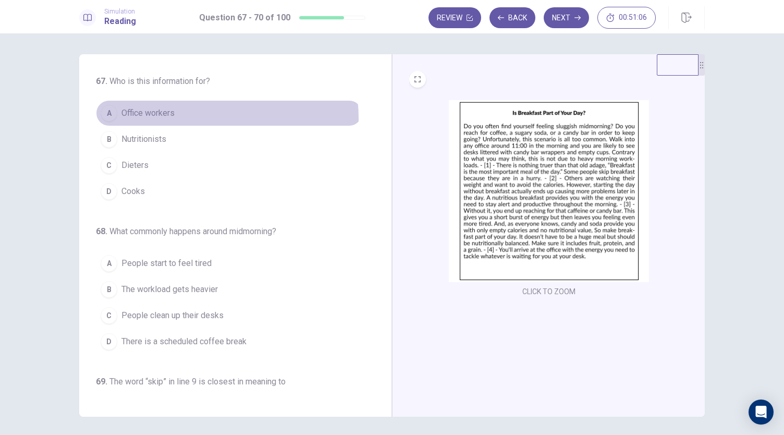
click at [180, 119] on button "A Office workers" at bounding box center [229, 113] width 266 height 26
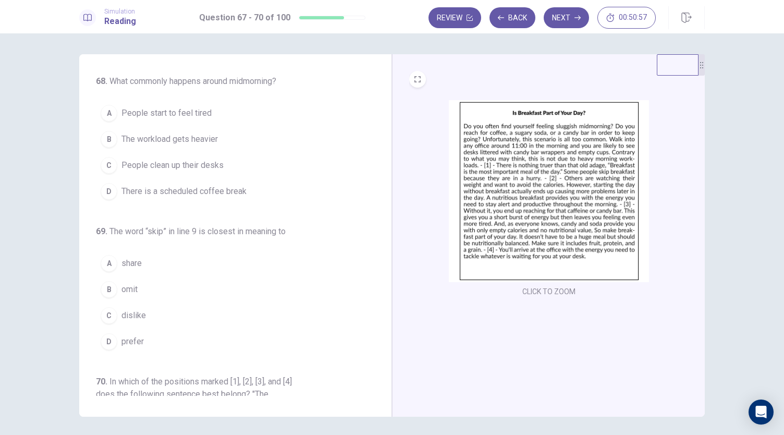
scroll to position [152, 0]
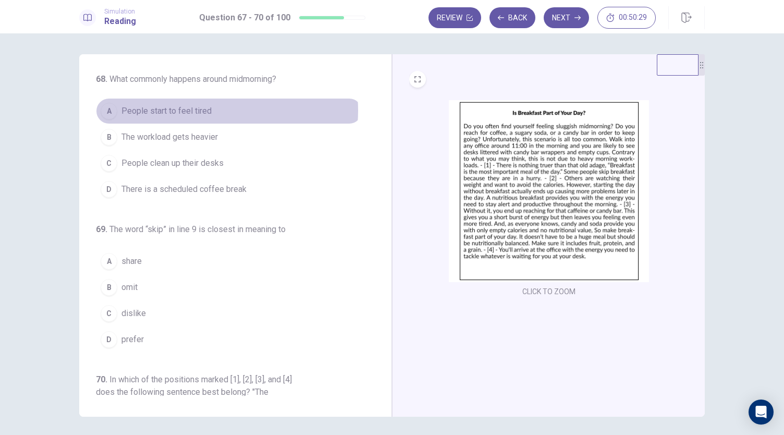
click at [205, 109] on span "People start to feel tired" at bounding box center [166, 111] width 90 height 13
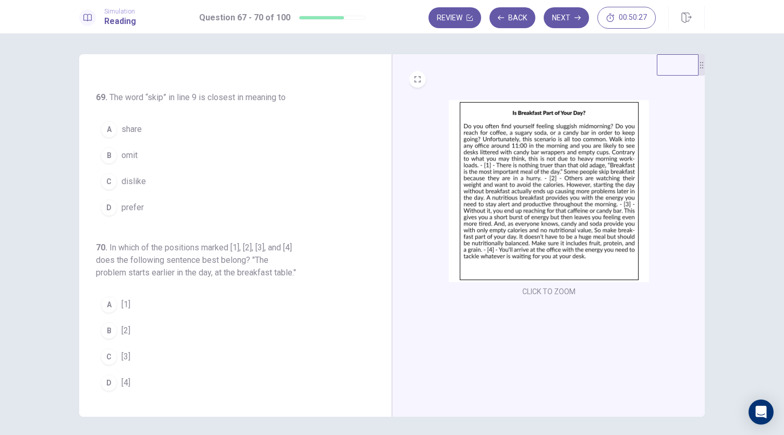
scroll to position [291, 0]
click at [193, 142] on button "B omit" at bounding box center [229, 155] width 266 height 26
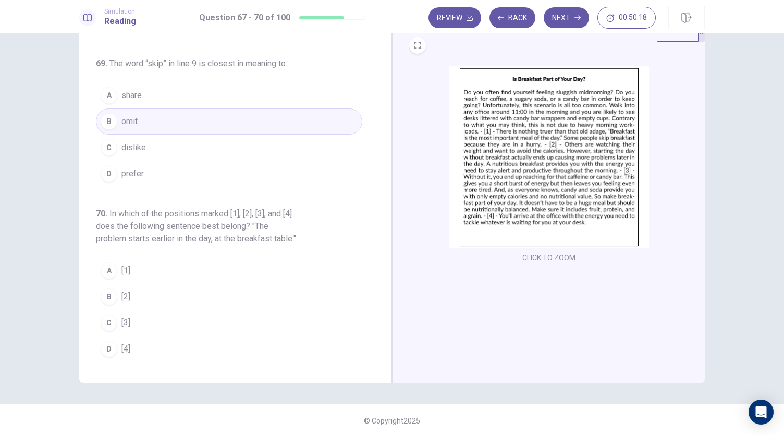
scroll to position [36, 0]
click at [209, 261] on button "A [1]" at bounding box center [229, 268] width 266 height 26
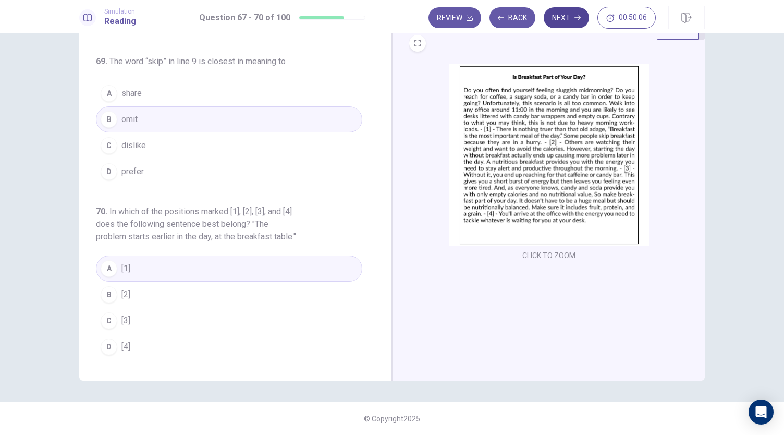
click at [570, 16] on button "Next" at bounding box center [566, 17] width 45 height 21
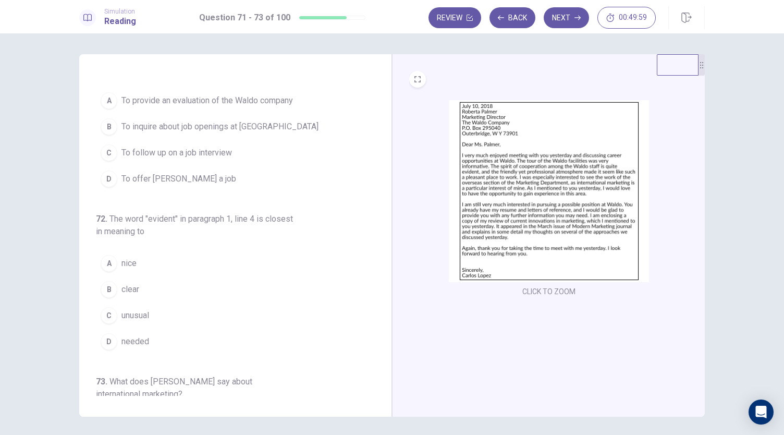
scroll to position [0, 0]
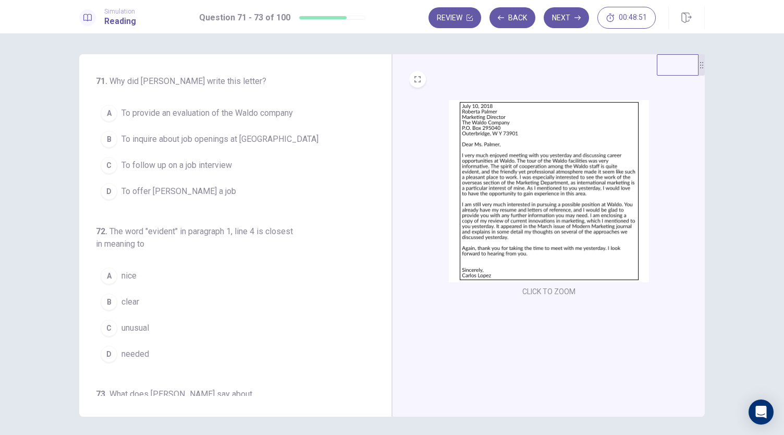
click at [271, 137] on button "B To inquire about job openings at [GEOGRAPHIC_DATA]" at bounding box center [229, 139] width 266 height 26
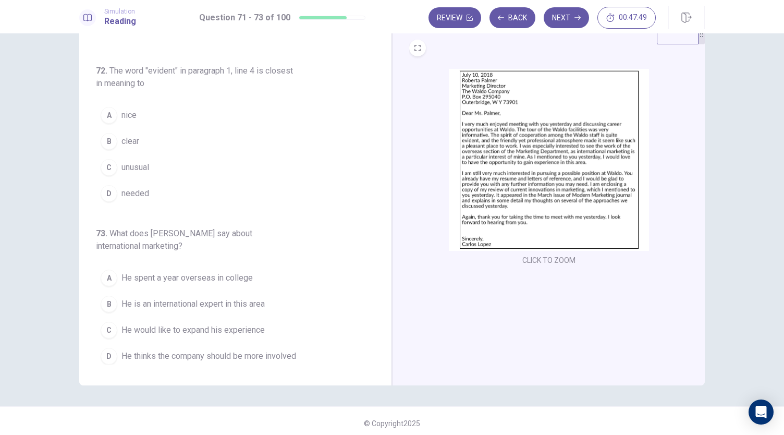
scroll to position [32, 0]
click at [215, 134] on button "B clear" at bounding box center [229, 141] width 266 height 26
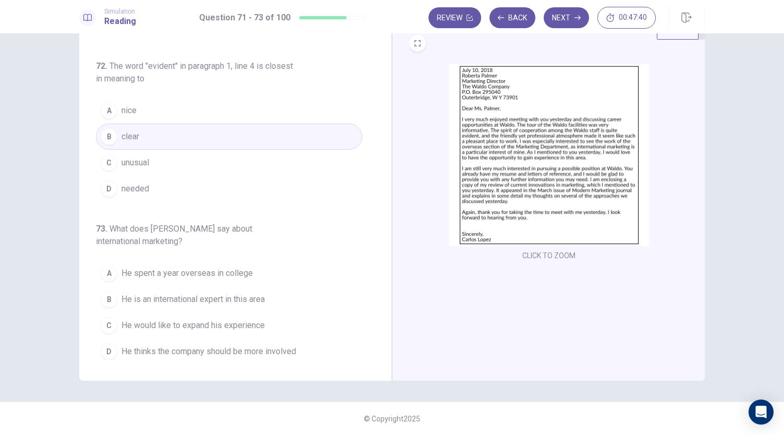
click at [260, 319] on span "He would like to expand his experience" at bounding box center [192, 325] width 143 height 13
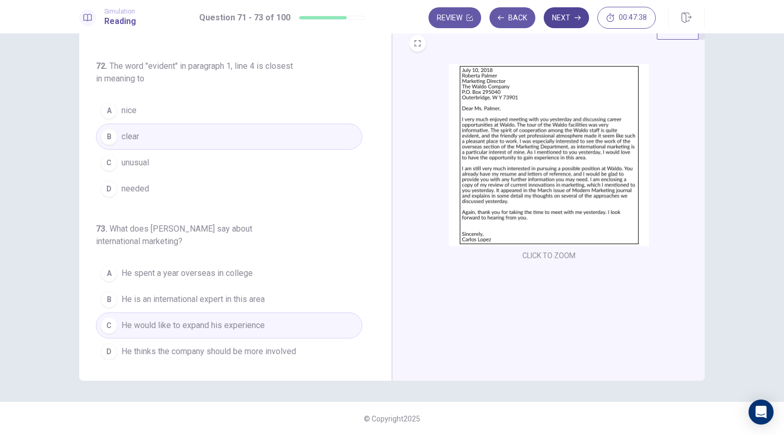
click at [568, 23] on button "Next" at bounding box center [566, 17] width 45 height 21
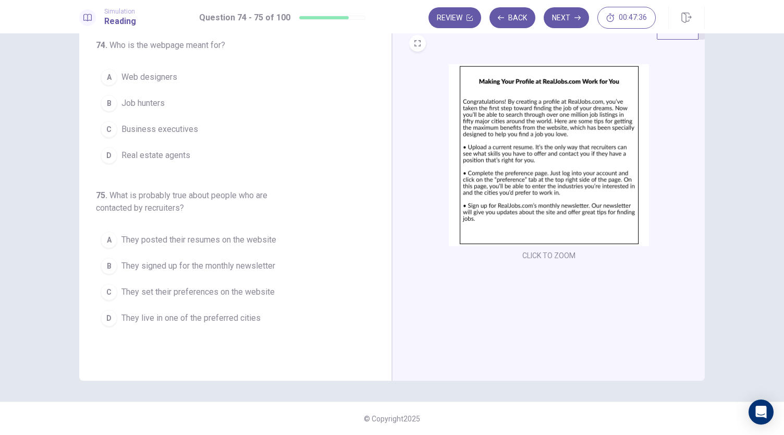
scroll to position [0, 0]
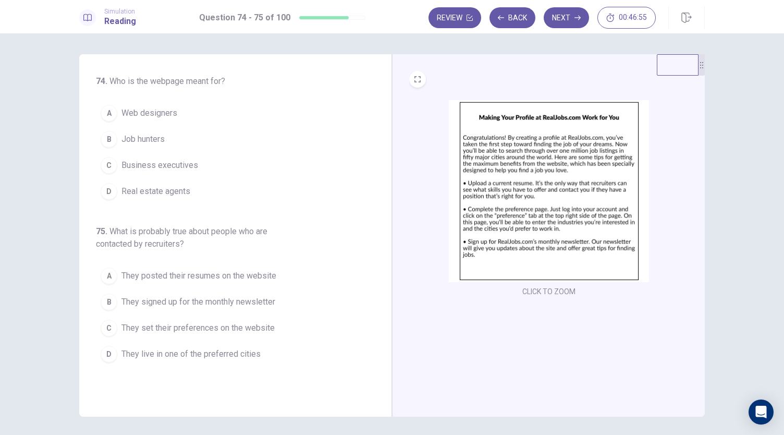
click at [180, 138] on button "B Job hunters" at bounding box center [229, 139] width 266 height 26
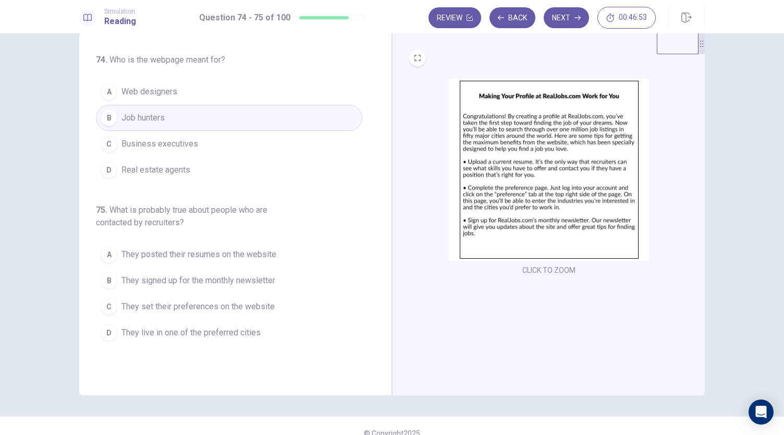
scroll to position [32, 0]
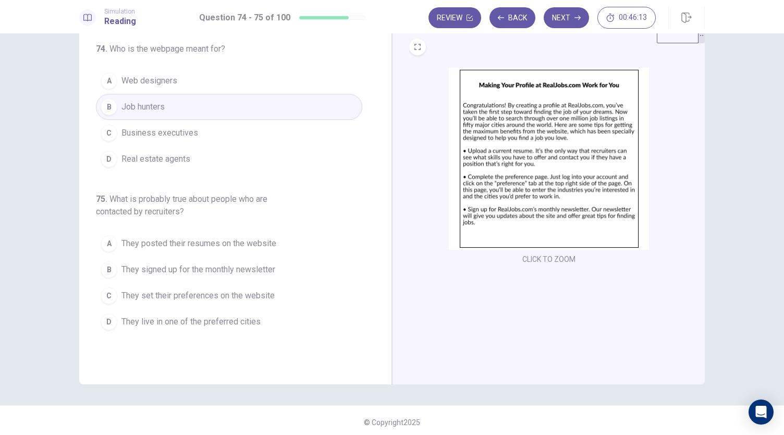
click at [252, 299] on span "They set their preferences on the website" at bounding box center [197, 295] width 153 height 13
click at [564, 23] on button "Next" at bounding box center [566, 17] width 45 height 21
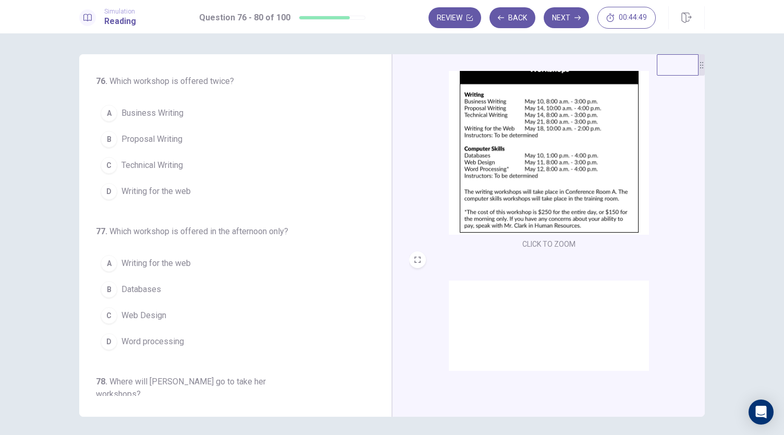
scroll to position [277, 0]
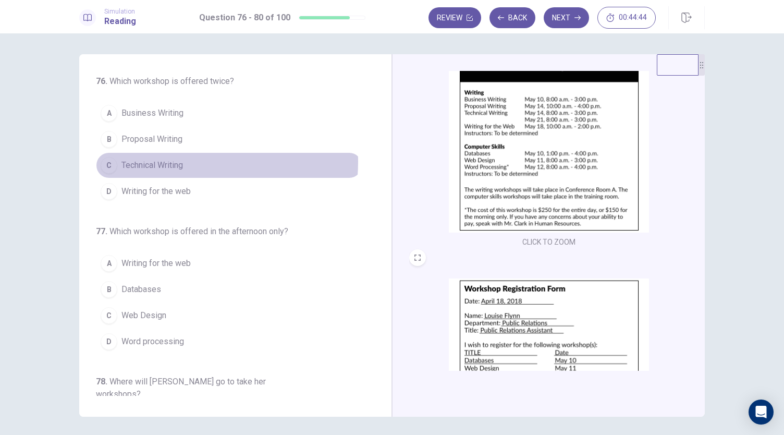
click at [173, 161] on span "Technical Writing" at bounding box center [152, 165] width 62 height 13
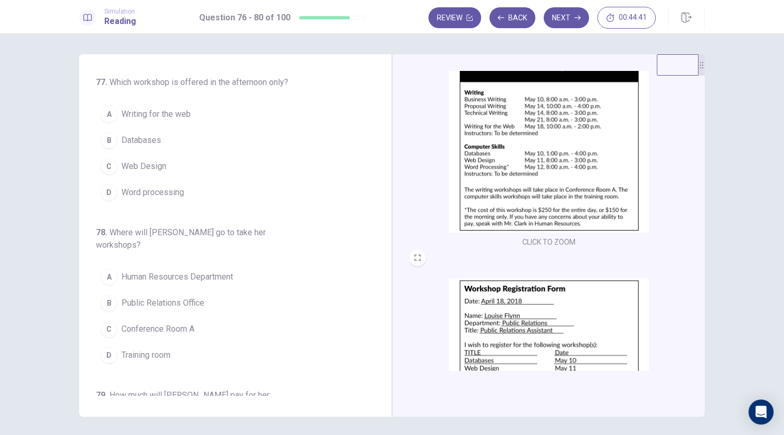
scroll to position [150, 0]
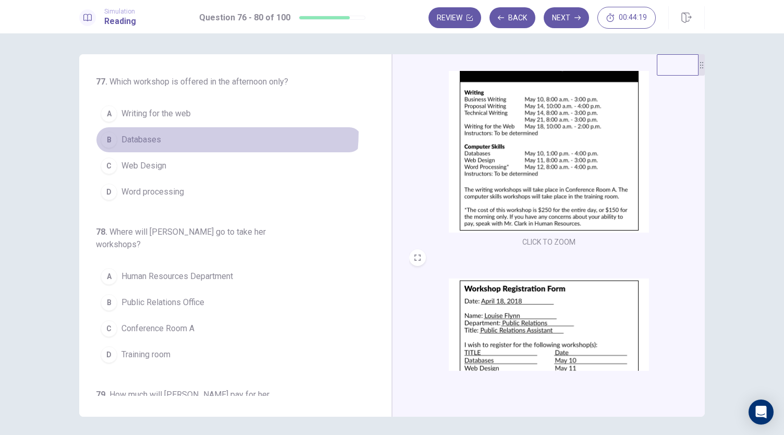
click at [177, 130] on button "B Databases" at bounding box center [229, 140] width 266 height 26
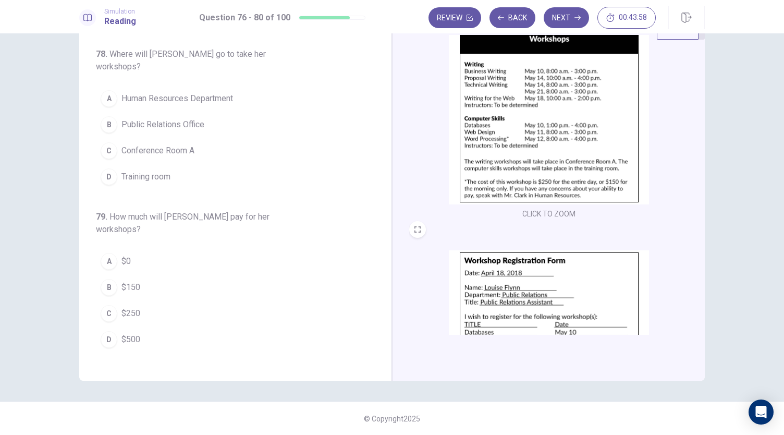
scroll to position [269, 0]
click at [173, 164] on button "D Training room" at bounding box center [229, 177] width 266 height 26
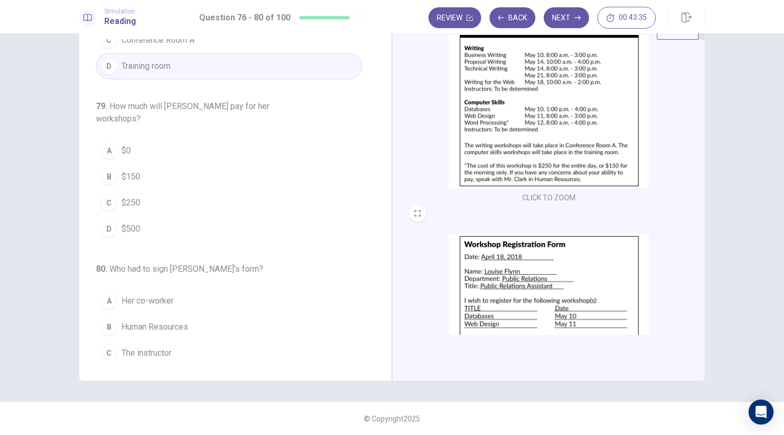
scroll to position [288, 0]
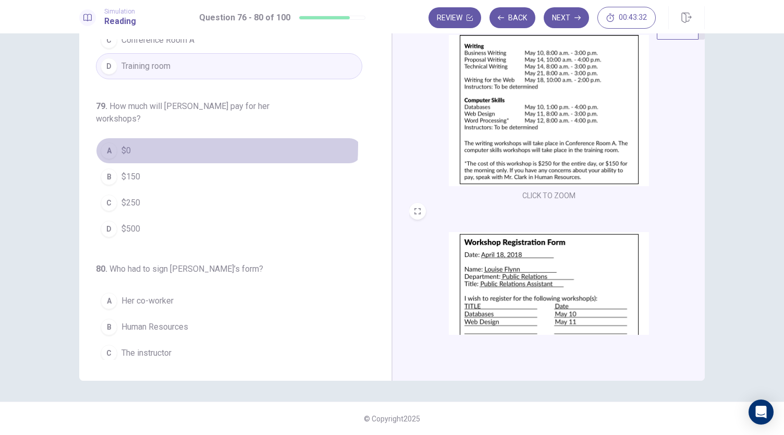
click at [132, 138] on button "A $0" at bounding box center [229, 151] width 266 height 26
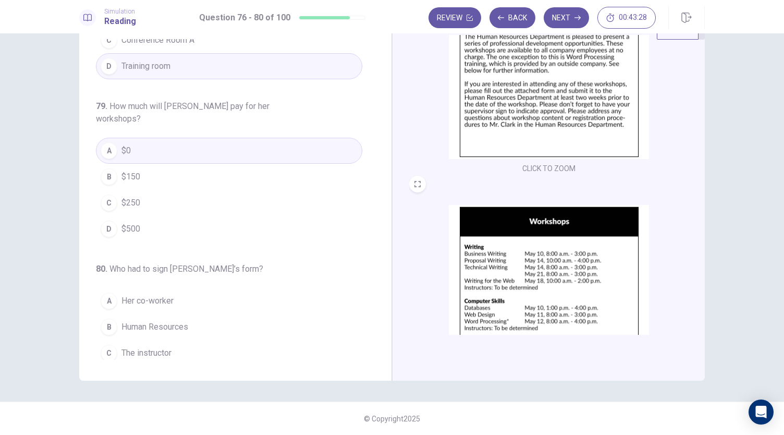
scroll to position [85, 0]
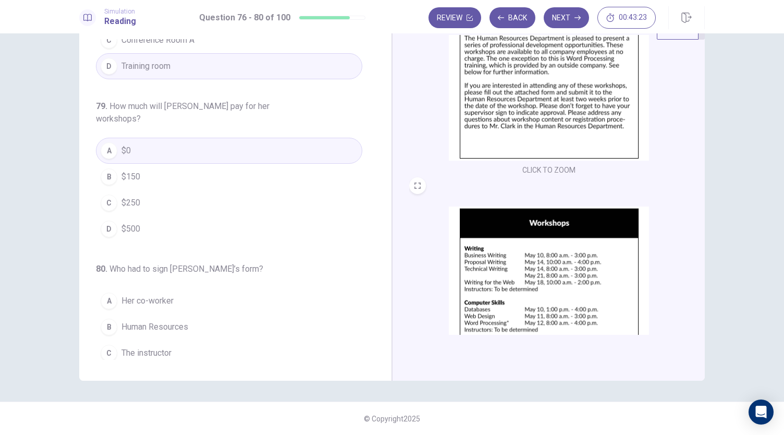
click at [180, 366] on button "D Her supervisor" at bounding box center [229, 379] width 266 height 26
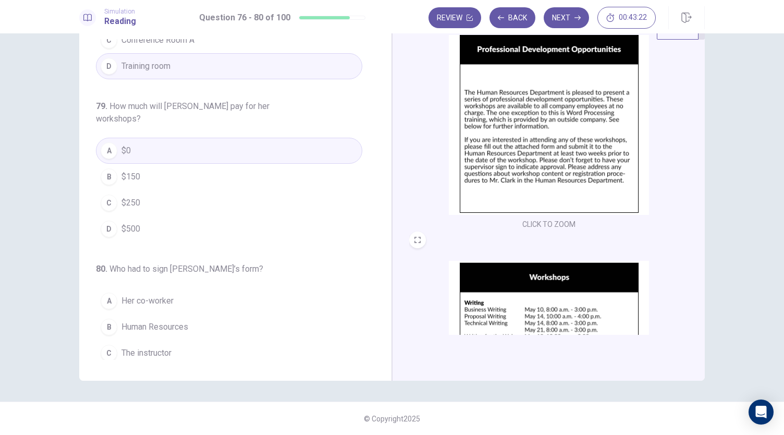
scroll to position [30, 0]
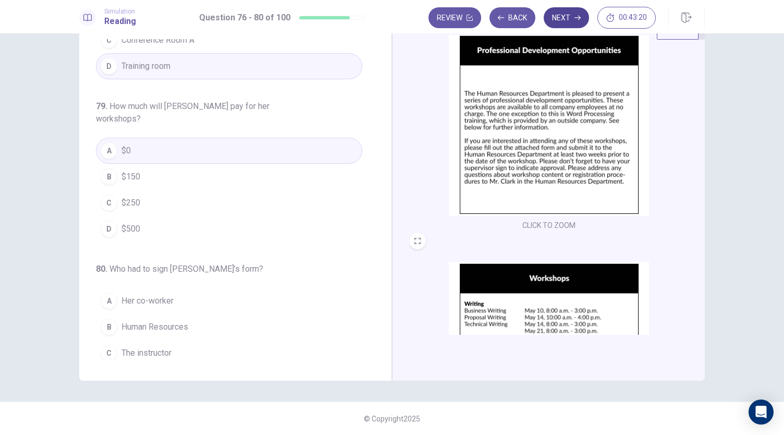
click at [563, 22] on button "Next" at bounding box center [566, 17] width 45 height 21
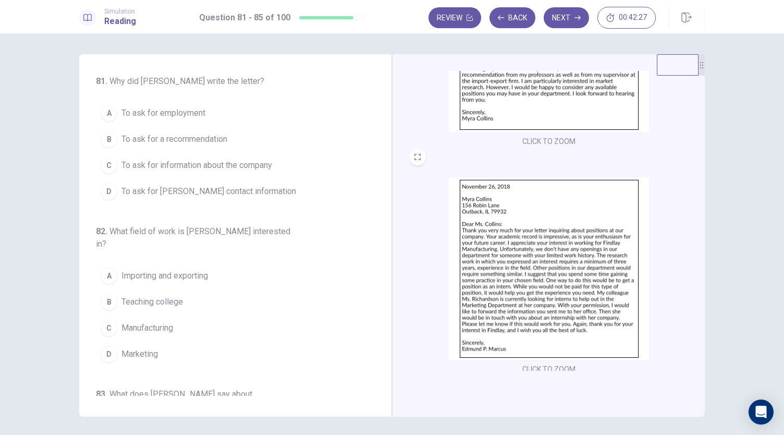
scroll to position [155, 0]
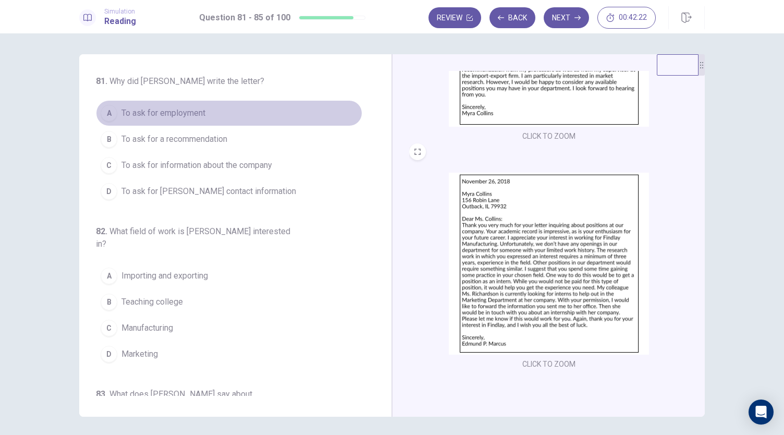
click at [235, 109] on button "A To ask for employment" at bounding box center [229, 113] width 266 height 26
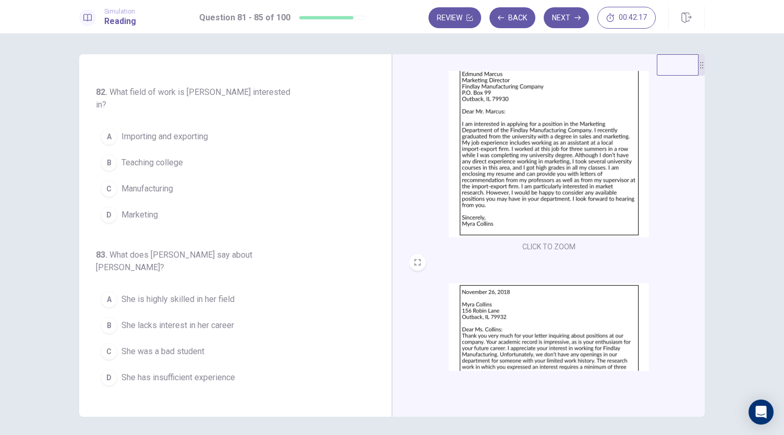
scroll to position [46, 0]
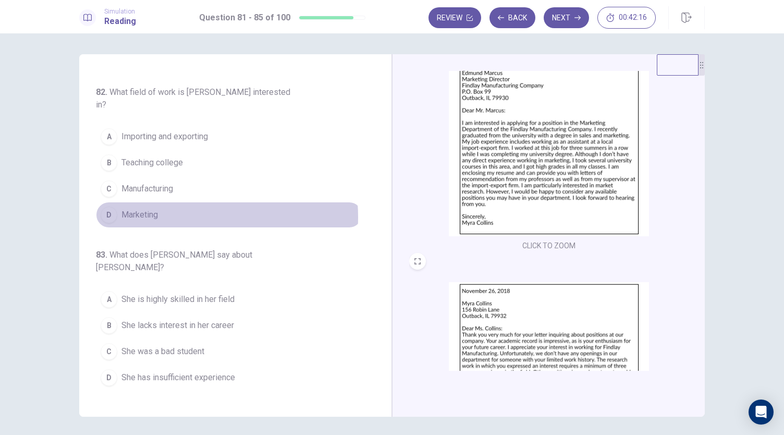
click at [179, 202] on button "D Marketing" at bounding box center [229, 215] width 266 height 26
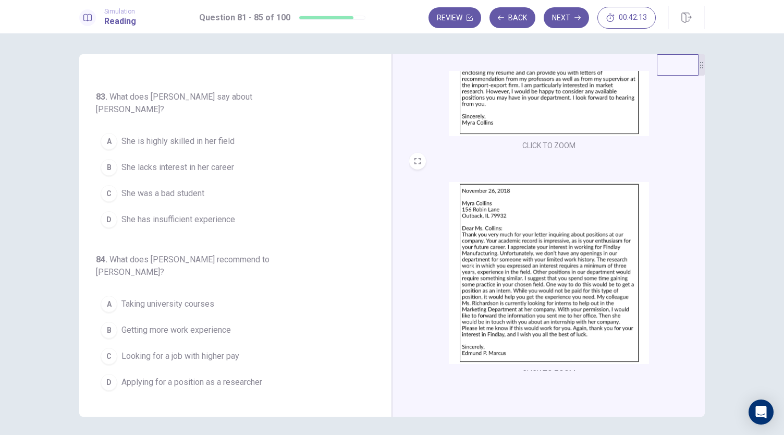
scroll to position [155, 0]
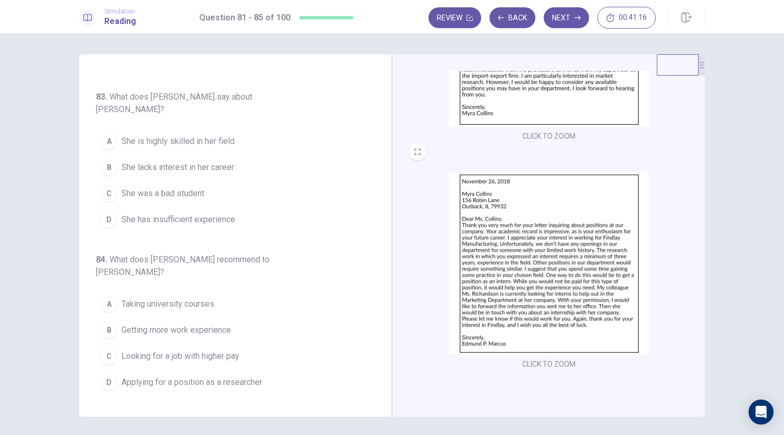
click at [226, 213] on span "She has insufficient experience" at bounding box center [178, 219] width 114 height 13
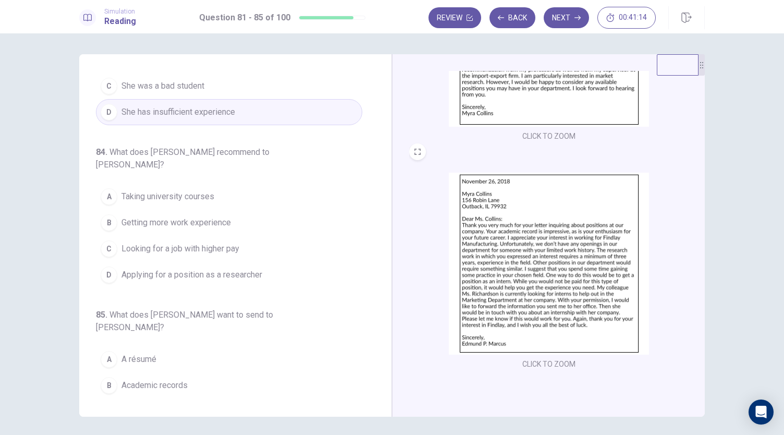
scroll to position [427, 0]
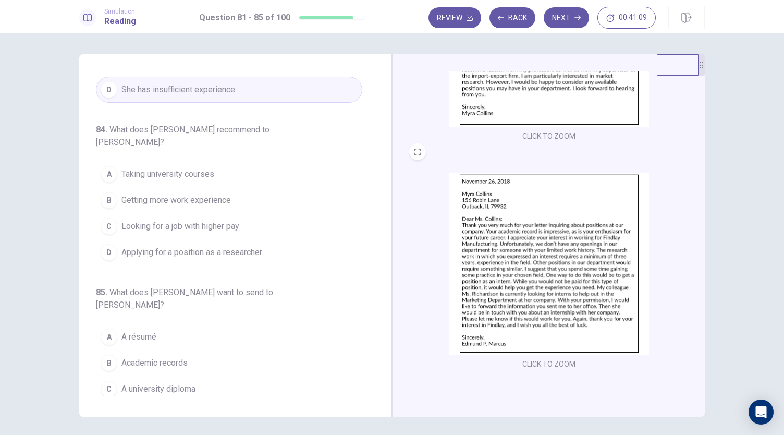
click at [263, 187] on button "B Getting more work experience" at bounding box center [229, 200] width 266 height 26
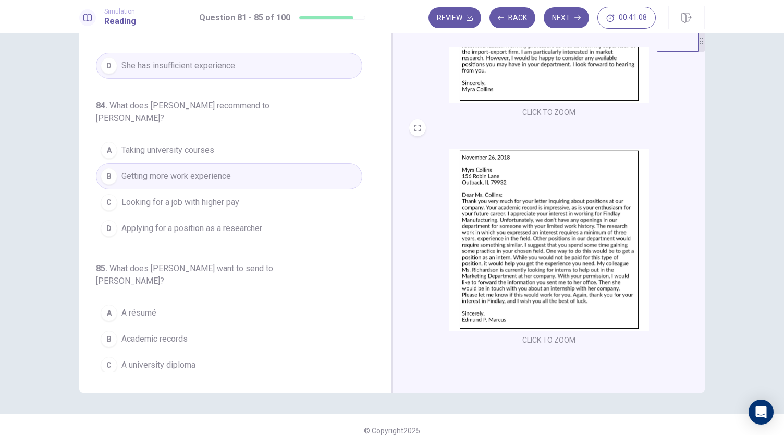
scroll to position [36, 0]
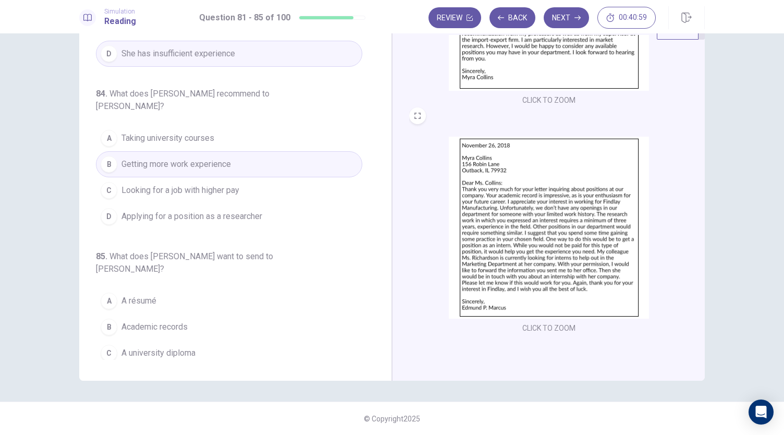
click at [213, 288] on button "A A résumé" at bounding box center [229, 301] width 266 height 26
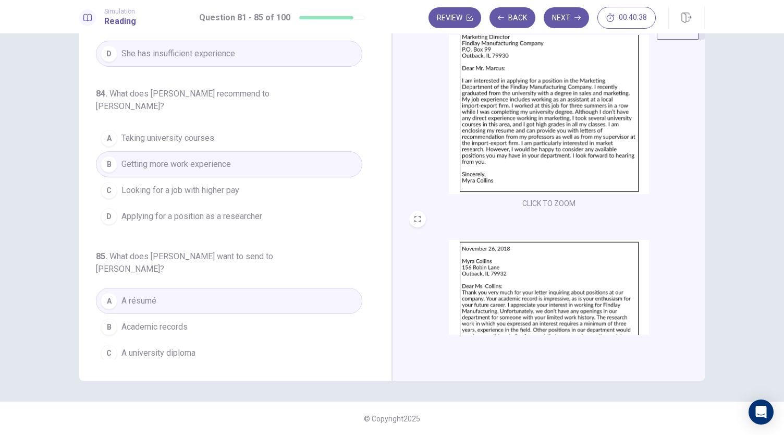
scroll to position [54, 0]
click at [572, 20] on button "Next" at bounding box center [566, 17] width 45 height 21
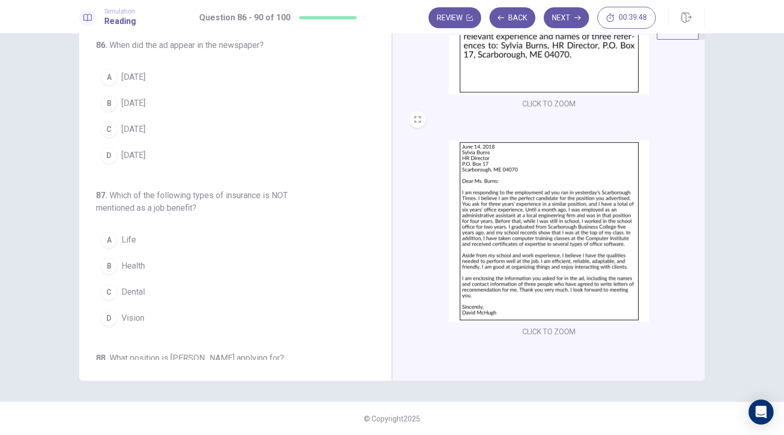
scroll to position [155, 0]
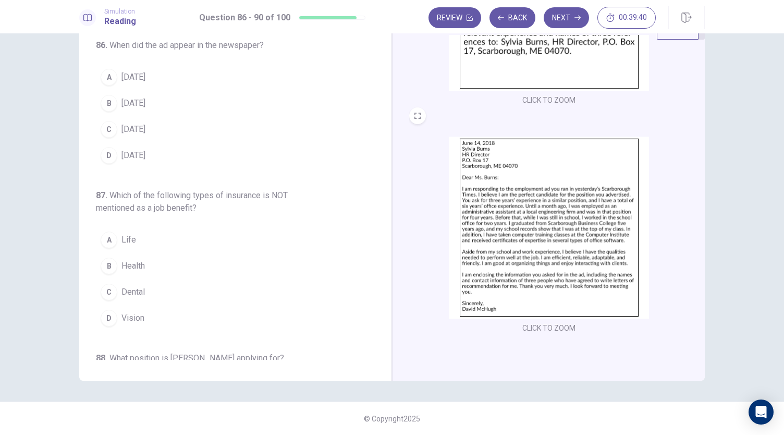
click at [166, 75] on button "A [DATE]" at bounding box center [229, 77] width 266 height 26
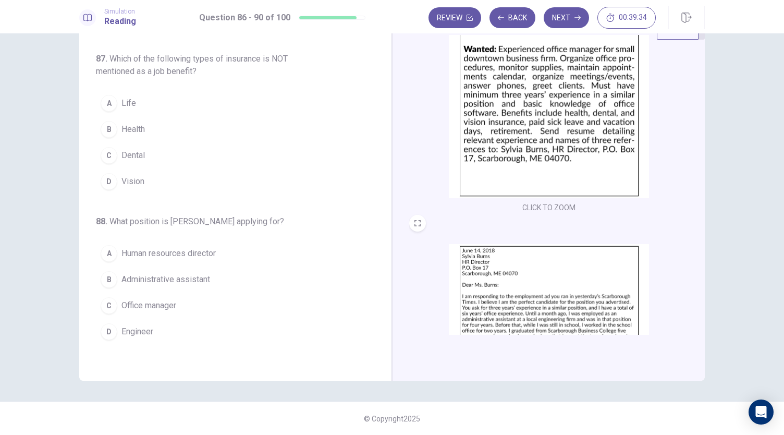
scroll to position [57, 0]
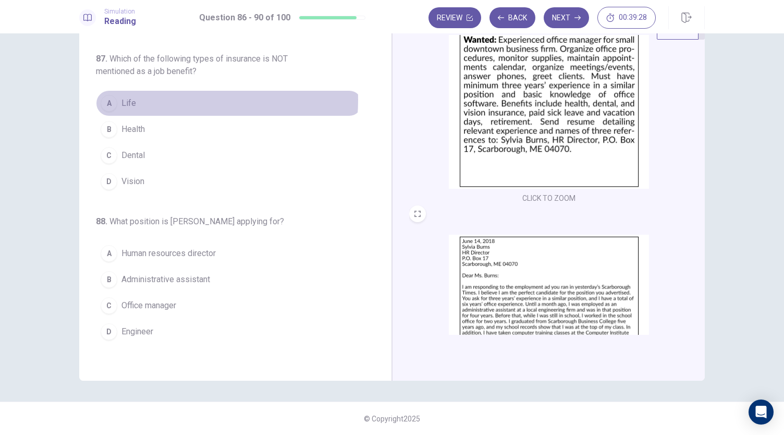
click at [172, 99] on button "A Life" at bounding box center [229, 103] width 266 height 26
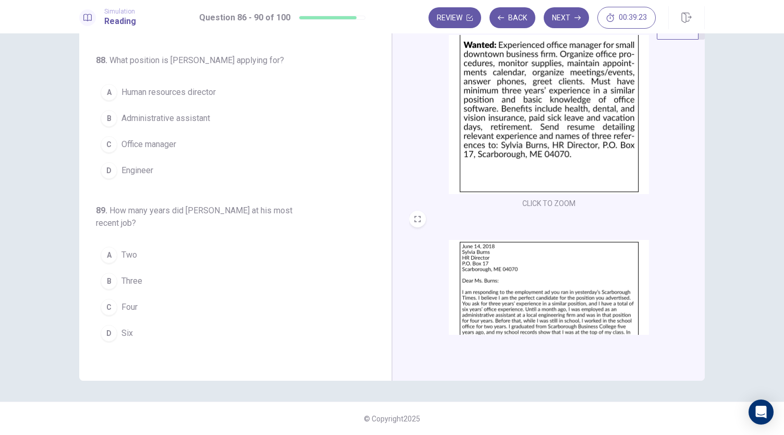
scroll to position [52, 0]
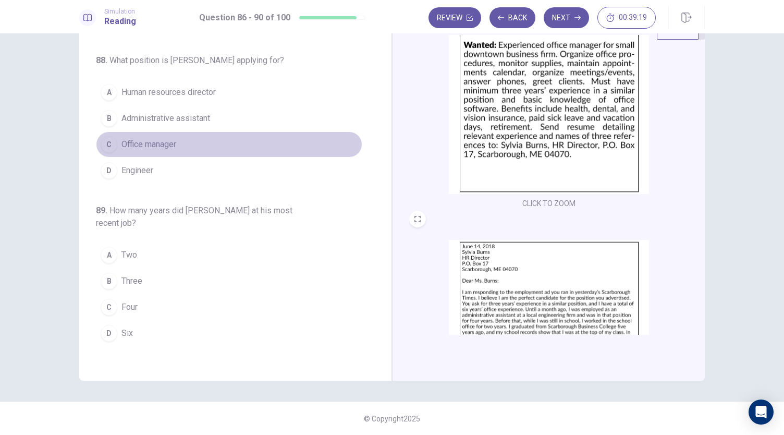
click at [242, 142] on button "C Office manager" at bounding box center [229, 144] width 266 height 26
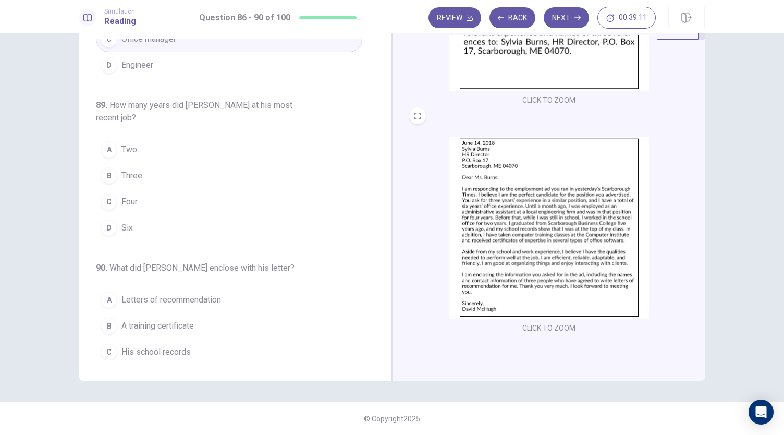
scroll to position [427, 0]
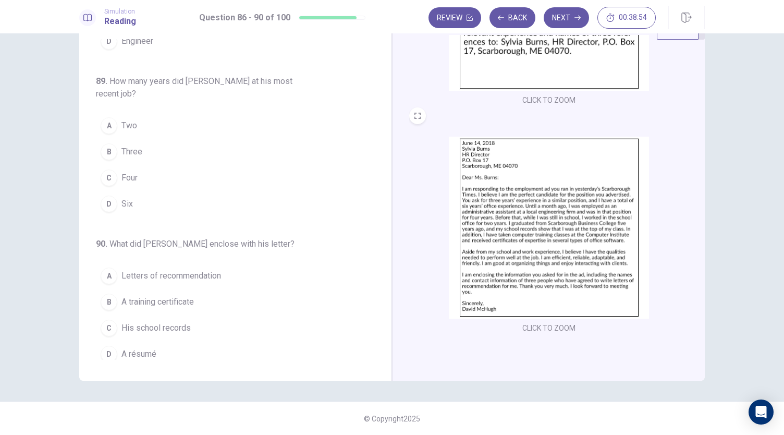
click at [212, 168] on button "C Four" at bounding box center [229, 178] width 266 height 26
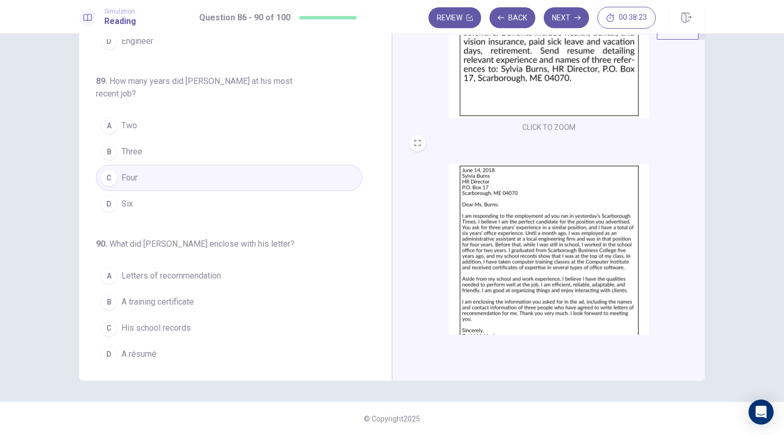
scroll to position [129, 0]
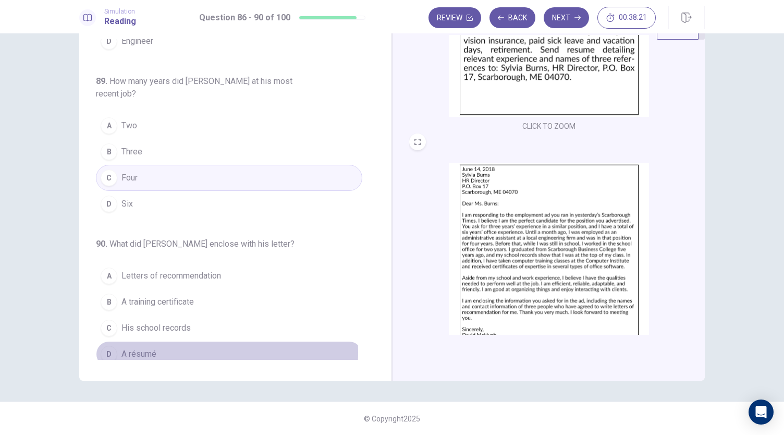
click at [160, 345] on button "D A résumé" at bounding box center [229, 354] width 266 height 26
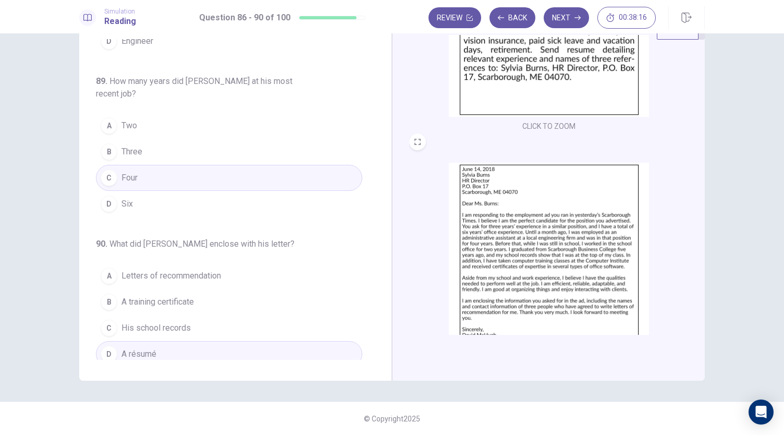
scroll to position [155, 0]
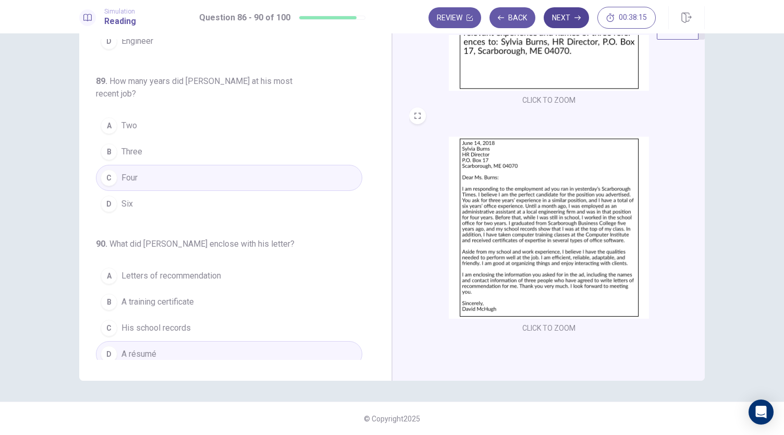
click at [567, 21] on button "Next" at bounding box center [566, 17] width 45 height 21
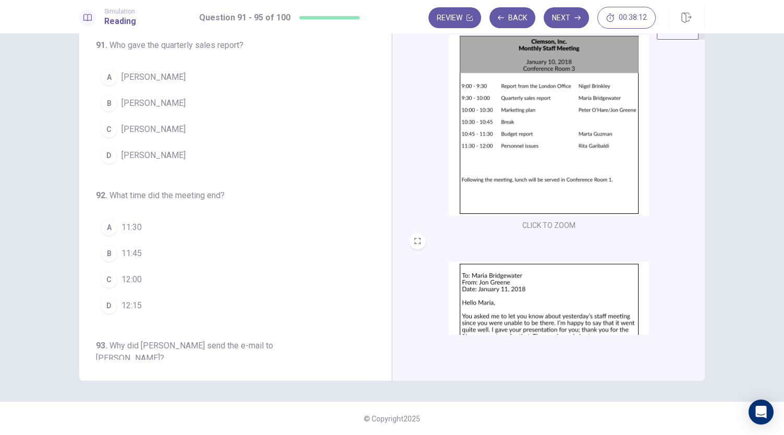
scroll to position [0, 0]
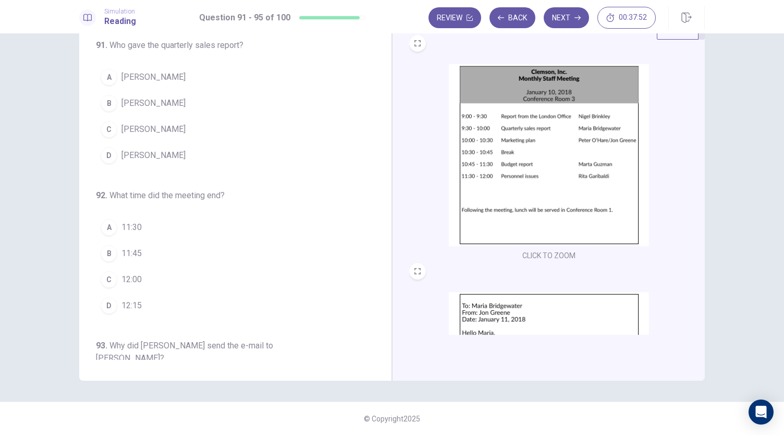
click at [187, 100] on button "B [PERSON_NAME]" at bounding box center [229, 103] width 266 height 26
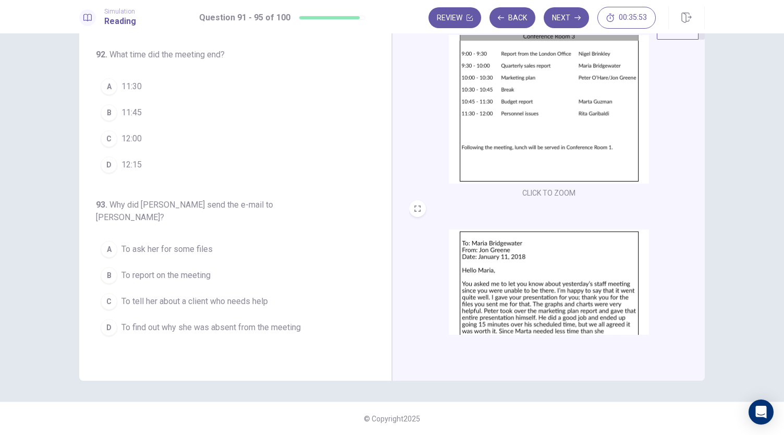
scroll to position [62, 0]
click at [168, 132] on button "C 12:00" at bounding box center [229, 139] width 266 height 26
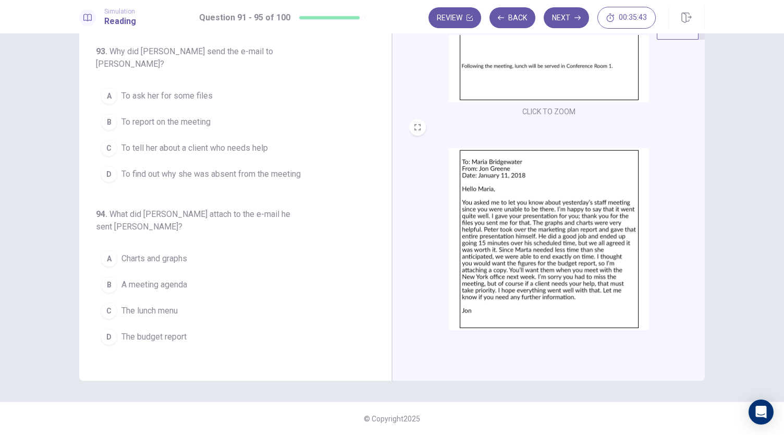
scroll to position [155, 0]
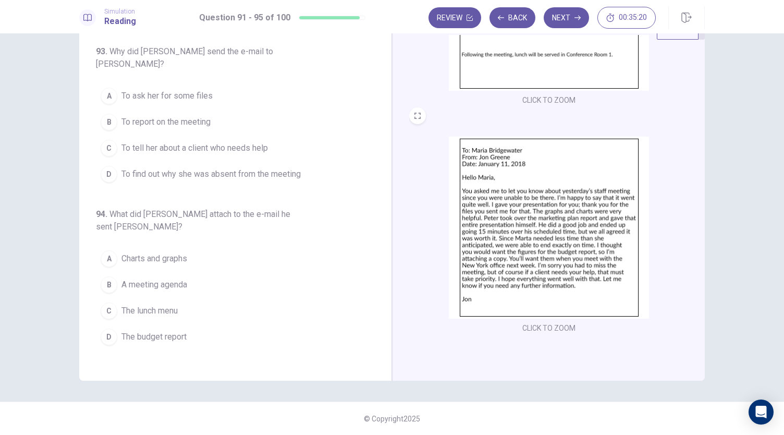
click at [236, 109] on button "B To report on the meeting" at bounding box center [229, 122] width 266 height 26
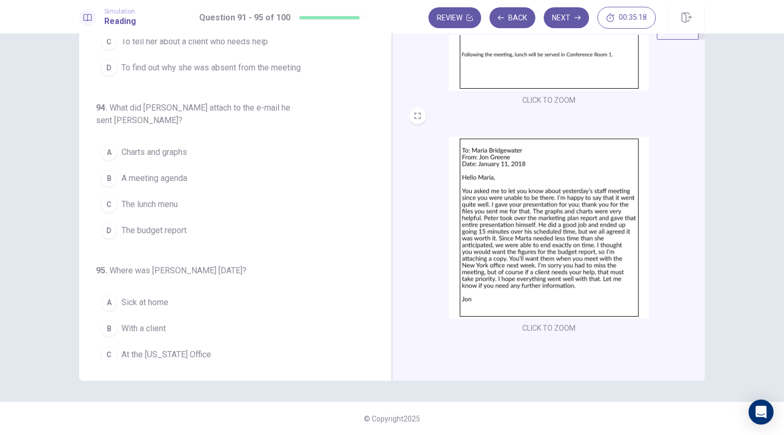
scroll to position [402, 0]
click at [231, 216] on button "D The budget report" at bounding box center [229, 229] width 266 height 26
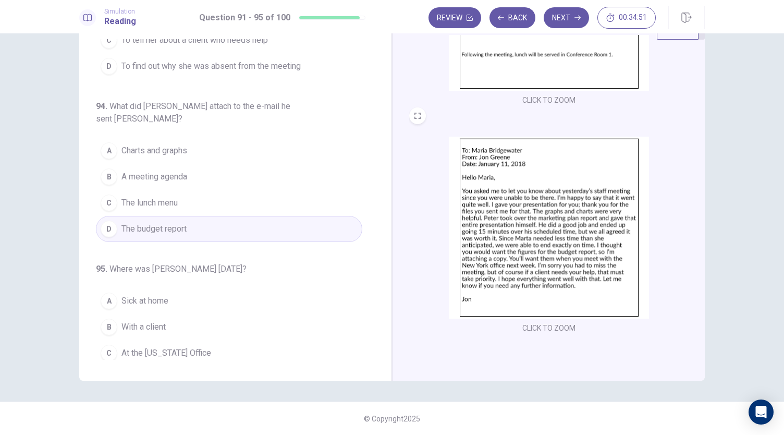
click at [164, 314] on button "B With a client" at bounding box center [229, 327] width 266 height 26
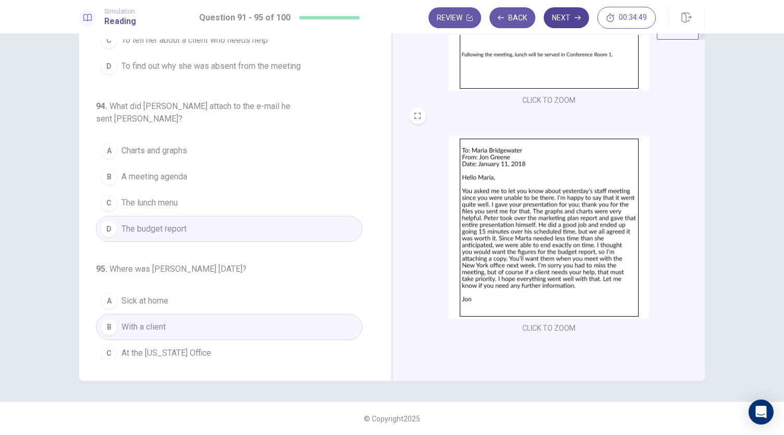
click at [562, 20] on button "Next" at bounding box center [566, 17] width 45 height 21
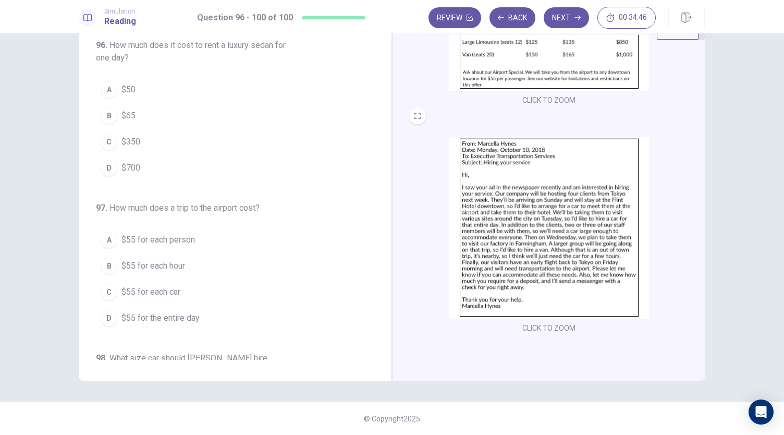
scroll to position [0, 0]
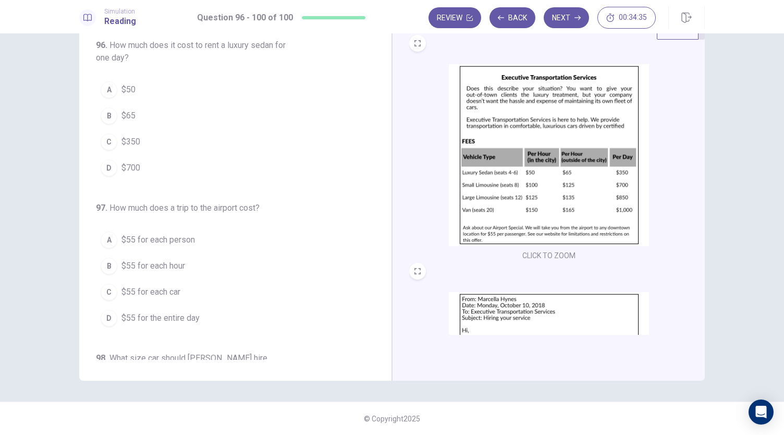
click at [163, 133] on button "C $350" at bounding box center [229, 142] width 266 height 26
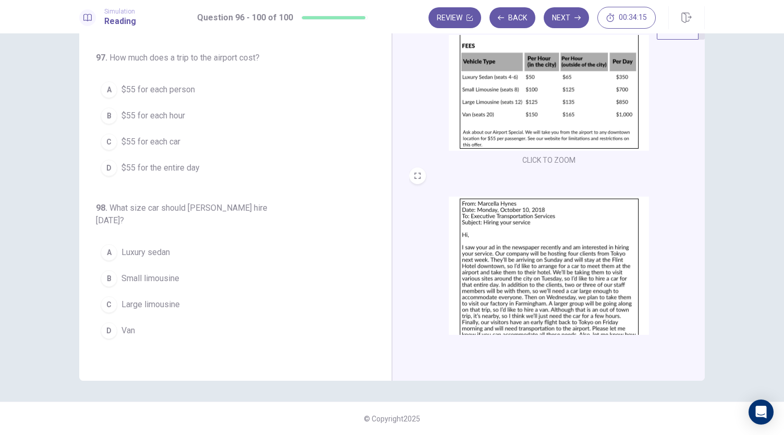
scroll to position [93, 0]
click at [229, 87] on button "A $55 for each person" at bounding box center [229, 90] width 266 height 26
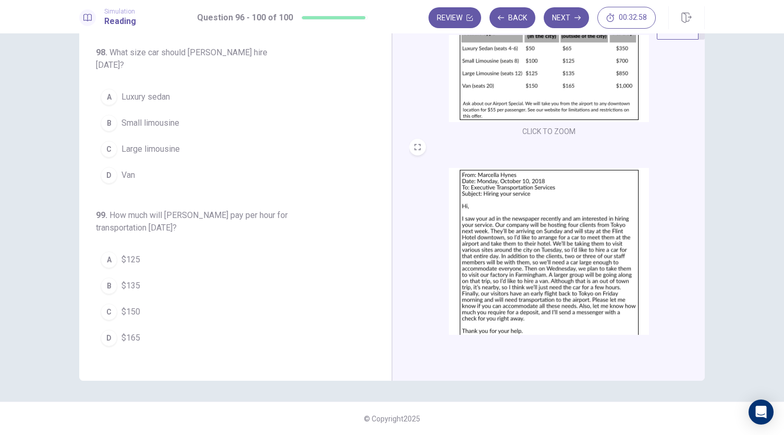
scroll to position [131, 0]
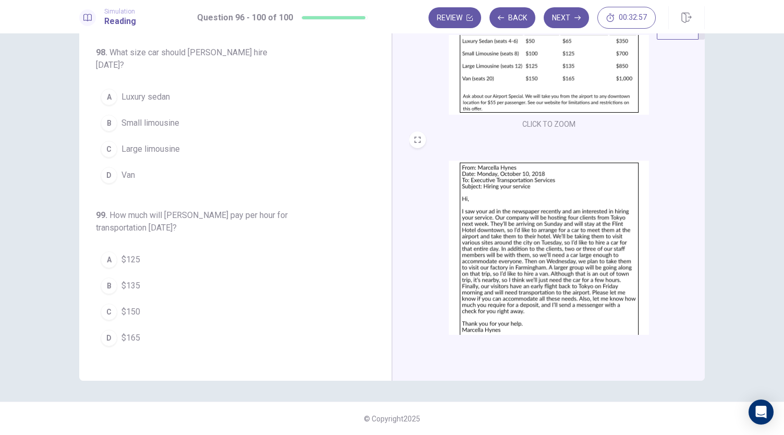
click at [176, 117] on span "Small limousine" at bounding box center [150, 123] width 58 height 13
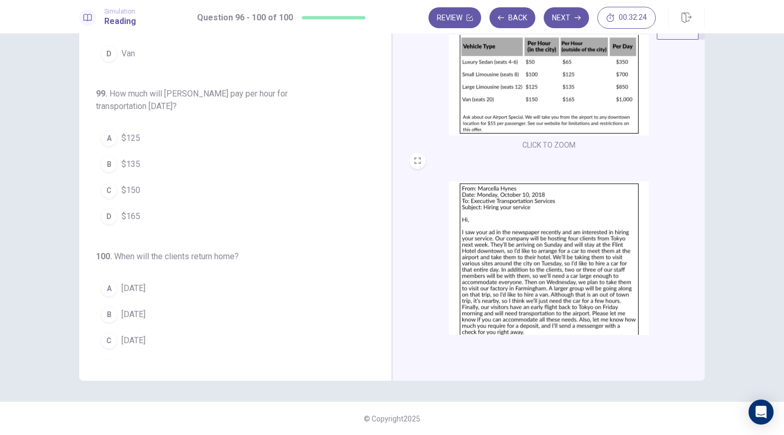
scroll to position [109, 0]
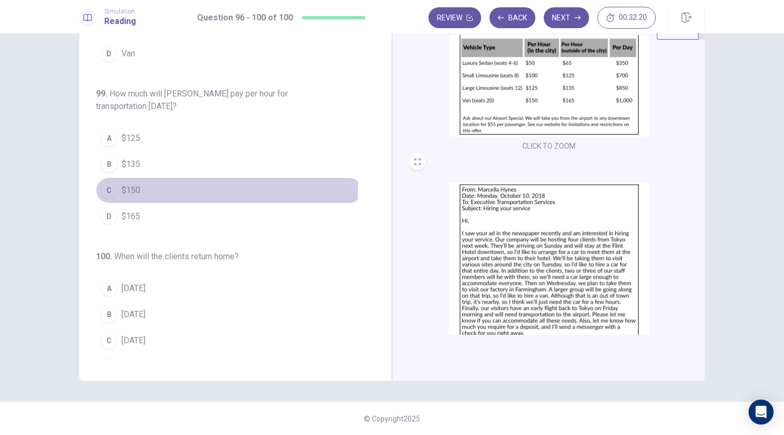
click at [145, 177] on button "C $150" at bounding box center [229, 190] width 266 height 26
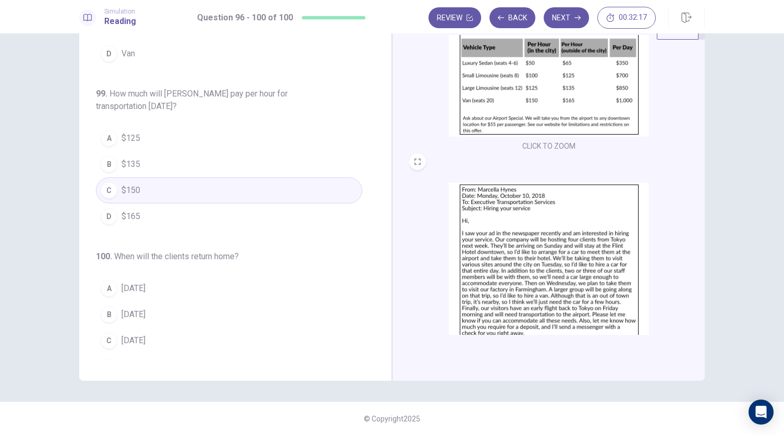
scroll to position [155, 0]
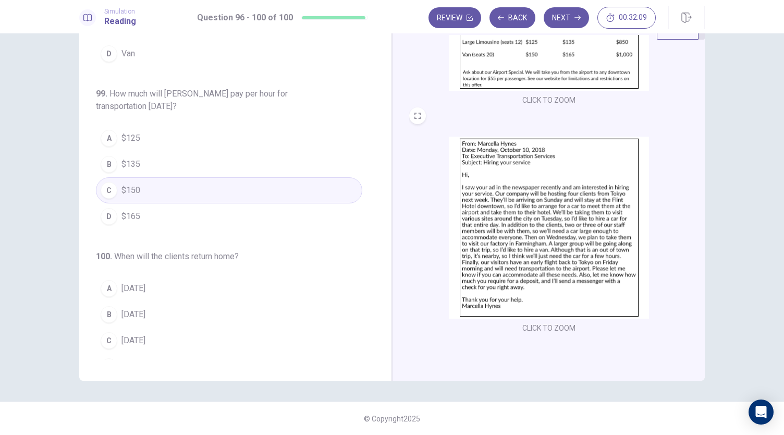
click at [133, 360] on span "[DATE]" at bounding box center [133, 366] width 24 height 13
click at [575, 19] on icon "button" at bounding box center [577, 18] width 6 height 6
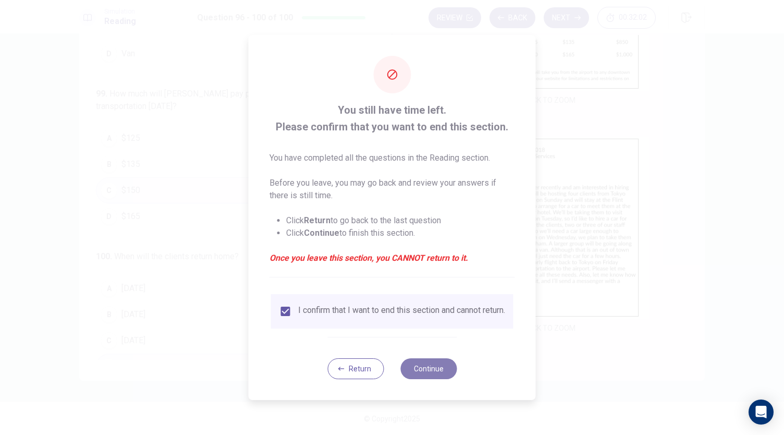
click at [444, 376] on button "Continue" at bounding box center [428, 368] width 56 height 21
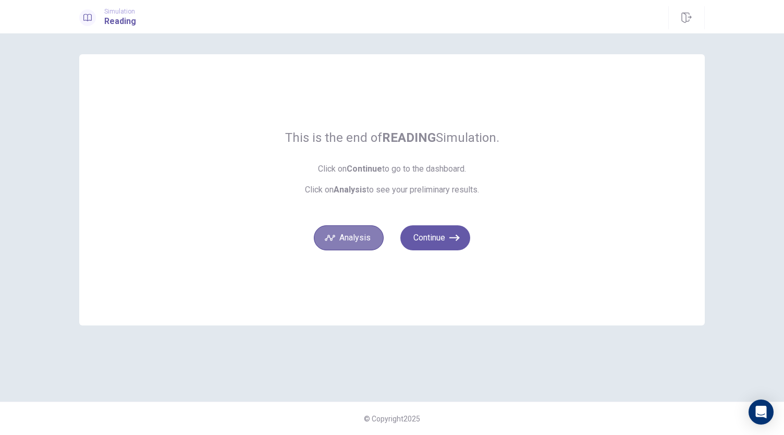
click at [355, 239] on button "Analysis" at bounding box center [349, 237] width 70 height 25
